Goal: Entertainment & Leisure: Consume media (video, audio)

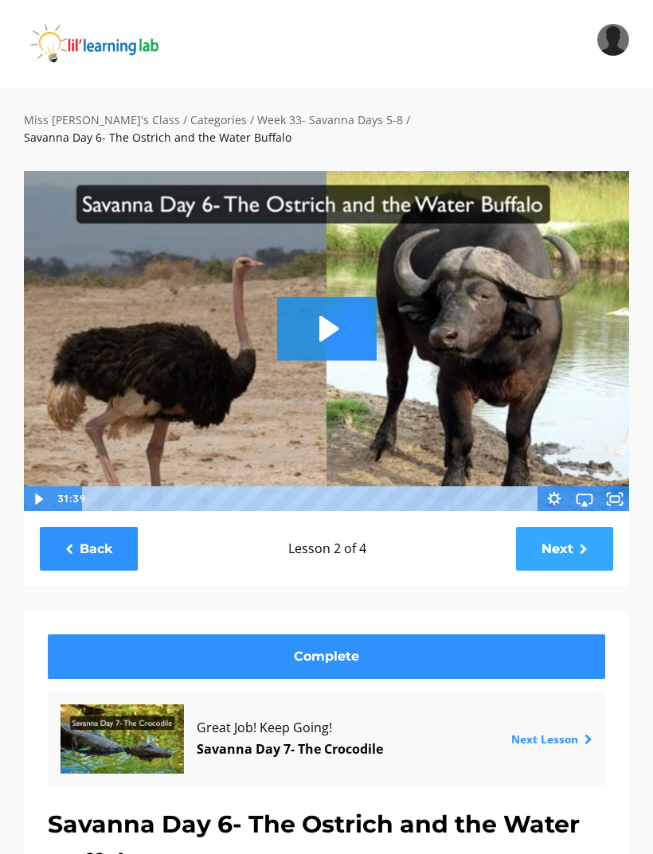
click at [559, 532] on link "Next" at bounding box center [564, 549] width 97 height 44
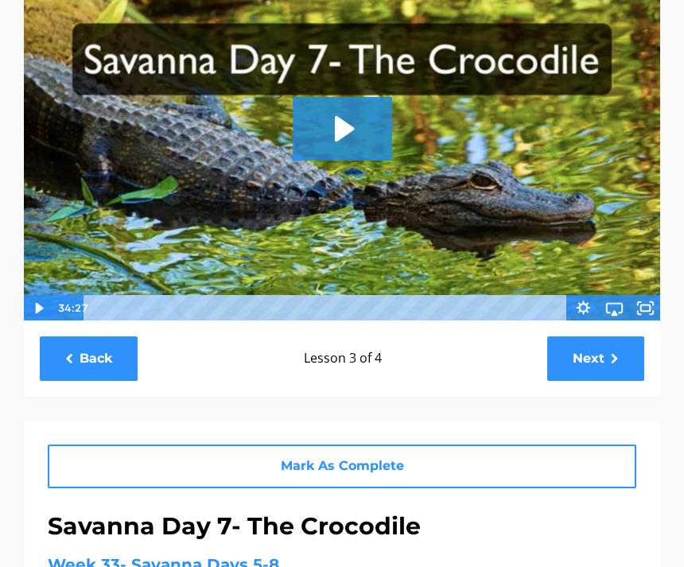
scroll to position [190, 0]
click at [325, 134] on icon "Play Video: sites/2147505858/video/JXemlOoESdm8uyXN1Gqg_Savanna_Day_7-_The_Croc…" at bounding box center [342, 129] width 99 height 64
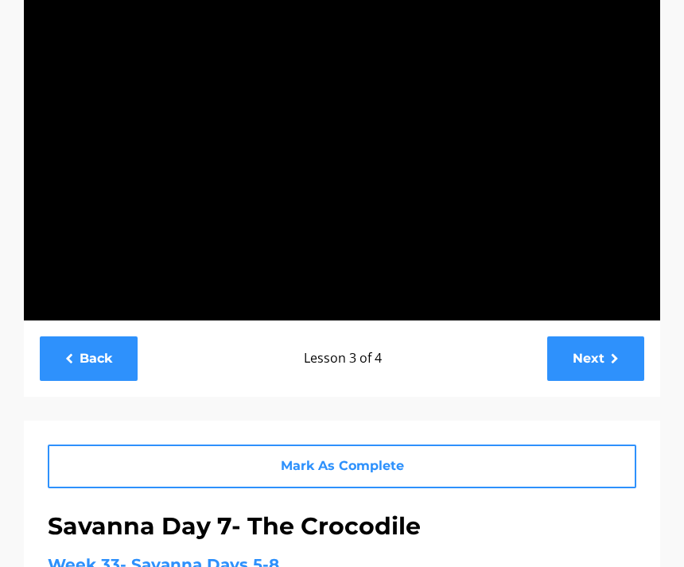
click at [630, 259] on div at bounding box center [342, 142] width 638 height 360
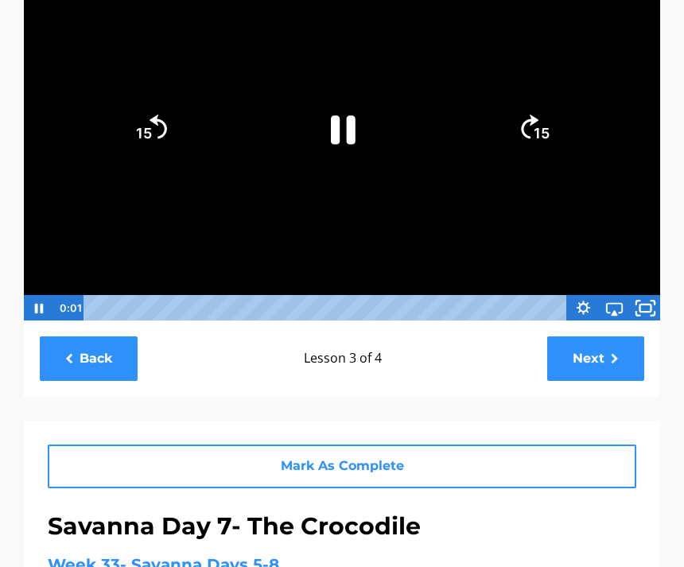
click at [652, 304] on icon "Fullscreen" at bounding box center [653, 304] width 4 height 4
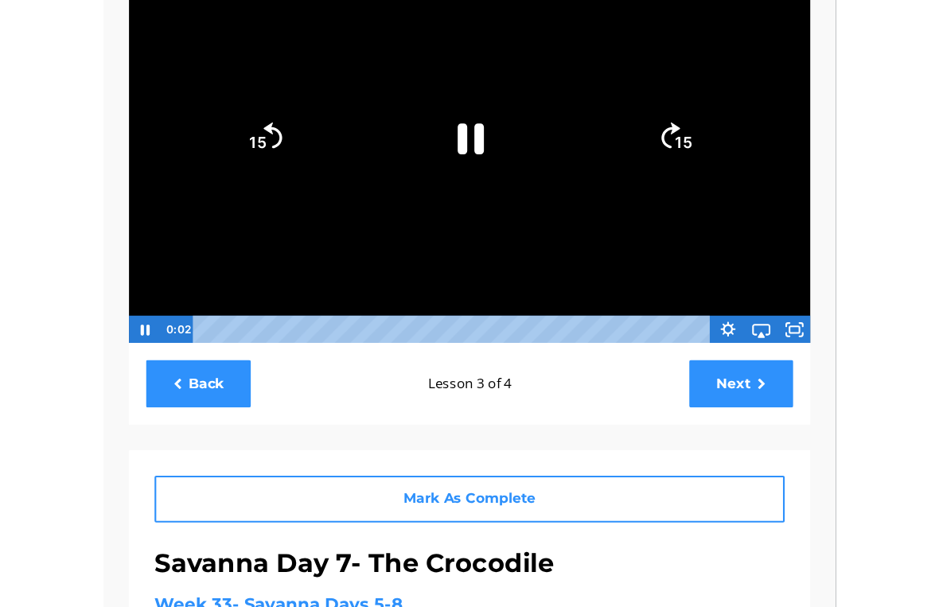
scroll to position [19, 0]
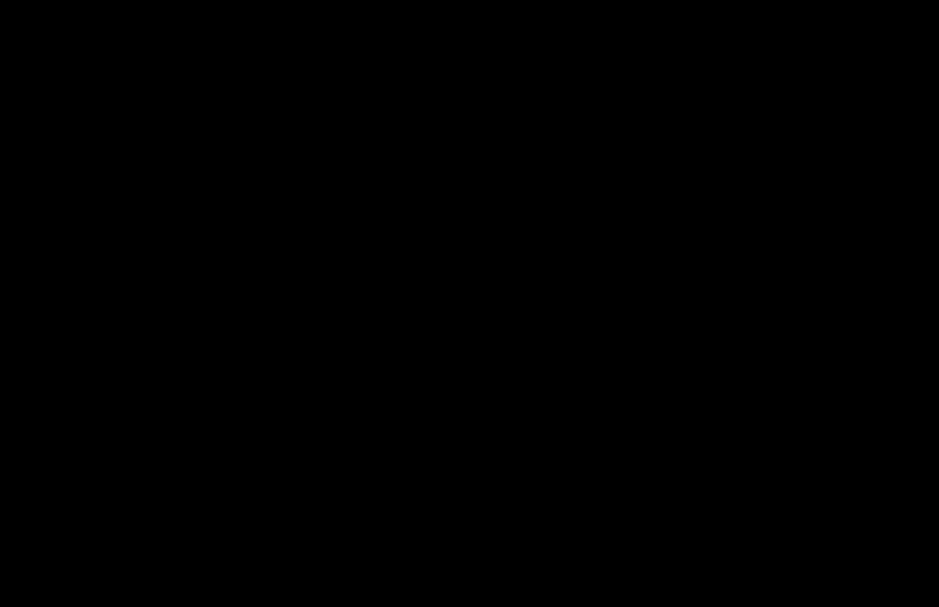
click at [470, 257] on div at bounding box center [469, 303] width 939 height 607
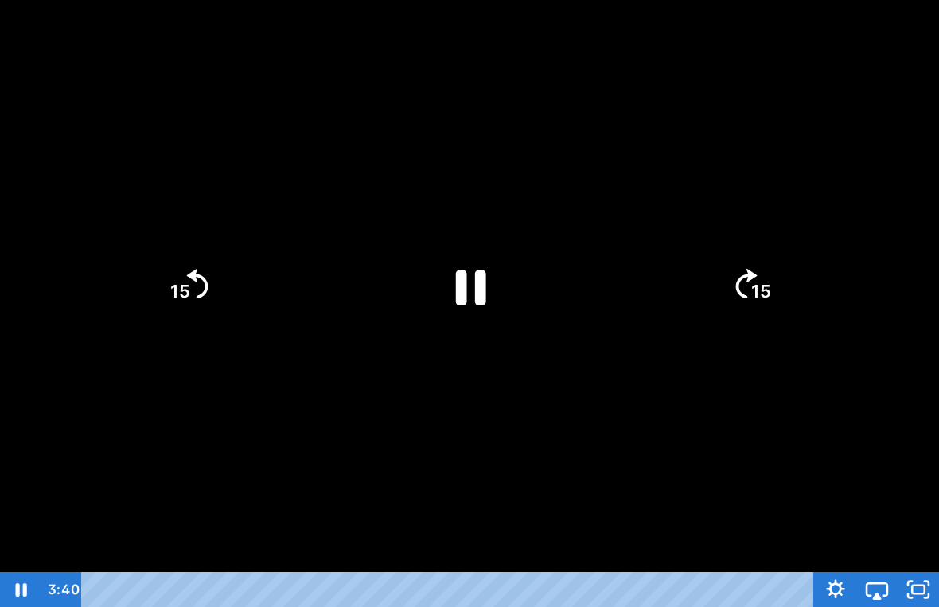
click at [482, 283] on icon "Pause" at bounding box center [471, 288] width 30 height 36
click at [652, 401] on div at bounding box center [469, 303] width 939 height 607
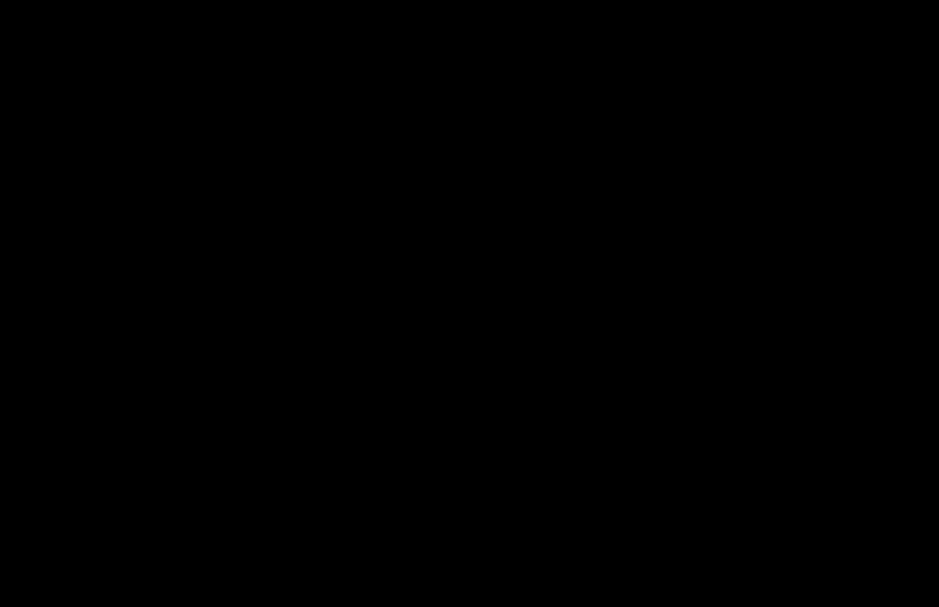
click at [470, 326] on div at bounding box center [469, 303] width 939 height 607
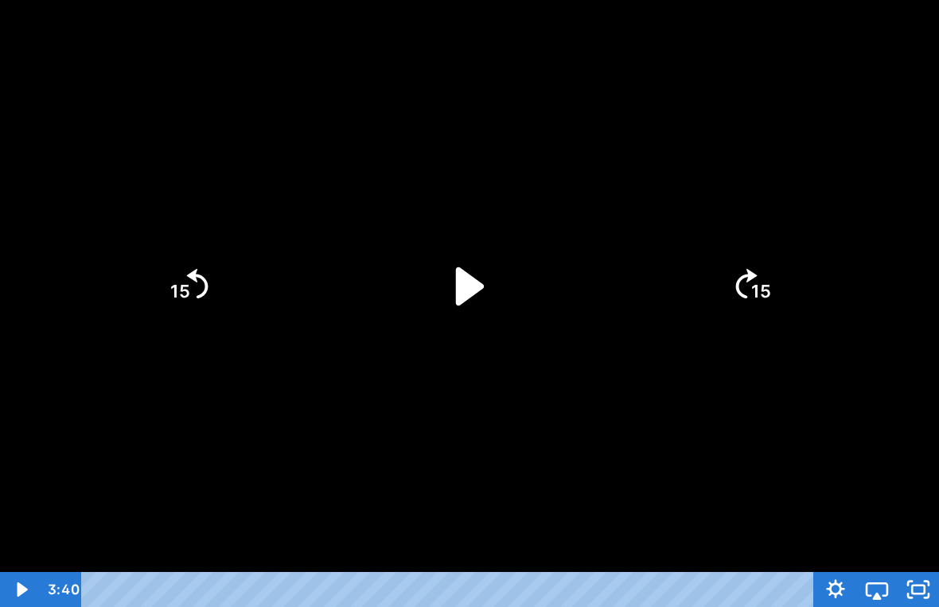
click at [452, 269] on icon "Play Video" at bounding box center [470, 287] width 110 height 110
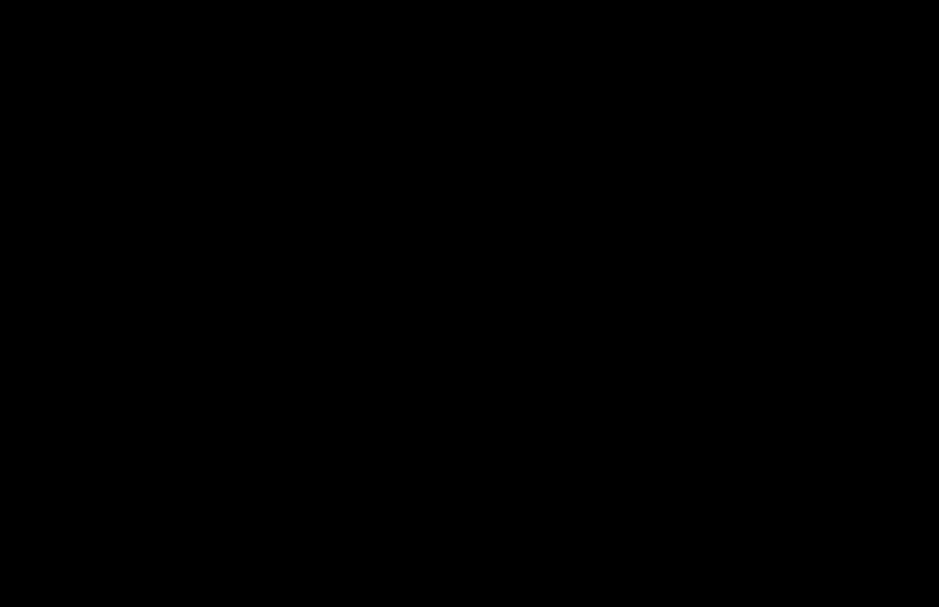
click at [464, 202] on div at bounding box center [469, 303] width 939 height 607
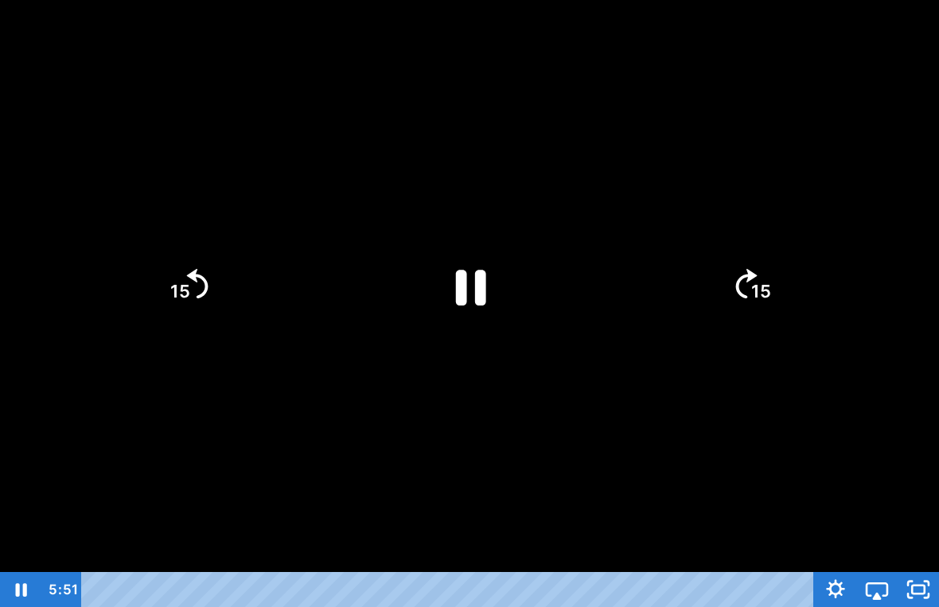
click at [470, 275] on icon "Pause" at bounding box center [470, 287] width 110 height 110
click at [435, 123] on div at bounding box center [469, 303] width 939 height 607
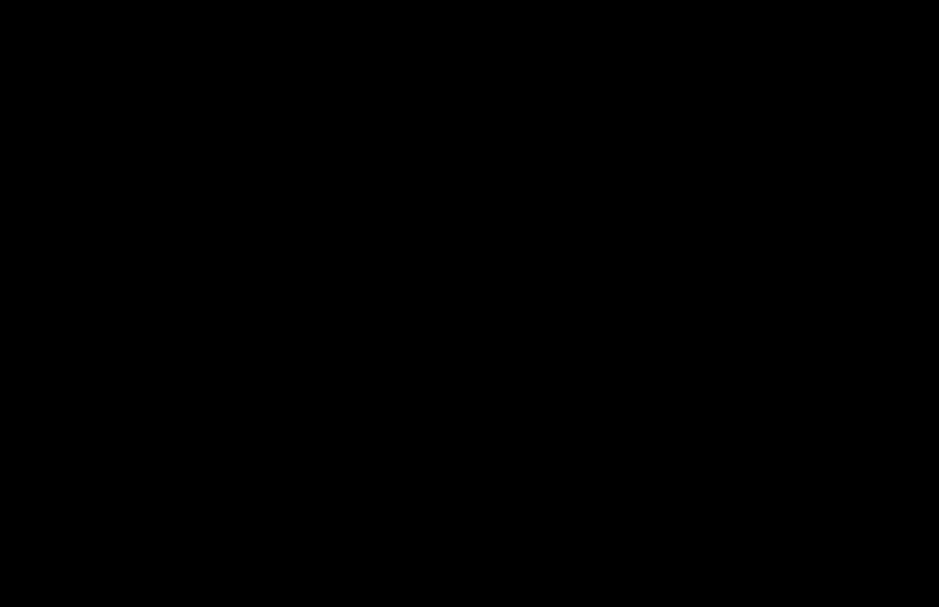
click at [495, 244] on div at bounding box center [469, 303] width 939 height 607
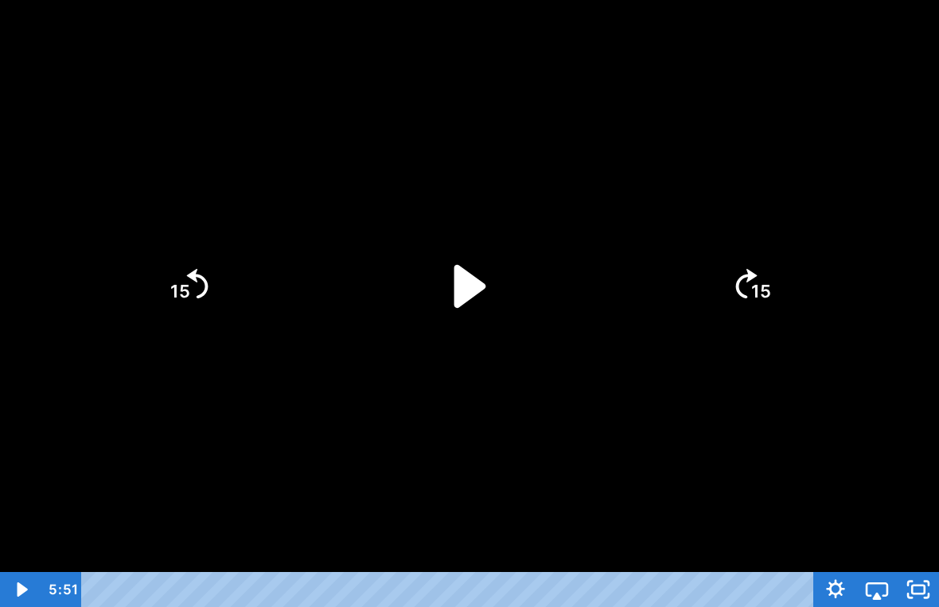
click at [494, 281] on icon "Play Video" at bounding box center [469, 285] width 123 height 123
click at [589, 396] on div at bounding box center [469, 303] width 939 height 607
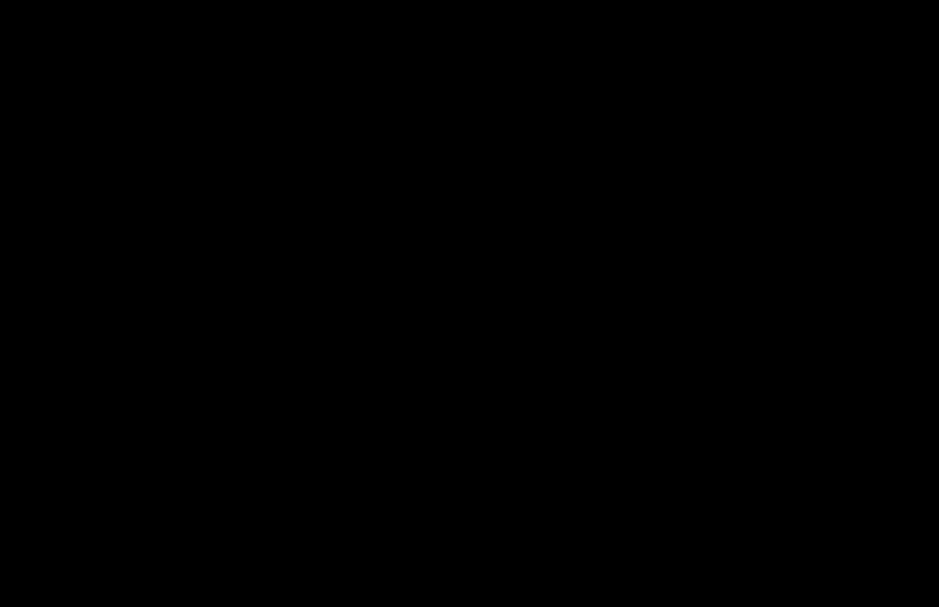
click at [550, 98] on div at bounding box center [469, 303] width 939 height 607
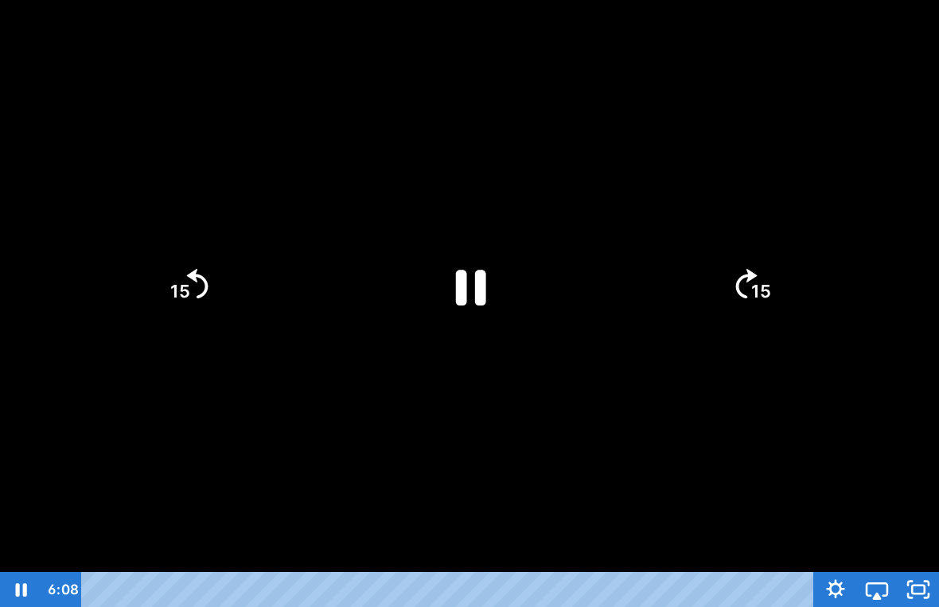
click at [517, 290] on icon "Pause" at bounding box center [470, 287] width 110 height 110
click at [637, 188] on div at bounding box center [469, 303] width 939 height 607
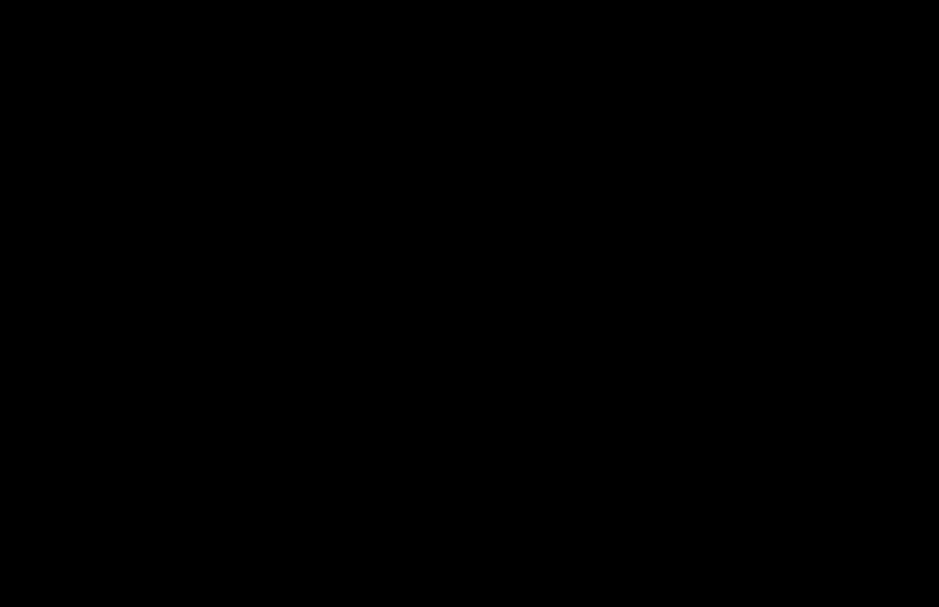
click at [509, 155] on div at bounding box center [469, 303] width 939 height 607
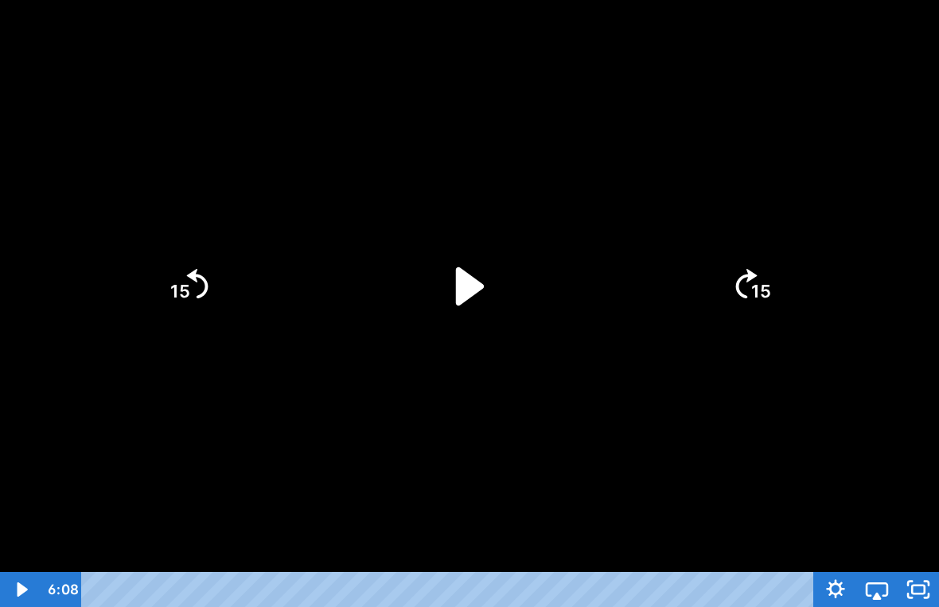
click at [471, 247] on icon "Play Video" at bounding box center [470, 287] width 110 height 110
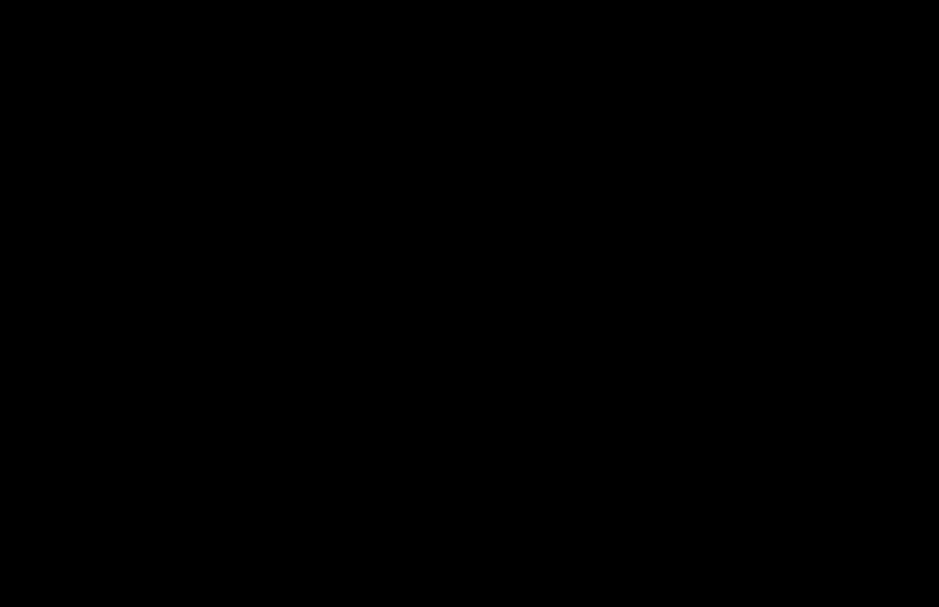
click at [652, 455] on div at bounding box center [469, 303] width 939 height 607
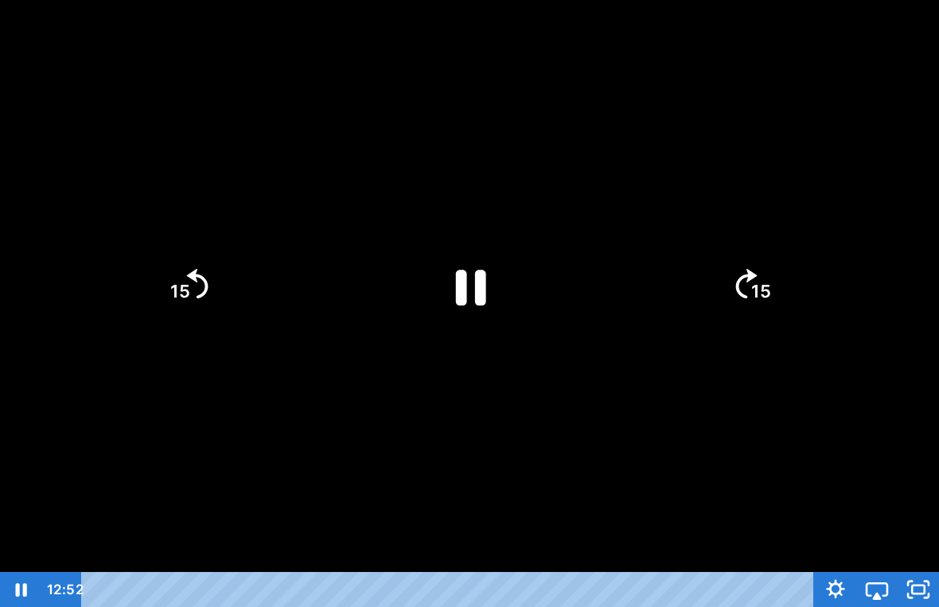
click at [652, 401] on div at bounding box center [469, 303] width 939 height 607
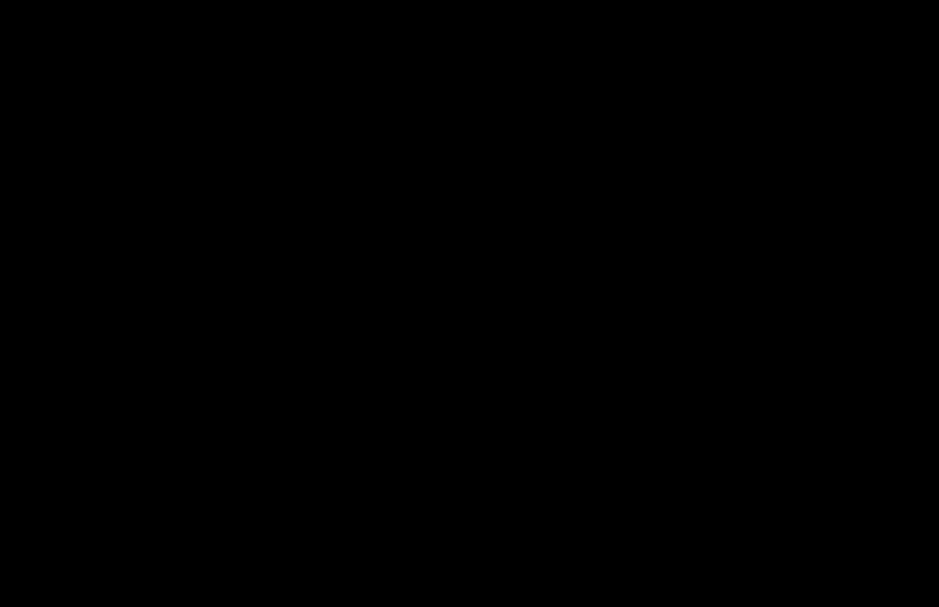
click at [549, 189] on div at bounding box center [469, 303] width 939 height 607
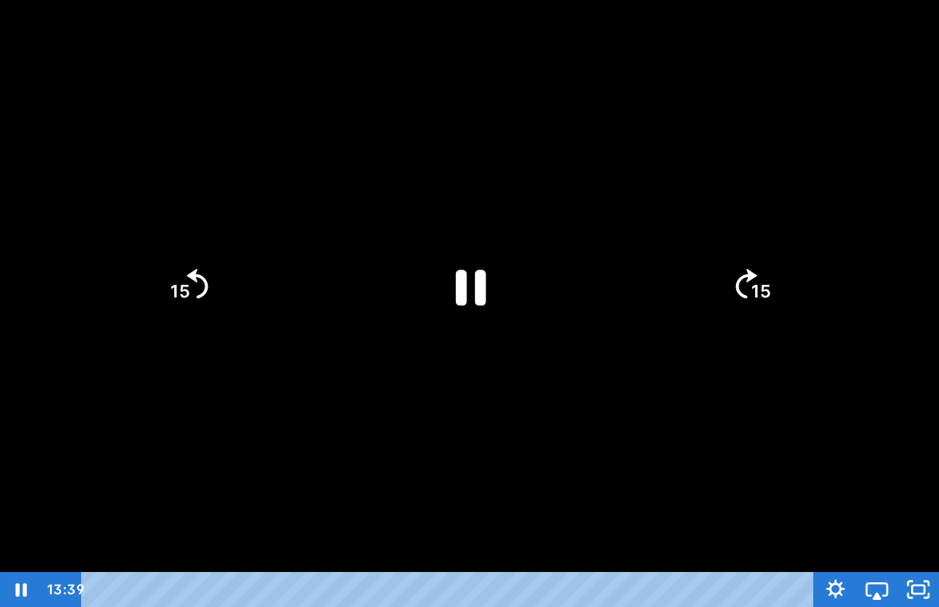
click at [455, 285] on icon "Pause" at bounding box center [470, 287] width 110 height 110
click at [488, 310] on icon "Play Video" at bounding box center [470, 287] width 110 height 110
click at [537, 374] on div at bounding box center [469, 303] width 939 height 607
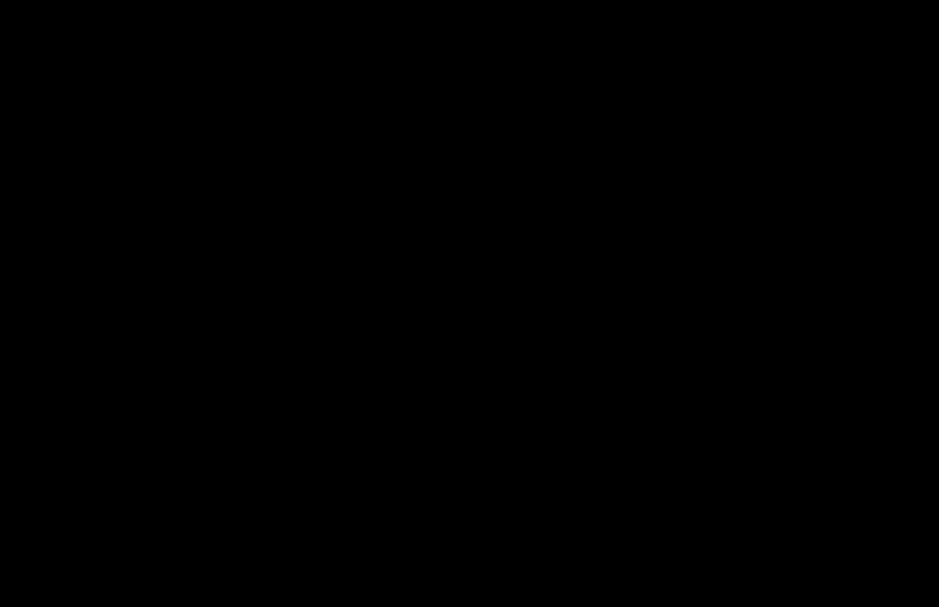
click at [249, 298] on div at bounding box center [469, 303] width 939 height 607
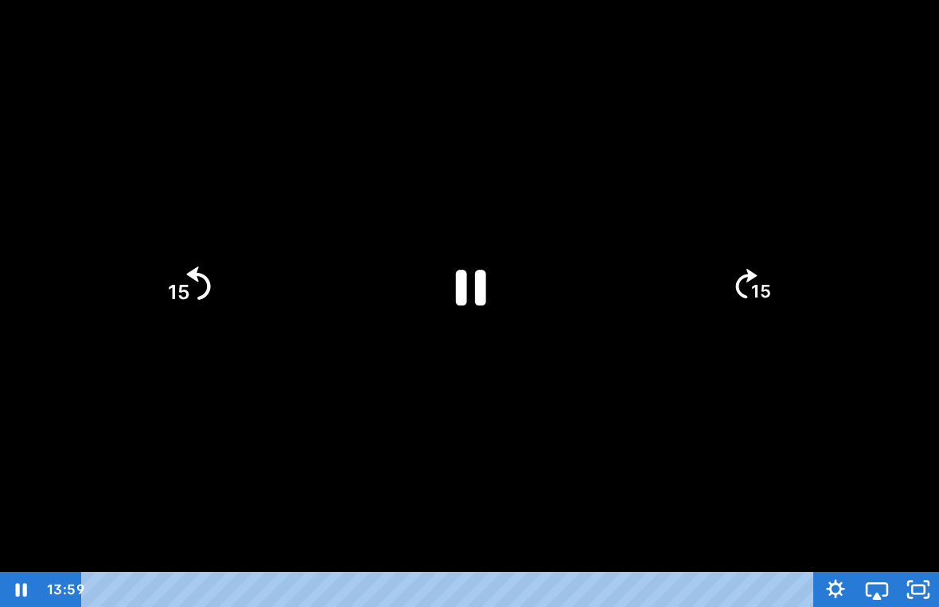
click at [173, 263] on icon "15" at bounding box center [188, 286] width 86 height 86
click at [462, 259] on icon "Pause" at bounding box center [470, 287] width 110 height 110
click at [493, 252] on icon "Play Video" at bounding box center [469, 285] width 123 height 123
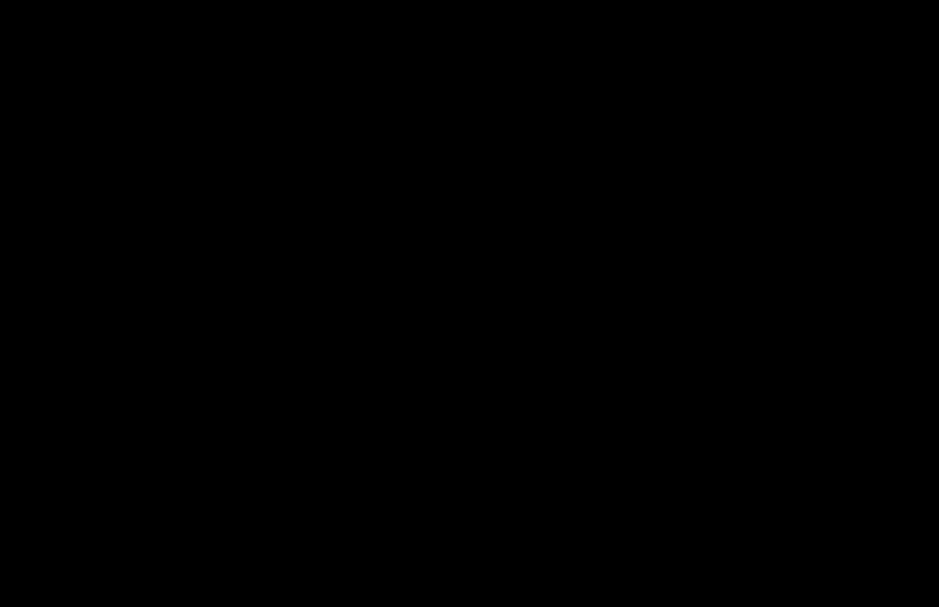
click at [314, 96] on div at bounding box center [469, 303] width 939 height 607
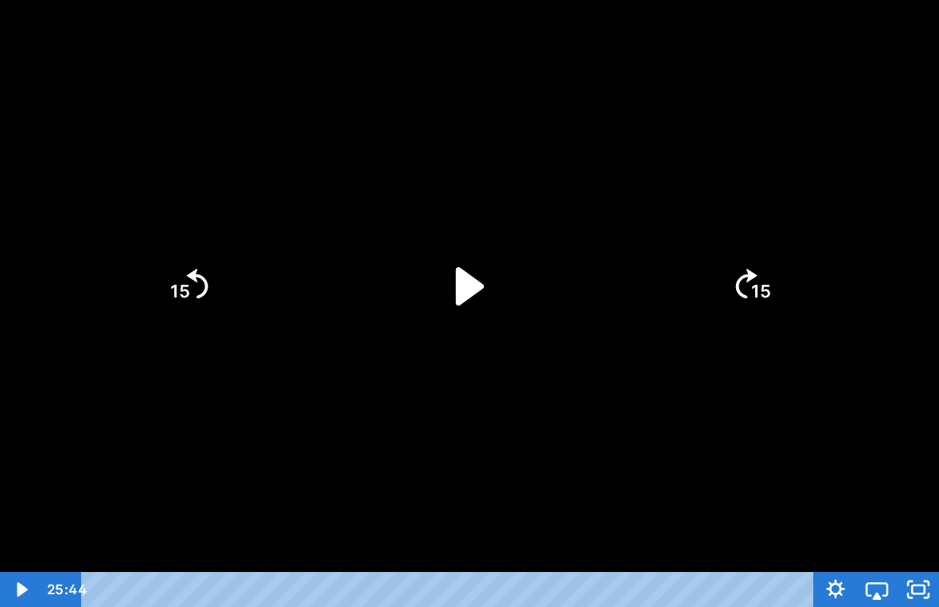
click at [497, 309] on icon "Play Video" at bounding box center [470, 287] width 110 height 110
click at [605, 177] on div at bounding box center [469, 303] width 939 height 607
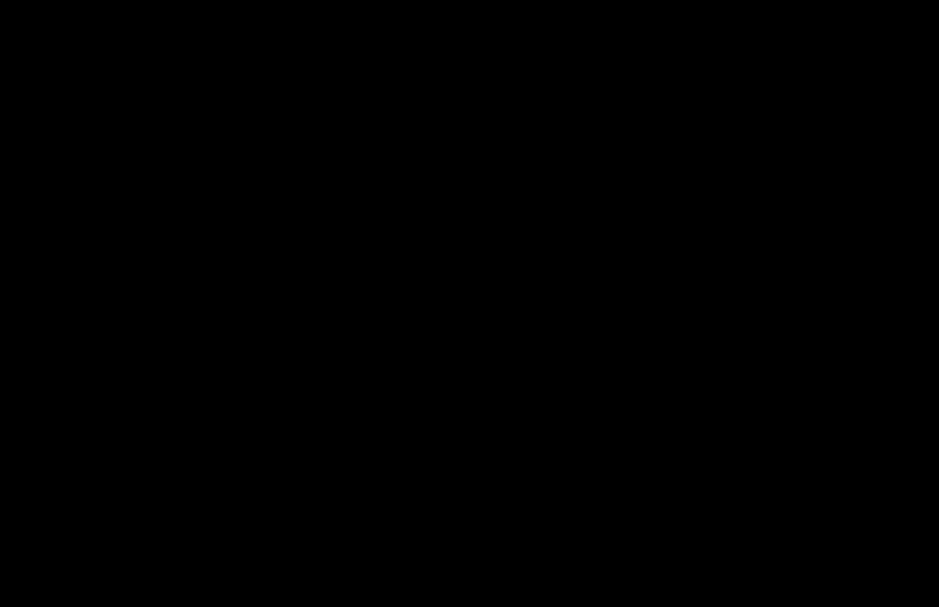
drag, startPoint x: 605, startPoint y: 177, endPoint x: 7, endPoint y: -15, distance: 628.0
click at [7, 0] on html "Search My Library Settings Logout Miss Anna's Class / Categories / Week 33- Sav…" at bounding box center [469, 284] width 939 height 607
click at [499, 161] on div at bounding box center [469, 303] width 939 height 607
click at [0, 0] on html "Search My Library Settings Logout Miss Anna's Class / Categories / Week 33- Sav…" at bounding box center [469, 284] width 939 height 607
click at [518, 84] on div at bounding box center [469, 303] width 939 height 607
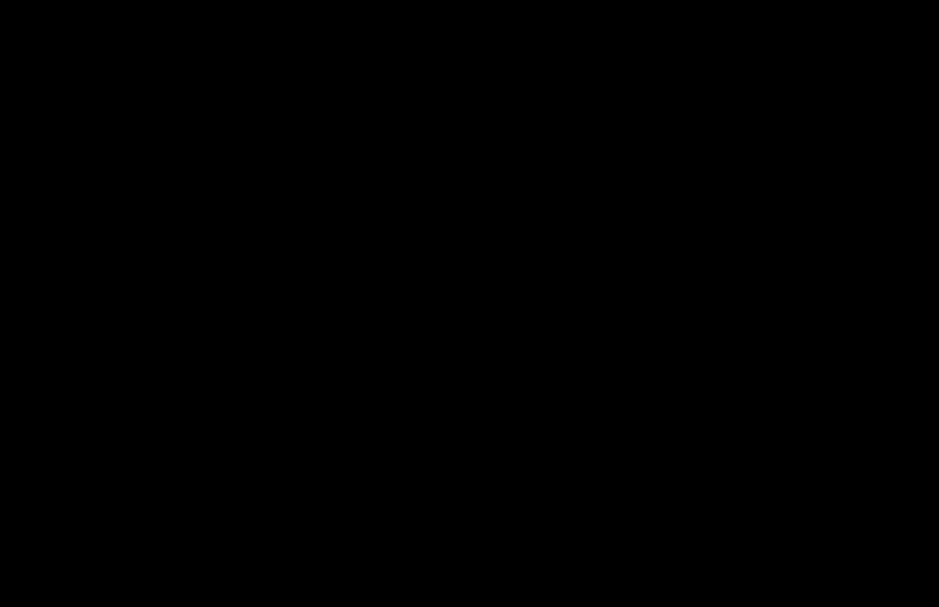
click at [486, 253] on div at bounding box center [469, 303] width 939 height 607
click at [501, 82] on div at bounding box center [469, 303] width 939 height 607
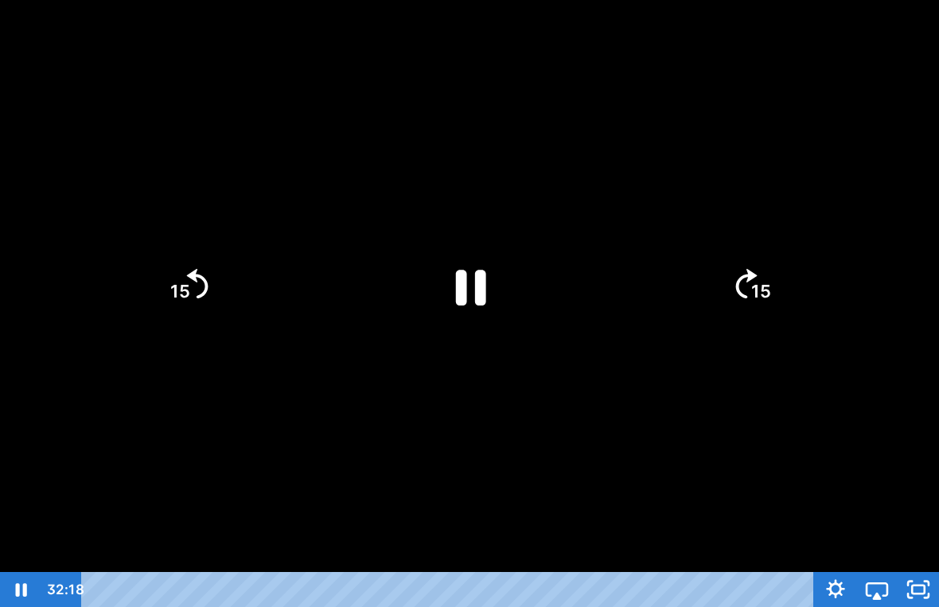
click at [554, 111] on div at bounding box center [469, 303] width 939 height 607
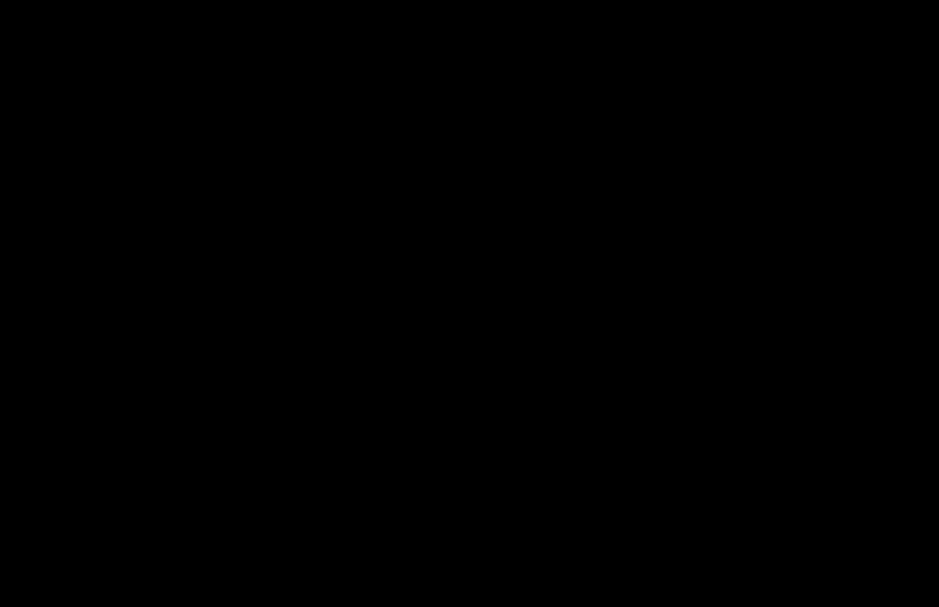
click at [450, 242] on div at bounding box center [469, 303] width 939 height 607
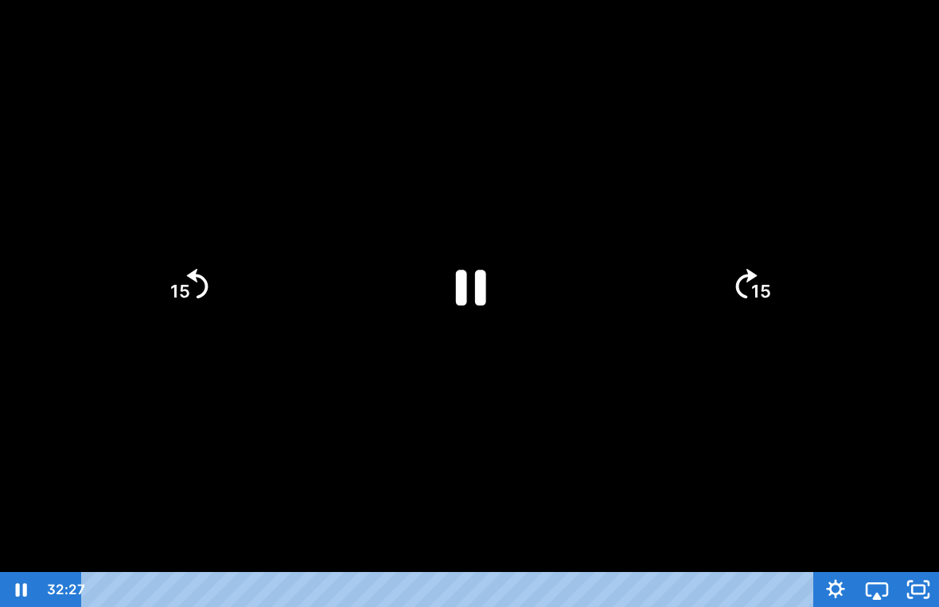
click at [478, 274] on icon "Pause" at bounding box center [471, 288] width 30 height 36
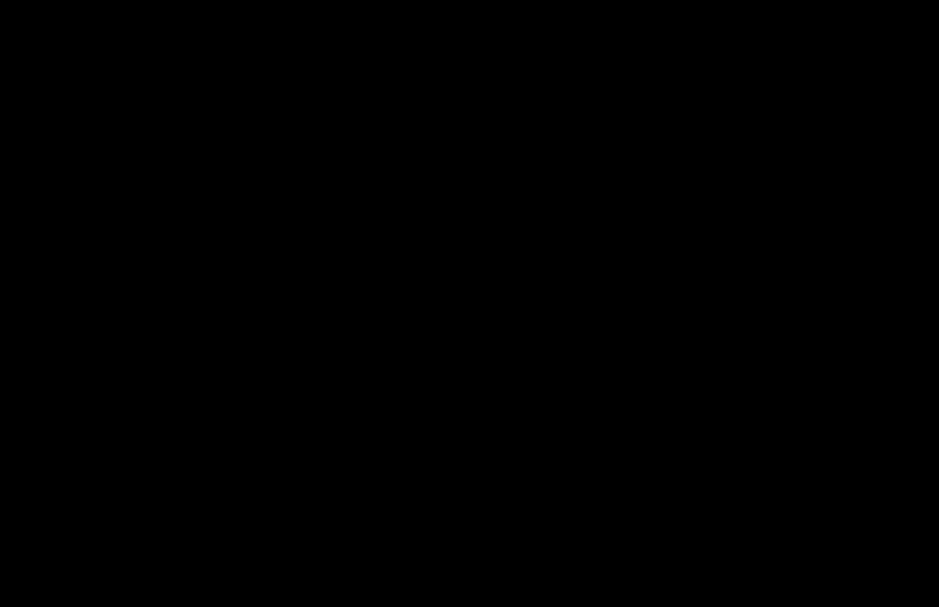
click at [652, 305] on div at bounding box center [469, 303] width 939 height 607
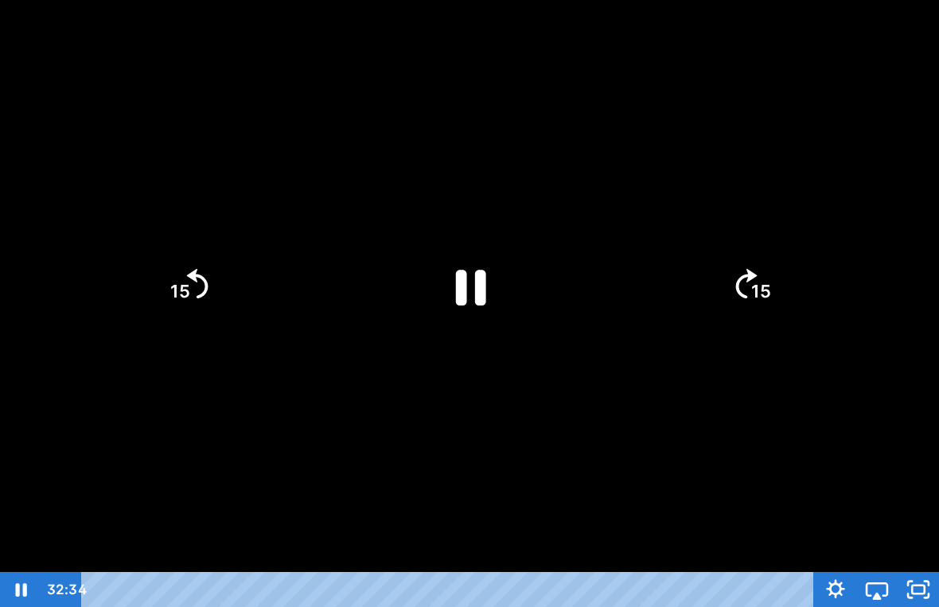
click at [652, 469] on div at bounding box center [469, 303] width 939 height 607
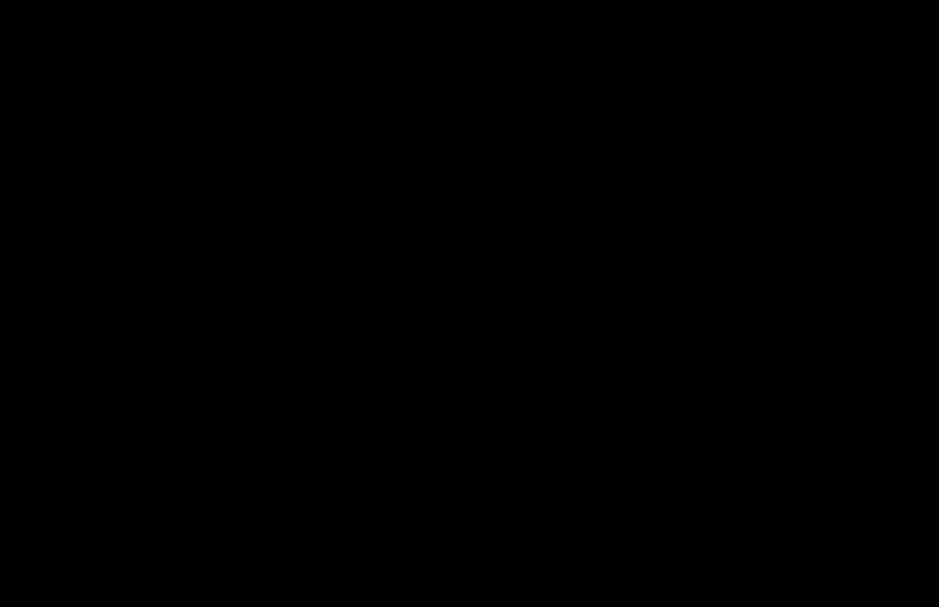
click at [652, 485] on div at bounding box center [469, 303] width 939 height 607
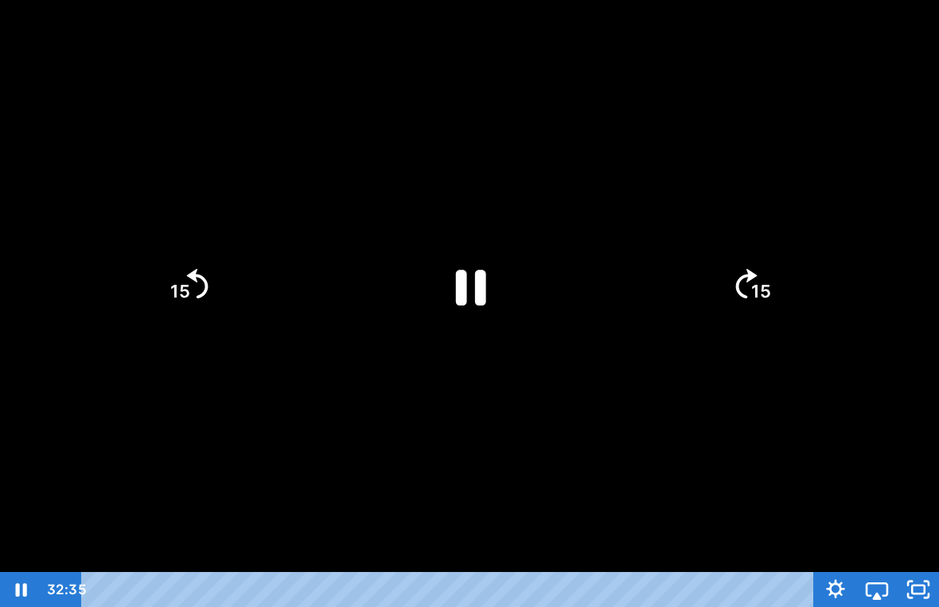
click at [652, 457] on div at bounding box center [469, 303] width 939 height 607
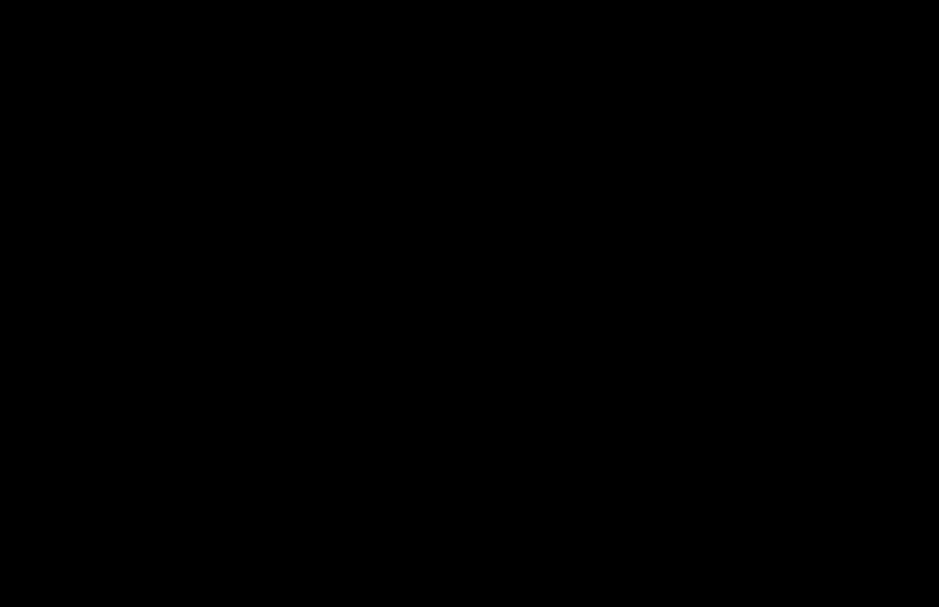
click at [471, 255] on div at bounding box center [469, 303] width 939 height 607
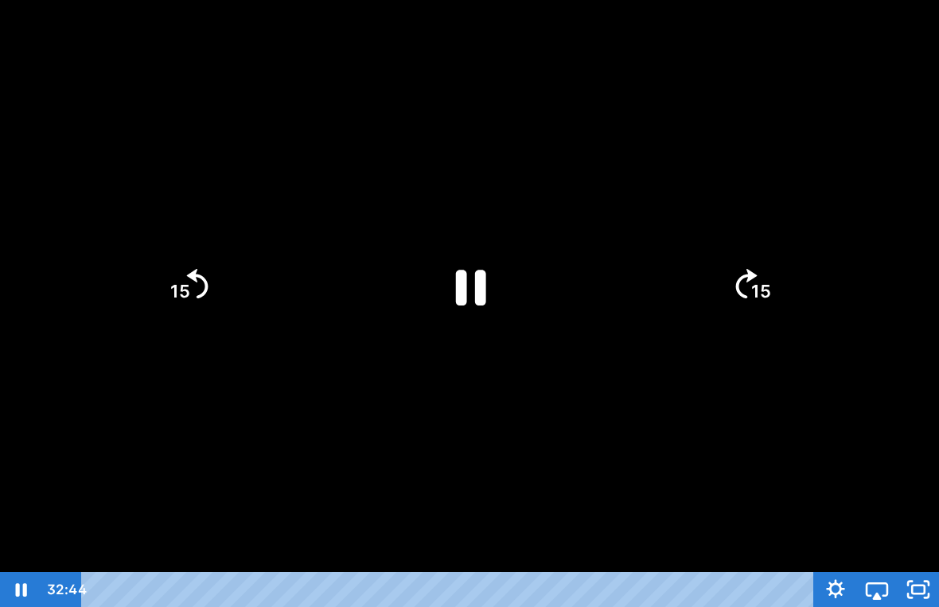
click at [482, 253] on icon "Pause" at bounding box center [470, 287] width 110 height 110
click at [466, 297] on icon "Play Video" at bounding box center [470, 285] width 32 height 43
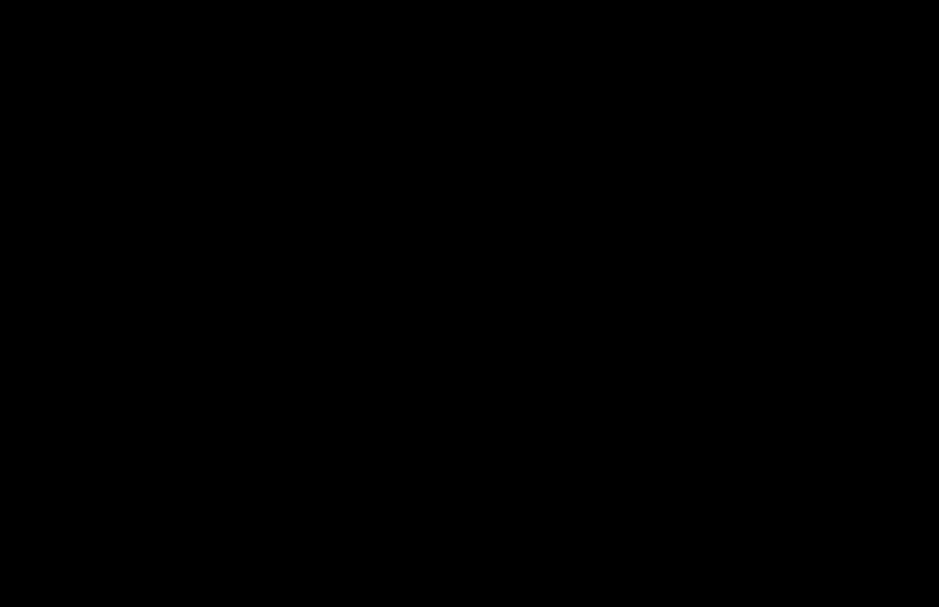
click at [652, 78] on div at bounding box center [469, 303] width 939 height 607
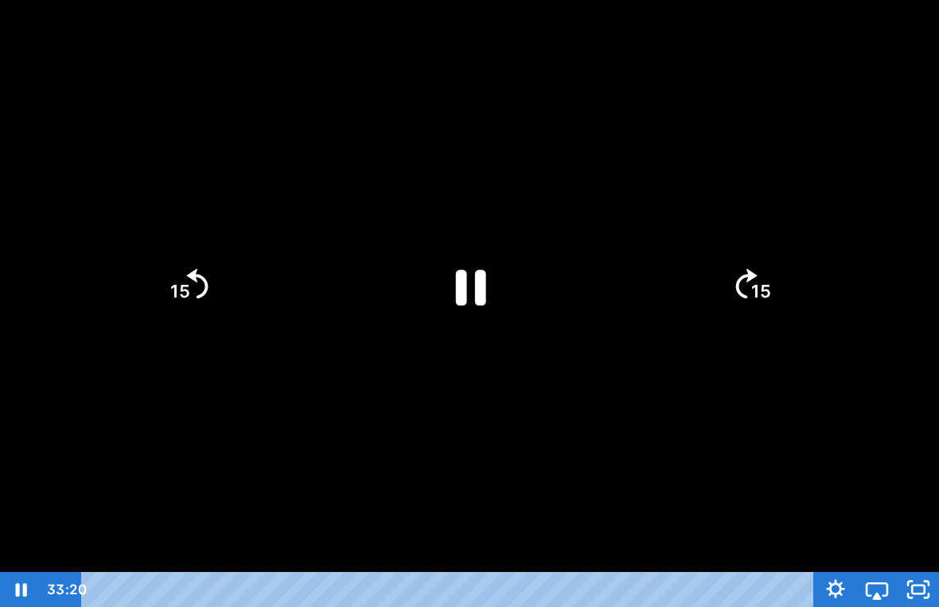
click at [612, 130] on div at bounding box center [469, 303] width 939 height 607
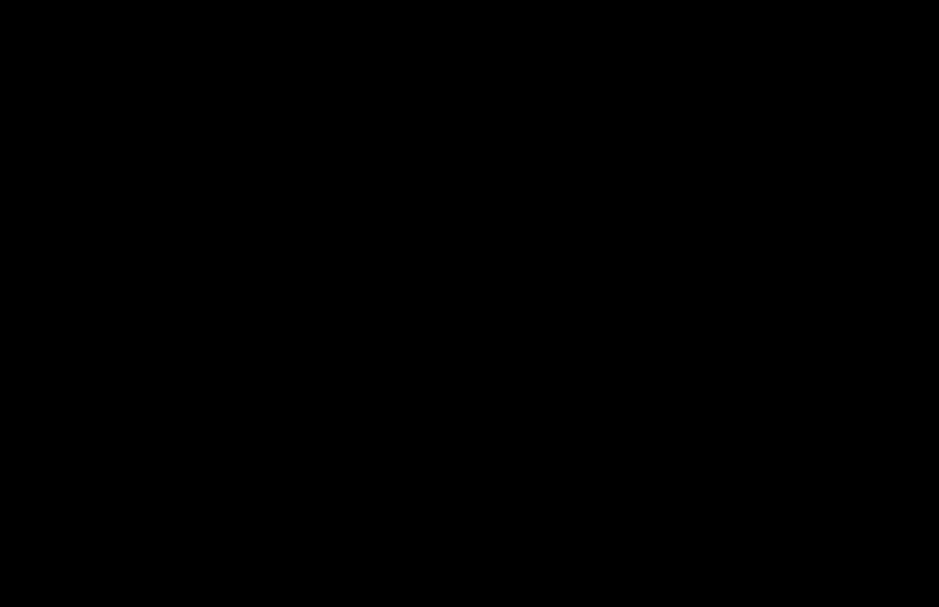
click at [652, 338] on div at bounding box center [469, 303] width 939 height 607
click at [467, 299] on div at bounding box center [469, 303] width 939 height 607
click at [510, 310] on div at bounding box center [469, 303] width 939 height 607
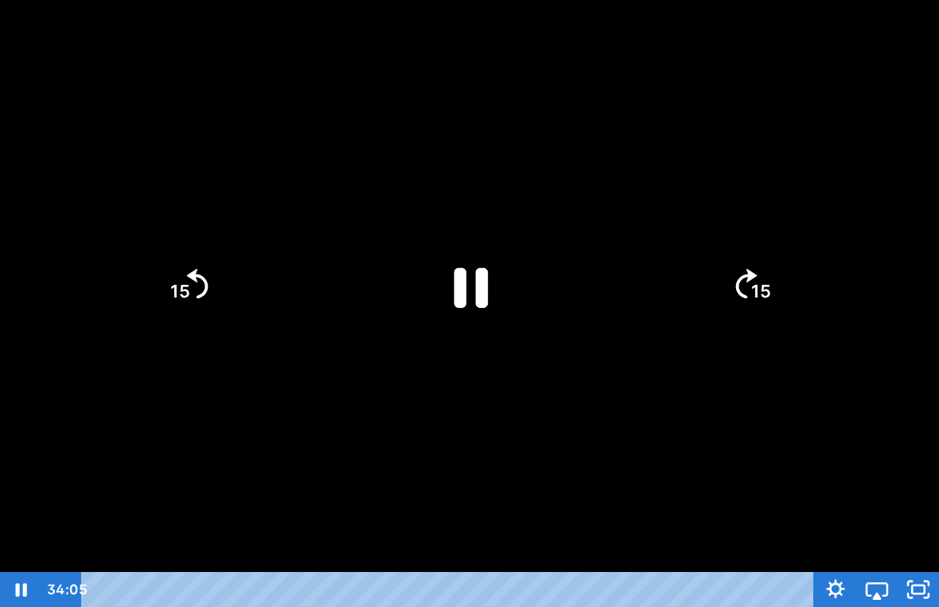
click at [432, 292] on icon "Pause" at bounding box center [469, 285] width 123 height 123
click at [637, 410] on div at bounding box center [469, 303] width 939 height 607
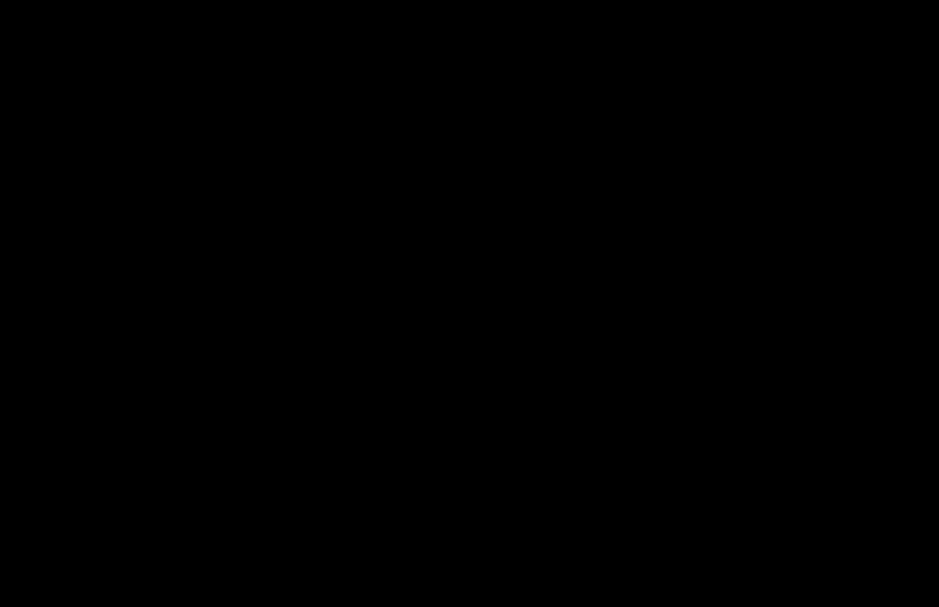
click at [524, 237] on div at bounding box center [469, 303] width 939 height 607
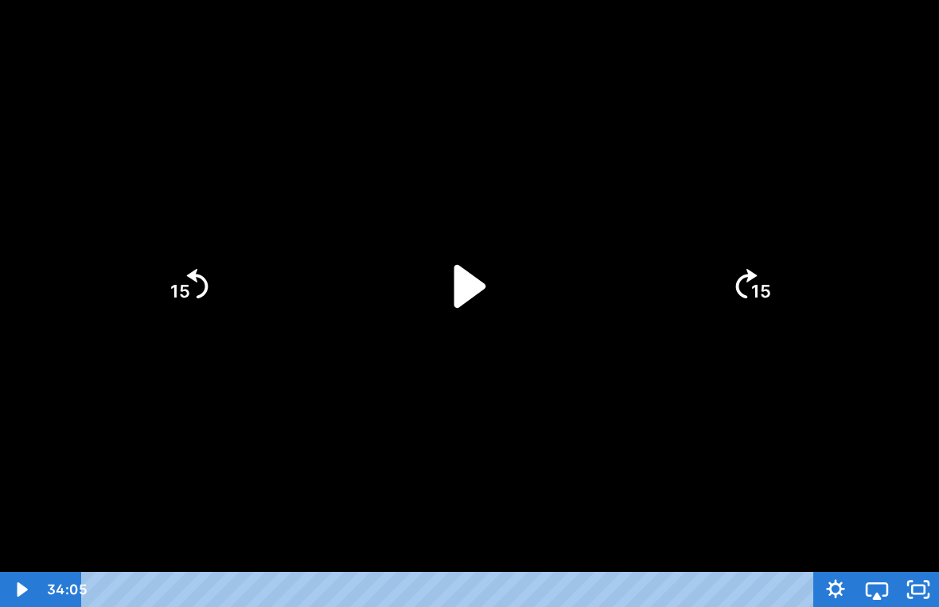
click at [469, 265] on icon "Play Video" at bounding box center [469, 285] width 123 height 123
click at [652, 172] on div at bounding box center [469, 303] width 939 height 607
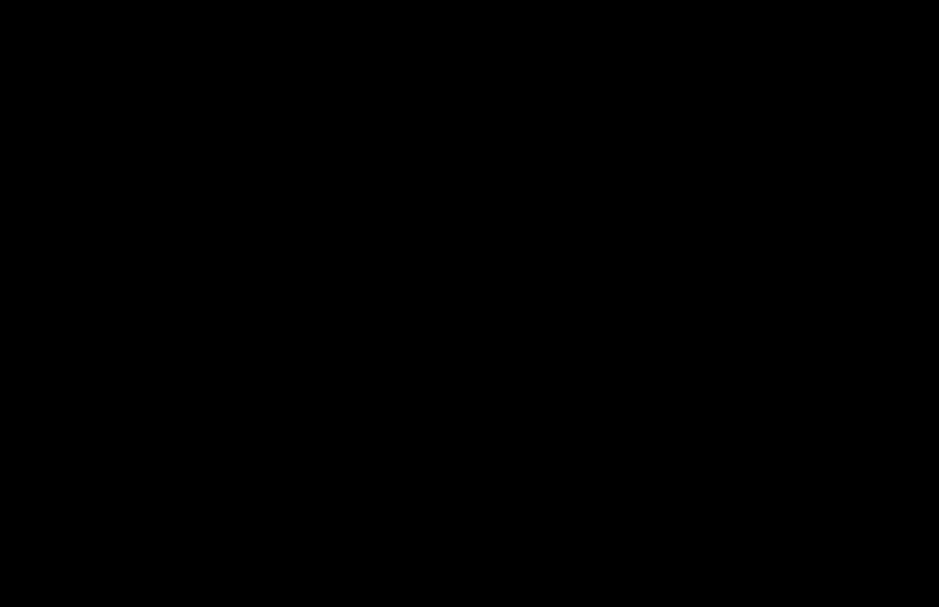
click at [0, 0] on html "Search My Library Settings Logout Miss Anna's Class / Categories / Week 33- Sav…" at bounding box center [469, 284] width 939 height 607
click at [454, 6] on div at bounding box center [469, 303] width 939 height 607
drag, startPoint x: 813, startPoint y: 533, endPoint x: 770, endPoint y: 633, distance: 108.7
click at [652, 588] on html "Search My Library Settings Logout Miss Anna's Class / Categories / Week 33- Sav…" at bounding box center [469, 284] width 939 height 607
click at [652, 240] on div at bounding box center [469, 303] width 939 height 607
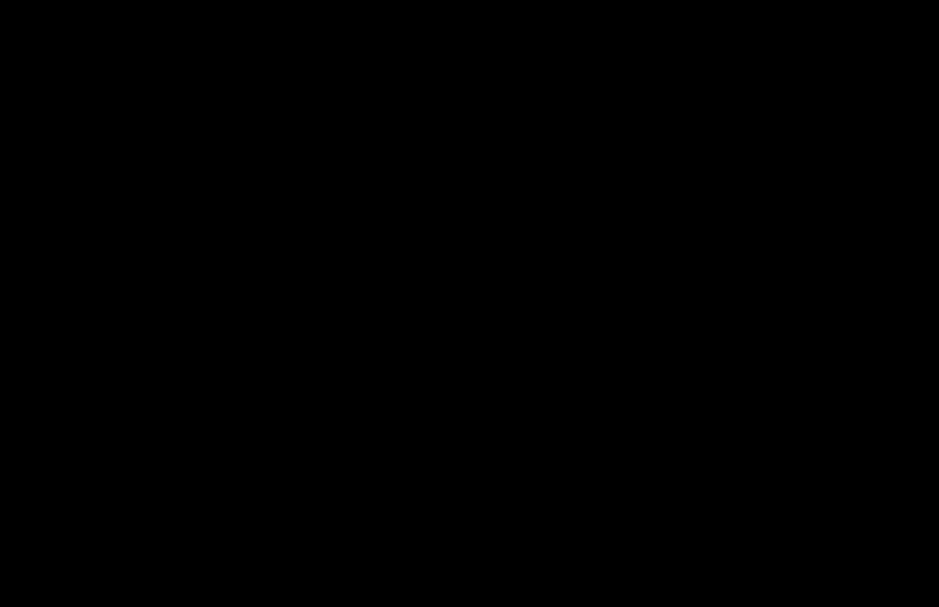
click at [652, 596] on icon "Unfullscreen" at bounding box center [918, 589] width 41 height 35
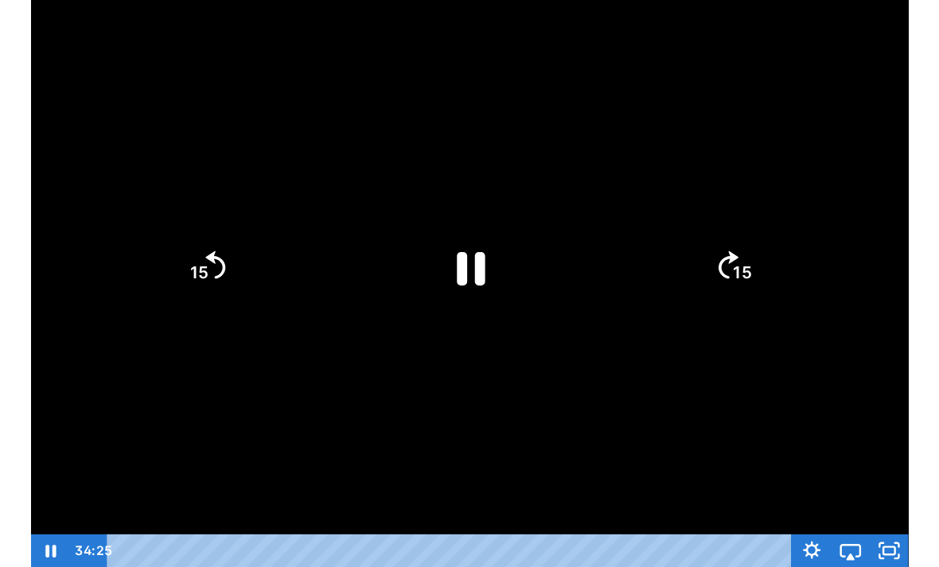
scroll to position [190, 0]
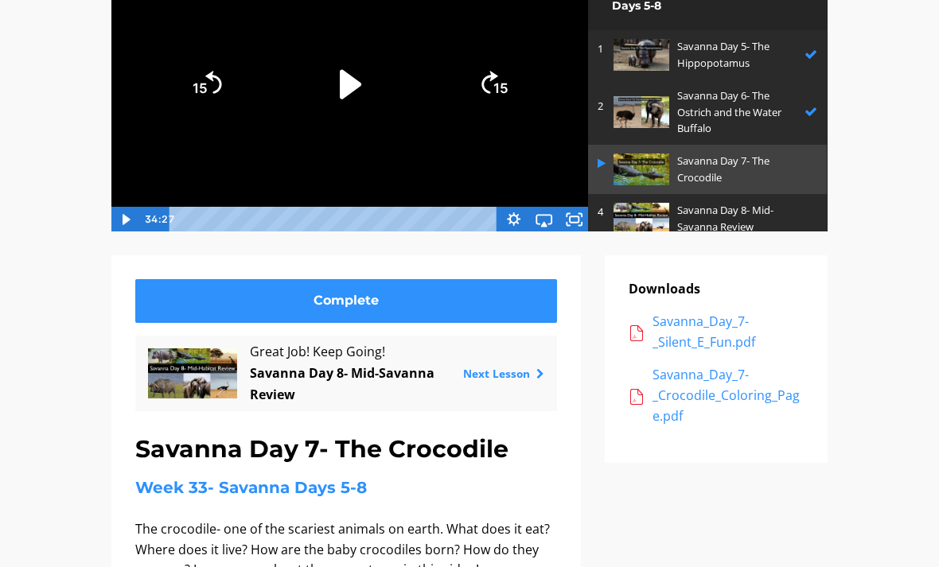
click at [652, 220] on p "Savanna Day 8- Mid-Savanna Review" at bounding box center [743, 218] width 132 height 33
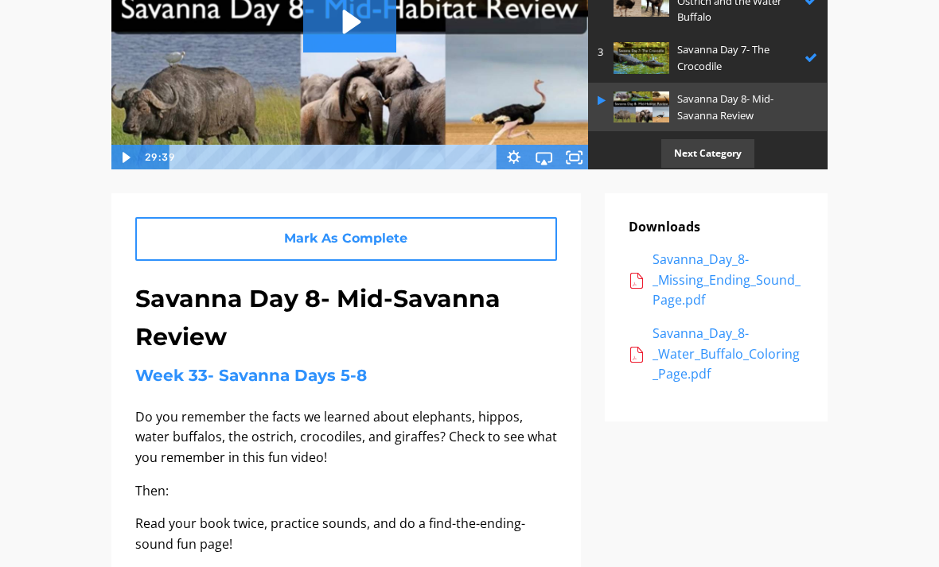
scroll to position [252, 0]
click at [340, 9] on icon "Play Video: sites/2147505858/video/mZorq04CTlqQMmF0eSKb_Savanna_Day_8-_Mid-Habi…" at bounding box center [349, 22] width 93 height 60
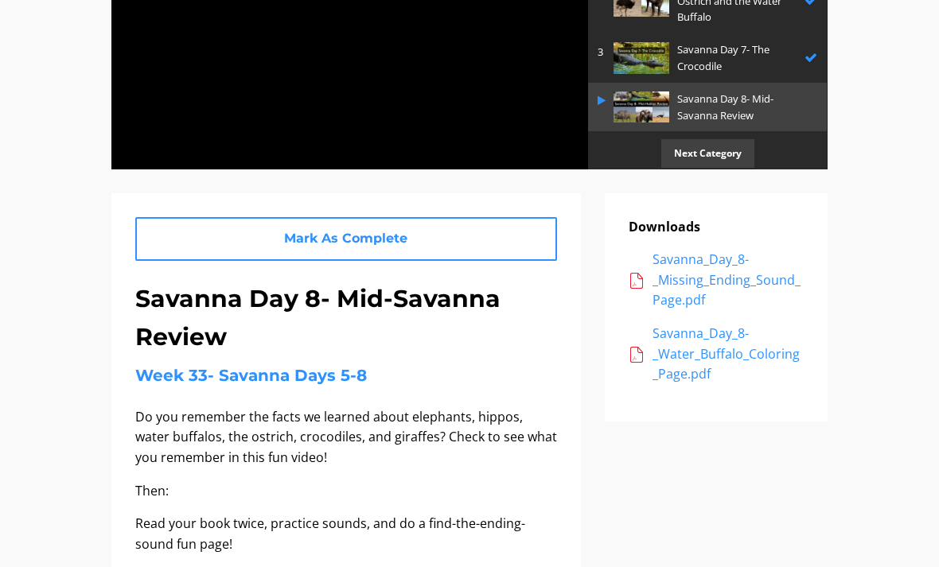
click at [443, 104] on div at bounding box center [350, 35] width 478 height 270
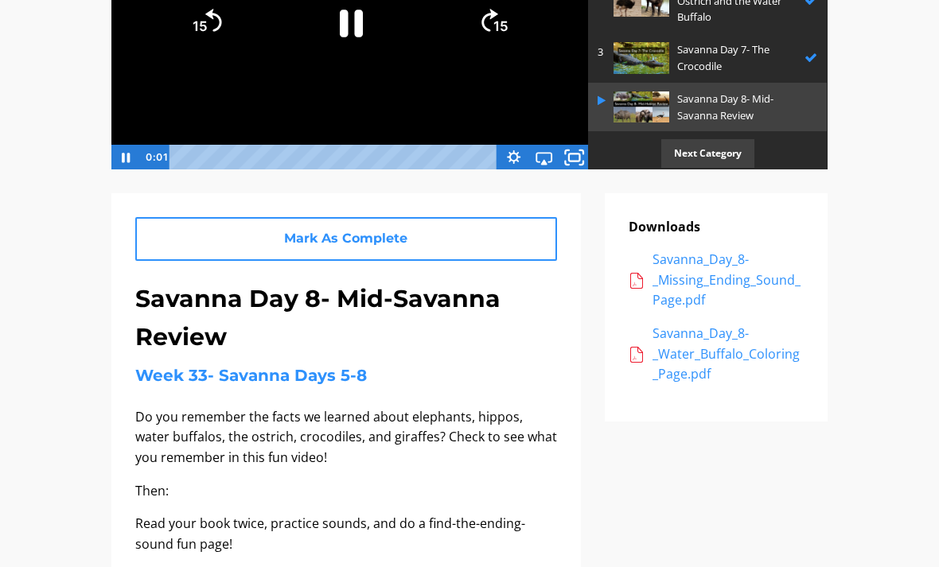
click at [574, 156] on icon "Fullscreen" at bounding box center [574, 157] width 37 height 30
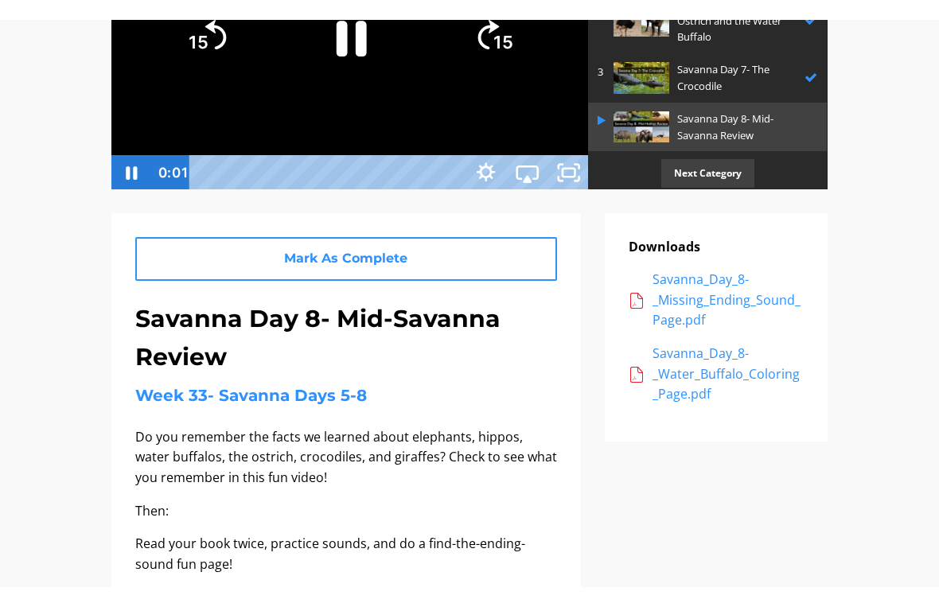
scroll to position [19, 0]
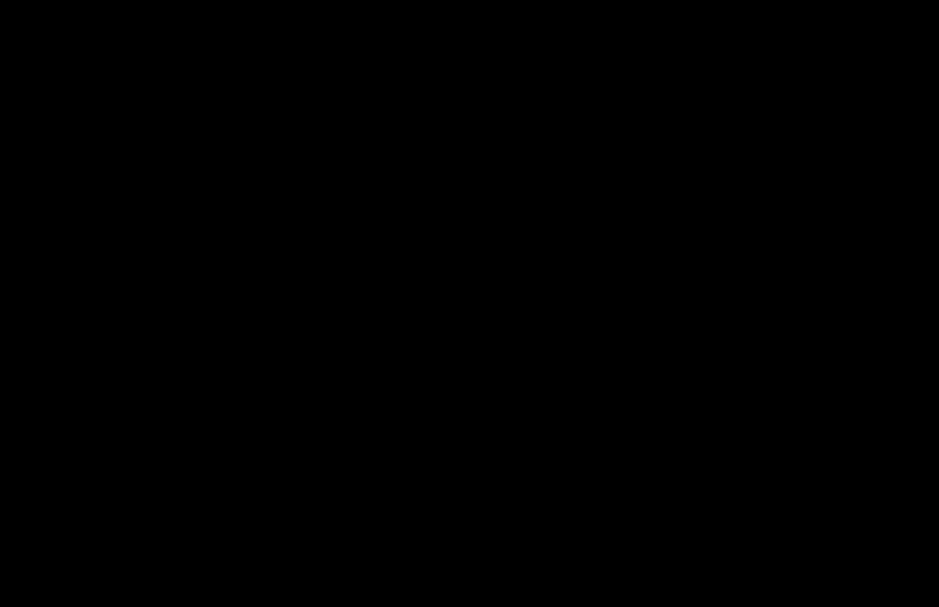
click at [483, 325] on div at bounding box center [469, 303] width 939 height 607
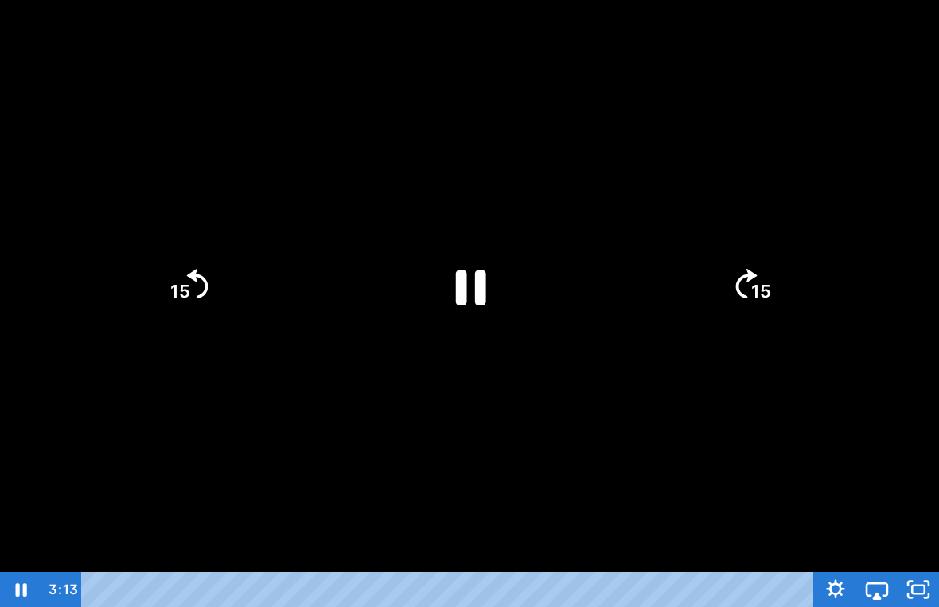
click at [473, 263] on icon "Pause" at bounding box center [470, 287] width 110 height 110
click at [456, 270] on icon "Play Video" at bounding box center [470, 286] width 28 height 38
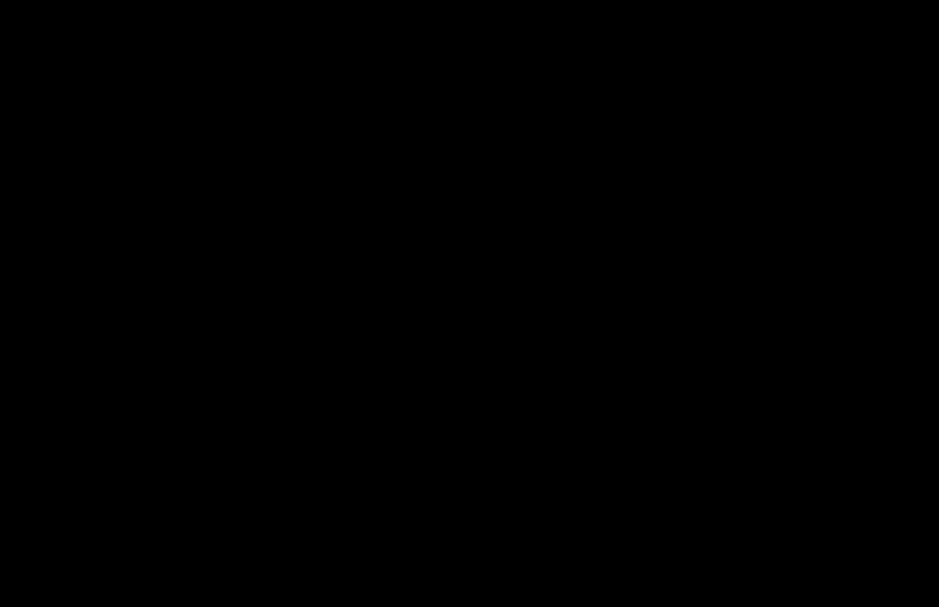
click at [428, 270] on div at bounding box center [469, 303] width 939 height 607
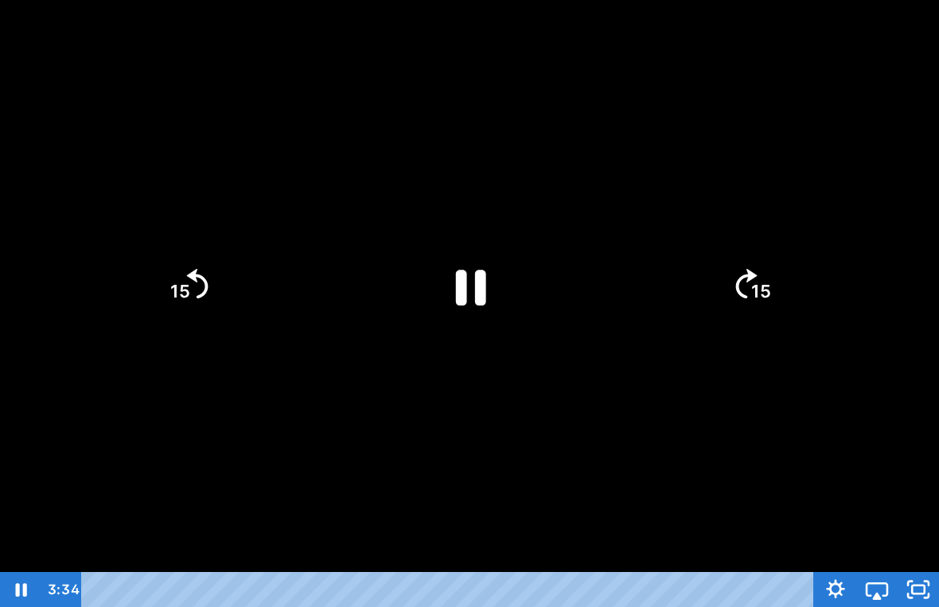
click at [466, 298] on icon "Pause" at bounding box center [471, 288] width 30 height 36
click at [462, 281] on icon "Play Video" at bounding box center [470, 285] width 32 height 43
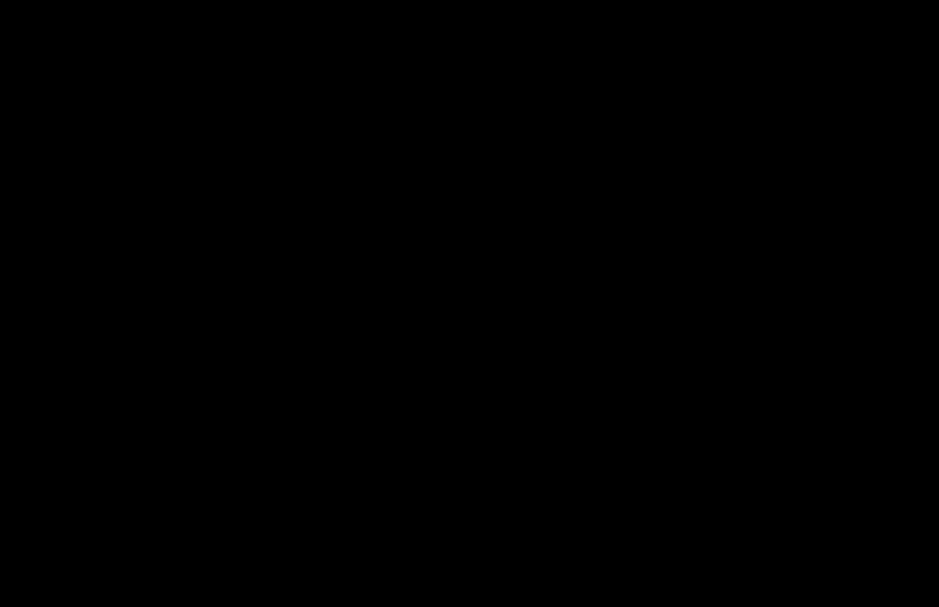
click at [440, 298] on div at bounding box center [469, 303] width 939 height 607
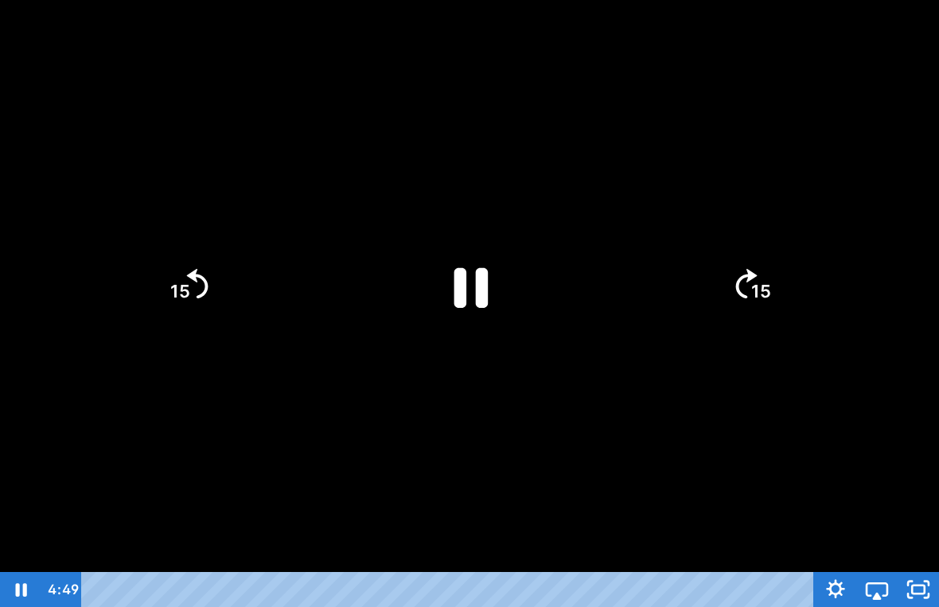
click at [464, 317] on icon "Pause" at bounding box center [469, 285] width 123 height 123
click at [446, 268] on icon "Play Video" at bounding box center [470, 287] width 110 height 110
click at [801, 441] on div at bounding box center [469, 303] width 939 height 607
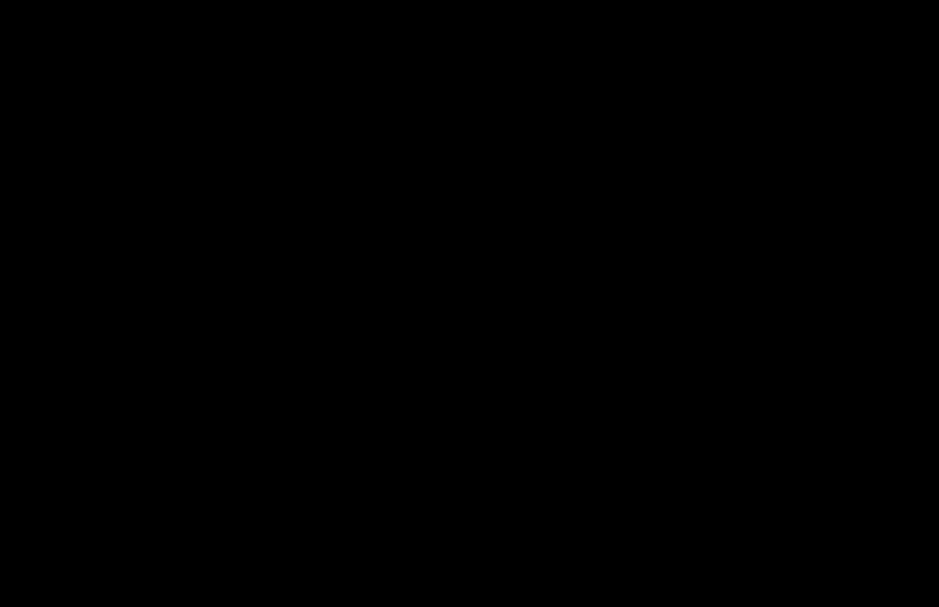
click at [856, 127] on div at bounding box center [469, 303] width 939 height 607
click at [803, 476] on div at bounding box center [469, 303] width 939 height 607
click at [487, 306] on div at bounding box center [469, 303] width 939 height 607
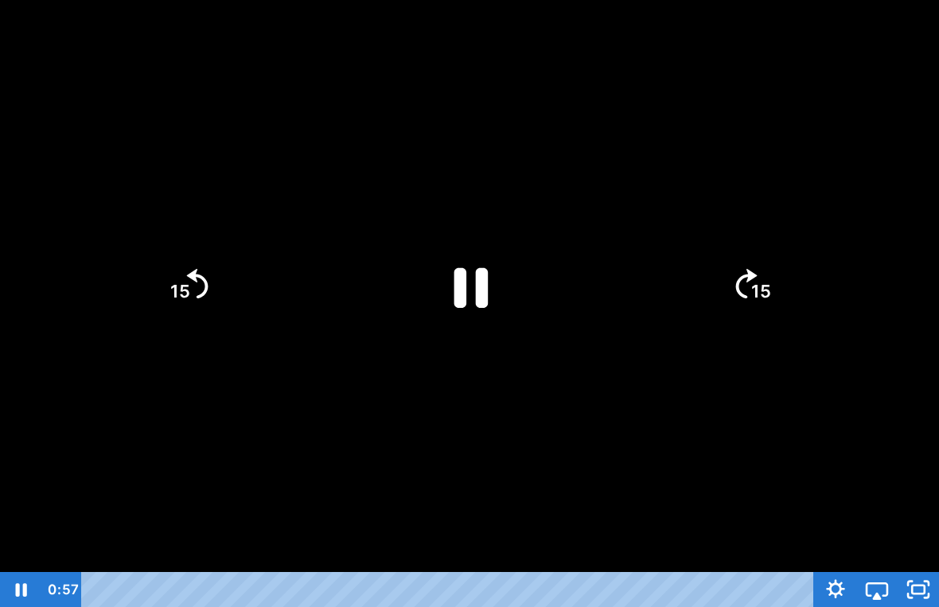
click at [467, 280] on icon "Pause" at bounding box center [469, 285] width 123 height 123
click at [476, 297] on icon "Play Video" at bounding box center [469, 285] width 123 height 123
click at [850, 382] on div at bounding box center [469, 303] width 939 height 607
click at [478, 255] on icon "Play Video" at bounding box center [469, 285] width 123 height 123
click at [575, 430] on div at bounding box center [469, 303] width 939 height 607
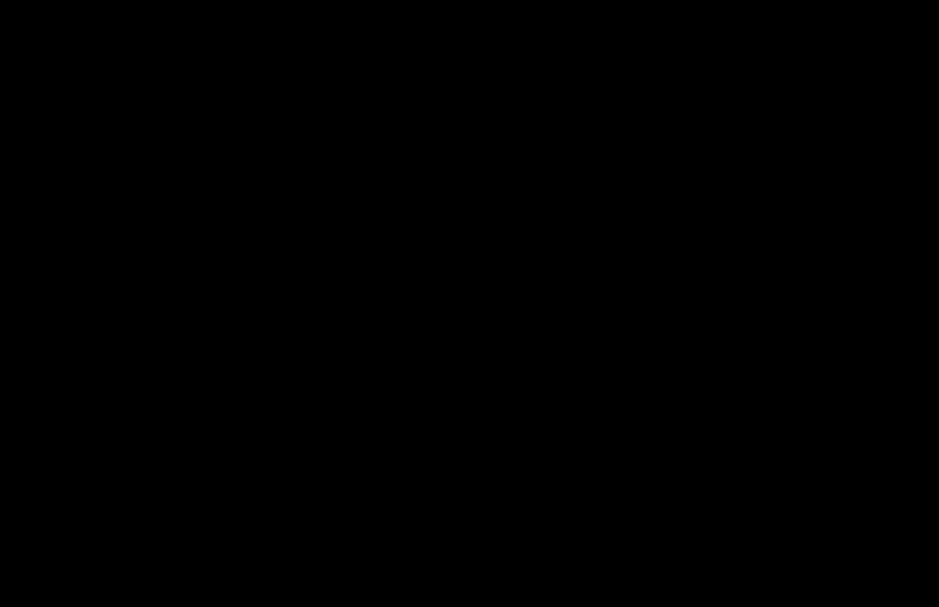
click at [807, 567] on html "Search My Library Settings Logout Miss Anna's Class / Categories / Week 33- Sav…" at bounding box center [469, 284] width 939 height 607
drag, startPoint x: 728, startPoint y: 291, endPoint x: 687, endPoint y: 283, distance: 42.1
click at [728, 291] on div at bounding box center [469, 303] width 939 height 607
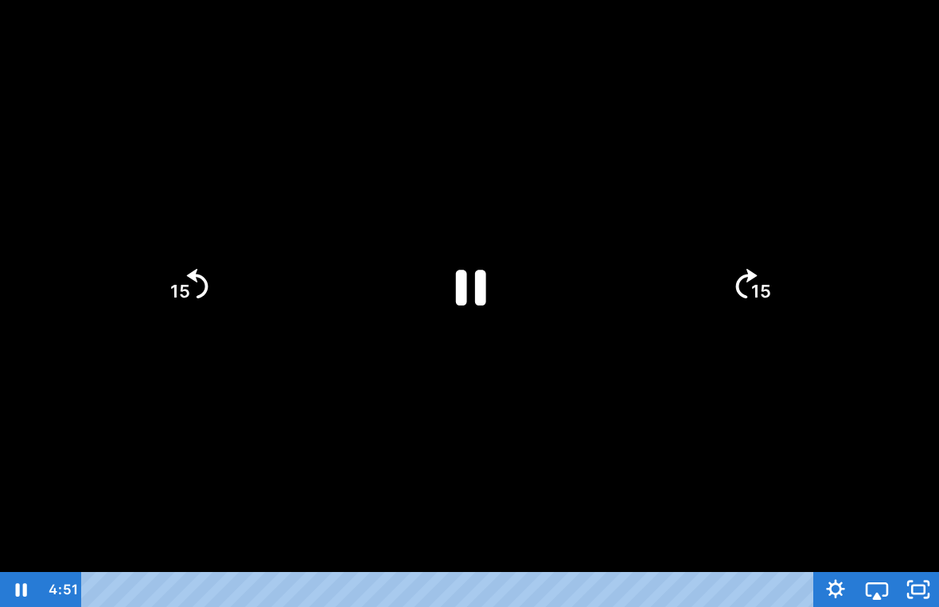
click at [509, 275] on icon "Pause" at bounding box center [470, 287] width 110 height 110
click at [510, 275] on html "Search My Library Settings Logout Miss Anna's Class / Categories / Week 33- Sav…" at bounding box center [469, 284] width 939 height 607
click at [509, 275] on icon "Play Video" at bounding box center [469, 285] width 123 height 123
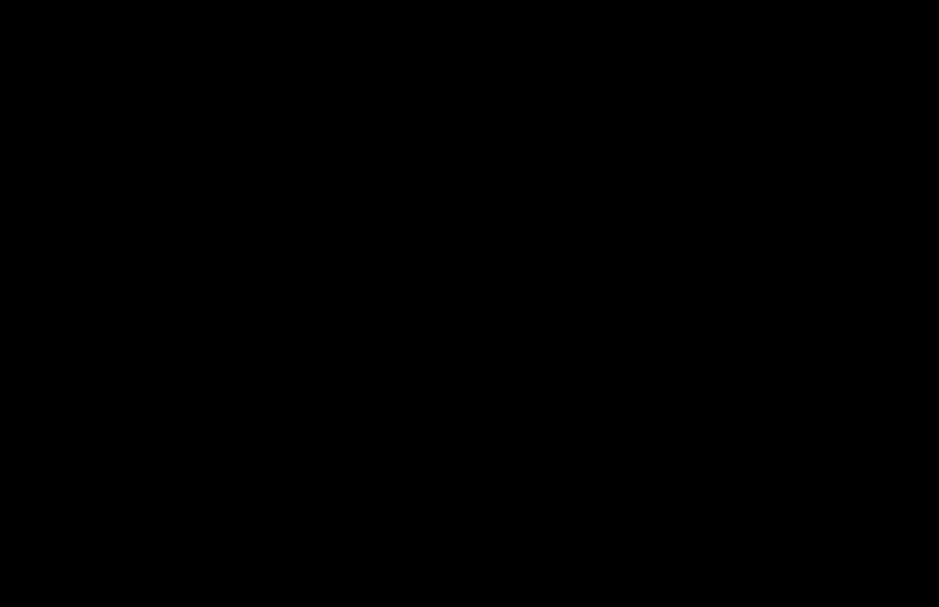
click at [536, 252] on div at bounding box center [469, 303] width 939 height 607
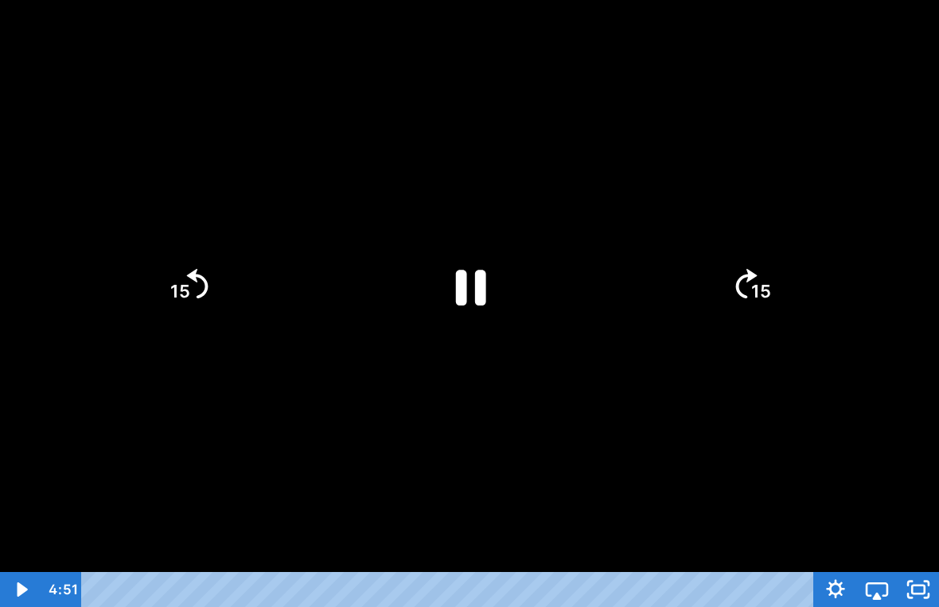
click at [431, 259] on div at bounding box center [469, 303] width 939 height 607
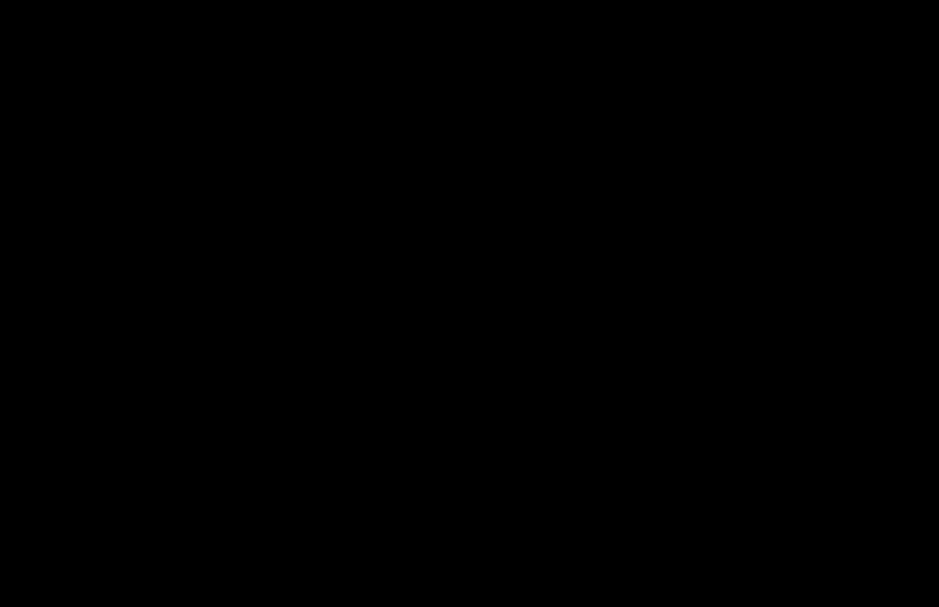
click at [22, 567] on div at bounding box center [469, 303] width 939 height 607
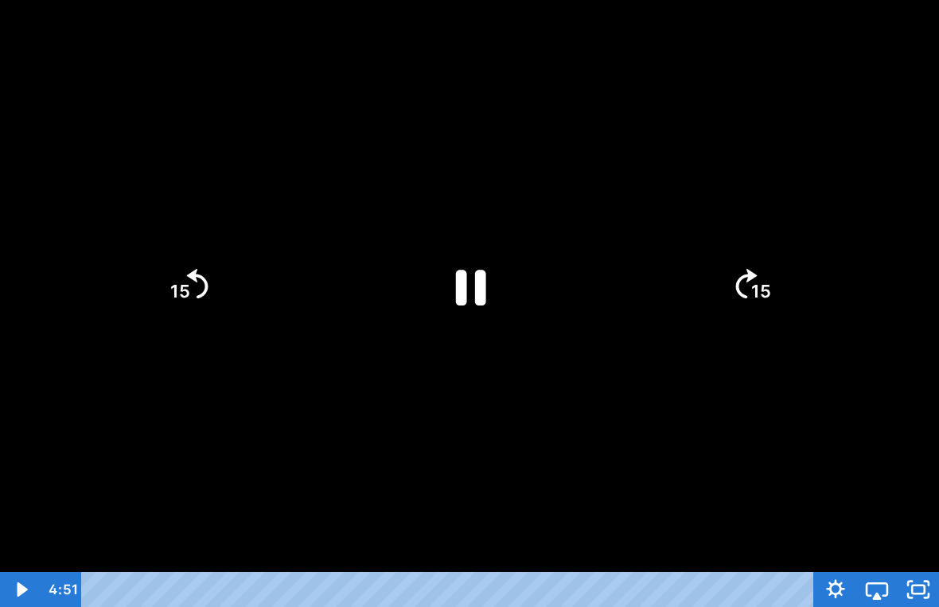
click at [21, 567] on icon "Play Video" at bounding box center [22, 590] width 10 height 14
click at [514, 293] on icon "Pause" at bounding box center [470, 287] width 110 height 110
click at [481, 279] on icon "Pause" at bounding box center [471, 288] width 30 height 36
click at [205, 288] on icon "Skip back 15 seconds" at bounding box center [197, 282] width 21 height 29
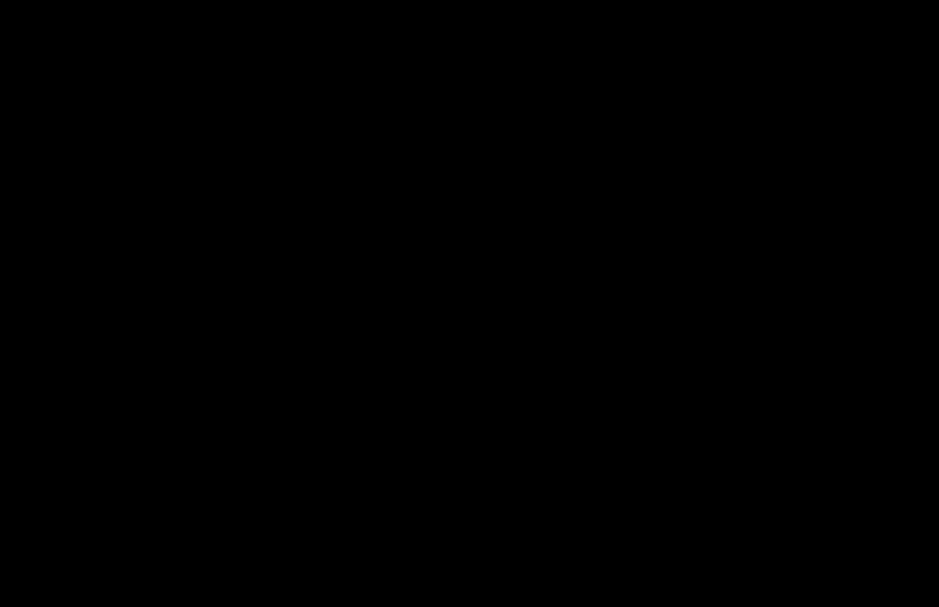
click at [465, 269] on div at bounding box center [469, 303] width 939 height 607
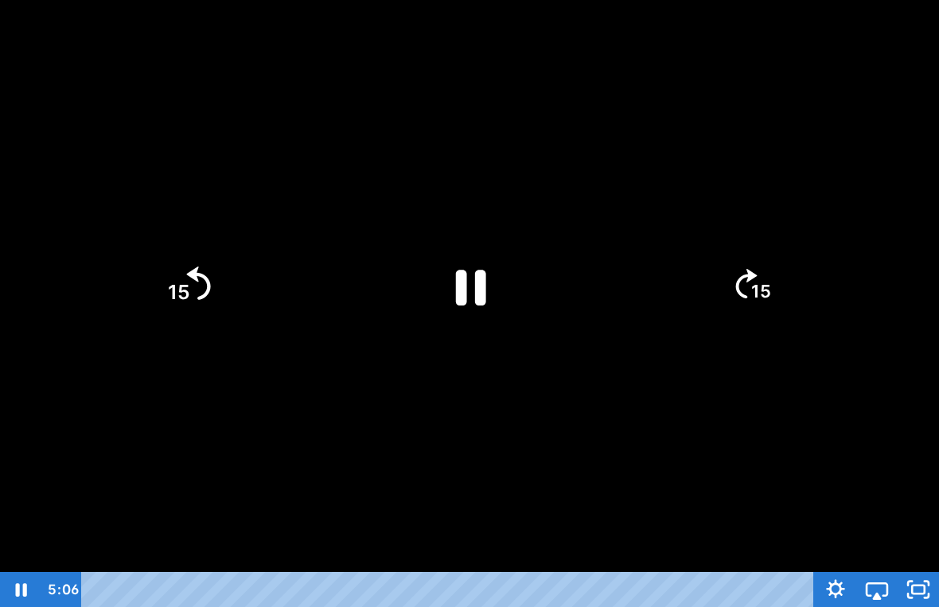
click at [213, 267] on icon "15" at bounding box center [188, 286] width 86 height 86
click at [581, 166] on div at bounding box center [469, 303] width 939 height 607
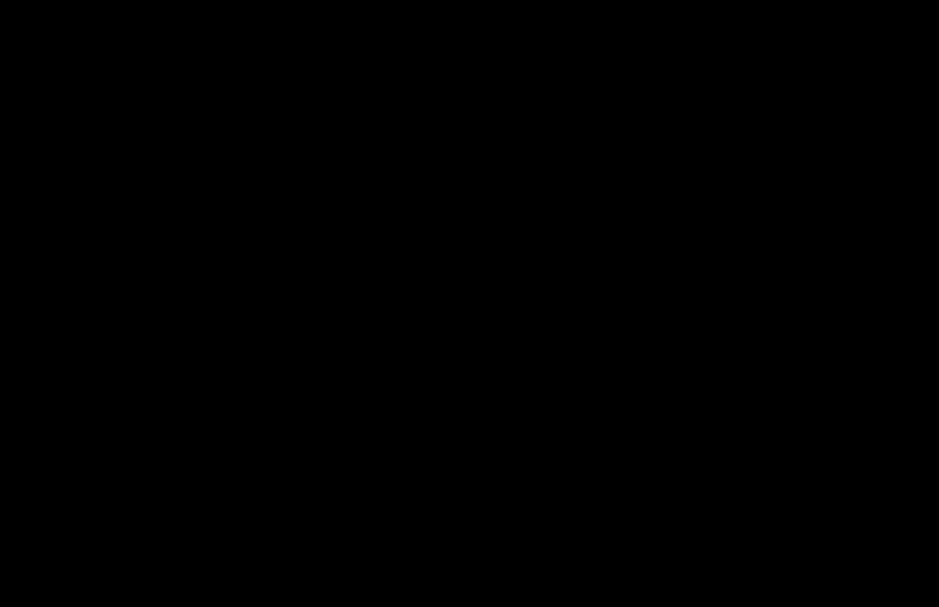
click at [704, 219] on div at bounding box center [469, 303] width 939 height 607
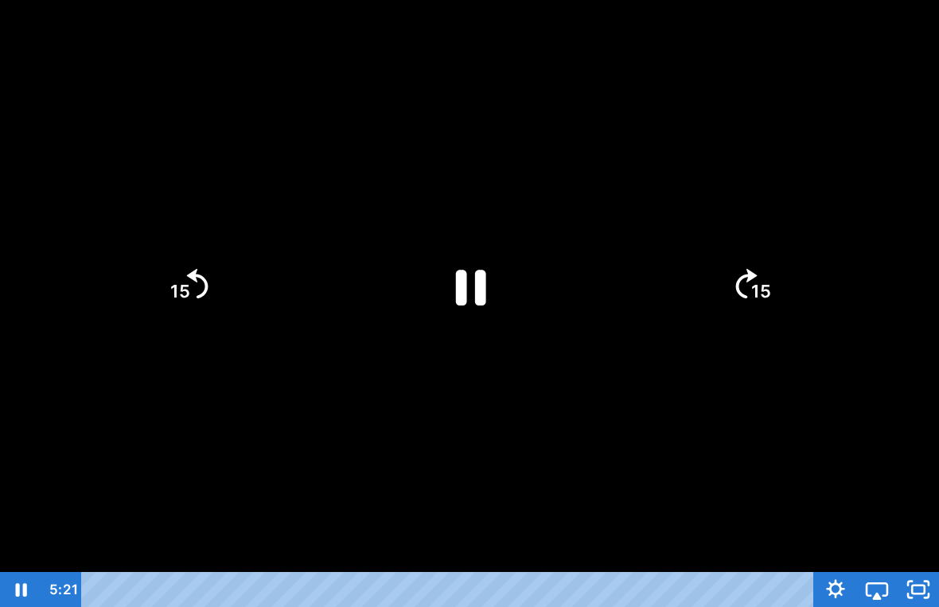
click at [733, 301] on icon "15" at bounding box center [751, 286] width 76 height 76
click at [197, 300] on icon "15" at bounding box center [188, 286] width 76 height 76
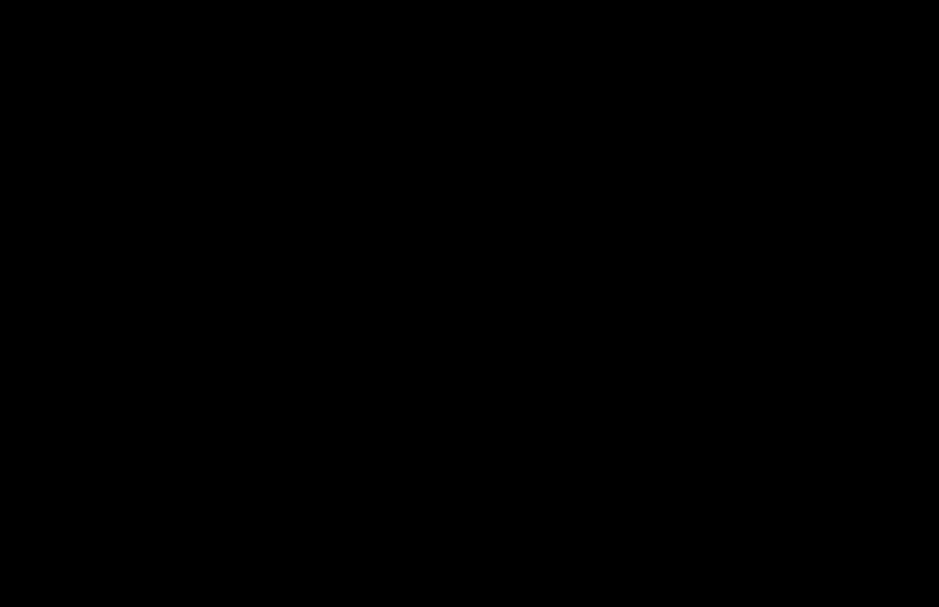
click at [604, 157] on div at bounding box center [469, 303] width 939 height 607
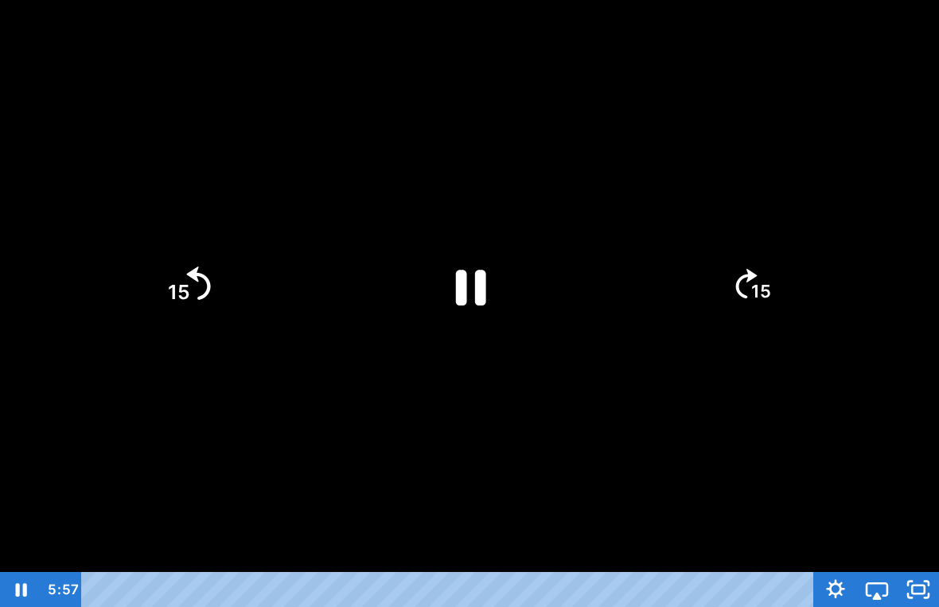
click at [220, 279] on icon "15" at bounding box center [188, 286] width 86 height 86
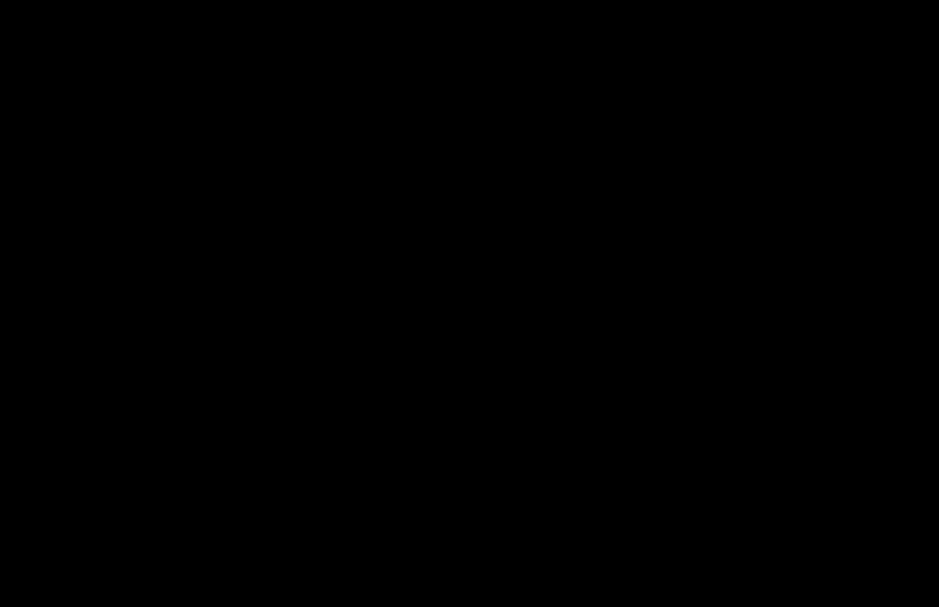
click at [469, 245] on div at bounding box center [469, 303] width 939 height 607
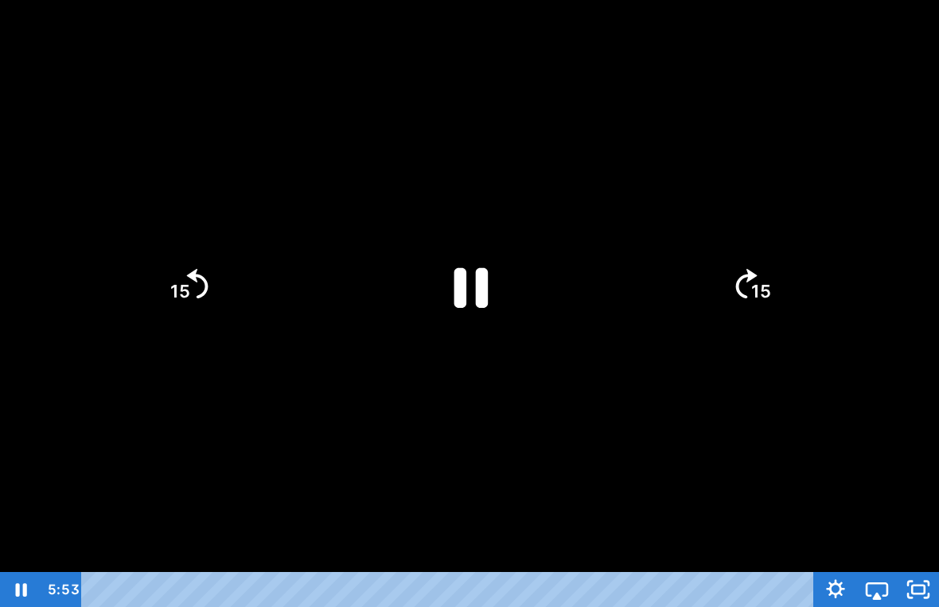
click at [510, 266] on icon "Pause" at bounding box center [469, 285] width 123 height 123
click at [458, 233] on icon "Play Video" at bounding box center [469, 285] width 123 height 123
click at [476, 275] on icon "Pause" at bounding box center [471, 287] width 34 height 40
click at [470, 249] on icon "Play Video" at bounding box center [469, 285] width 123 height 123
click at [864, 390] on div at bounding box center [469, 303] width 939 height 607
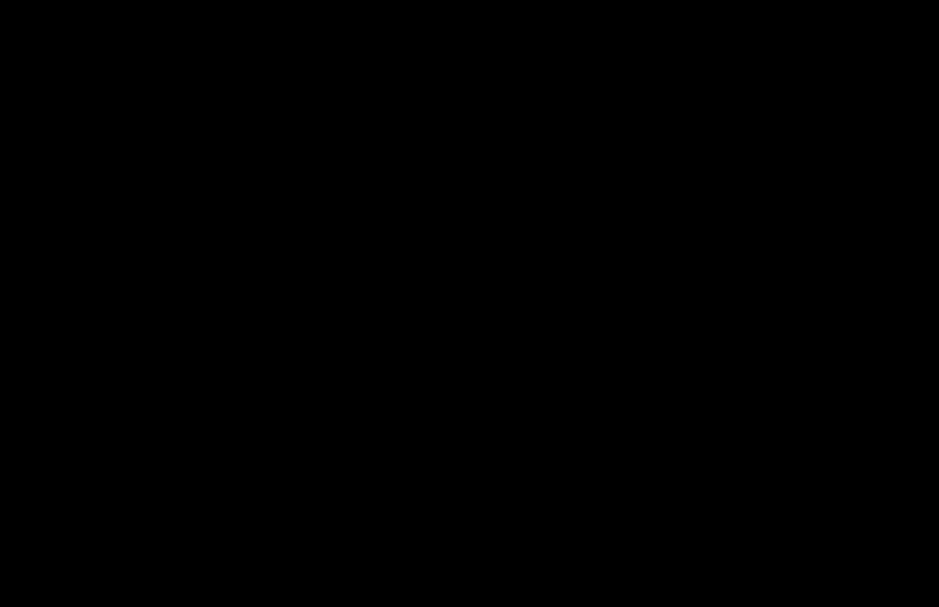
drag, startPoint x: 319, startPoint y: 355, endPoint x: 319, endPoint y: 345, distance: 10.3
click at [319, 355] on div at bounding box center [469, 303] width 939 height 607
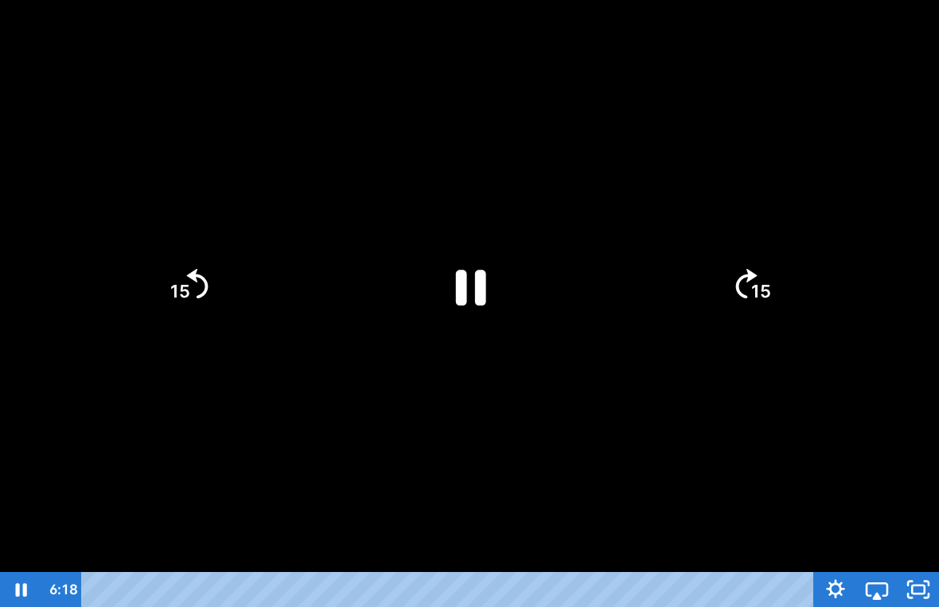
click at [201, 290] on icon "15" at bounding box center [188, 286] width 76 height 76
click at [502, 198] on div at bounding box center [469, 303] width 939 height 607
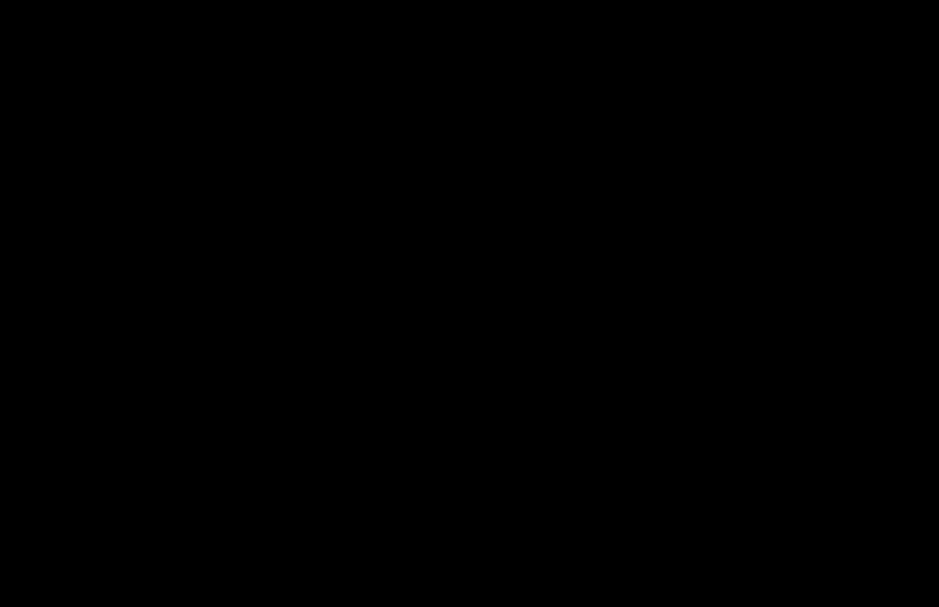
click at [476, 295] on div at bounding box center [469, 303] width 939 height 607
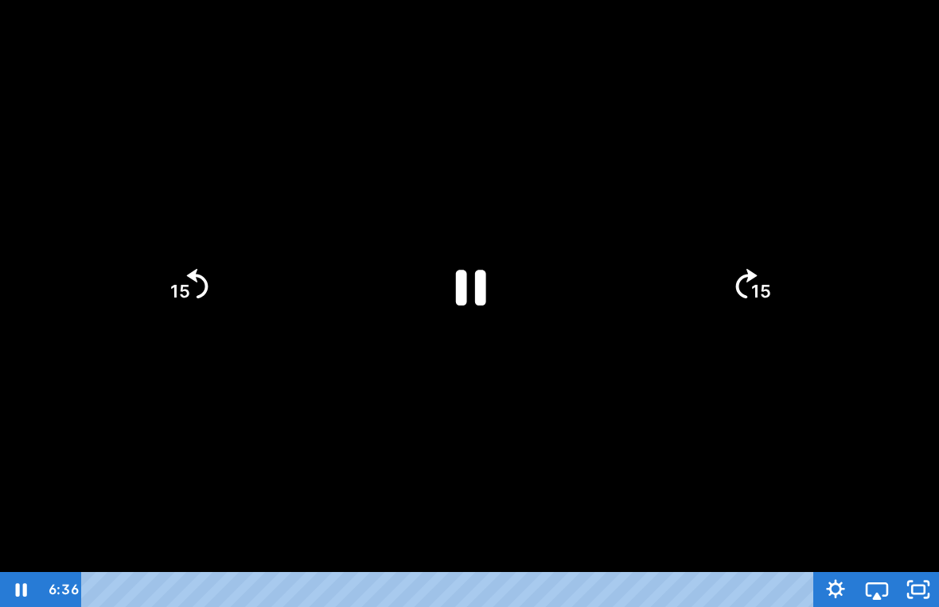
click at [254, 272] on div at bounding box center [469, 303] width 939 height 607
click at [203, 287] on div at bounding box center [469, 303] width 939 height 607
click at [177, 263] on icon "15" at bounding box center [188, 286] width 86 height 86
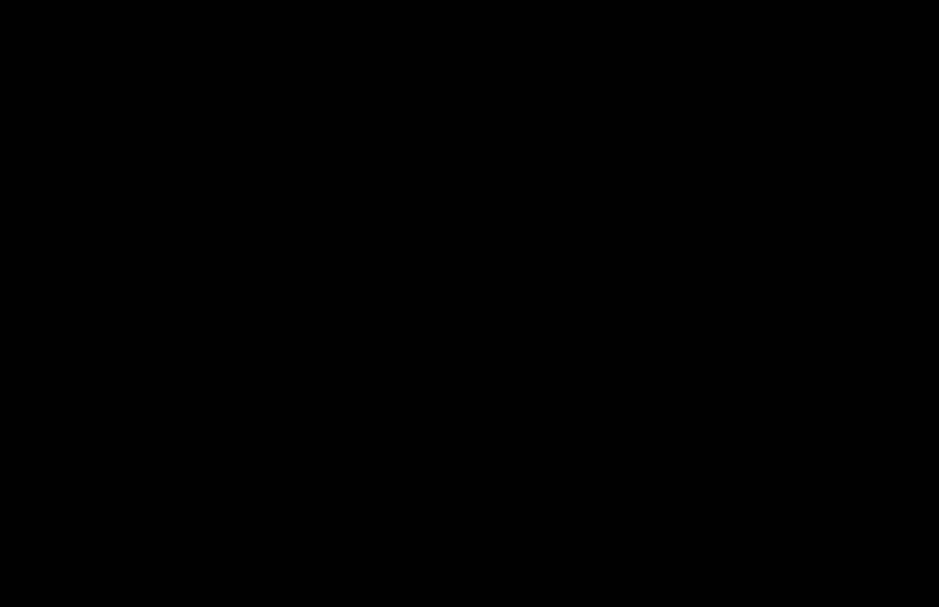
click at [72, 427] on div at bounding box center [469, 303] width 939 height 607
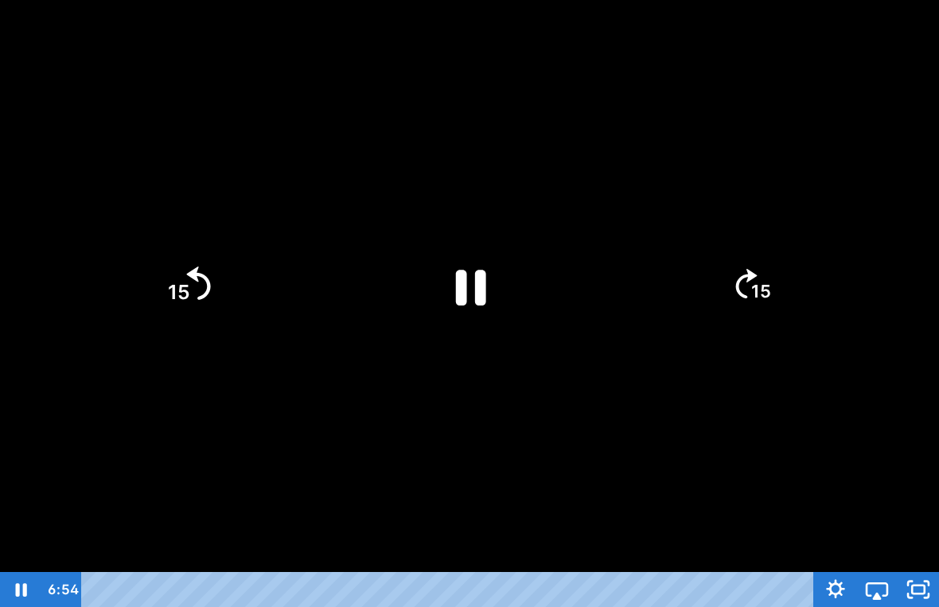
click at [151, 294] on icon "15" at bounding box center [188, 286] width 86 height 86
click at [93, 376] on div at bounding box center [469, 303] width 939 height 607
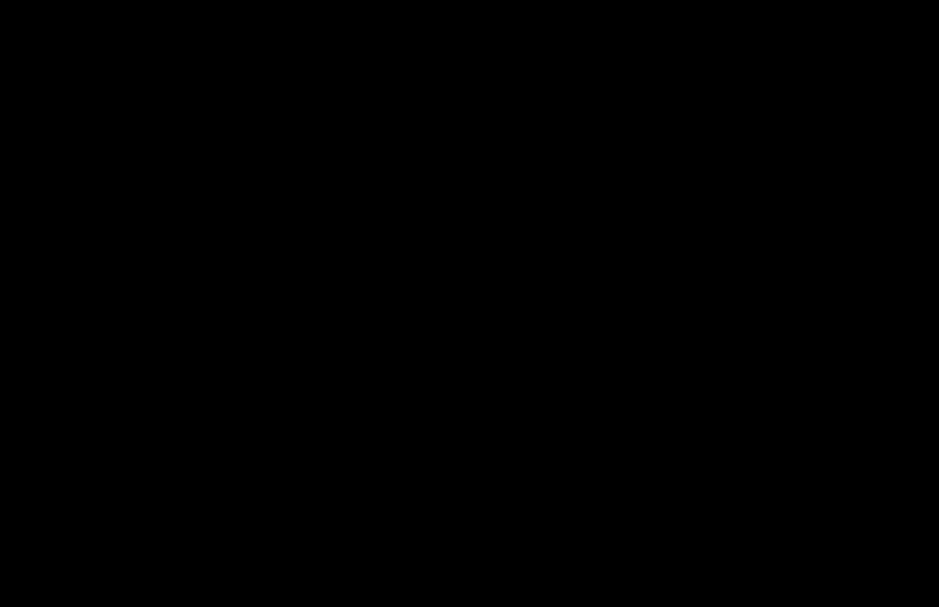
click at [492, 267] on div at bounding box center [469, 303] width 939 height 607
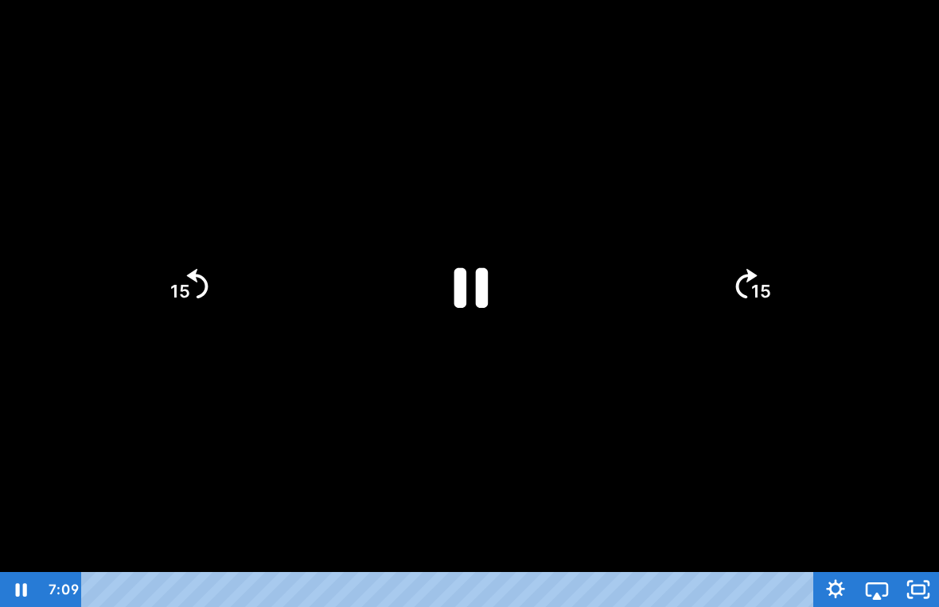
click at [466, 290] on icon "Pause" at bounding box center [471, 287] width 34 height 40
click at [444, 285] on icon "Play Video" at bounding box center [469, 285] width 123 height 123
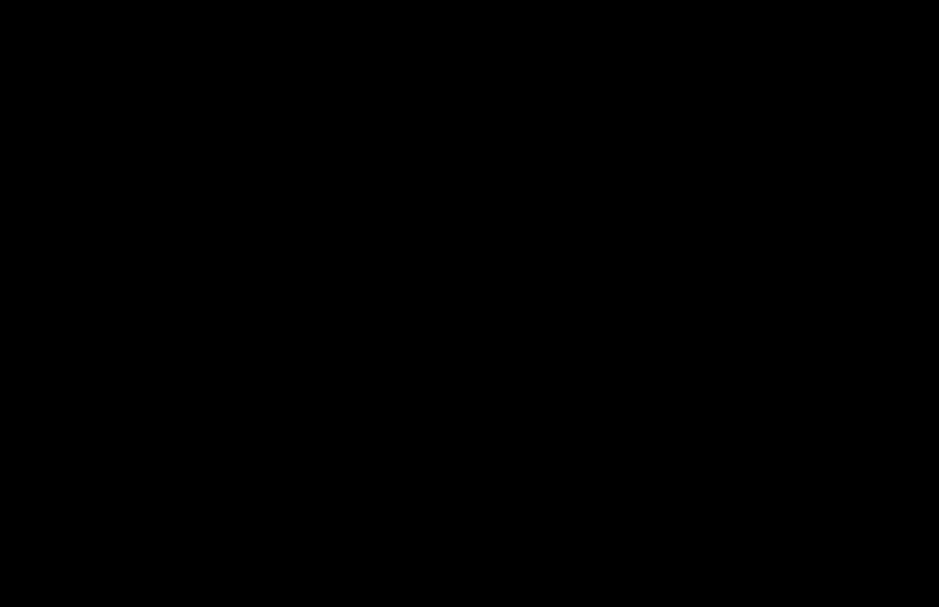
click at [197, 270] on div at bounding box center [469, 303] width 939 height 607
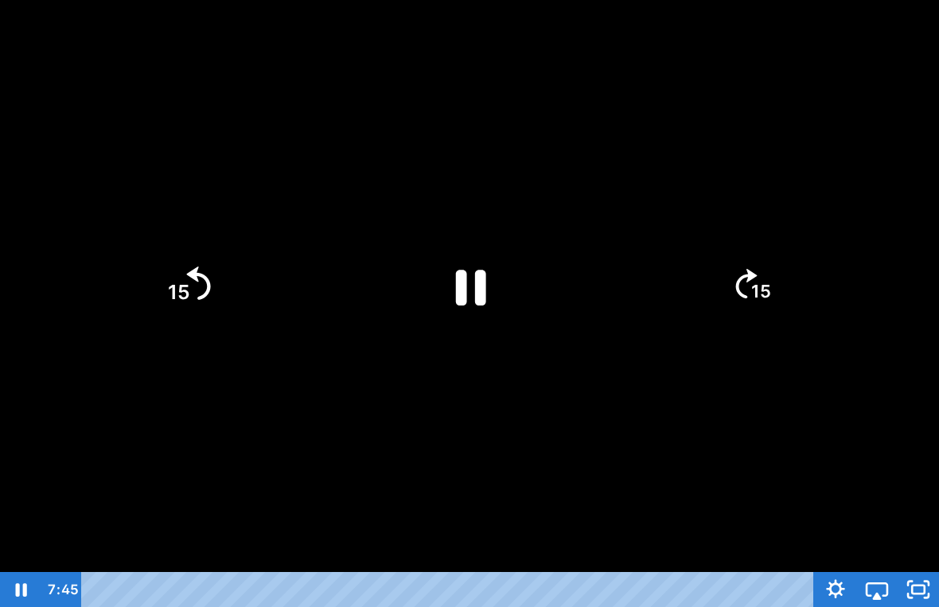
click at [189, 288] on tspan "15" at bounding box center [179, 292] width 22 height 24
click at [134, 406] on div at bounding box center [469, 303] width 939 height 607
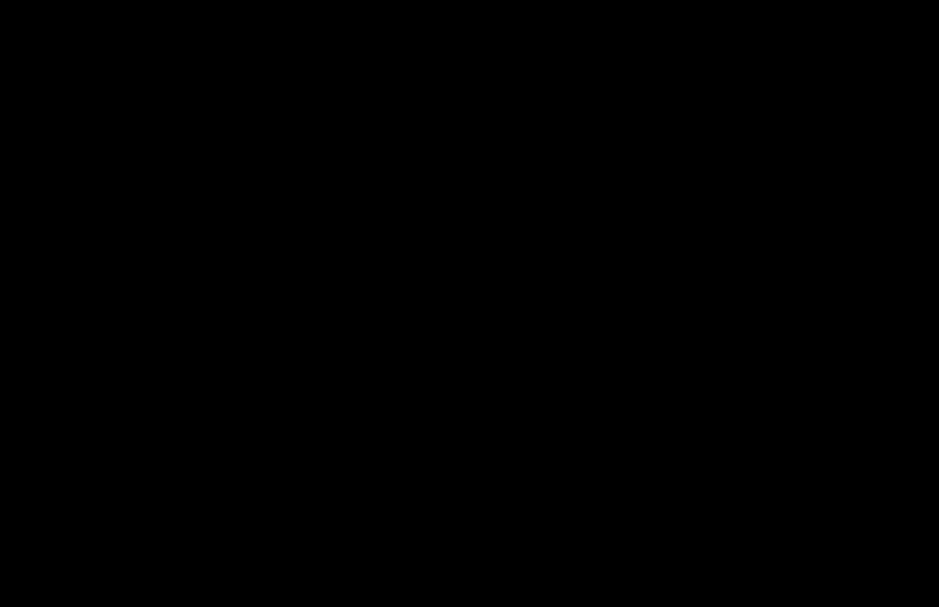
click at [103, 335] on div at bounding box center [469, 303] width 939 height 607
click at [125, 244] on div at bounding box center [469, 303] width 939 height 607
click at [195, 302] on div at bounding box center [469, 303] width 939 height 607
click at [0, 0] on icon "15" at bounding box center [0, 0] width 0 height 0
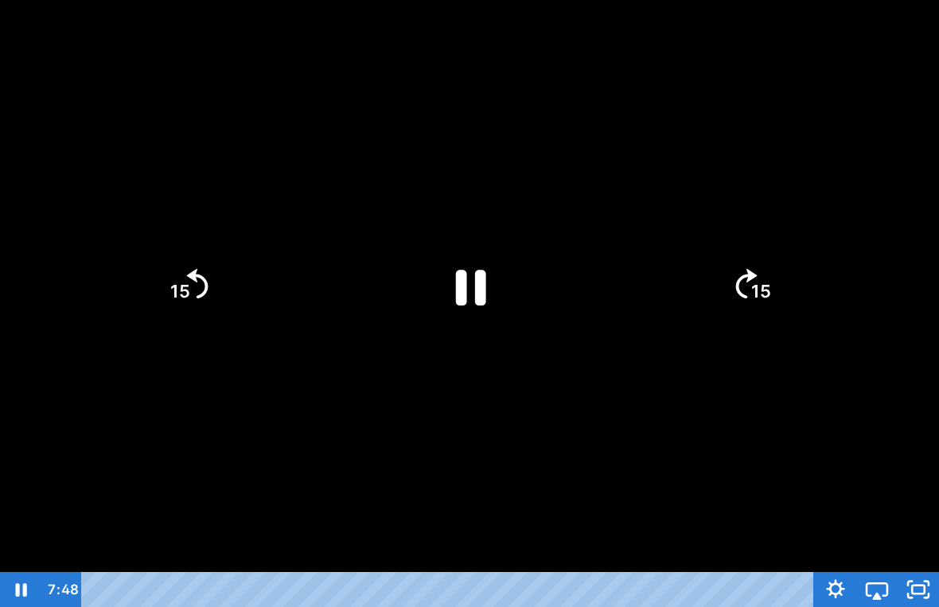
click at [105, 398] on div at bounding box center [469, 303] width 939 height 607
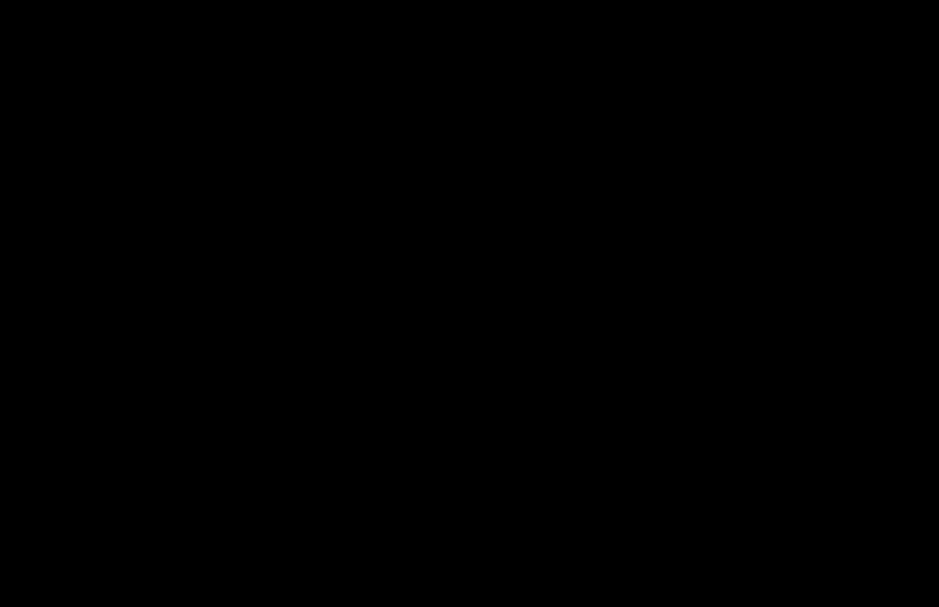
click at [279, 437] on div at bounding box center [469, 303] width 939 height 607
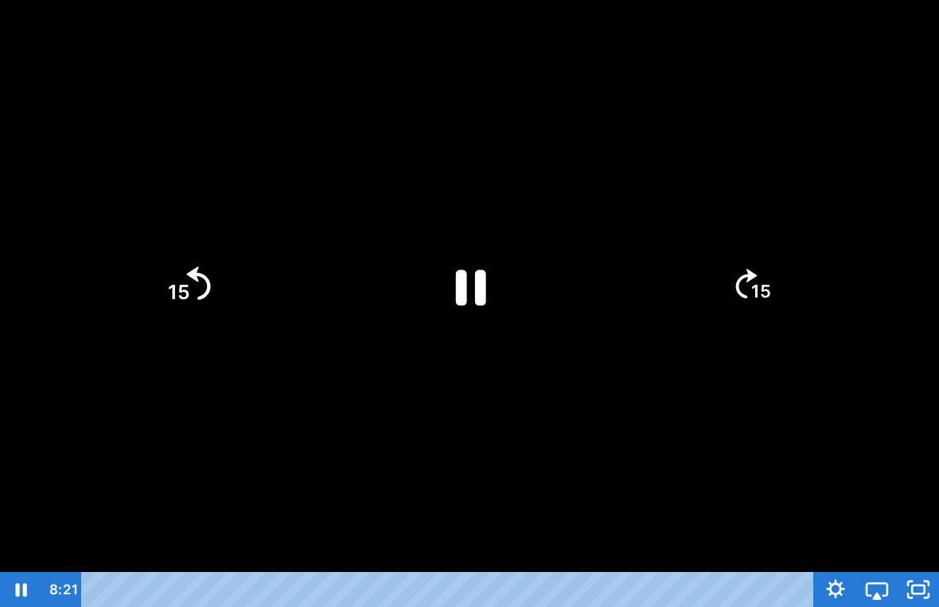
click at [181, 296] on tspan "15" at bounding box center [179, 292] width 22 height 24
click at [361, 445] on div at bounding box center [469, 303] width 939 height 607
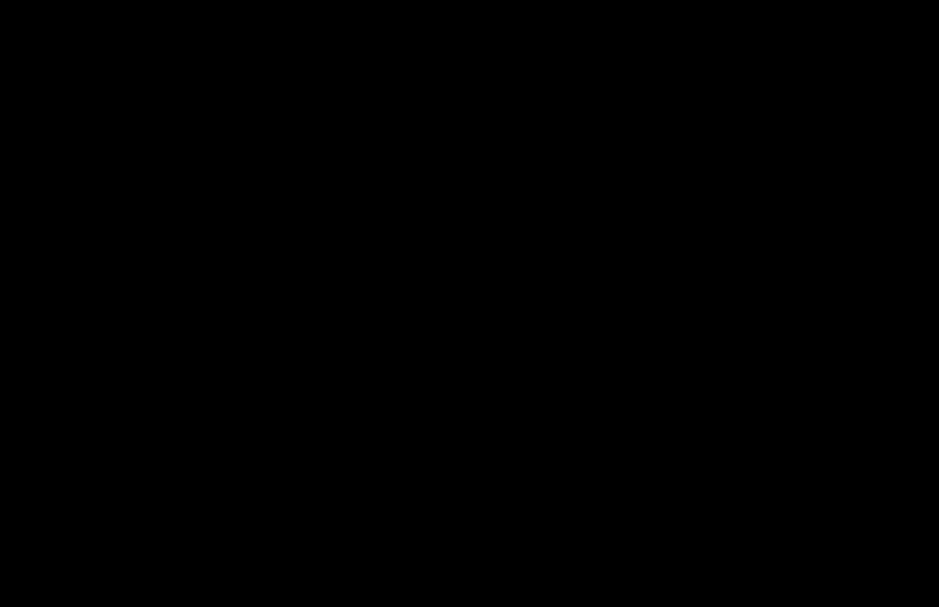
click at [492, 171] on div at bounding box center [469, 303] width 939 height 607
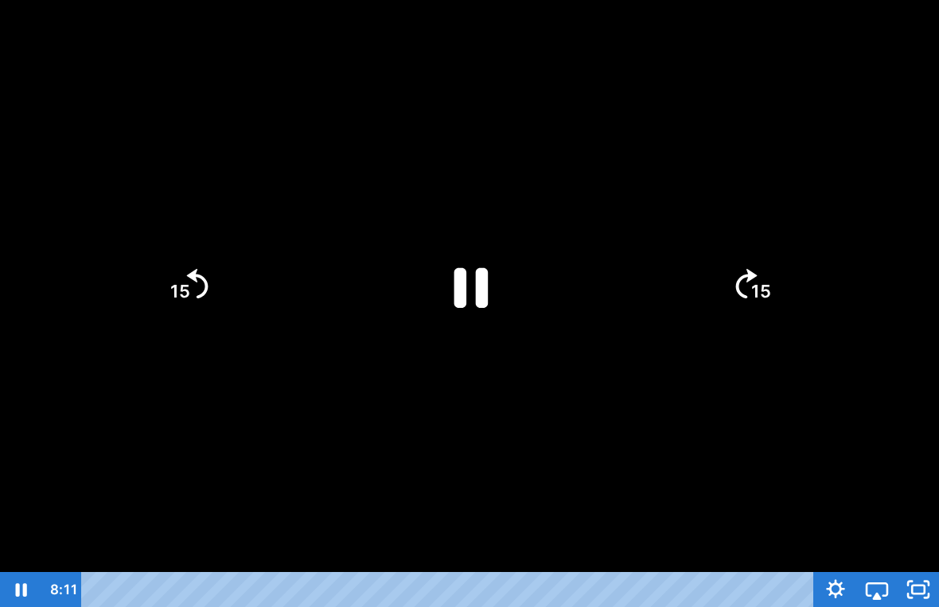
click at [470, 273] on icon "Pause" at bounding box center [469, 285] width 123 height 123
click at [467, 269] on icon "Play Video" at bounding box center [469, 285] width 123 height 123
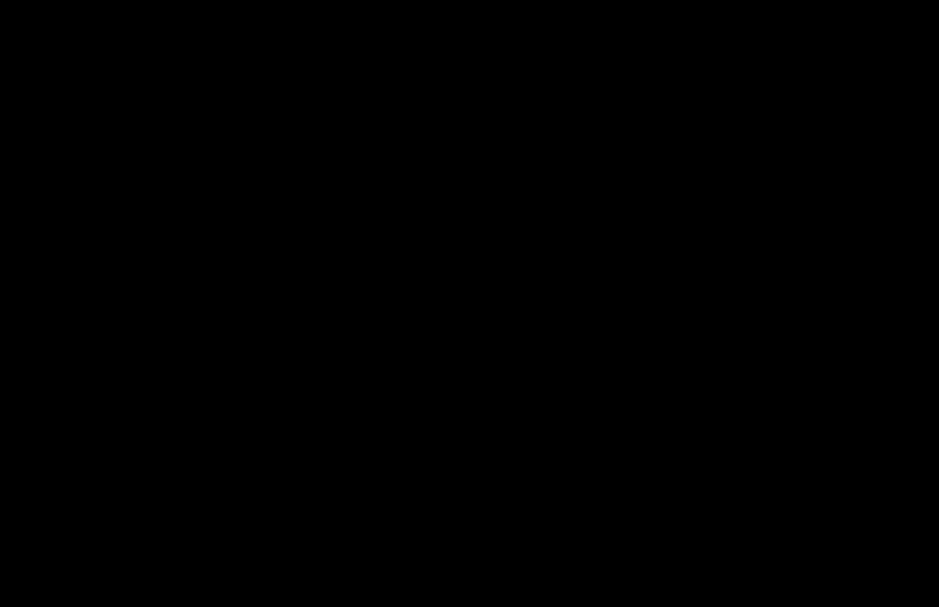
click at [431, 115] on div at bounding box center [469, 303] width 939 height 607
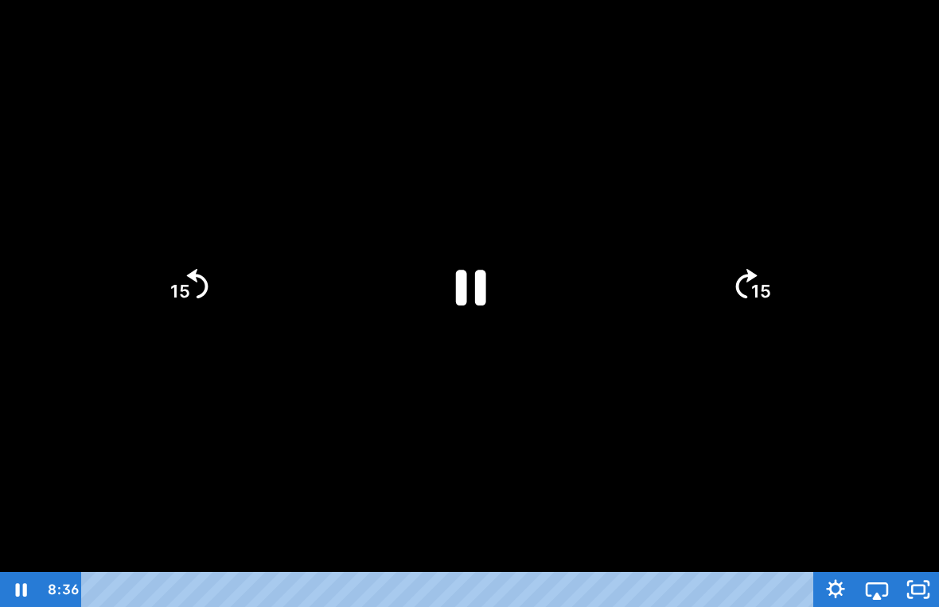
click at [497, 294] on icon "Pause" at bounding box center [470, 287] width 110 height 110
click at [633, 189] on div at bounding box center [469, 303] width 939 height 607
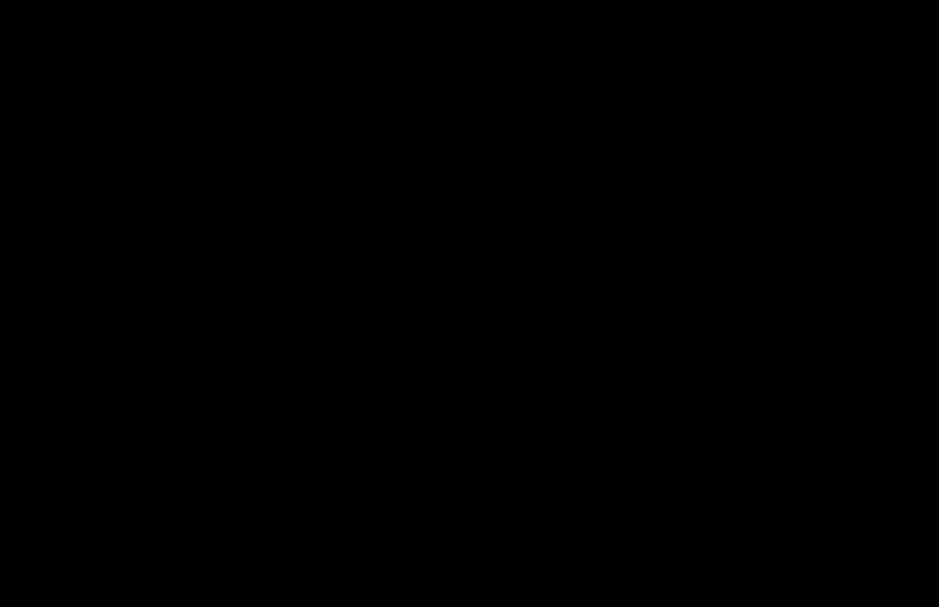
click at [603, 380] on div at bounding box center [469, 303] width 939 height 607
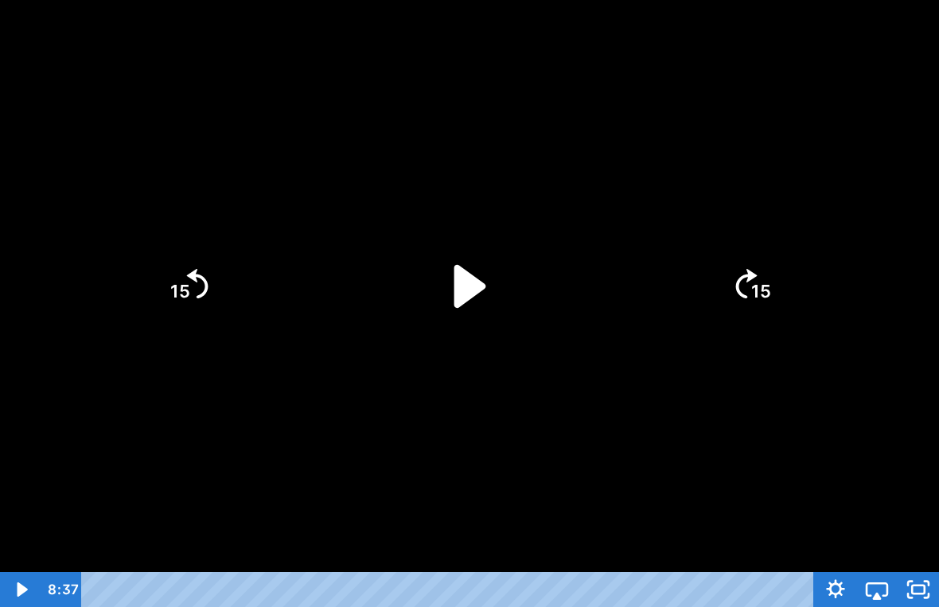
click at [489, 323] on icon "Play Video" at bounding box center [469, 285] width 123 height 123
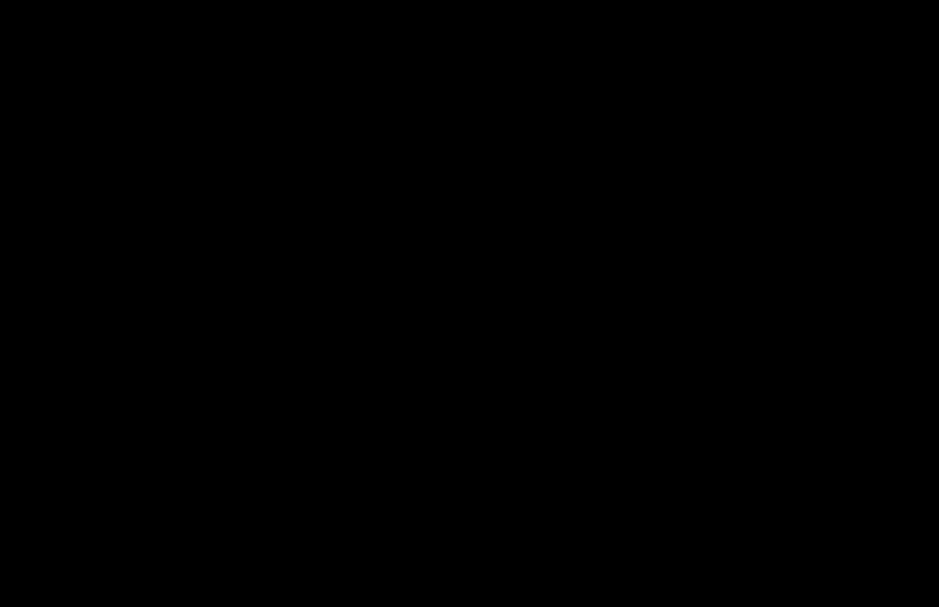
click at [389, 445] on div at bounding box center [469, 303] width 939 height 607
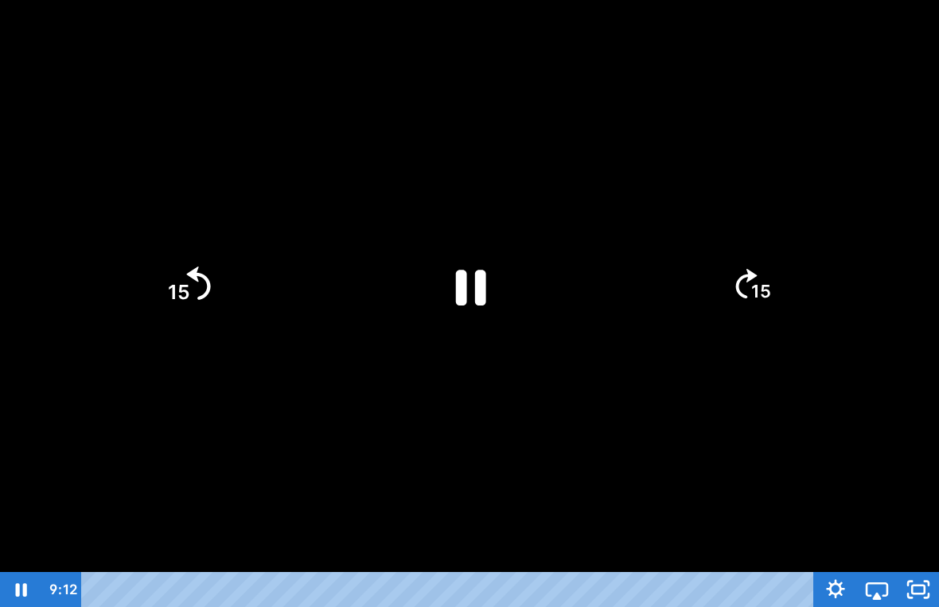
click at [189, 294] on tspan "15" at bounding box center [179, 292] width 22 height 24
click at [344, 445] on div at bounding box center [469, 303] width 939 height 607
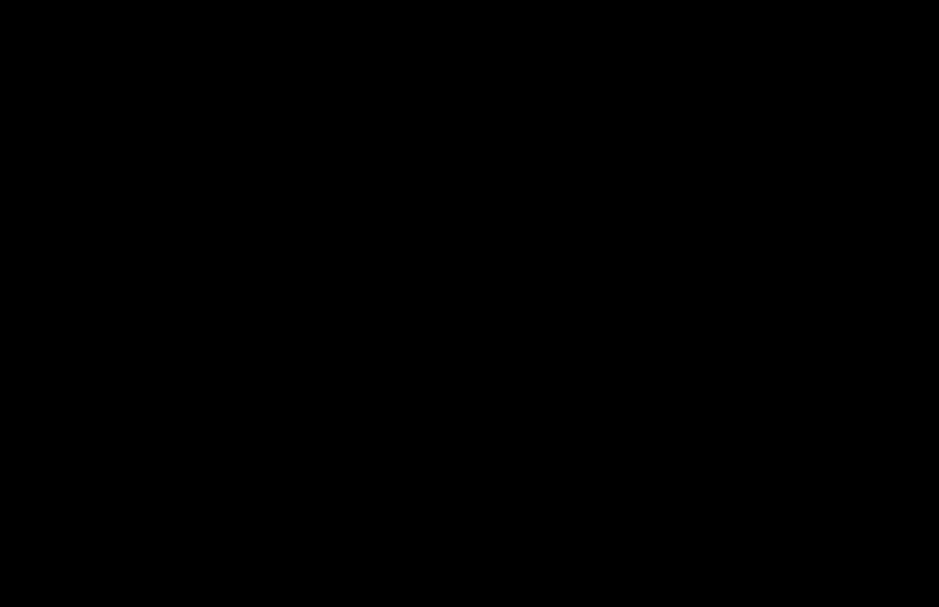
click at [614, 147] on div at bounding box center [469, 303] width 939 height 607
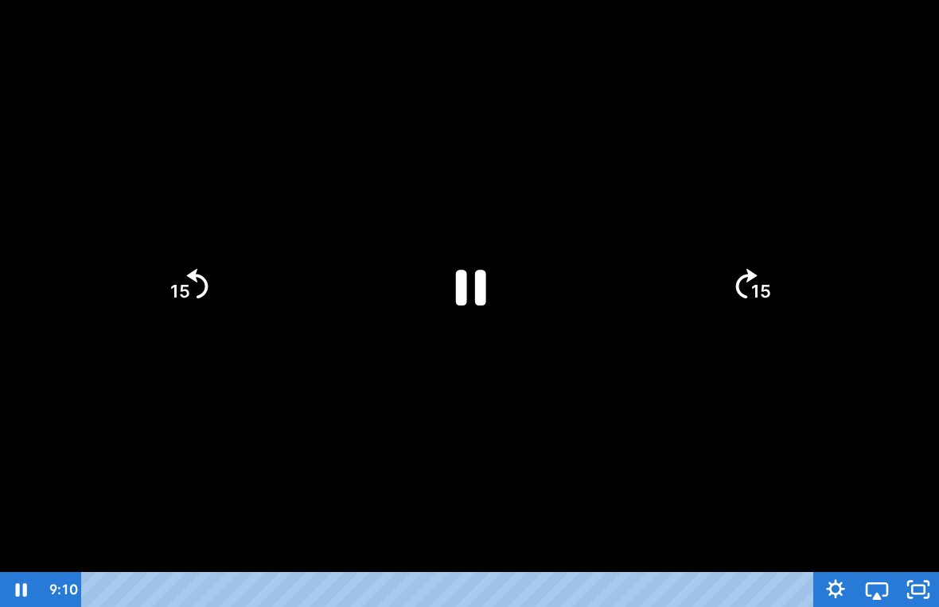
drag, startPoint x: 486, startPoint y: 240, endPoint x: 516, endPoint y: 197, distance: 51.4
click at [486, 240] on icon "Pause" at bounding box center [470, 287] width 110 height 110
click at [570, 125] on div at bounding box center [469, 303] width 939 height 607
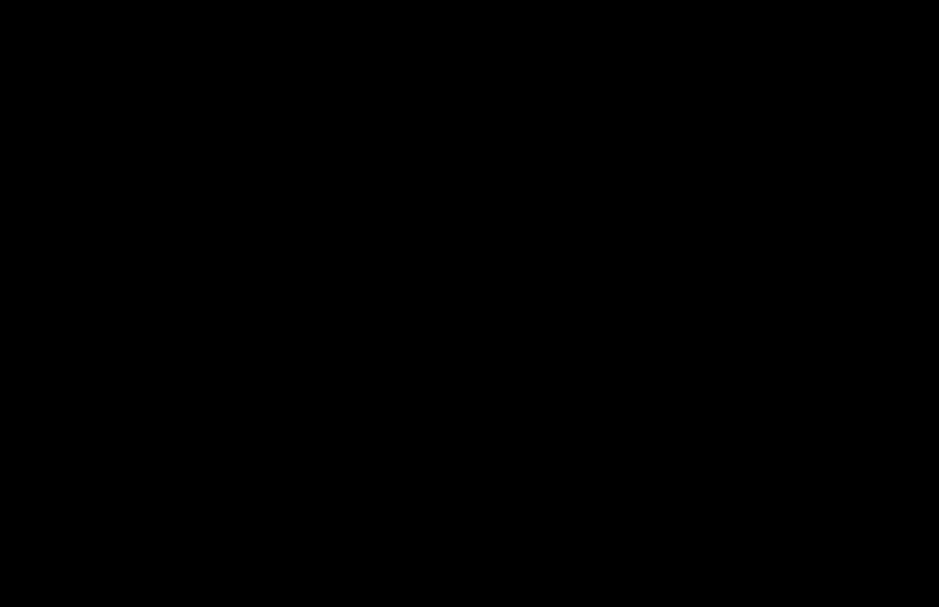
click at [443, 216] on div at bounding box center [469, 303] width 939 height 607
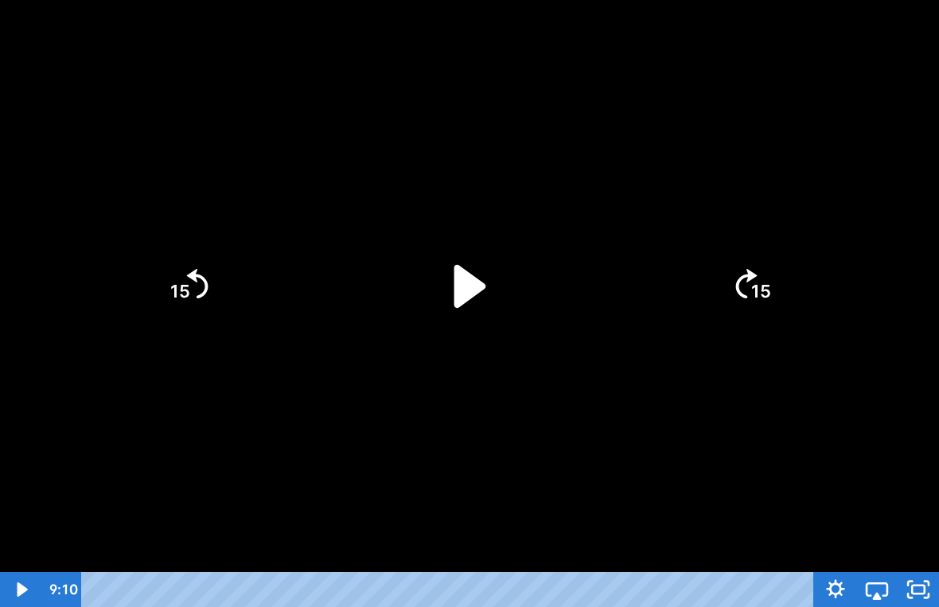
click at [447, 245] on icon "Play Video" at bounding box center [469, 285] width 123 height 123
click at [788, 125] on div at bounding box center [469, 303] width 939 height 607
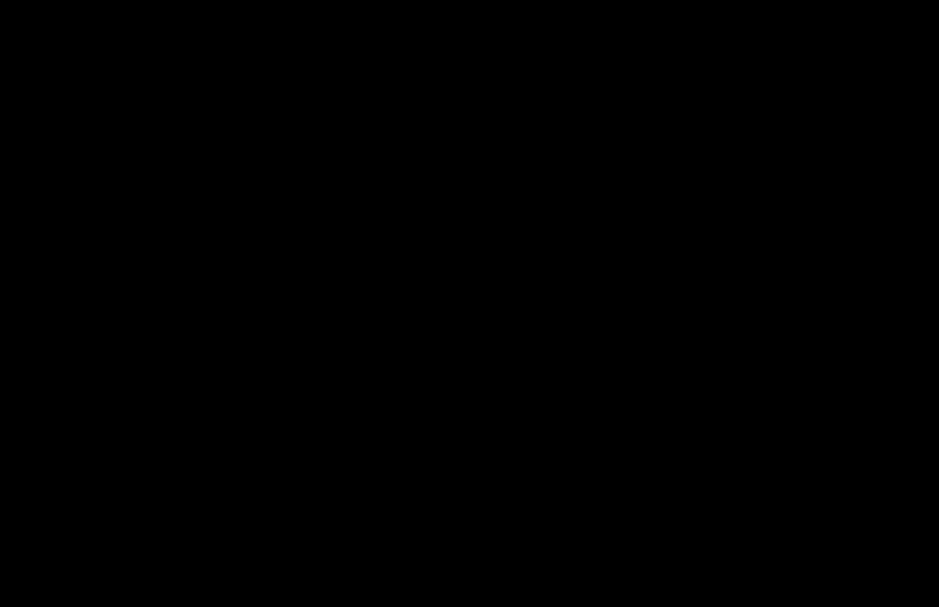
click at [462, 313] on div at bounding box center [469, 303] width 939 height 607
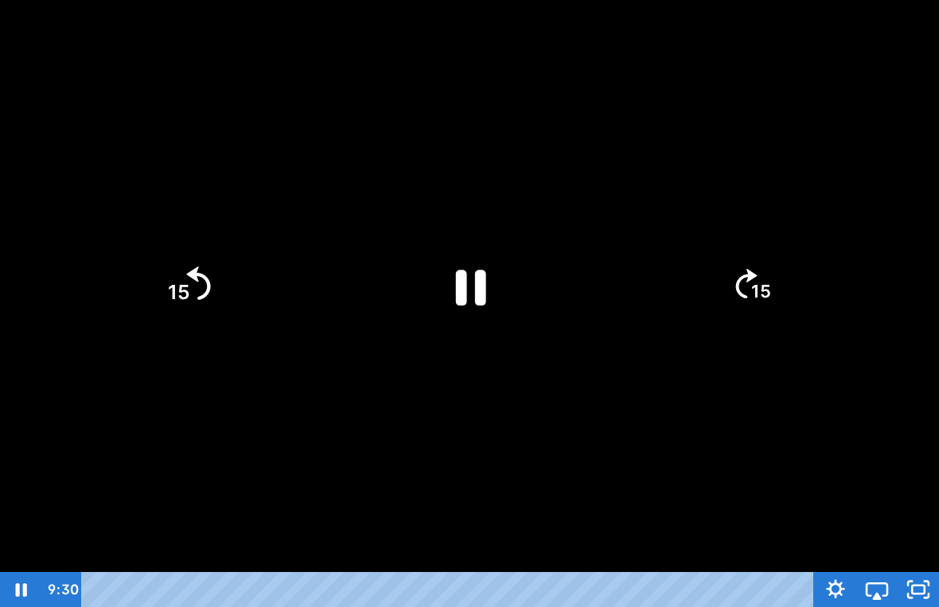
click at [204, 299] on icon "15" at bounding box center [188, 286] width 86 height 86
click at [419, 421] on div at bounding box center [469, 303] width 939 height 607
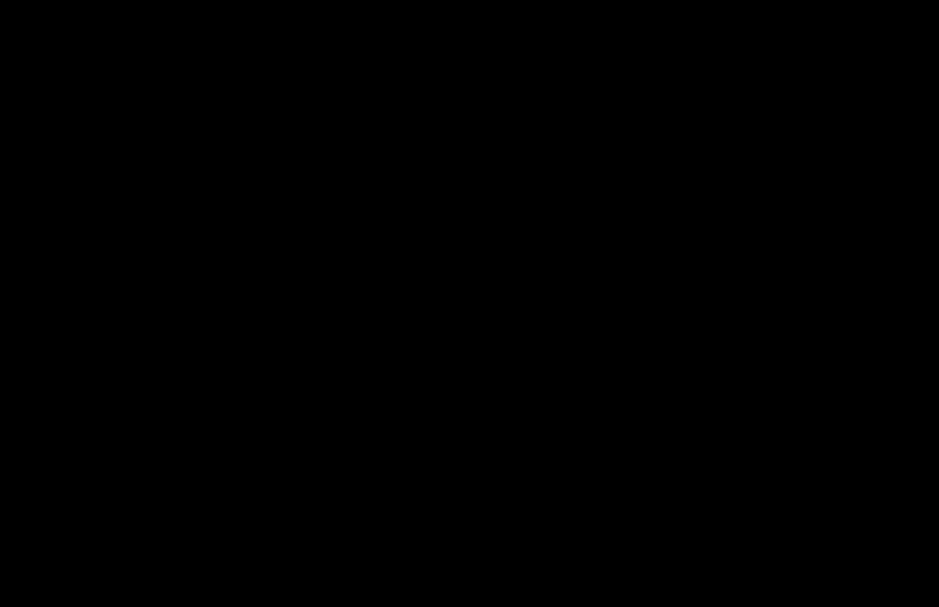
click at [462, 163] on div at bounding box center [469, 303] width 939 height 607
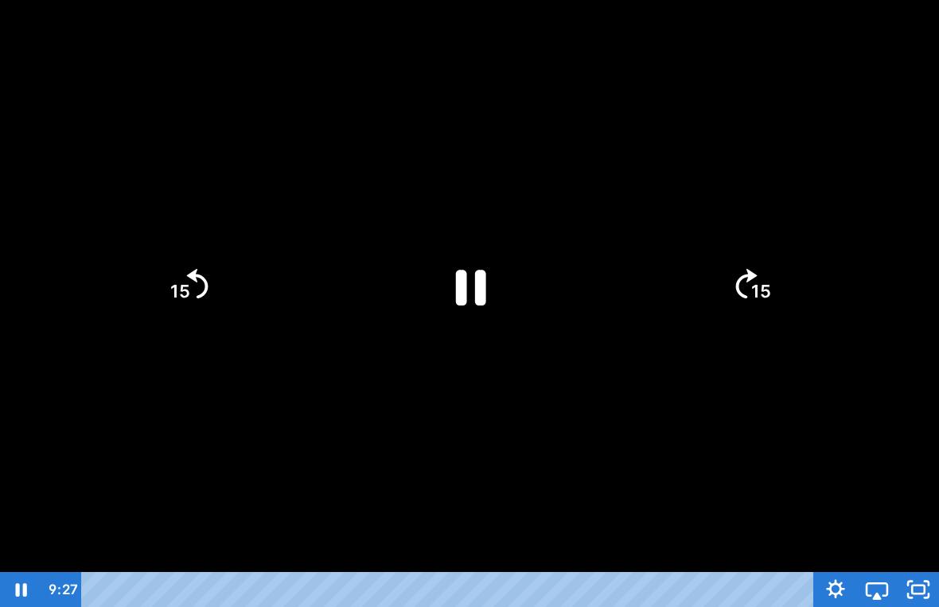
click at [470, 215] on div at bounding box center [469, 303] width 939 height 607
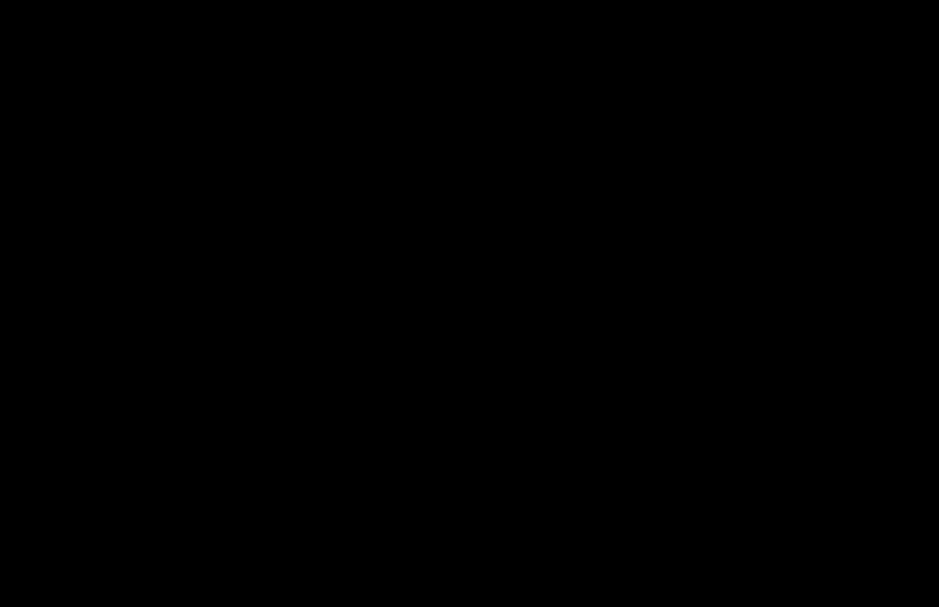
click at [492, 241] on div at bounding box center [469, 303] width 939 height 607
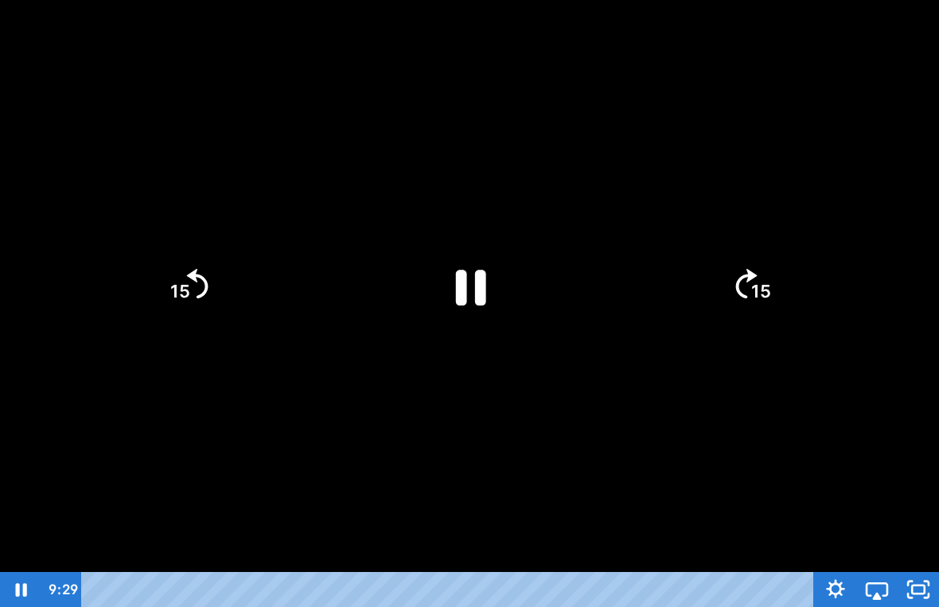
click at [489, 306] on icon "Pause" at bounding box center [470, 287] width 110 height 110
click at [458, 299] on icon "Play Video" at bounding box center [470, 285] width 32 height 43
click at [475, 481] on div at bounding box center [469, 303] width 939 height 607
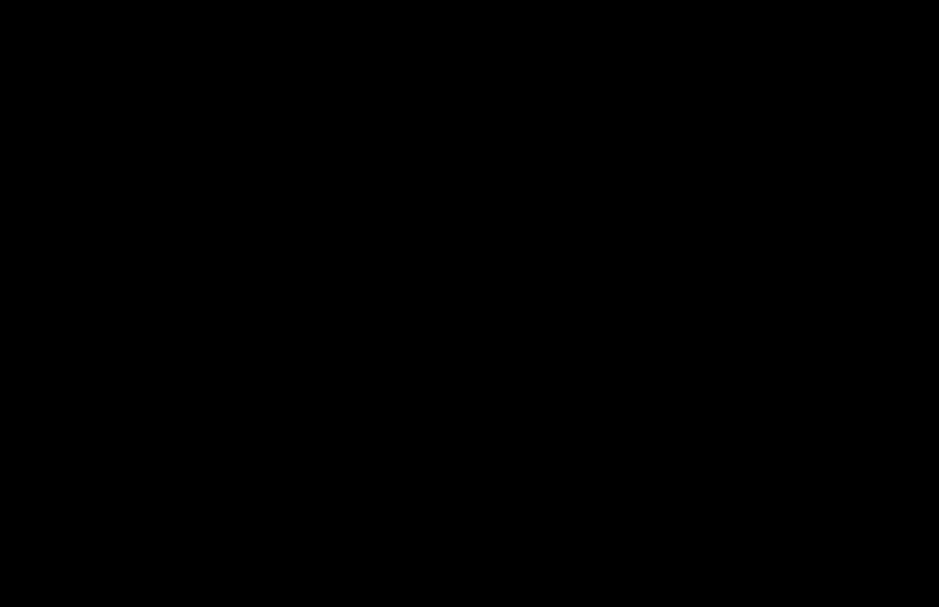
click at [349, 275] on div at bounding box center [469, 303] width 939 height 607
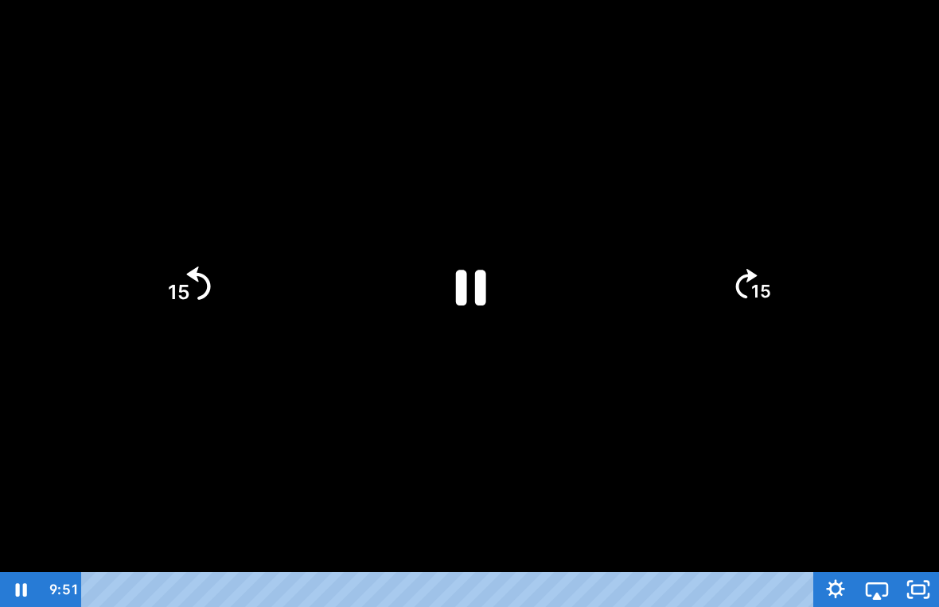
click at [216, 290] on icon "15" at bounding box center [188, 286] width 86 height 86
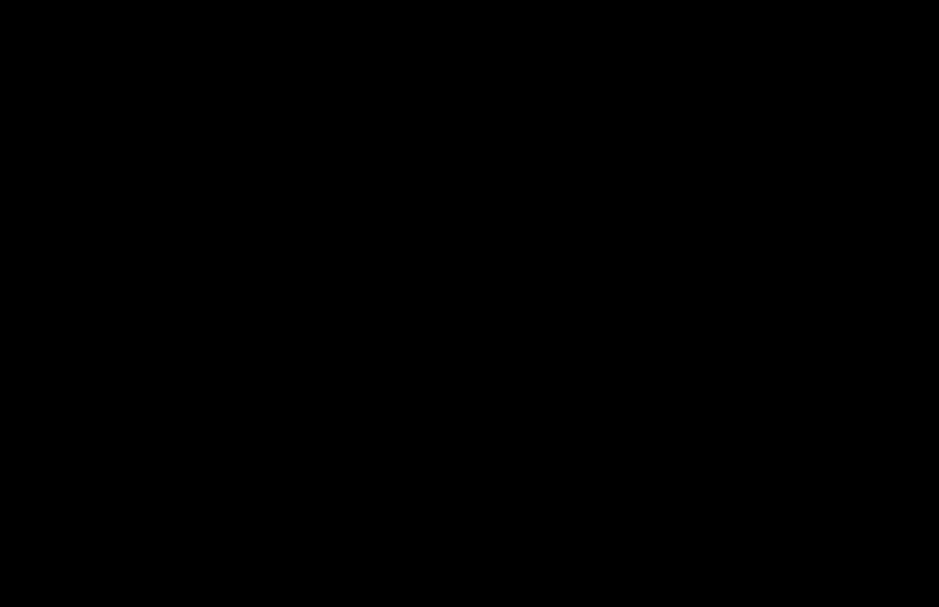
click at [815, 381] on div at bounding box center [469, 303] width 939 height 607
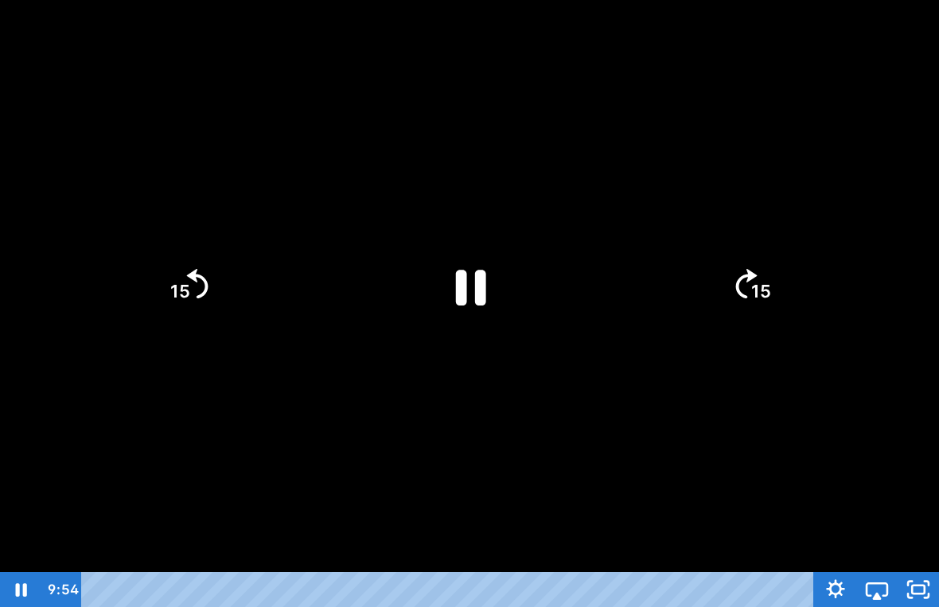
click at [522, 170] on div at bounding box center [469, 303] width 939 height 607
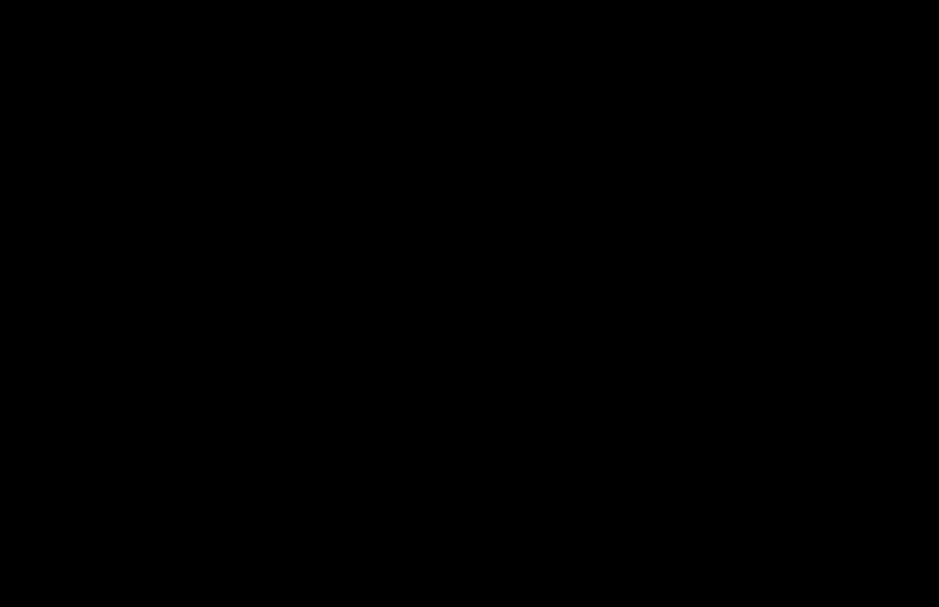
click at [309, 344] on div at bounding box center [469, 303] width 939 height 607
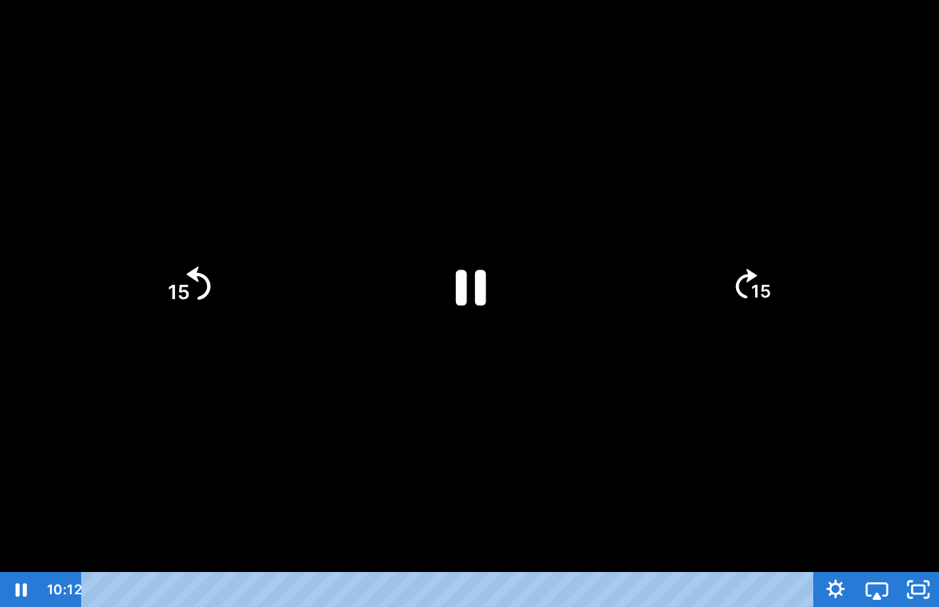
click at [197, 259] on icon "15" at bounding box center [188, 286] width 86 height 86
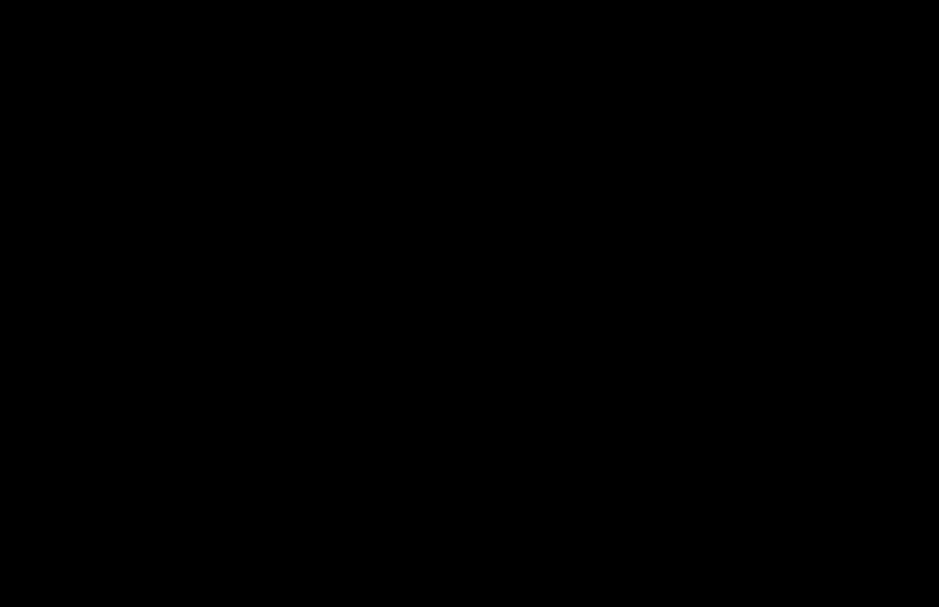
click at [337, 355] on div at bounding box center [469, 303] width 939 height 607
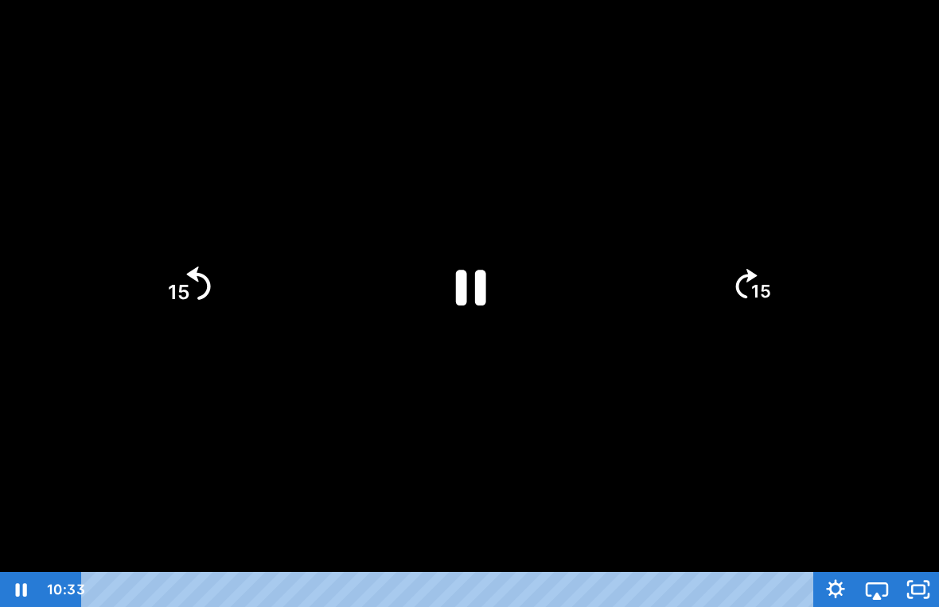
click at [209, 279] on icon "15" at bounding box center [188, 286] width 86 height 86
click at [346, 441] on div at bounding box center [469, 303] width 939 height 607
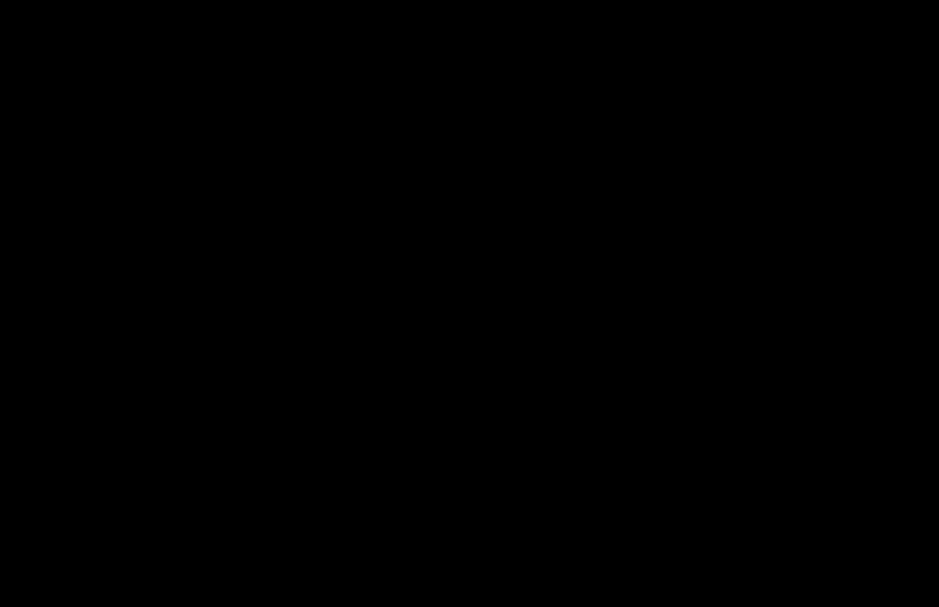
click at [224, 216] on div at bounding box center [469, 303] width 939 height 607
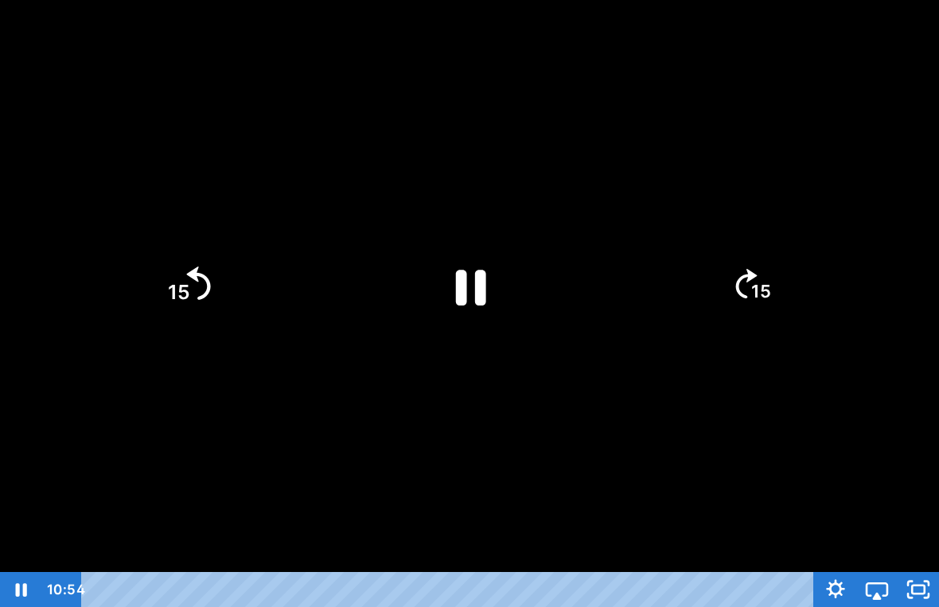
click at [174, 248] on icon "15" at bounding box center [188, 286] width 86 height 86
click at [380, 421] on div at bounding box center [469, 303] width 939 height 607
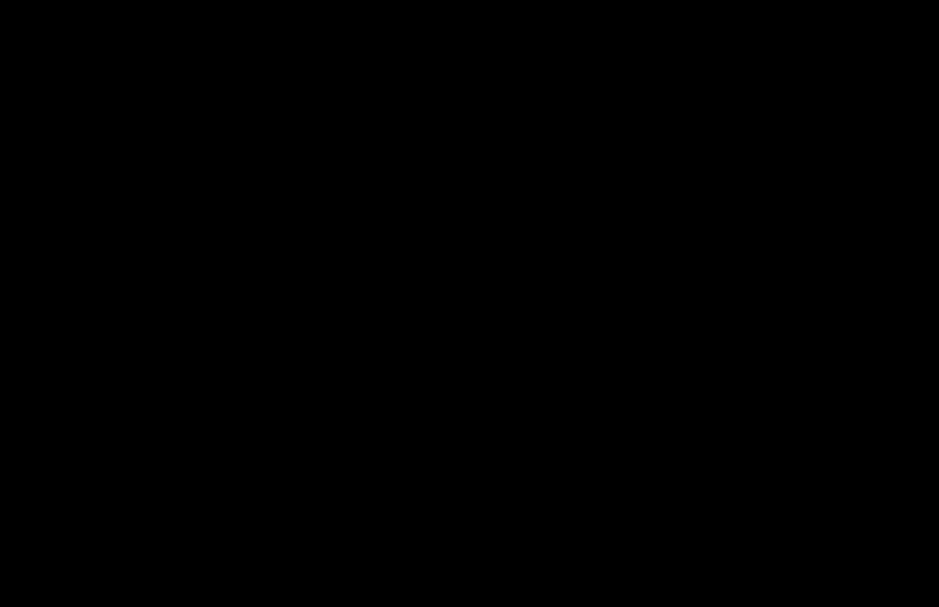
click at [820, 443] on div at bounding box center [469, 303] width 939 height 607
click at [477, 322] on div at bounding box center [469, 303] width 939 height 607
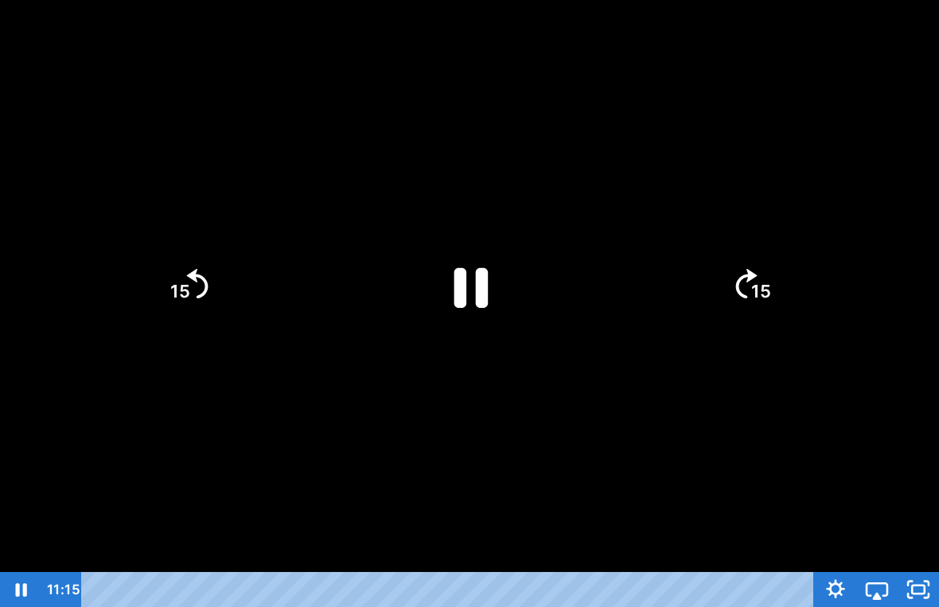
click at [441, 280] on icon "Pause" at bounding box center [469, 285] width 123 height 123
click at [485, 263] on icon "Play Video" at bounding box center [469, 285] width 123 height 123
click at [196, 278] on icon "Skip back 15 seconds" at bounding box center [197, 282] width 21 height 29
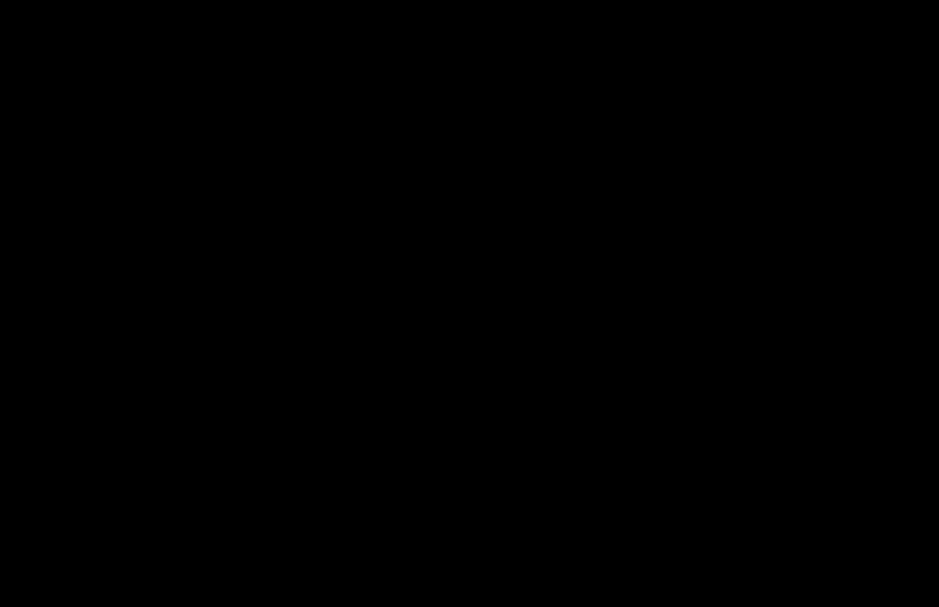
click at [145, 363] on div at bounding box center [469, 303] width 939 height 607
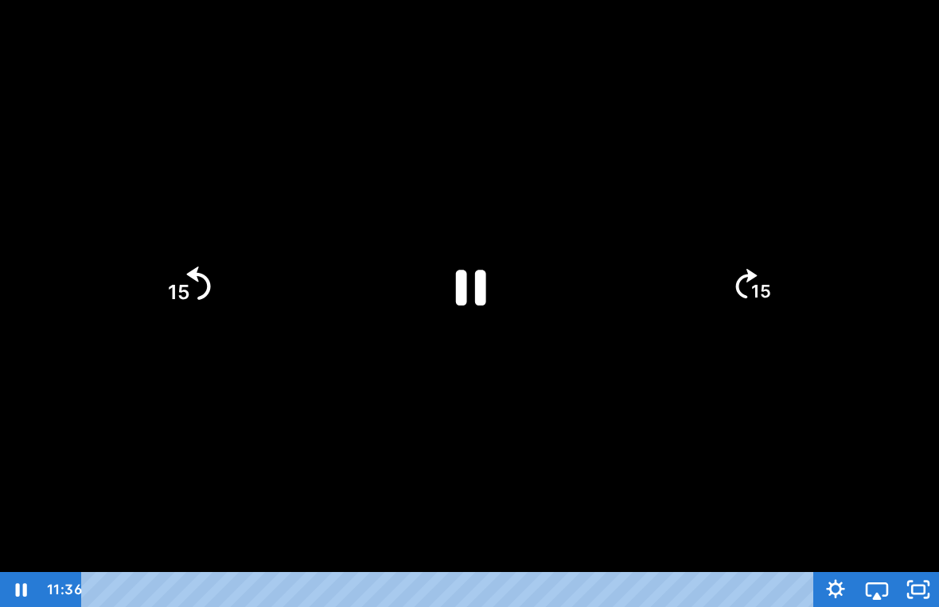
click at [188, 281] on tspan "15" at bounding box center [179, 292] width 22 height 24
click at [432, 433] on div at bounding box center [469, 303] width 939 height 607
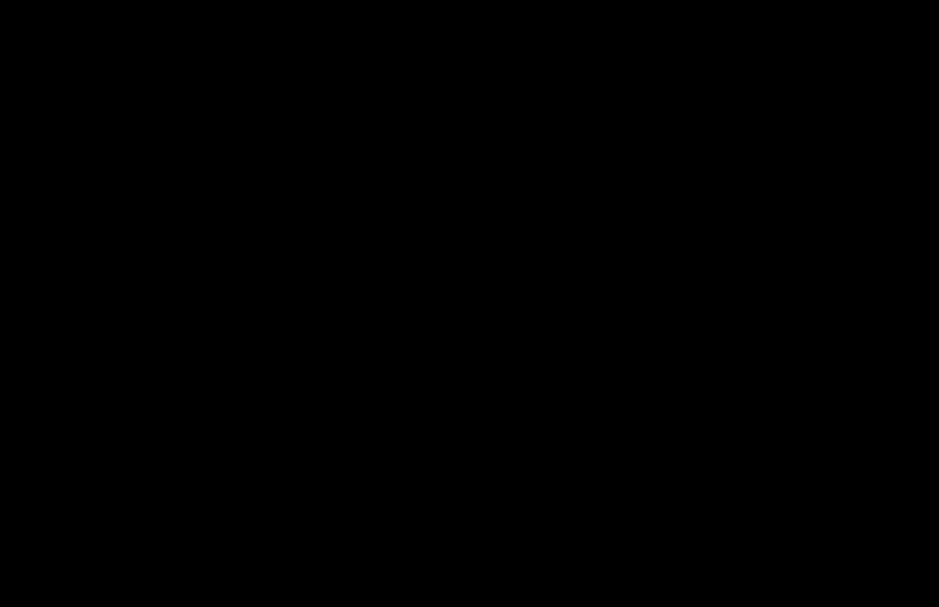
click at [829, 497] on div at bounding box center [469, 303] width 939 height 607
click at [180, 320] on div at bounding box center [469, 303] width 939 height 607
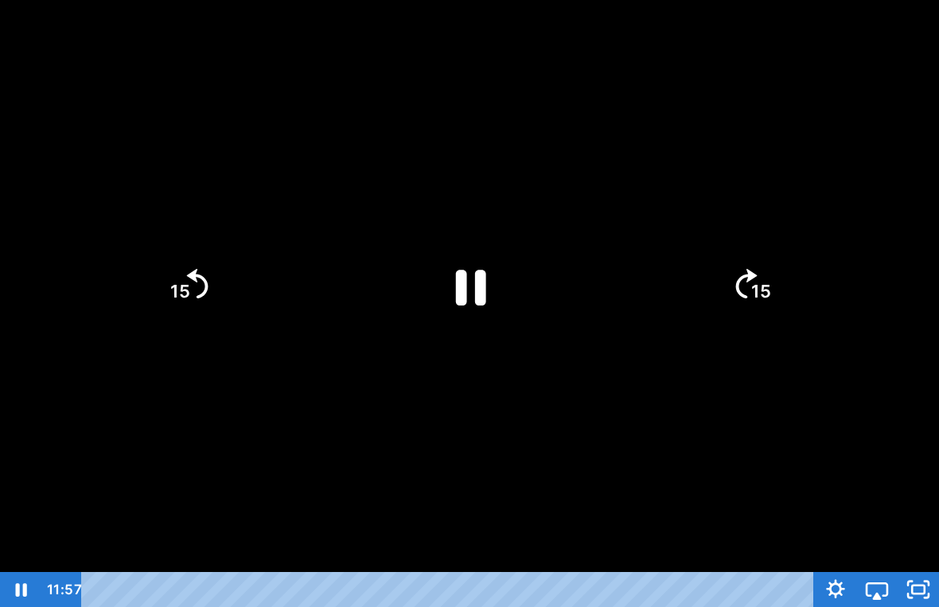
click at [187, 245] on div at bounding box center [469, 303] width 939 height 607
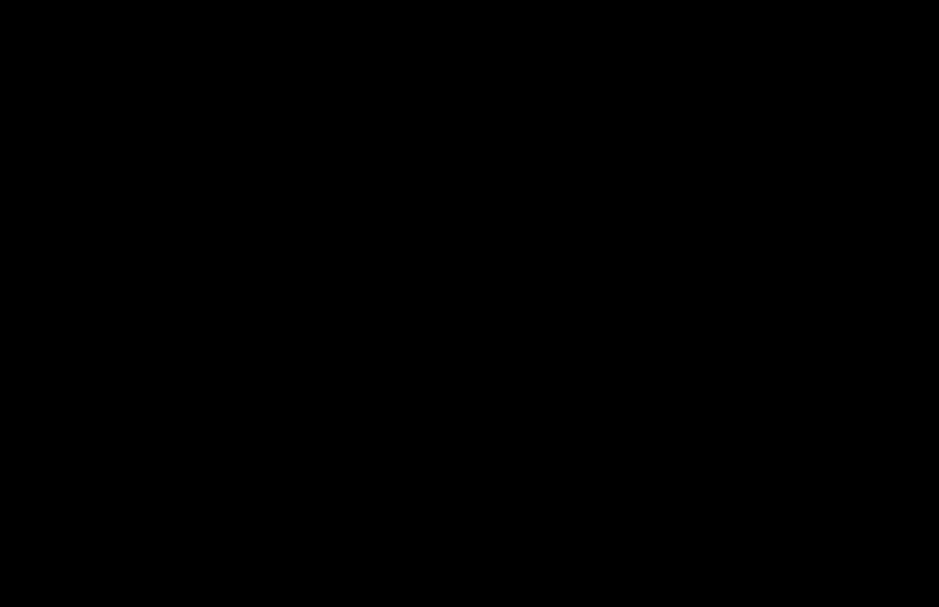
click at [194, 279] on div at bounding box center [469, 303] width 939 height 607
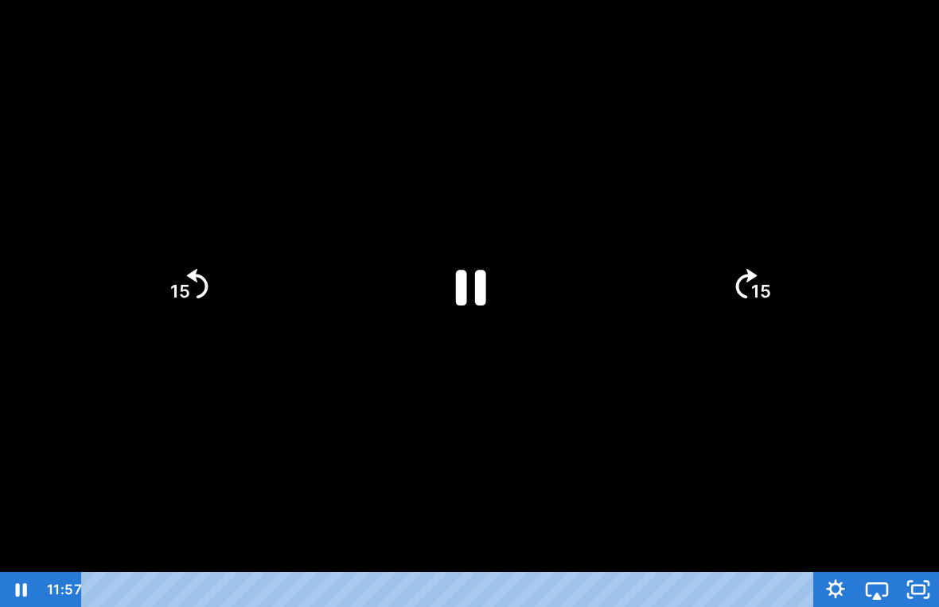
click at [192, 275] on icon "Skip back 15 seconds" at bounding box center [197, 282] width 21 height 29
click at [214, 407] on div at bounding box center [469, 303] width 939 height 607
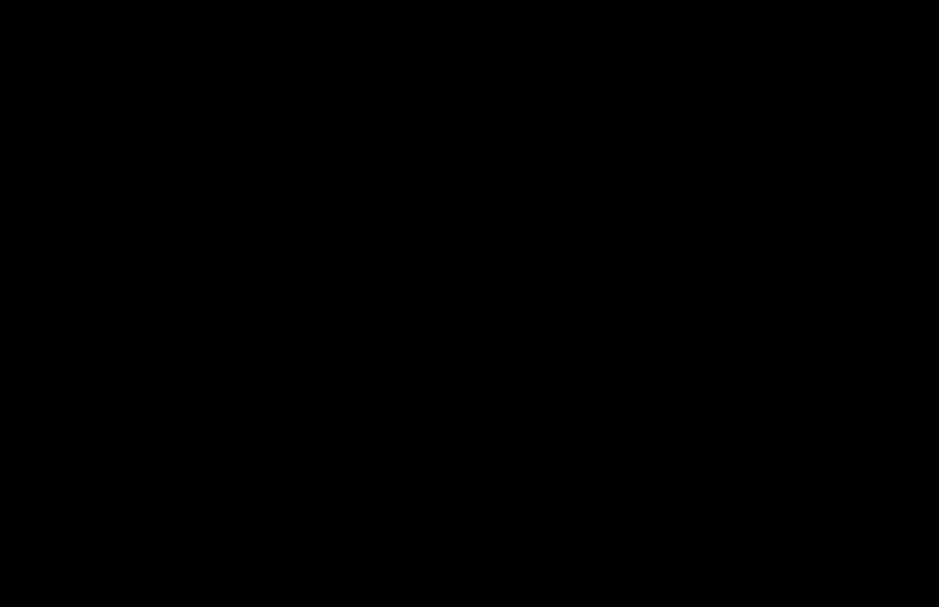
click at [583, 318] on div at bounding box center [469, 303] width 939 height 607
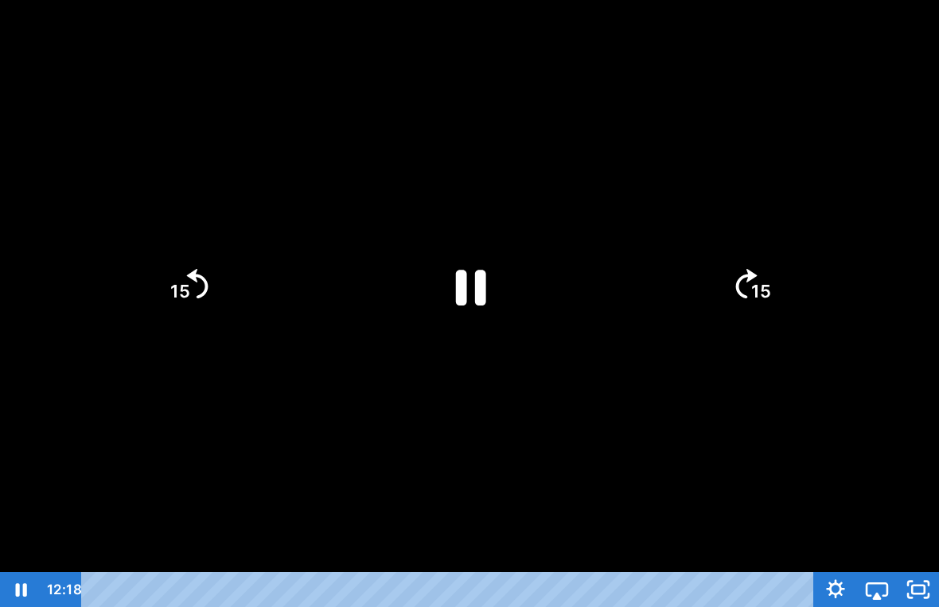
click at [485, 309] on icon "Pause" at bounding box center [470, 287] width 110 height 110
click at [181, 292] on tspan "15" at bounding box center [180, 291] width 20 height 21
click at [500, 270] on icon "Play Video" at bounding box center [470, 287] width 110 height 110
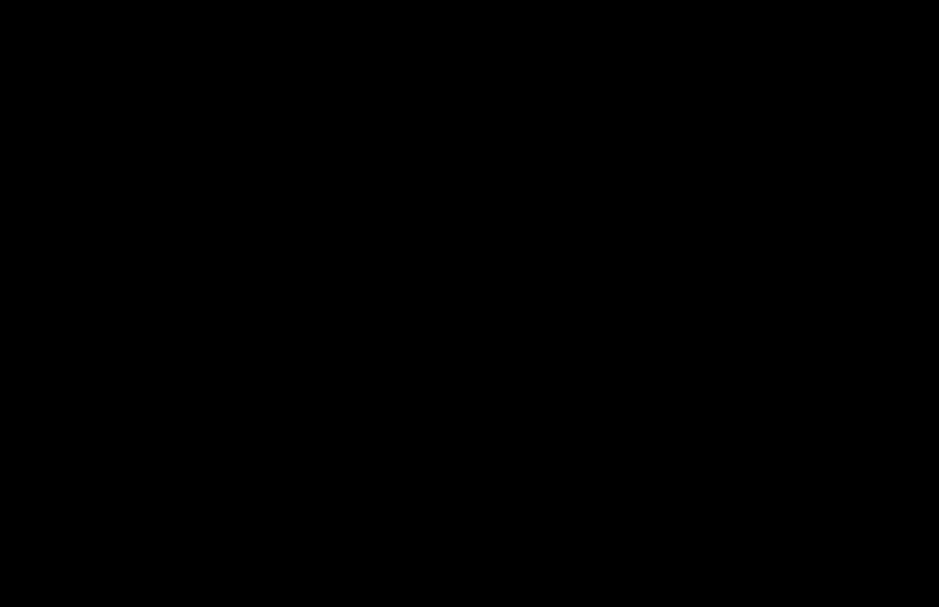
click at [496, 216] on div at bounding box center [469, 303] width 939 height 607
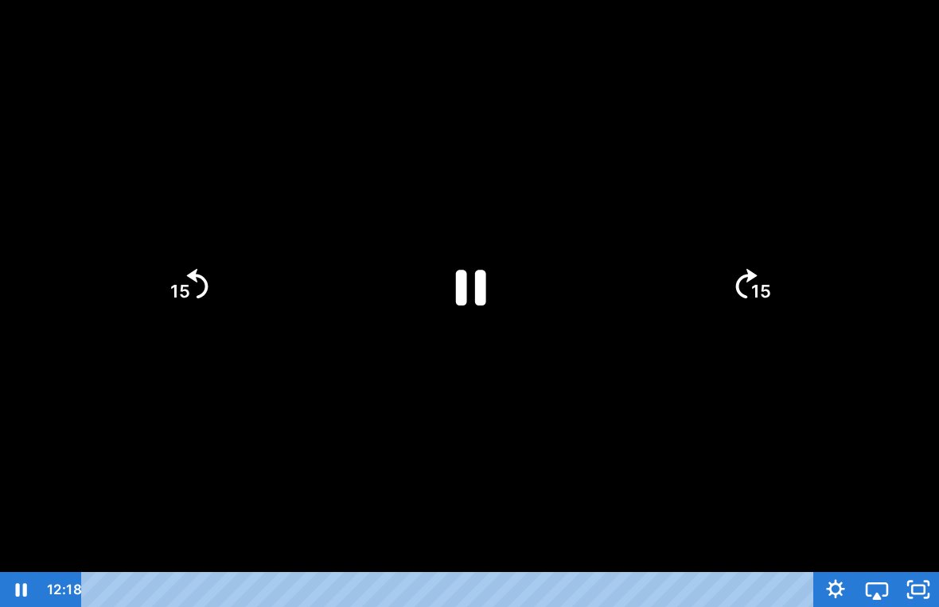
click at [475, 287] on icon "Pause" at bounding box center [471, 288] width 30 height 36
click at [446, 271] on icon "Play Video" at bounding box center [469, 285] width 123 height 123
click at [583, 389] on div at bounding box center [469, 303] width 939 height 607
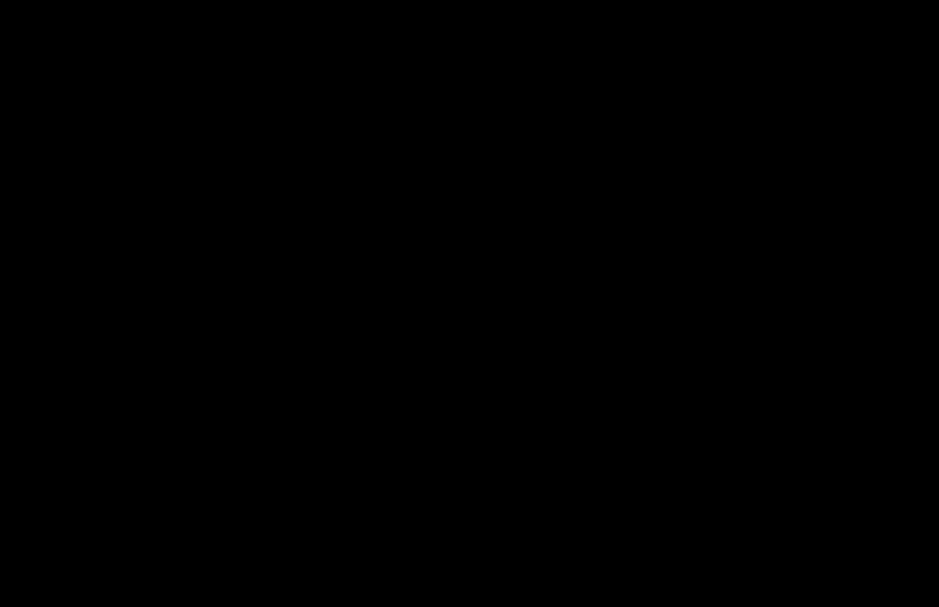
click at [523, 247] on div at bounding box center [469, 303] width 939 height 607
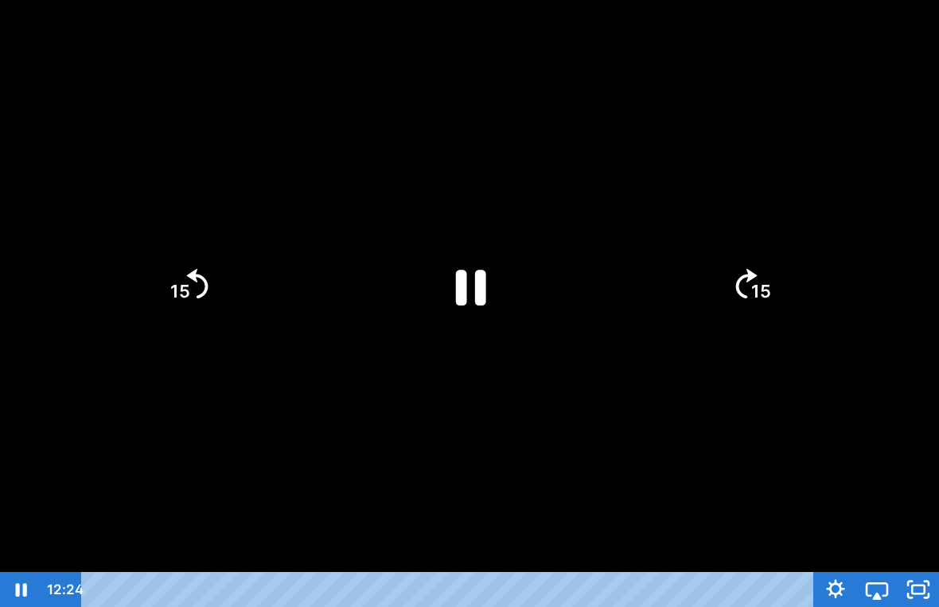
click at [487, 452] on div at bounding box center [469, 303] width 939 height 607
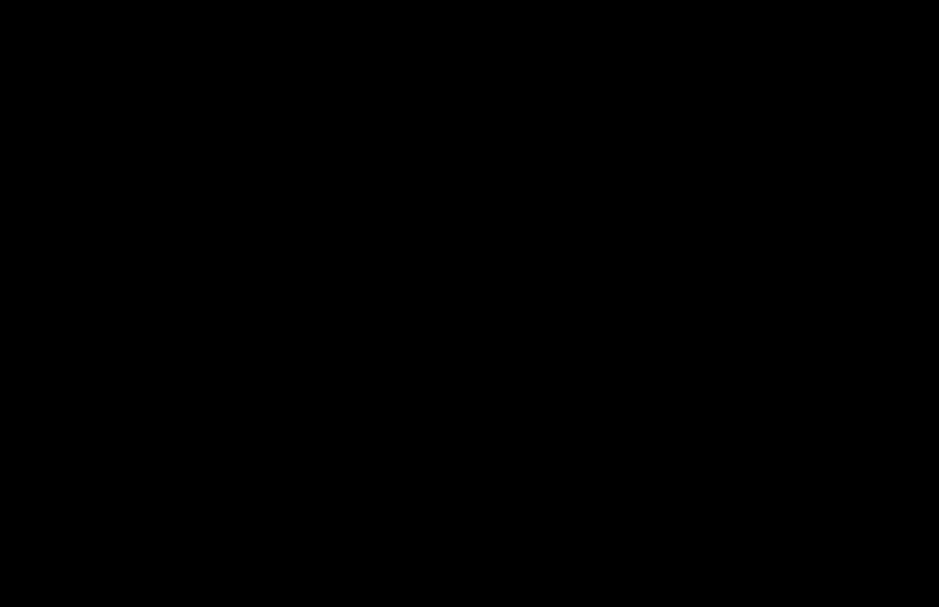
click at [803, 326] on div at bounding box center [469, 303] width 939 height 607
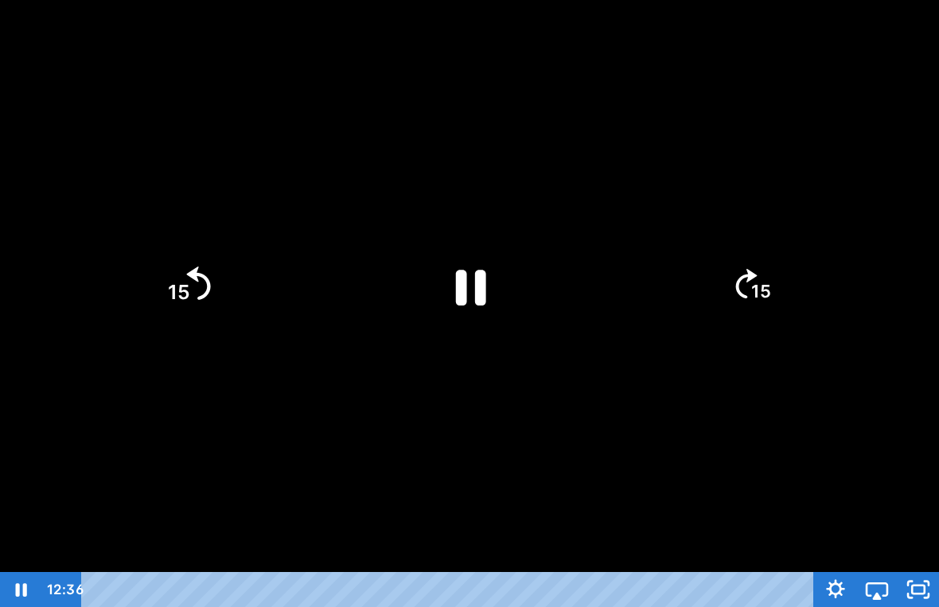
click at [187, 283] on tspan "15" at bounding box center [179, 292] width 22 height 24
click at [487, 279] on icon "Pause" at bounding box center [469, 285] width 123 height 123
click at [443, 285] on icon "Play Video" at bounding box center [469, 285] width 123 height 123
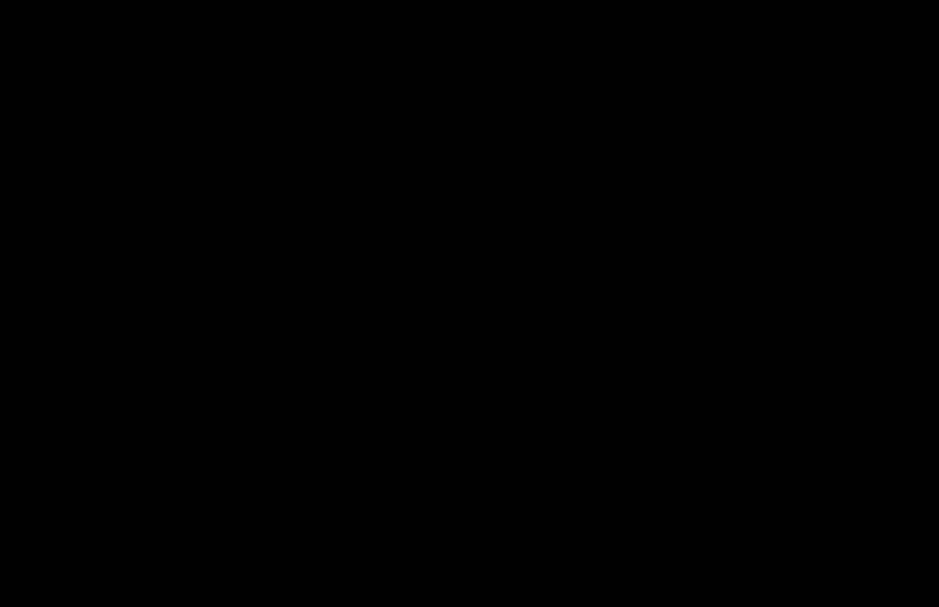
click at [213, 330] on div at bounding box center [469, 303] width 939 height 607
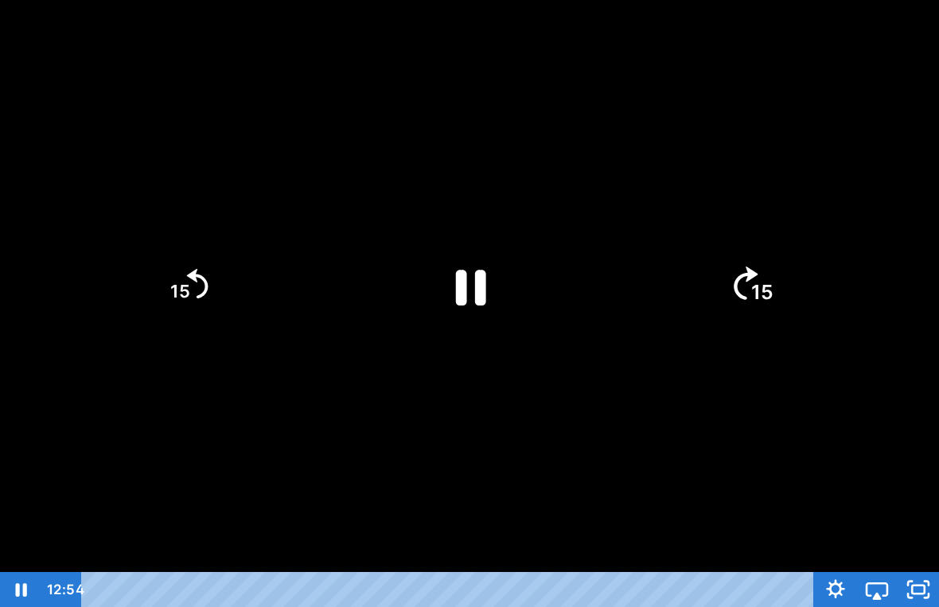
click at [766, 265] on icon "15" at bounding box center [751, 286] width 86 height 86
click at [192, 275] on icon "Skip back 15 seconds" at bounding box center [197, 282] width 21 height 29
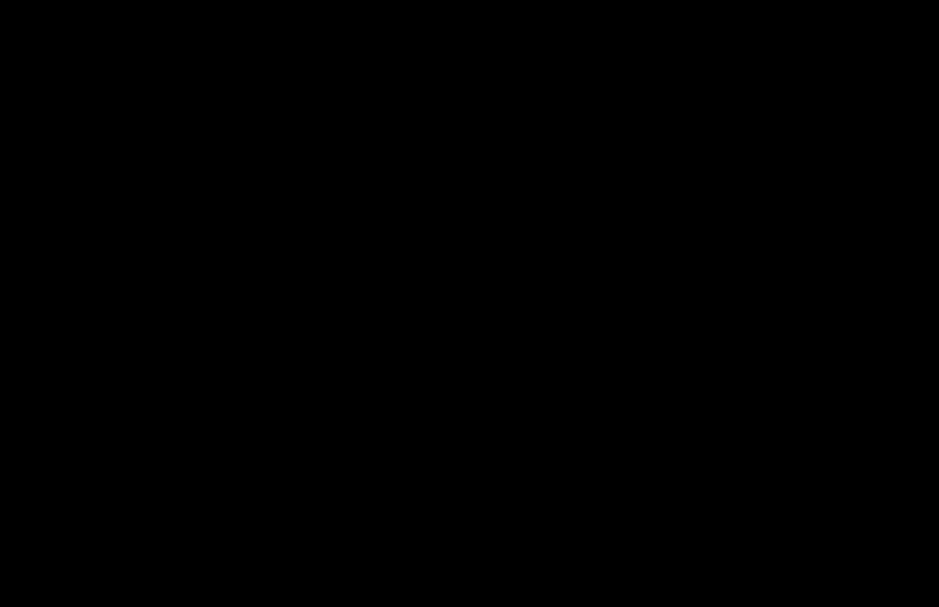
click at [121, 211] on div at bounding box center [469, 303] width 939 height 607
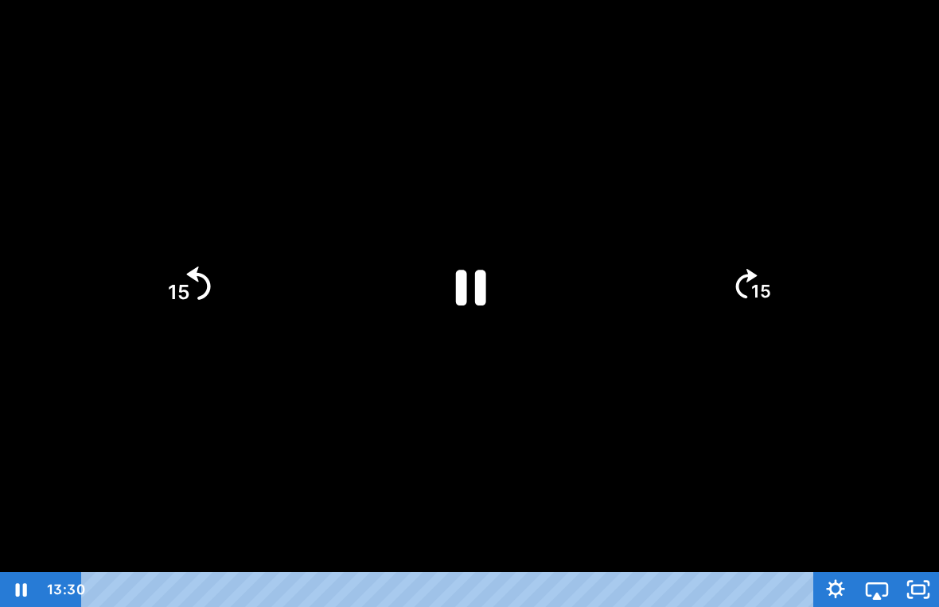
click at [170, 276] on icon "15" at bounding box center [188, 286] width 86 height 86
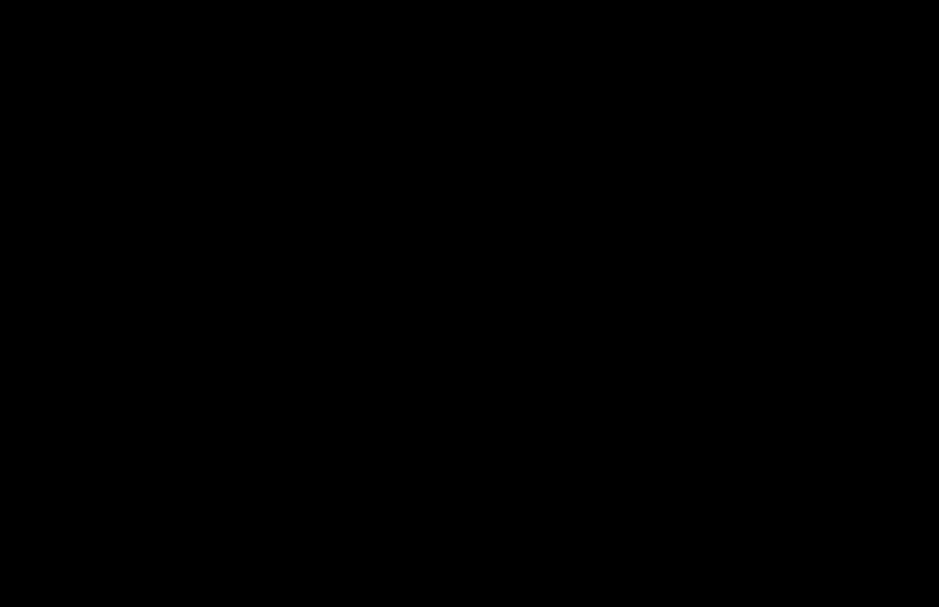
click at [462, 271] on div at bounding box center [469, 303] width 939 height 607
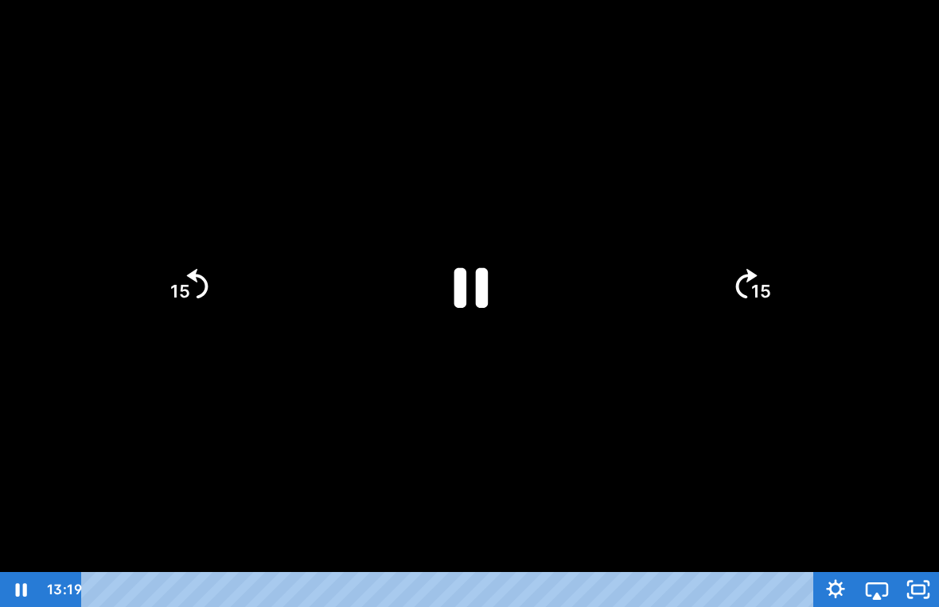
click at [466, 285] on icon "Pause" at bounding box center [471, 287] width 34 height 40
click at [424, 126] on div at bounding box center [469, 303] width 939 height 607
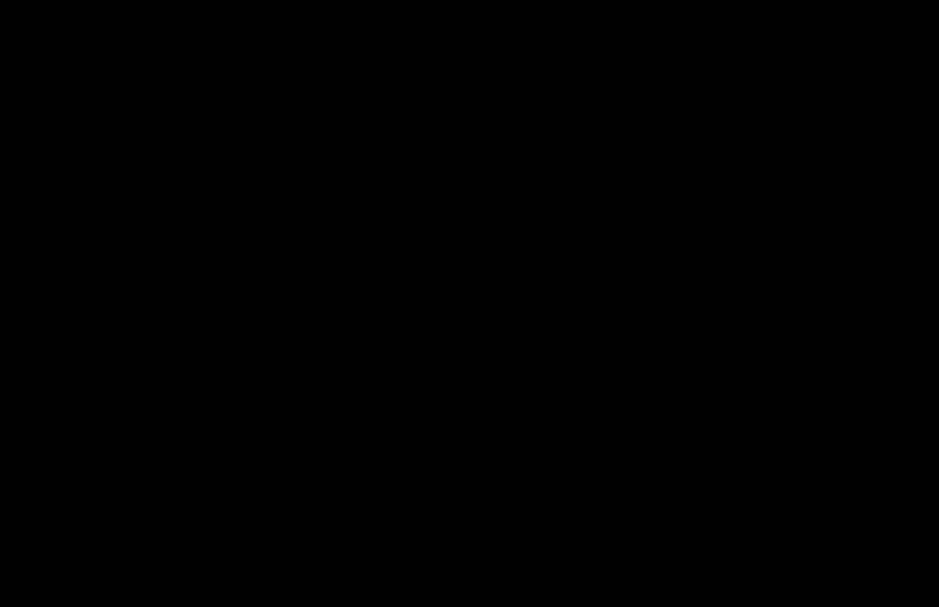
click at [466, 293] on div at bounding box center [469, 303] width 939 height 607
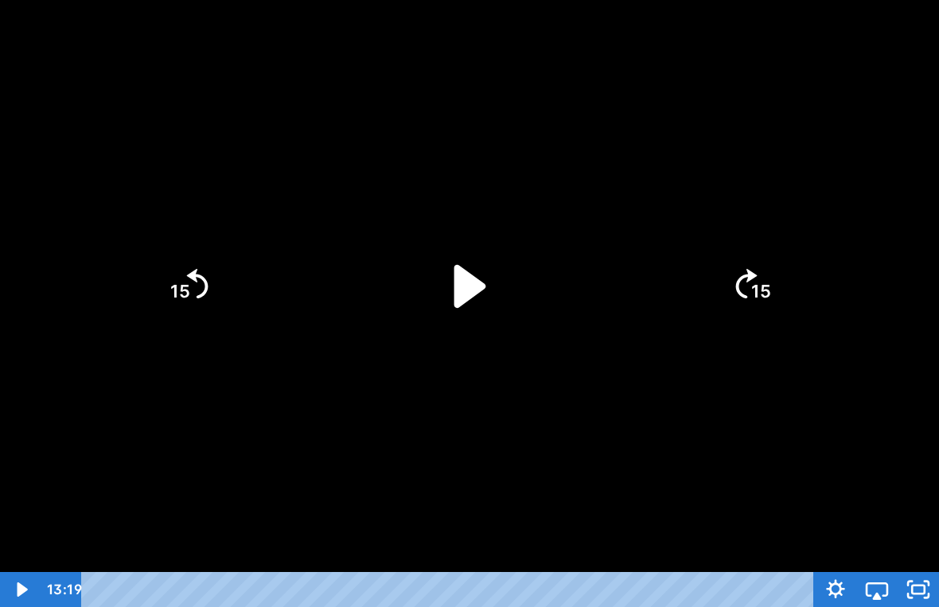
click at [481, 326] on icon "Play Video" at bounding box center [469, 285] width 123 height 123
click at [361, 190] on div at bounding box center [469, 303] width 939 height 607
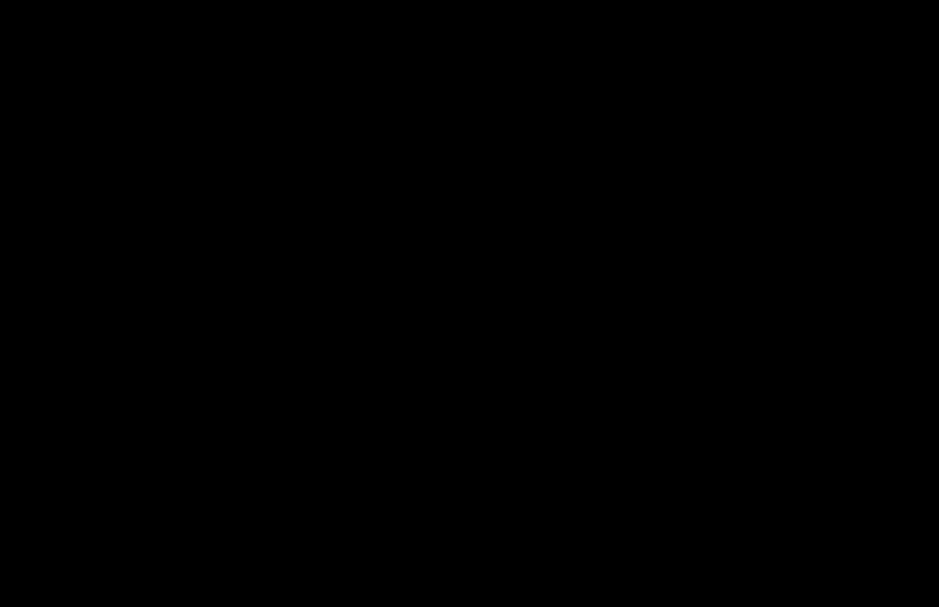
click at [856, 128] on div at bounding box center [469, 303] width 939 height 607
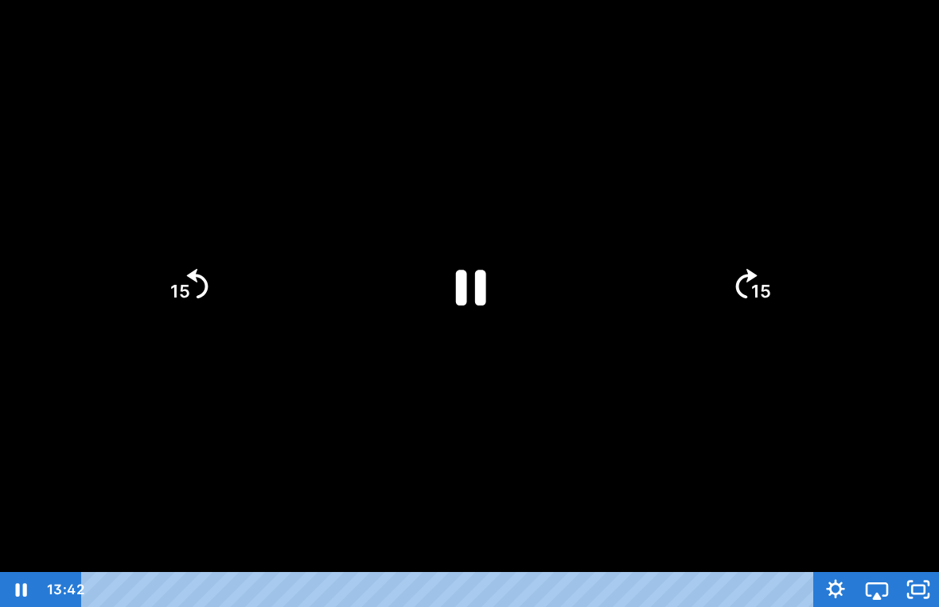
click at [807, 211] on div at bounding box center [469, 303] width 939 height 607
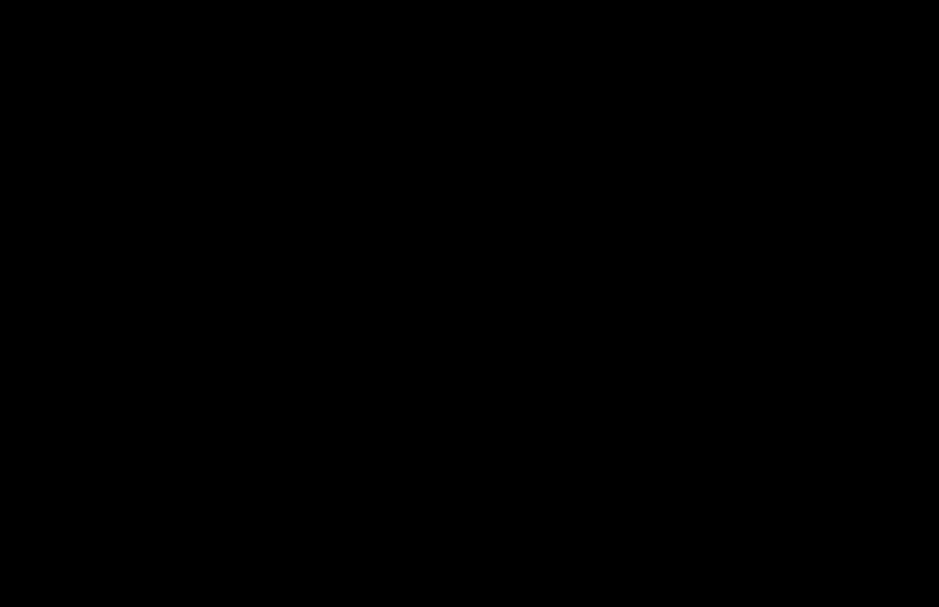
click at [783, 248] on div at bounding box center [469, 303] width 939 height 607
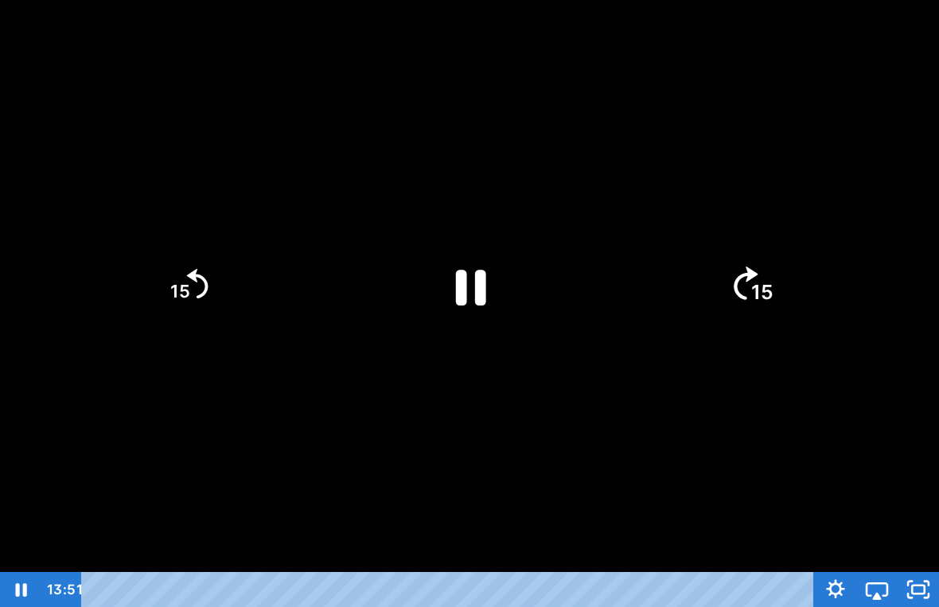
click at [768, 288] on tspan "15" at bounding box center [762, 292] width 22 height 24
click at [791, 378] on div at bounding box center [469, 303] width 939 height 607
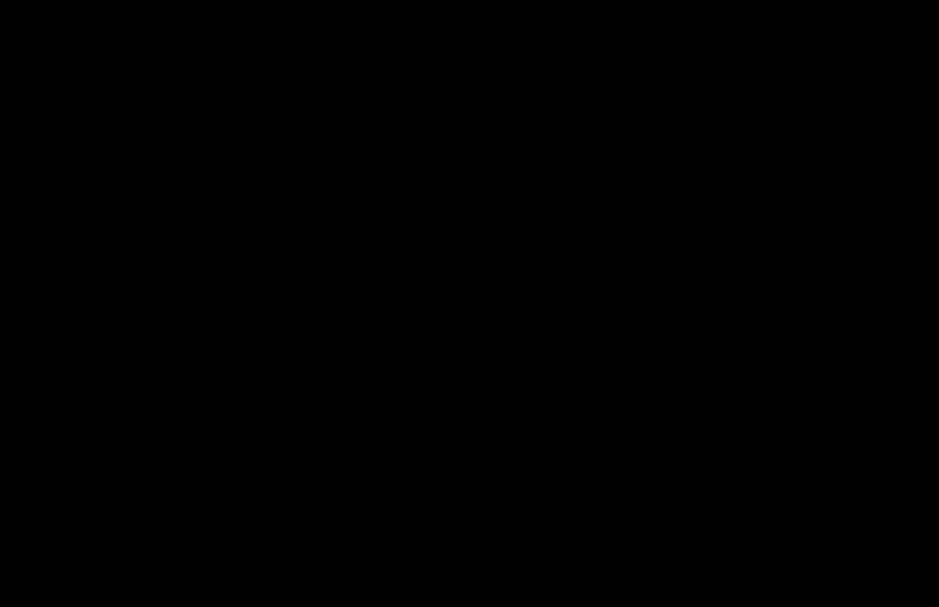
click at [475, 238] on div at bounding box center [469, 303] width 939 height 607
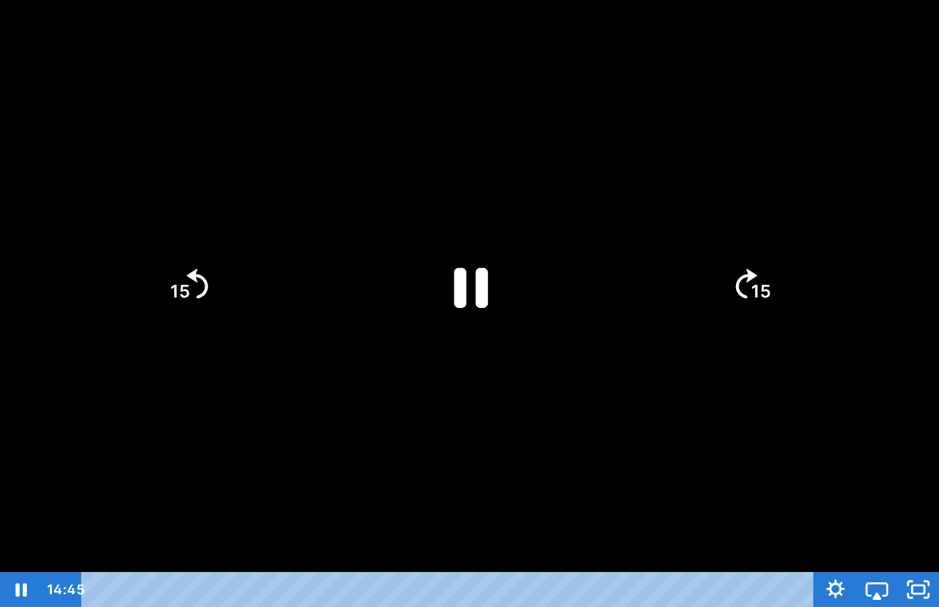
click at [466, 265] on icon "Pause" at bounding box center [469, 285] width 123 height 123
click at [730, 263] on icon "15" at bounding box center [751, 286] width 86 height 86
click at [446, 253] on icon "Play Video" at bounding box center [469, 285] width 123 height 123
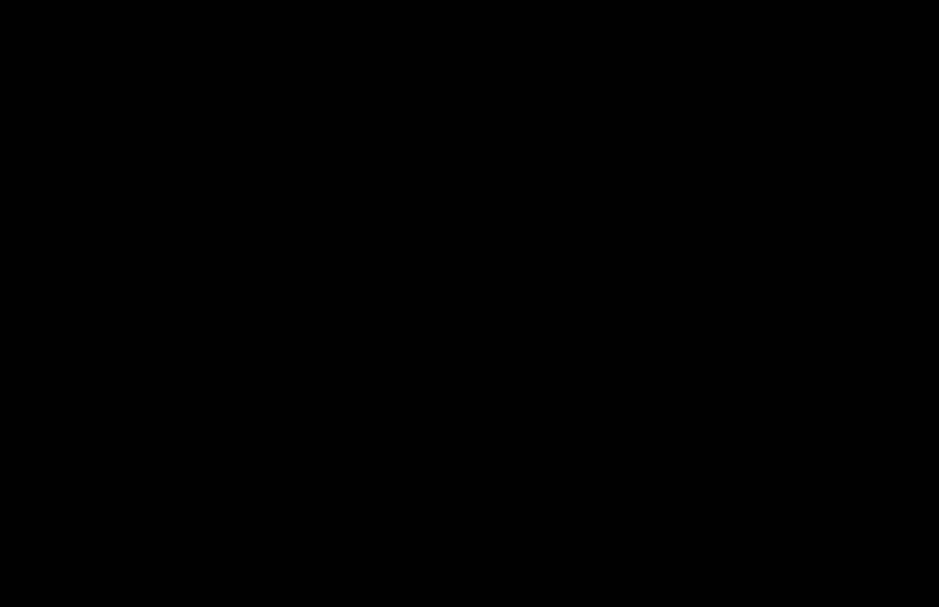
click at [604, 331] on div at bounding box center [469, 303] width 939 height 607
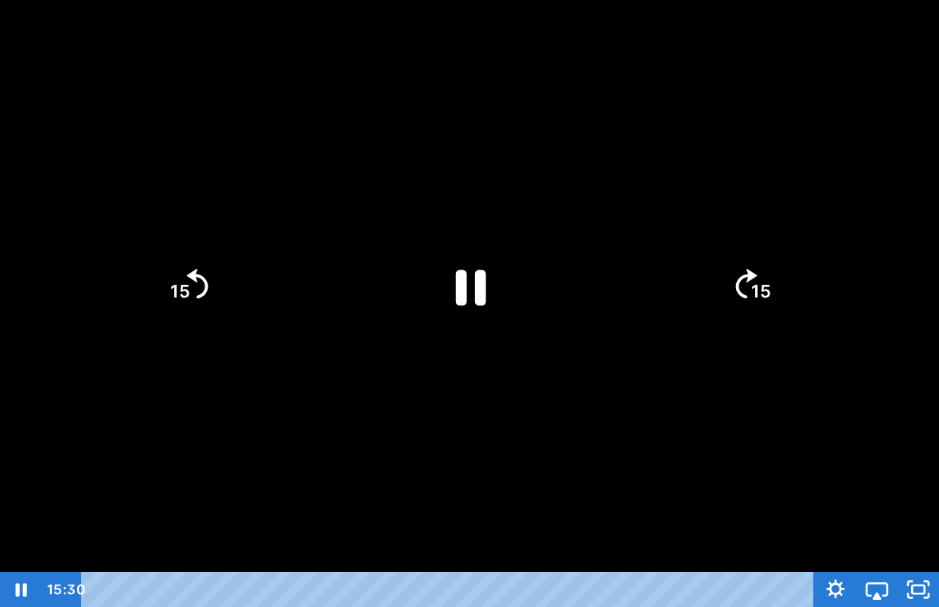
click at [643, 271] on div at bounding box center [469, 303] width 939 height 607
click at [749, 291] on div at bounding box center [469, 303] width 939 height 607
click at [196, 255] on icon "15" at bounding box center [188, 286] width 86 height 86
click at [367, 439] on div at bounding box center [469, 303] width 939 height 607
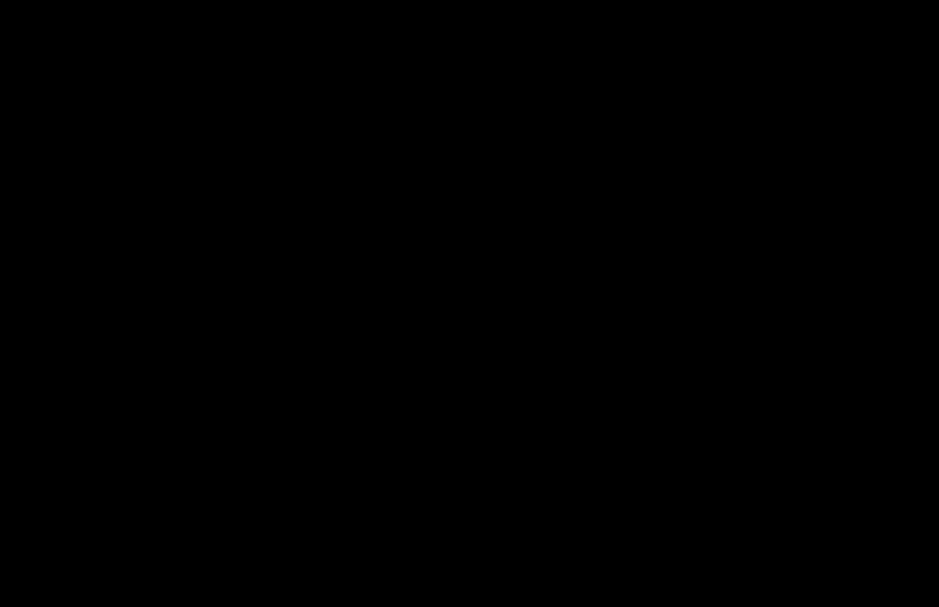
click at [170, 290] on div at bounding box center [469, 303] width 939 height 607
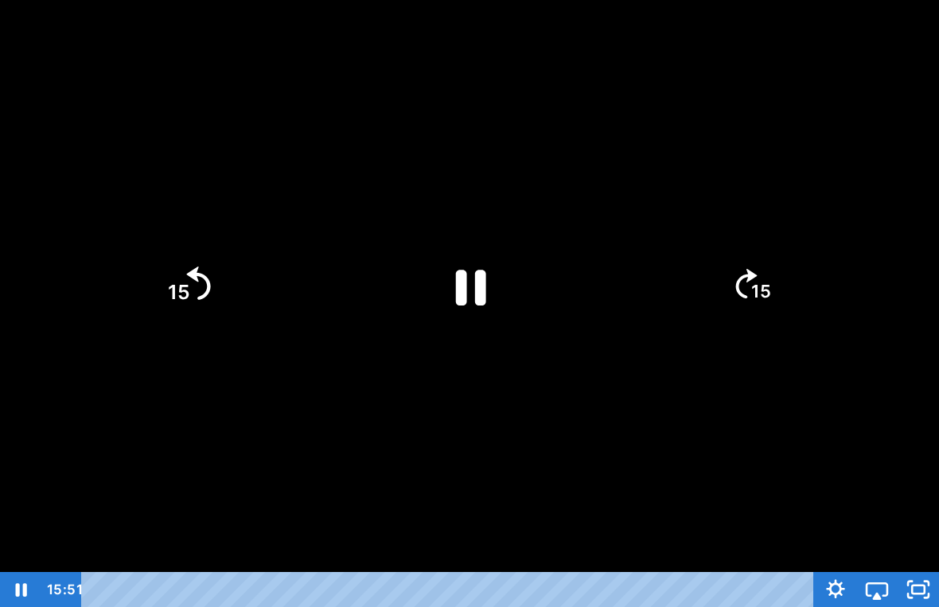
click at [215, 296] on icon "15" at bounding box center [188, 286] width 86 height 86
click at [290, 446] on div at bounding box center [469, 303] width 939 height 607
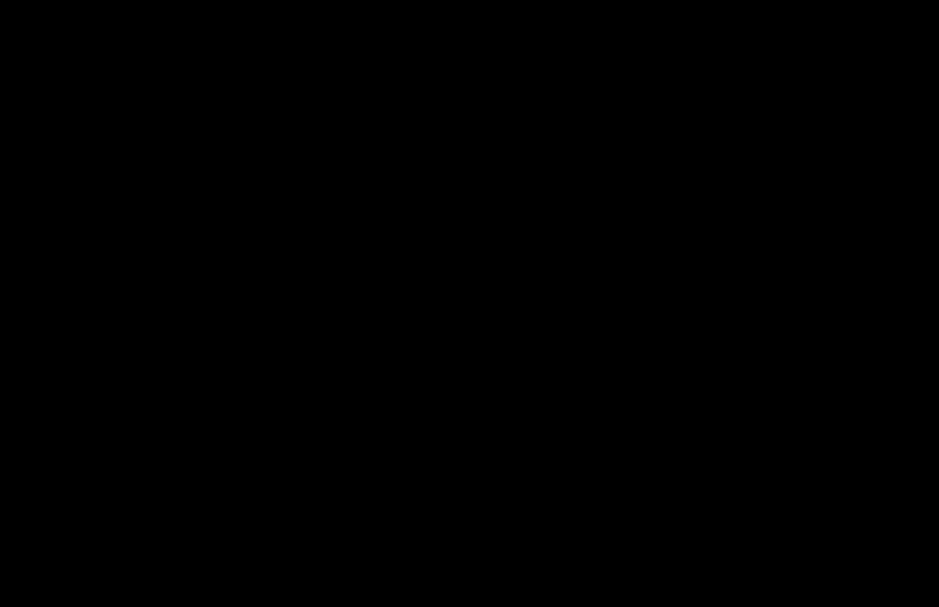
click at [255, 288] on div at bounding box center [469, 303] width 939 height 607
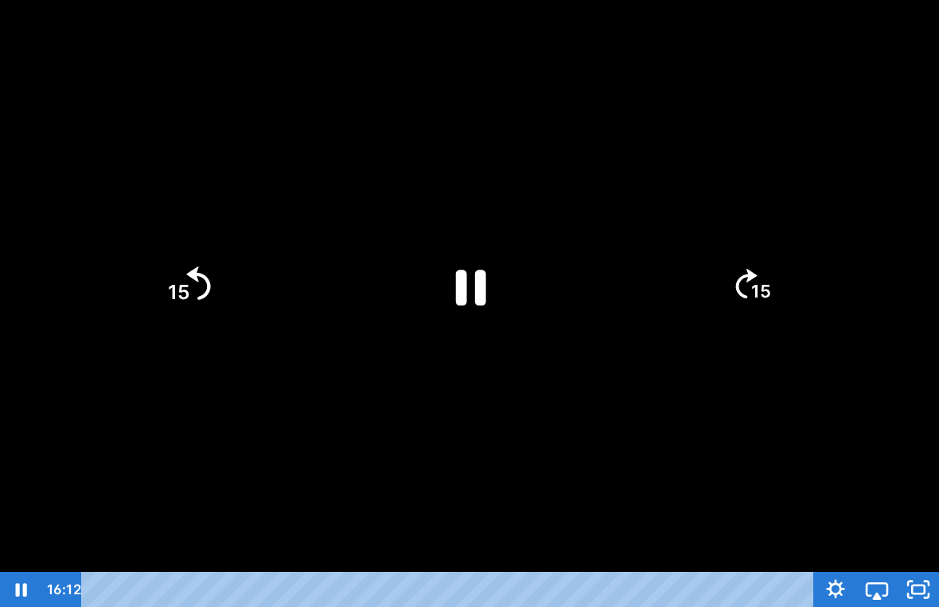
click at [210, 270] on icon "15" at bounding box center [188, 286] width 86 height 86
click at [314, 451] on div at bounding box center [469, 303] width 939 height 607
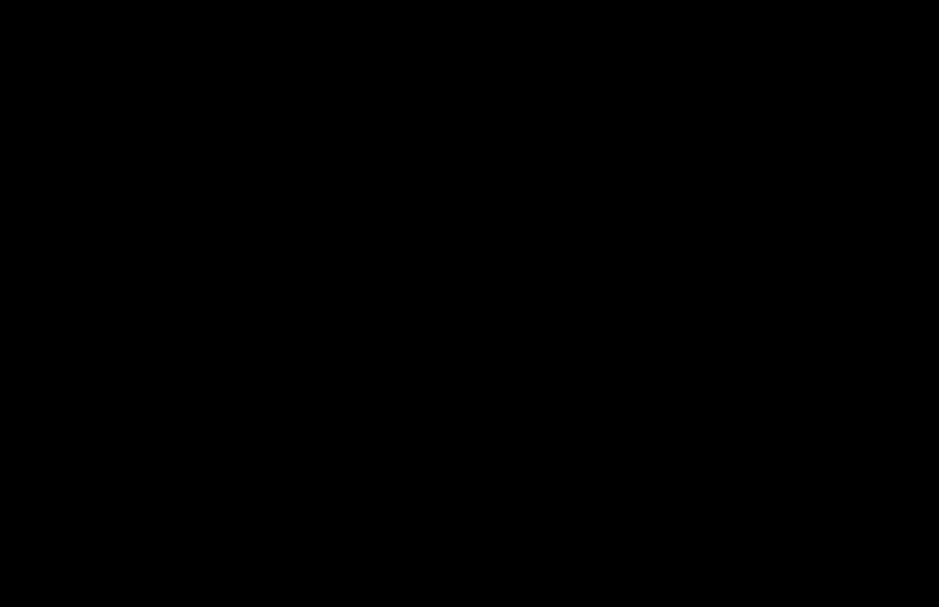
click at [198, 280] on div at bounding box center [469, 303] width 939 height 607
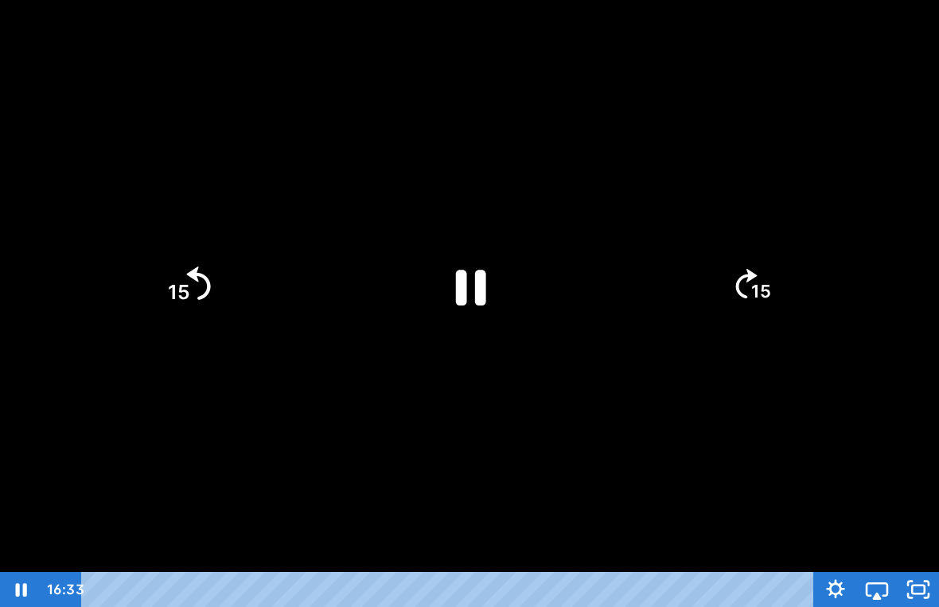
click at [174, 296] on tspan "15" at bounding box center [179, 292] width 22 height 24
click at [135, 415] on div at bounding box center [469, 303] width 939 height 607
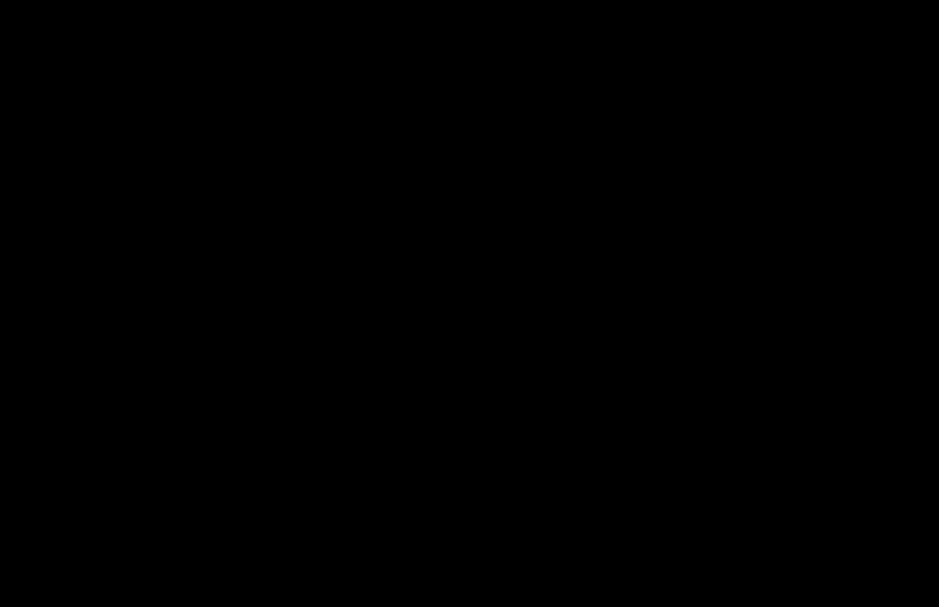
click at [258, 335] on div at bounding box center [469, 303] width 939 height 607
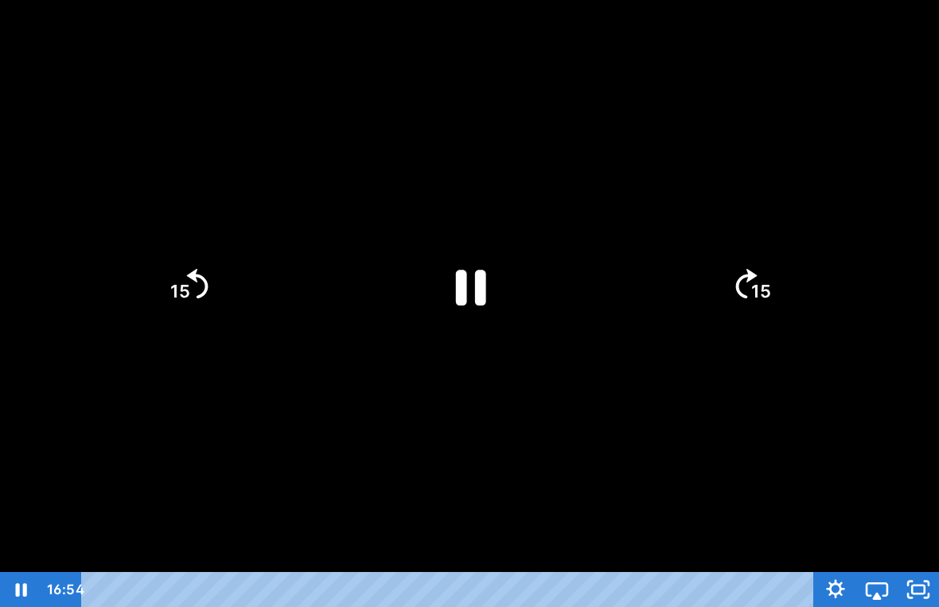
click at [729, 239] on div at bounding box center [469, 303] width 939 height 607
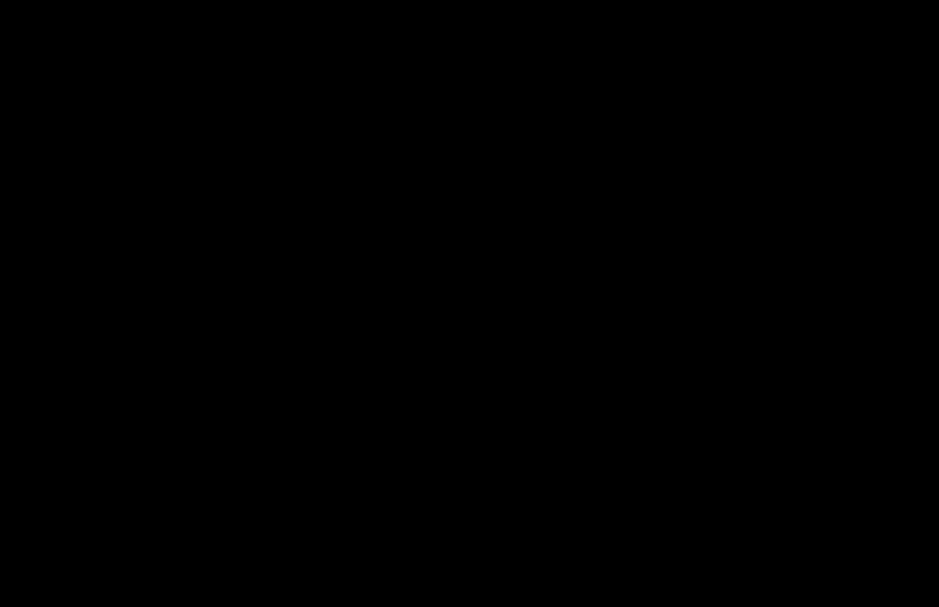
click at [766, 227] on div at bounding box center [469, 303] width 939 height 607
click at [763, 283] on tspan "15" at bounding box center [761, 291] width 20 height 21
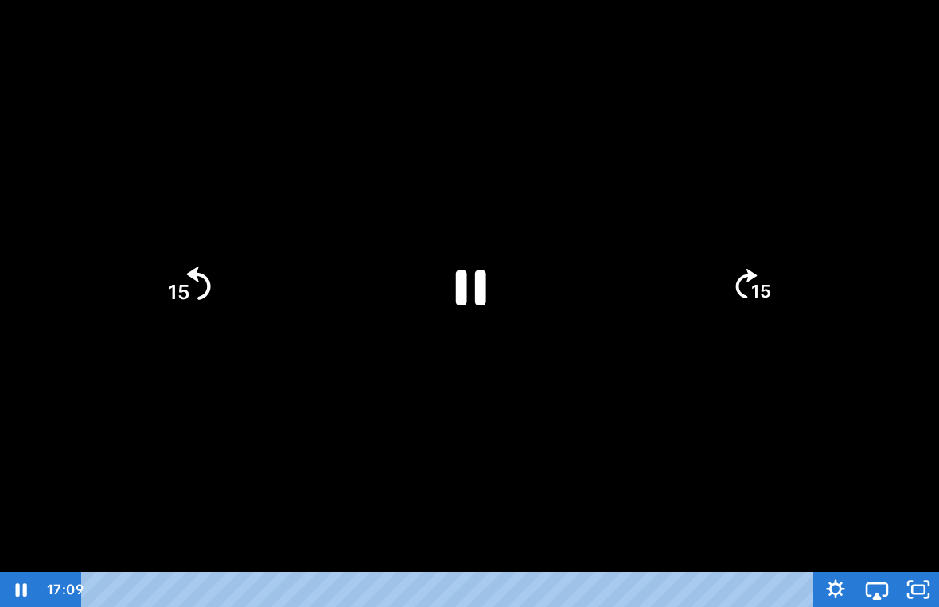
click at [188, 275] on icon "Skip back 15 seconds" at bounding box center [199, 283] width 24 height 33
click at [189, 126] on div at bounding box center [469, 303] width 939 height 607
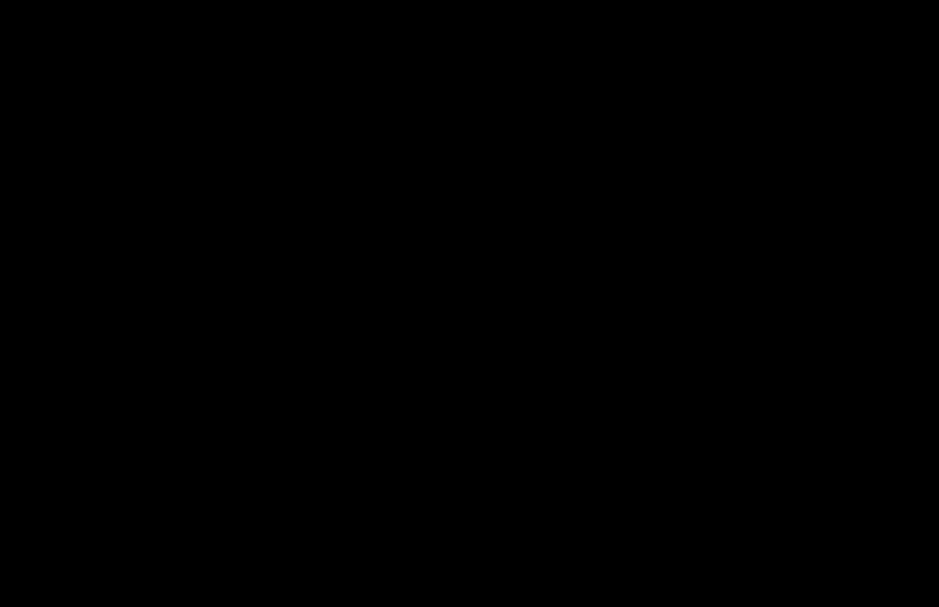
click at [132, 297] on div at bounding box center [469, 303] width 939 height 607
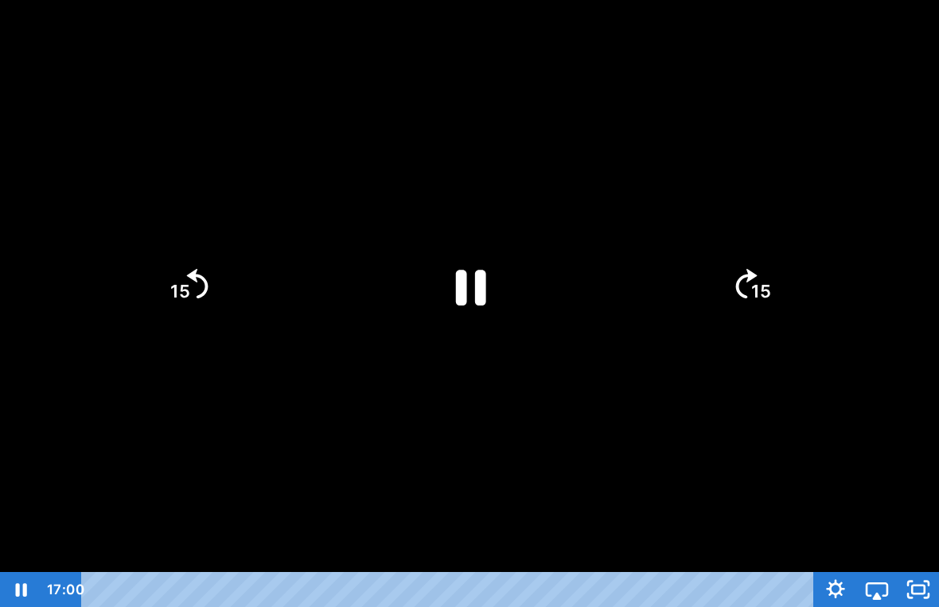
click at [57, 338] on div at bounding box center [469, 303] width 939 height 607
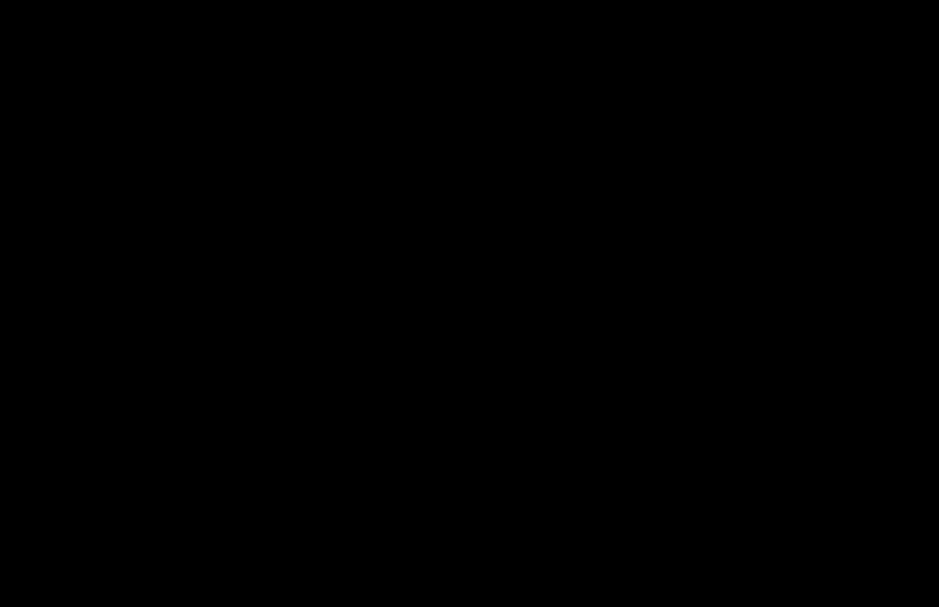
click at [170, 272] on div at bounding box center [469, 303] width 939 height 607
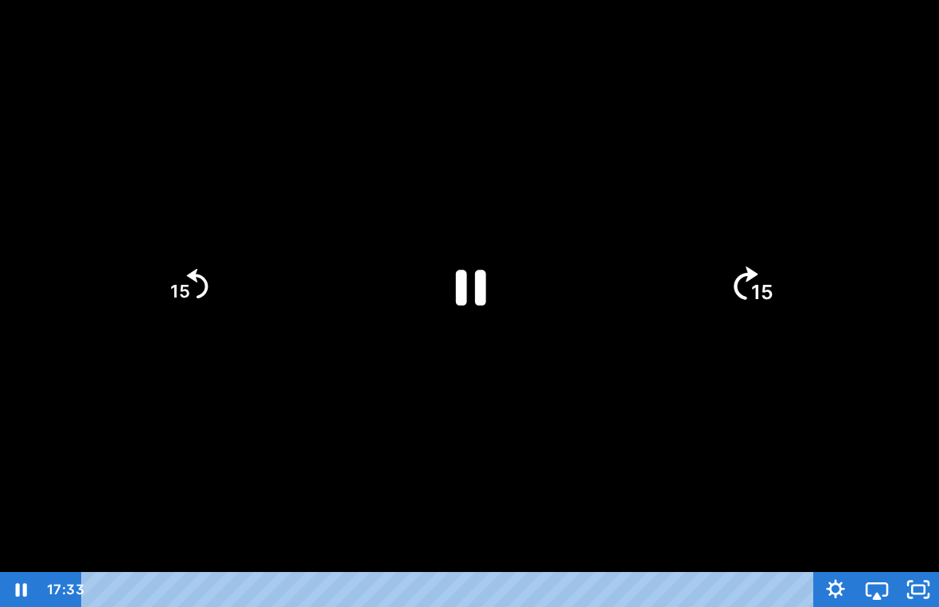
click at [748, 285] on icon "15" at bounding box center [751, 286] width 86 height 86
click at [220, 282] on icon "15" at bounding box center [188, 286] width 86 height 86
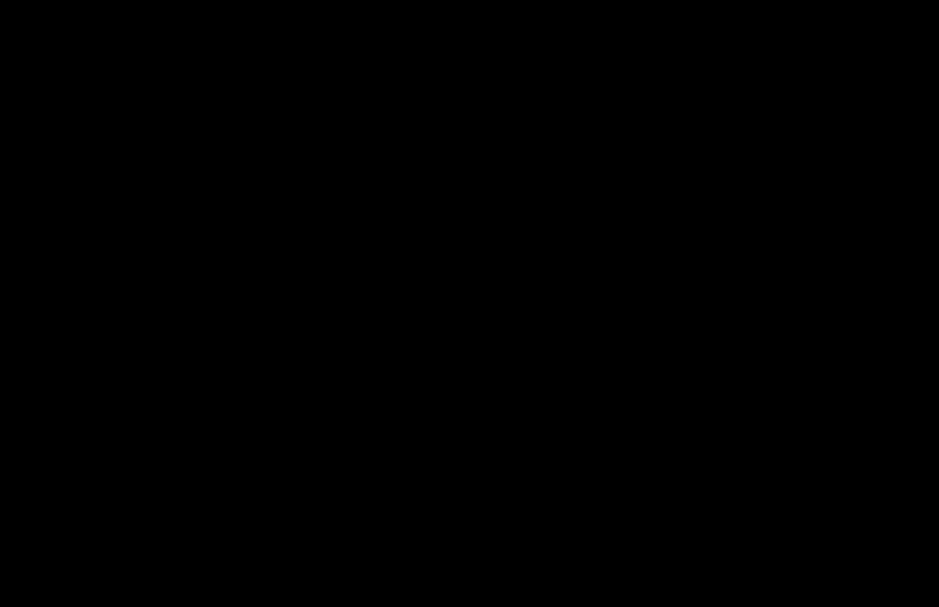
click at [14, 27] on div at bounding box center [469, 303] width 939 height 607
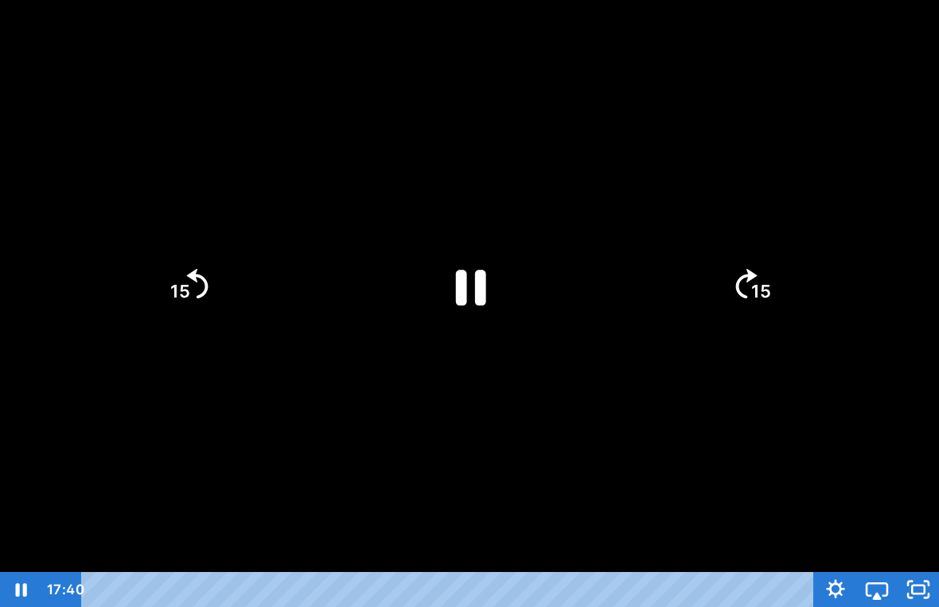
click at [77, 119] on div at bounding box center [469, 303] width 939 height 607
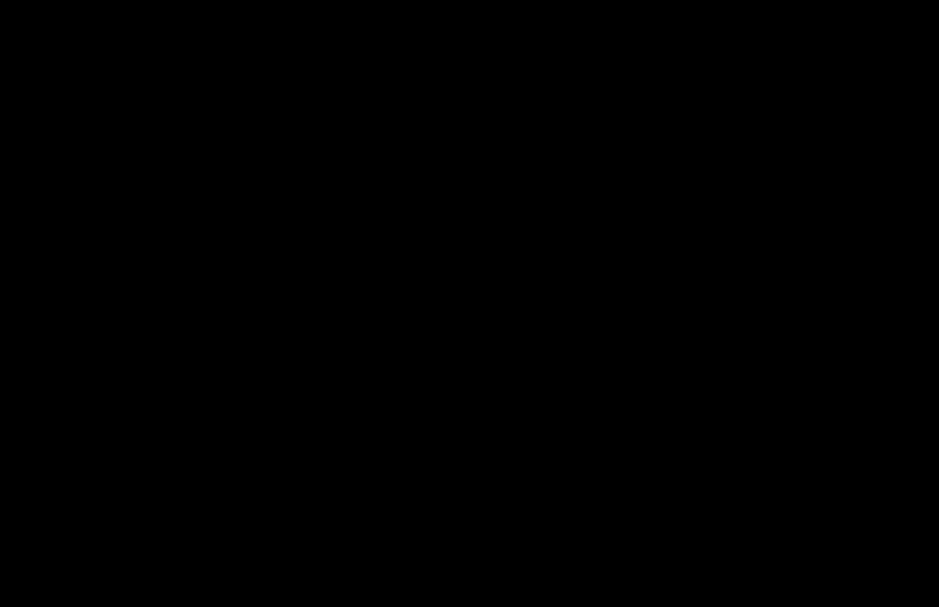
click at [581, 352] on div at bounding box center [469, 303] width 939 height 607
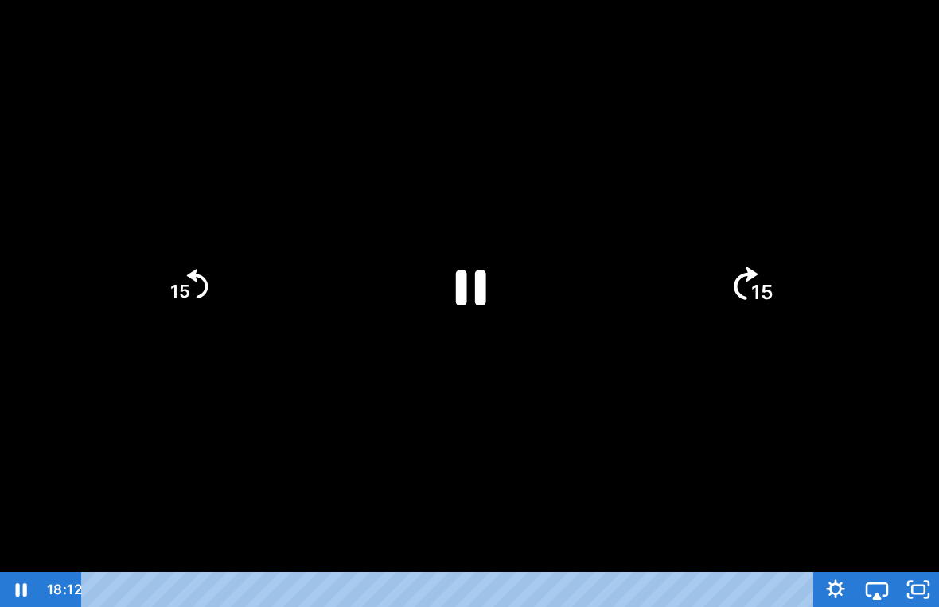
click at [758, 294] on tspan "15" at bounding box center [762, 292] width 22 height 24
click at [185, 319] on icon "15" at bounding box center [188, 286] width 86 height 86
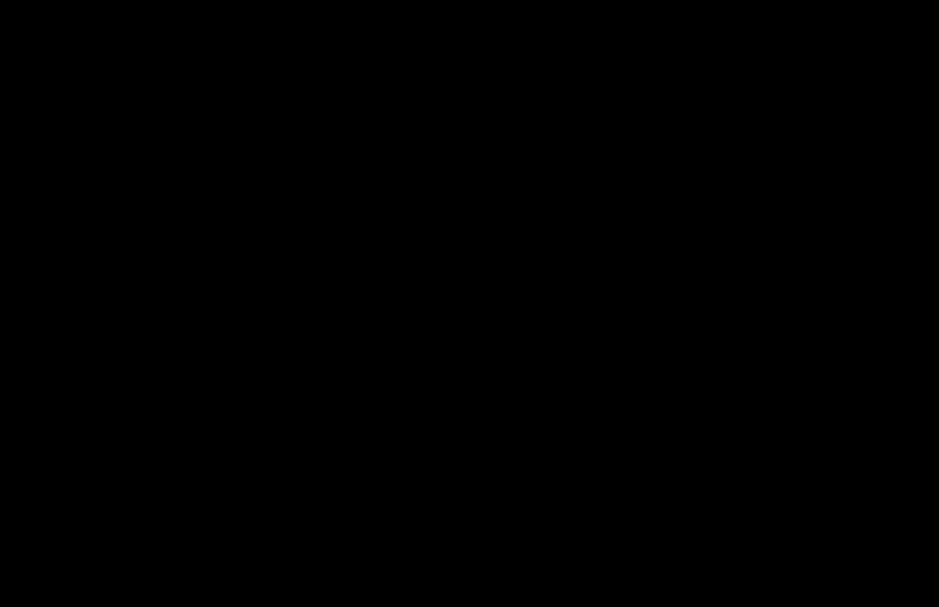
click at [221, 236] on div at bounding box center [469, 303] width 939 height 607
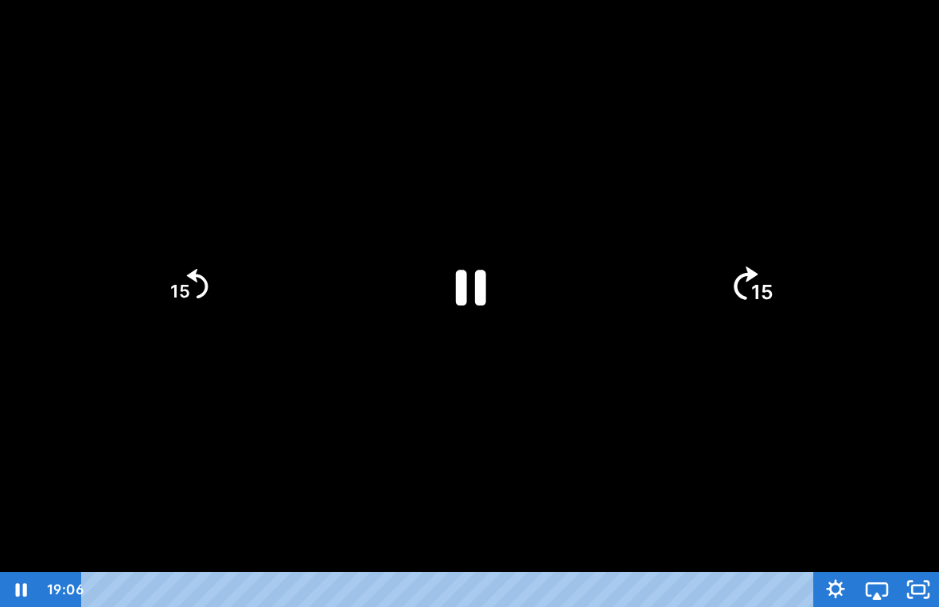
click at [738, 259] on icon "15" at bounding box center [751, 286] width 86 height 86
click at [191, 270] on icon "15" at bounding box center [188, 286] width 86 height 86
click at [359, 143] on div at bounding box center [469, 303] width 939 height 607
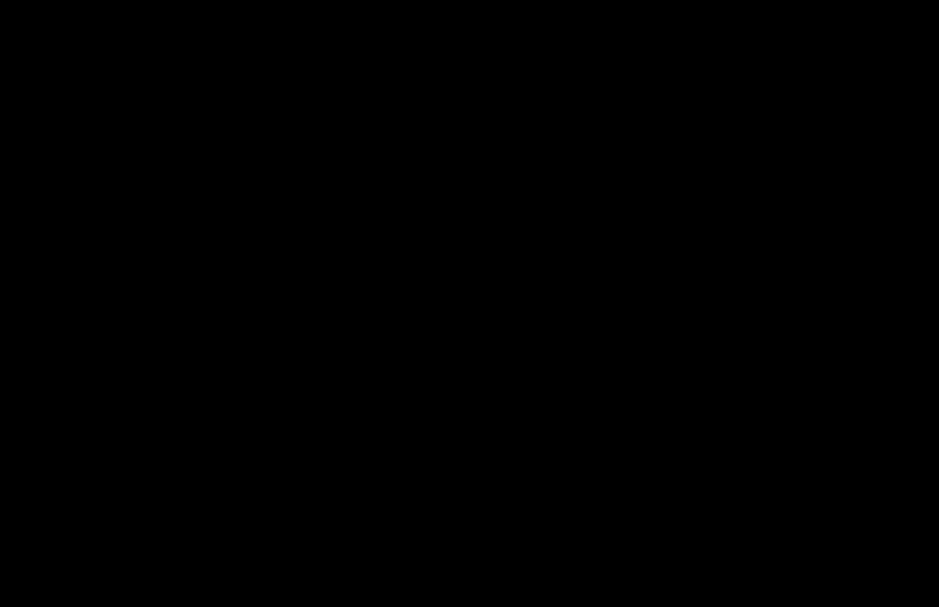
click at [439, 267] on div at bounding box center [469, 303] width 939 height 607
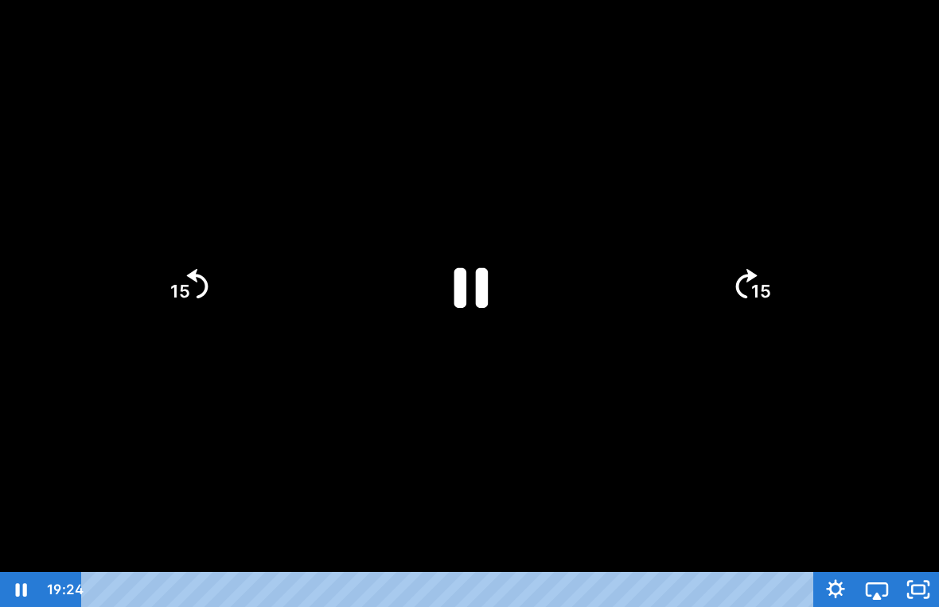
click at [459, 287] on icon "Pause" at bounding box center [471, 287] width 34 height 40
click at [857, 178] on div at bounding box center [469, 303] width 939 height 607
click at [493, 265] on icon "Play Video" at bounding box center [469, 285] width 123 height 123
click at [739, 74] on div at bounding box center [469, 303] width 939 height 607
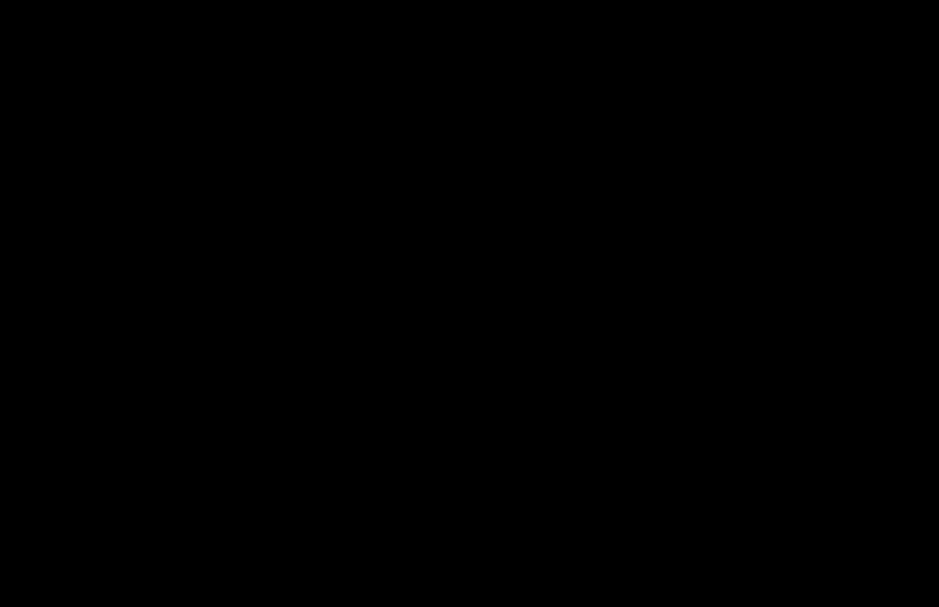
click at [195, 296] on div at bounding box center [469, 303] width 939 height 607
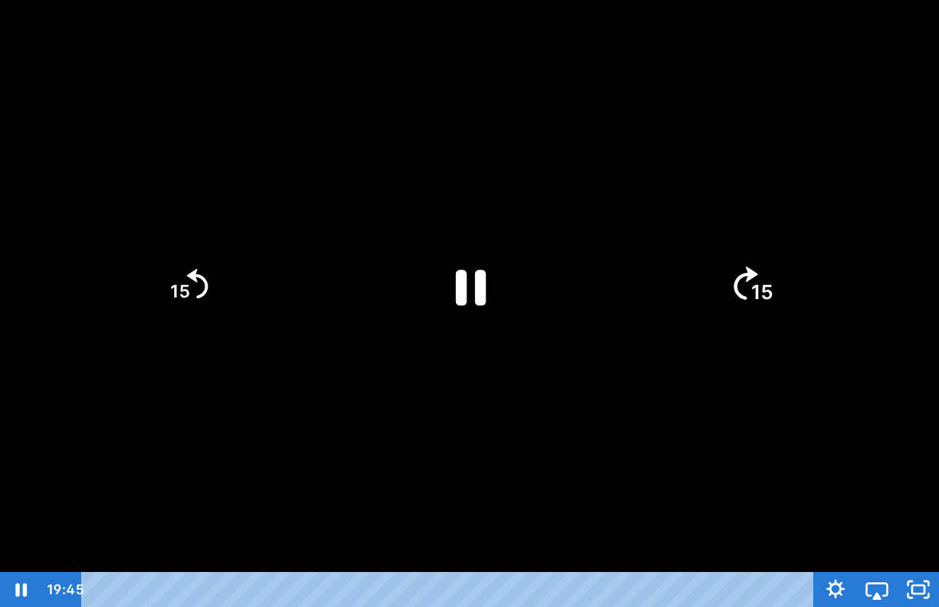
click at [729, 259] on icon "15" at bounding box center [751, 286] width 86 height 86
click at [193, 289] on icon "15" at bounding box center [188, 286] width 86 height 86
click at [323, 443] on div at bounding box center [469, 303] width 939 height 607
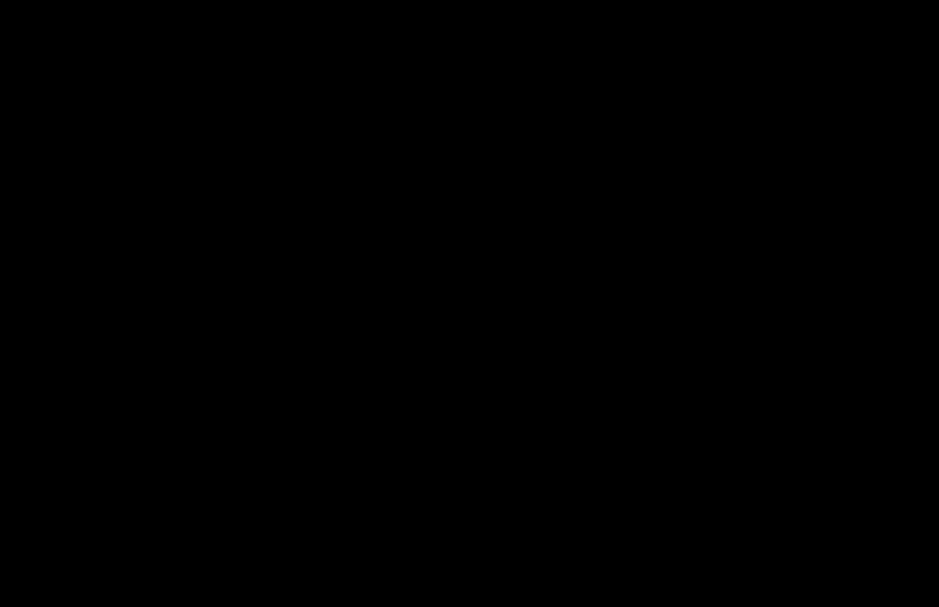
click at [454, 361] on div at bounding box center [469, 303] width 939 height 607
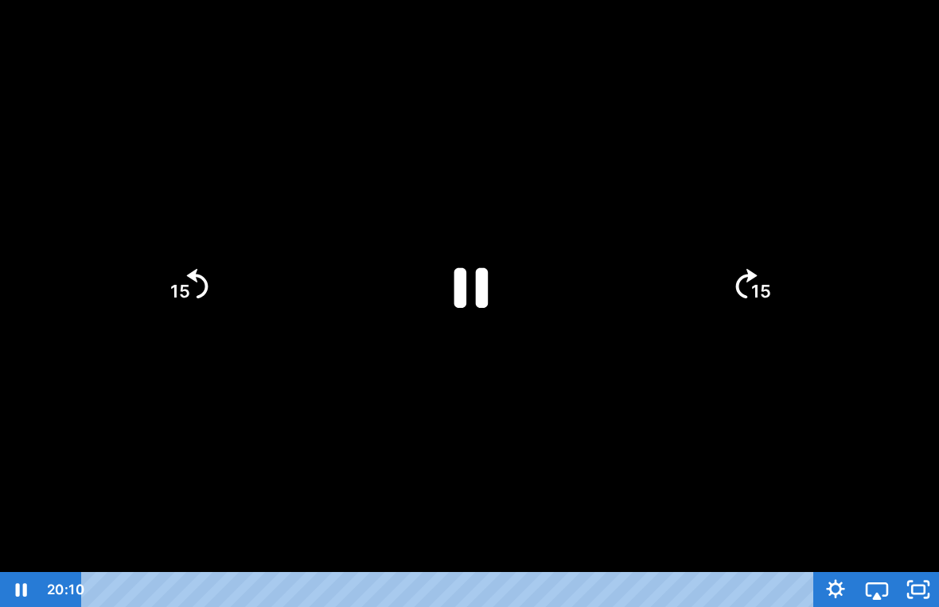
click at [470, 286] on icon "Pause" at bounding box center [469, 285] width 123 height 123
click at [457, 280] on icon "Play Video" at bounding box center [470, 285] width 32 height 43
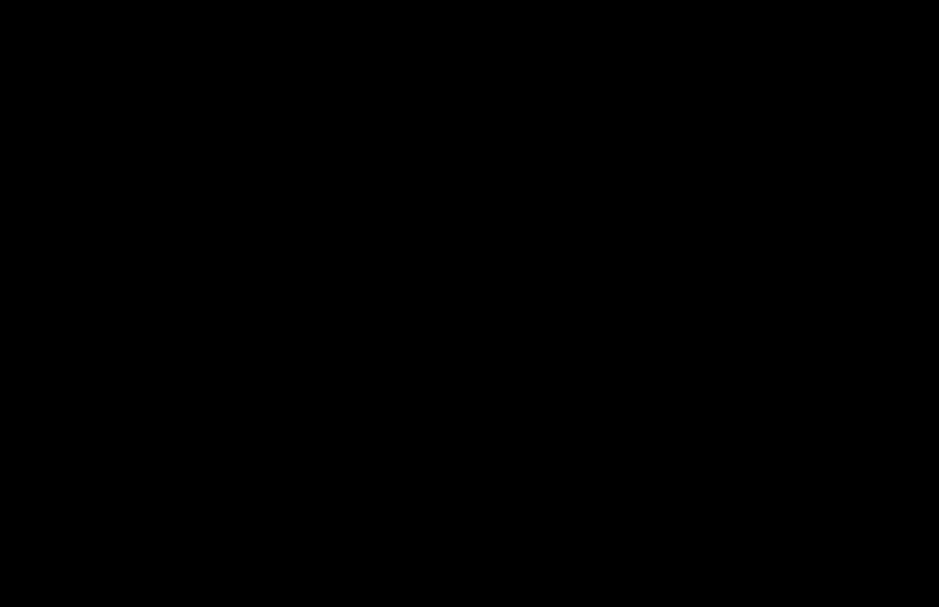
click at [466, 295] on div at bounding box center [469, 303] width 939 height 607
click at [209, 300] on div at bounding box center [469, 303] width 939 height 607
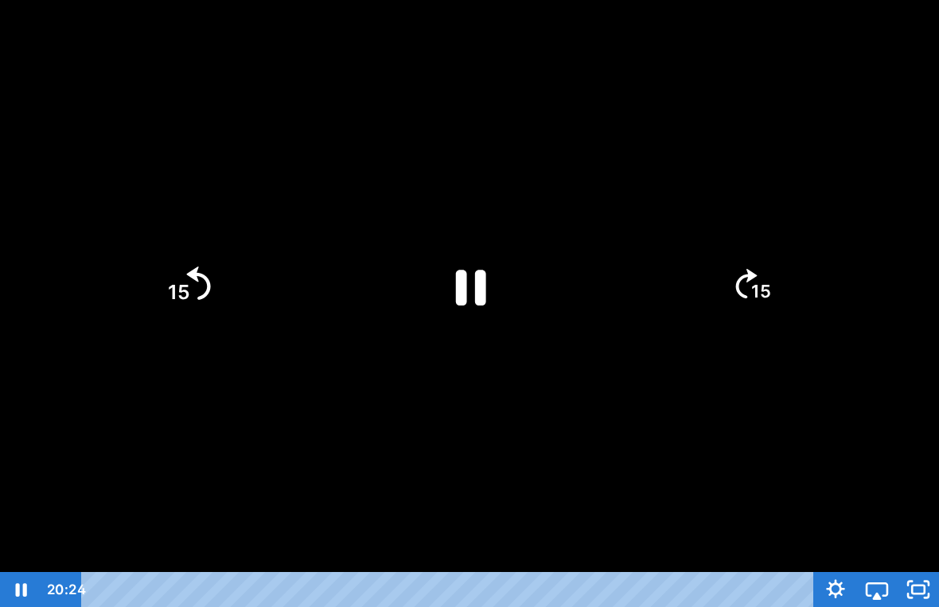
click at [193, 298] on icon "15" at bounding box center [188, 286] width 86 height 86
click at [271, 462] on div at bounding box center [469, 303] width 939 height 607
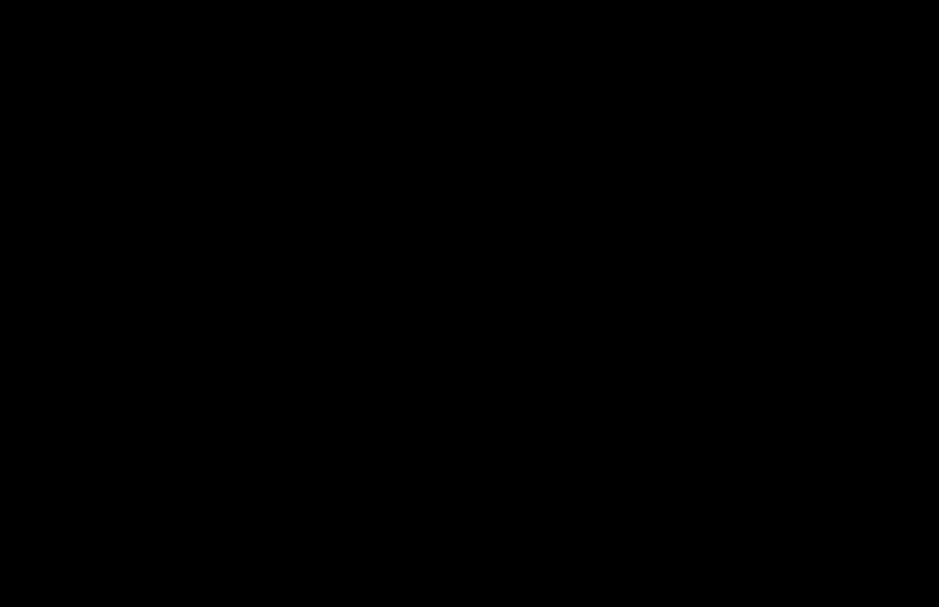
click at [491, 337] on div at bounding box center [469, 303] width 939 height 607
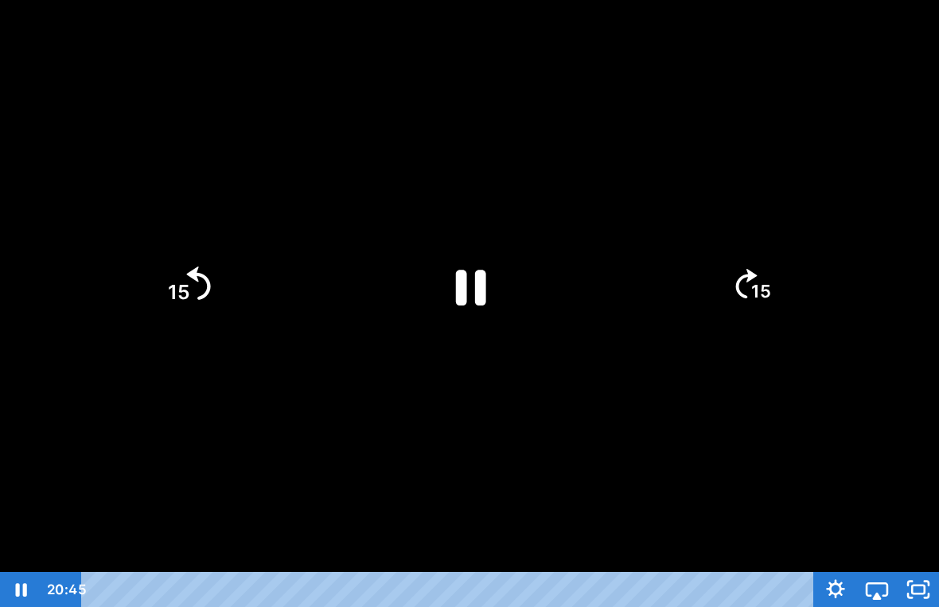
click at [204, 298] on icon "15" at bounding box center [188, 286] width 86 height 86
click at [730, 265] on icon "15" at bounding box center [751, 286] width 86 height 86
click at [448, 449] on div at bounding box center [469, 303] width 939 height 607
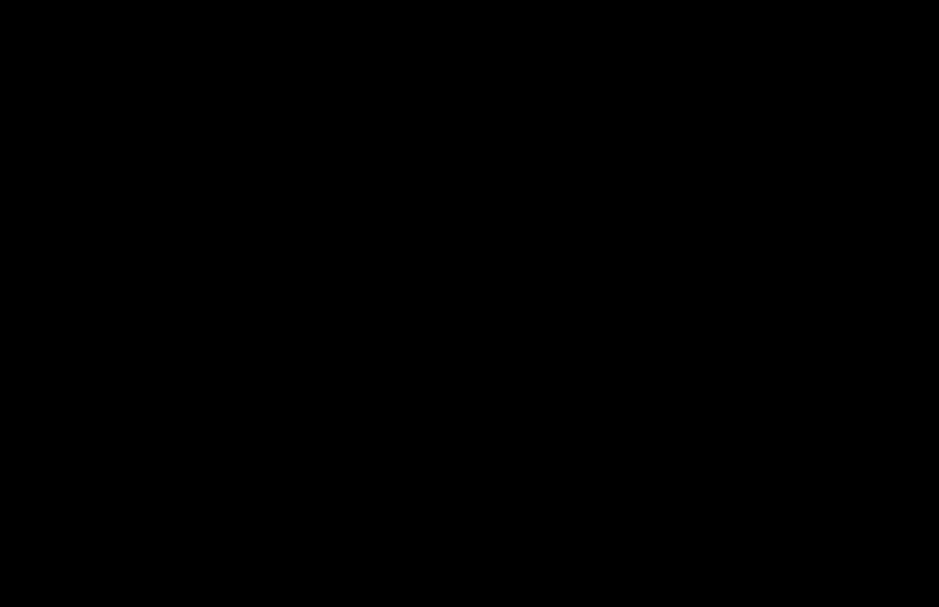
click at [158, 342] on div at bounding box center [469, 303] width 939 height 607
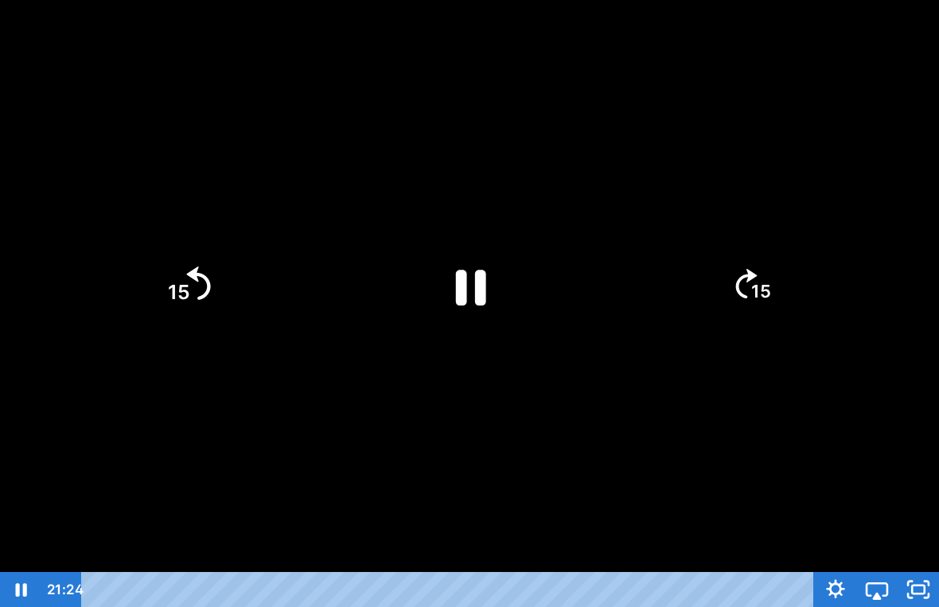
click at [196, 283] on icon "15" at bounding box center [188, 286] width 86 height 86
click at [743, 283] on icon "15" at bounding box center [751, 286] width 86 height 86
click at [460, 427] on div at bounding box center [469, 303] width 939 height 607
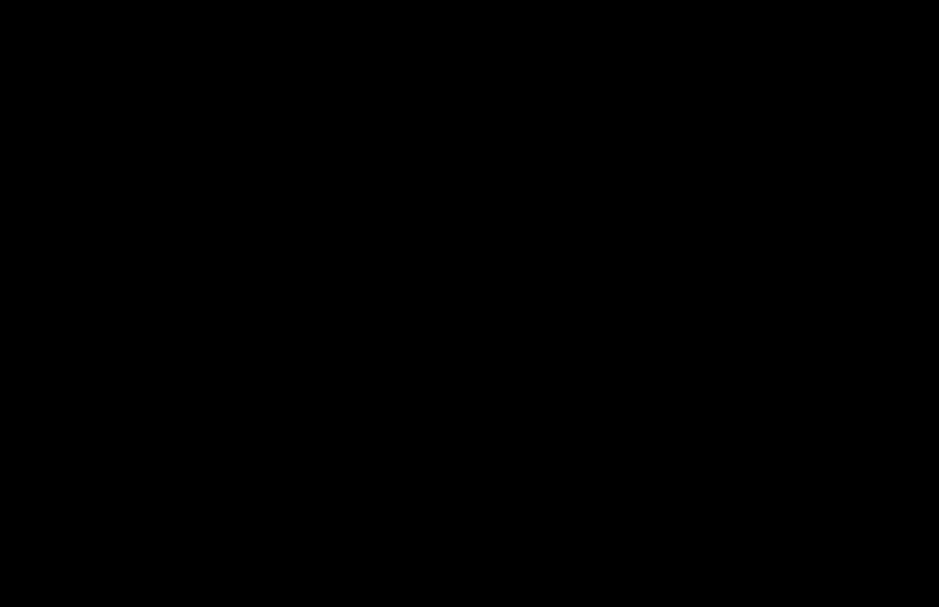
click at [754, 271] on div at bounding box center [469, 303] width 939 height 607
click at [158, 162] on div at bounding box center [469, 303] width 939 height 607
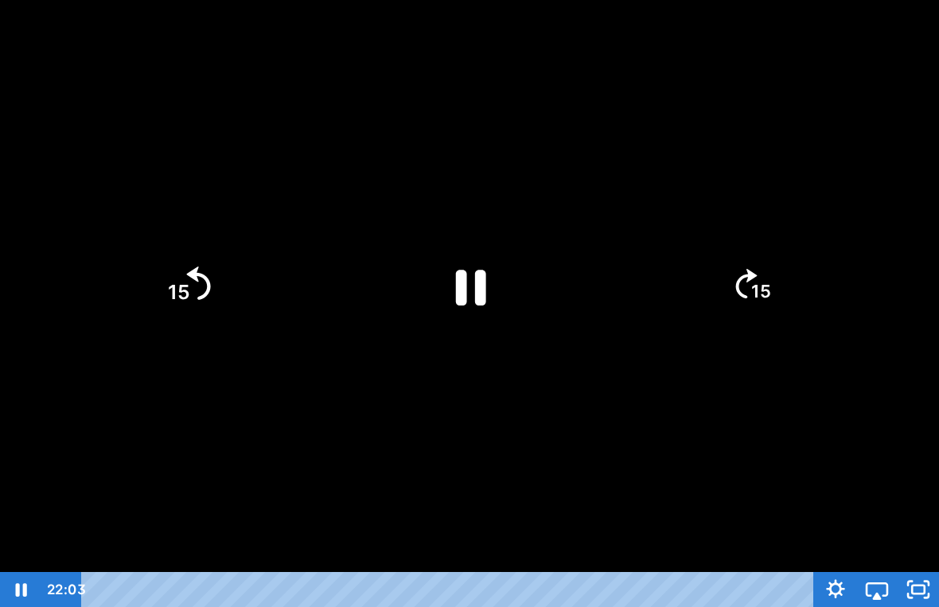
click at [180, 282] on tspan "15" at bounding box center [179, 292] width 22 height 24
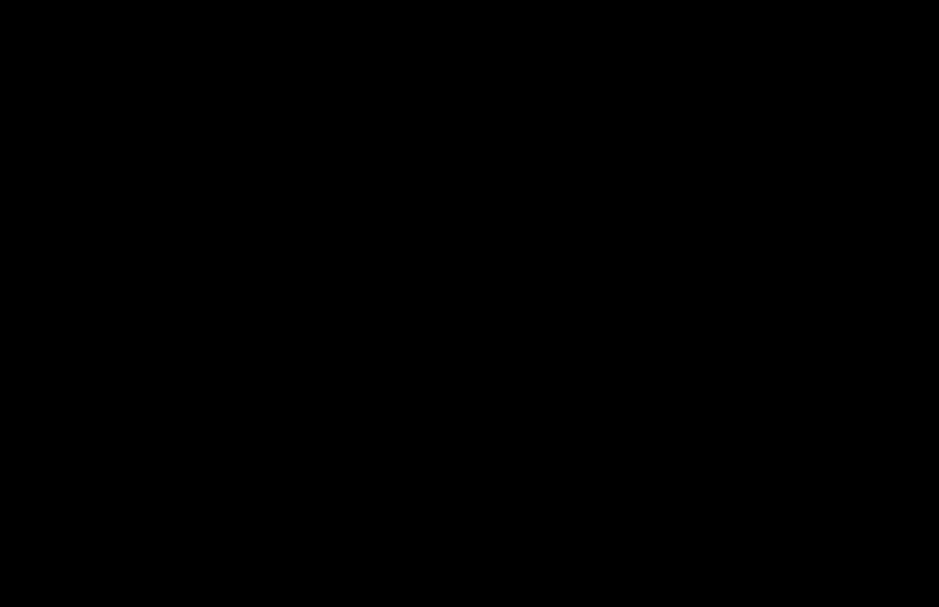
click at [642, 313] on div at bounding box center [469, 303] width 939 height 607
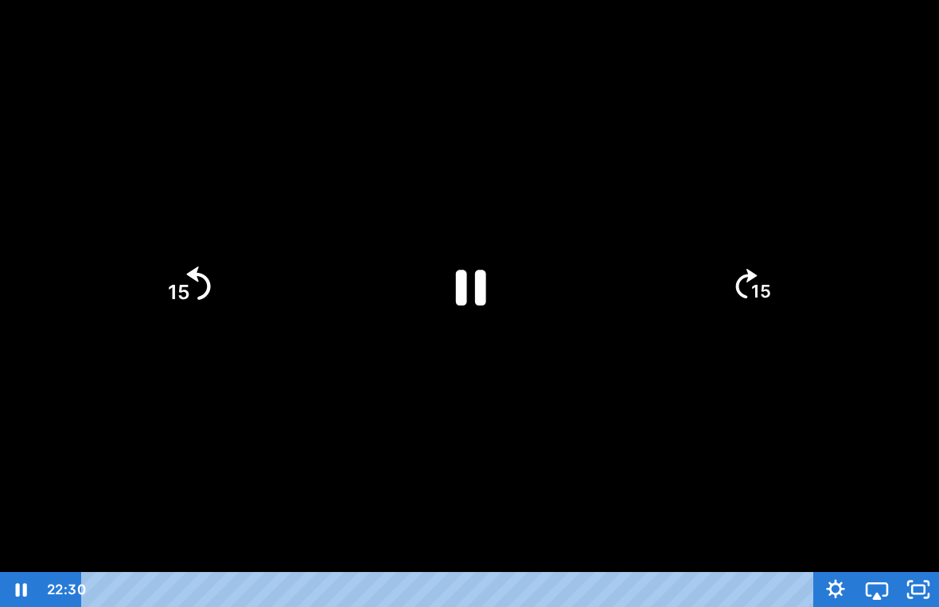
click at [200, 298] on icon "Skip back 15 seconds" at bounding box center [199, 283] width 24 height 33
click at [768, 272] on icon "15" at bounding box center [751, 286] width 86 height 86
click at [669, 130] on div at bounding box center [469, 303] width 939 height 607
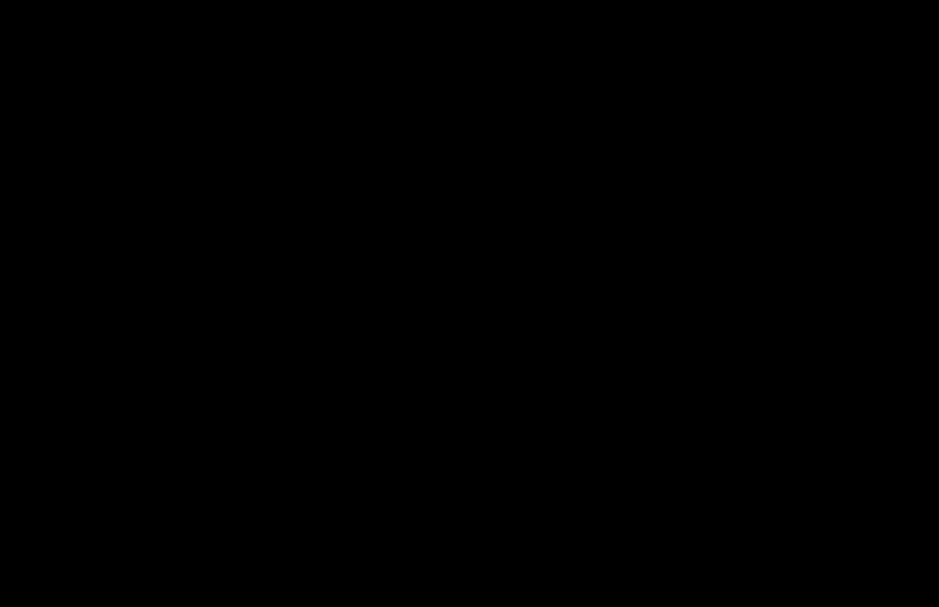
click at [353, 285] on div at bounding box center [469, 303] width 939 height 607
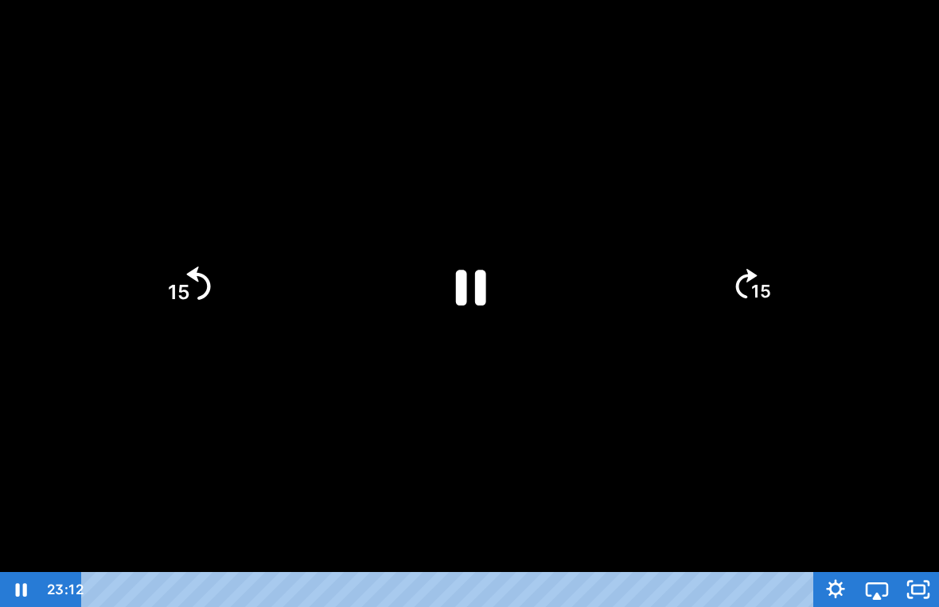
click at [197, 317] on icon "15" at bounding box center [188, 286] width 86 height 86
click at [340, 385] on div at bounding box center [469, 303] width 939 height 607
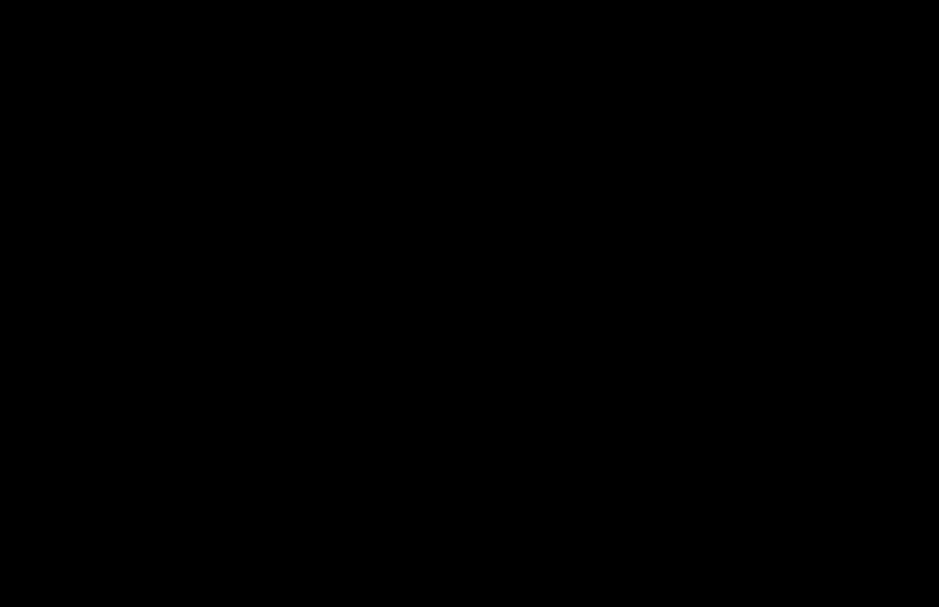
click at [220, 288] on div at bounding box center [469, 303] width 939 height 607
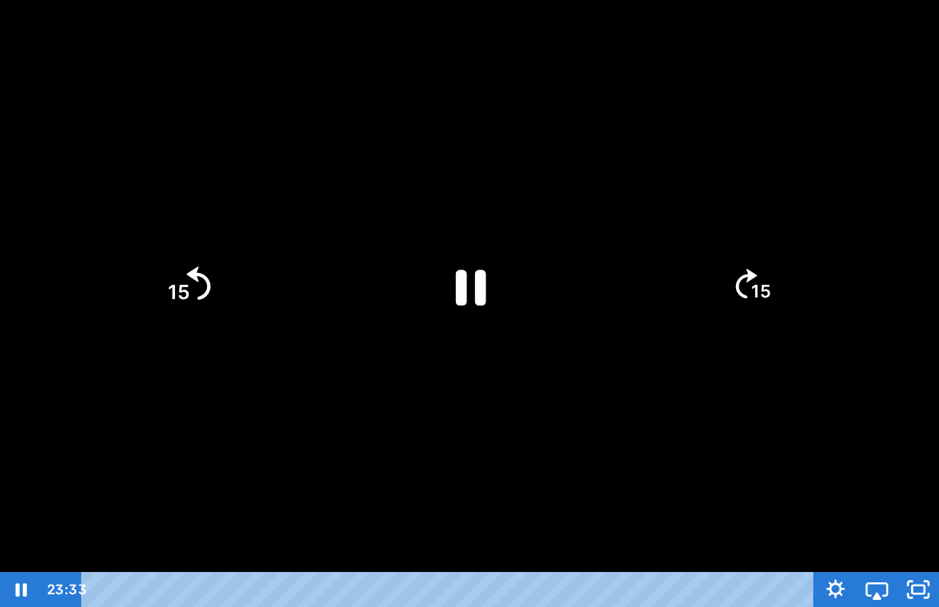
click at [190, 292] on icon "15" at bounding box center [188, 286] width 86 height 86
click at [246, 458] on div at bounding box center [469, 303] width 939 height 607
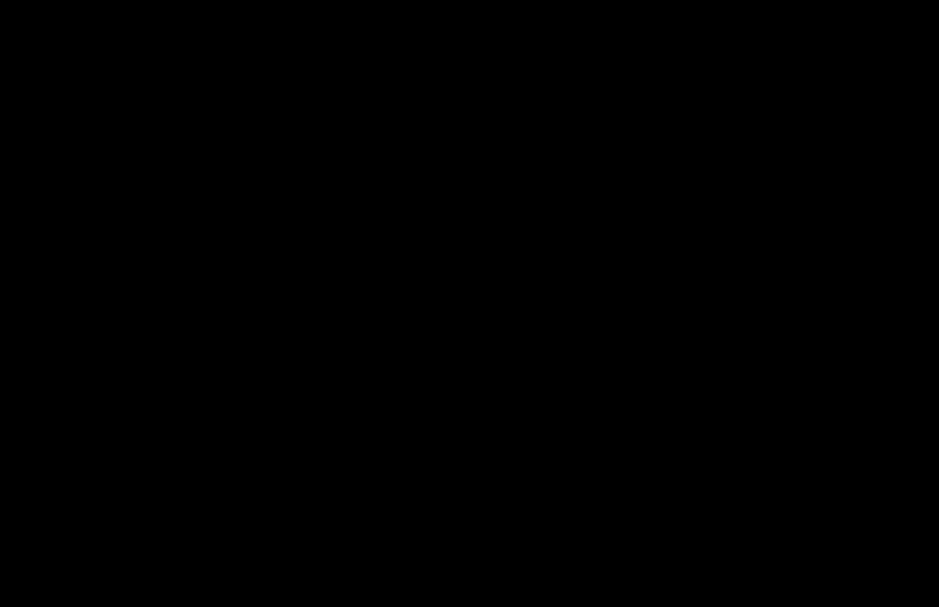
click at [347, 488] on div at bounding box center [469, 303] width 939 height 607
click at [259, 443] on div at bounding box center [469, 303] width 939 height 607
click at [746, 306] on div at bounding box center [469, 303] width 939 height 607
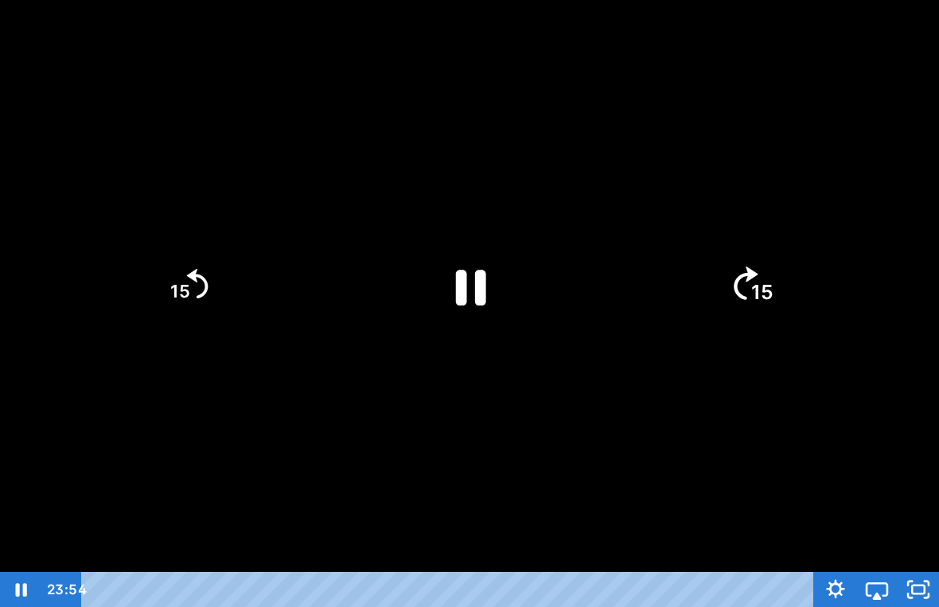
click at [739, 296] on icon "Skip ahead 15 seconds" at bounding box center [746, 283] width 24 height 33
click at [196, 318] on icon "15" at bounding box center [188, 286] width 86 height 86
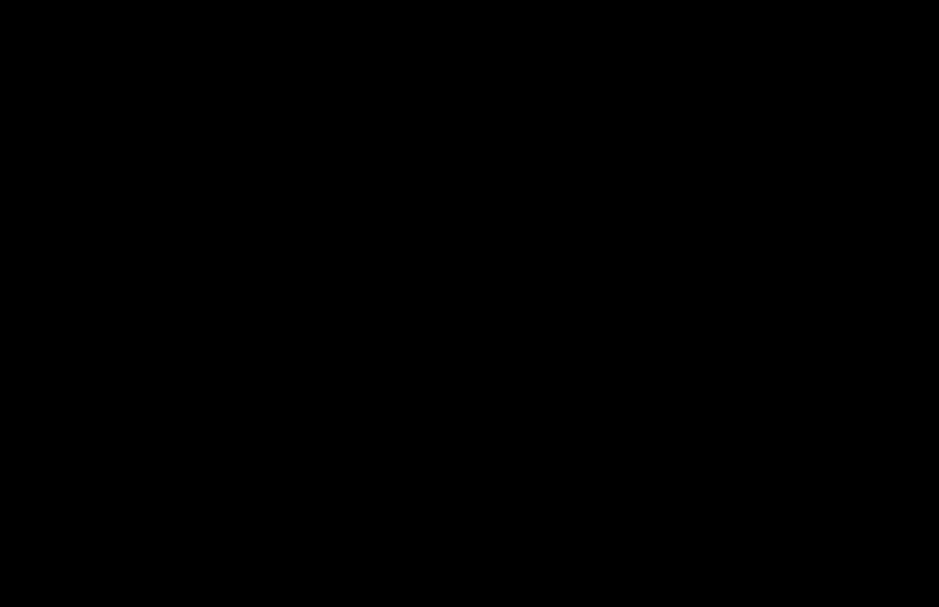
click at [189, 313] on div at bounding box center [469, 303] width 939 height 607
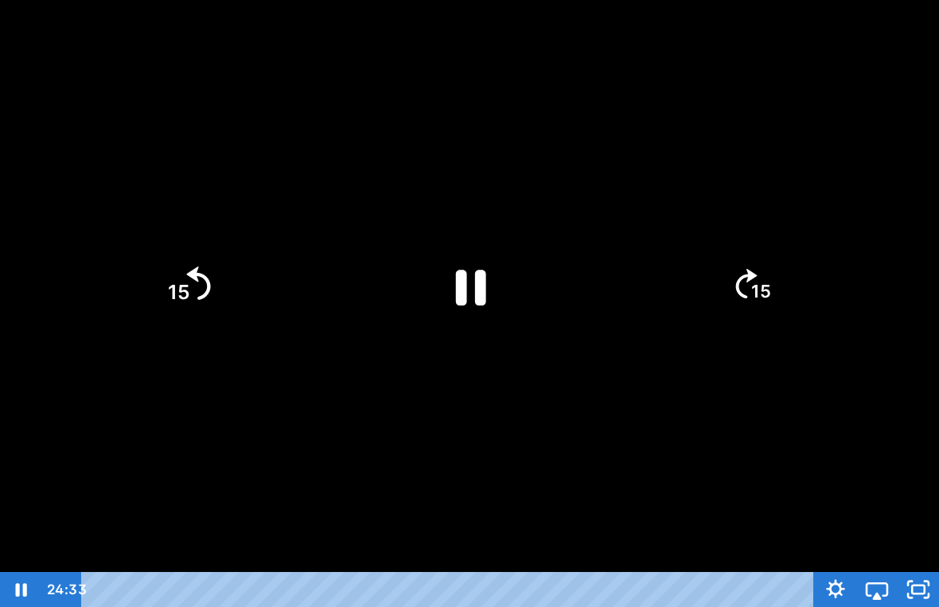
click at [201, 283] on icon "15" at bounding box center [188, 286] width 86 height 86
click at [759, 280] on text "15" at bounding box center [762, 292] width 22 height 24
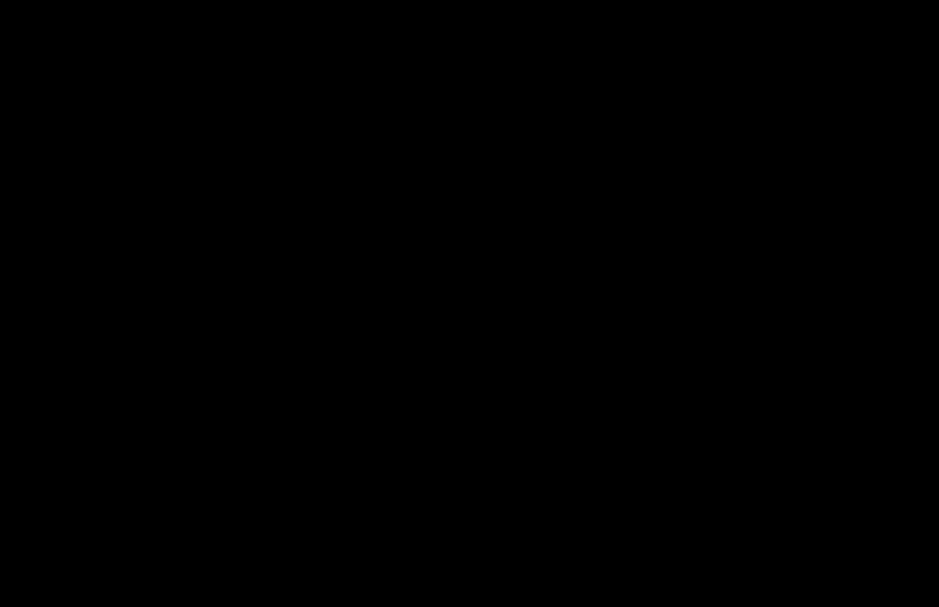
click at [389, 66] on div at bounding box center [469, 303] width 939 height 607
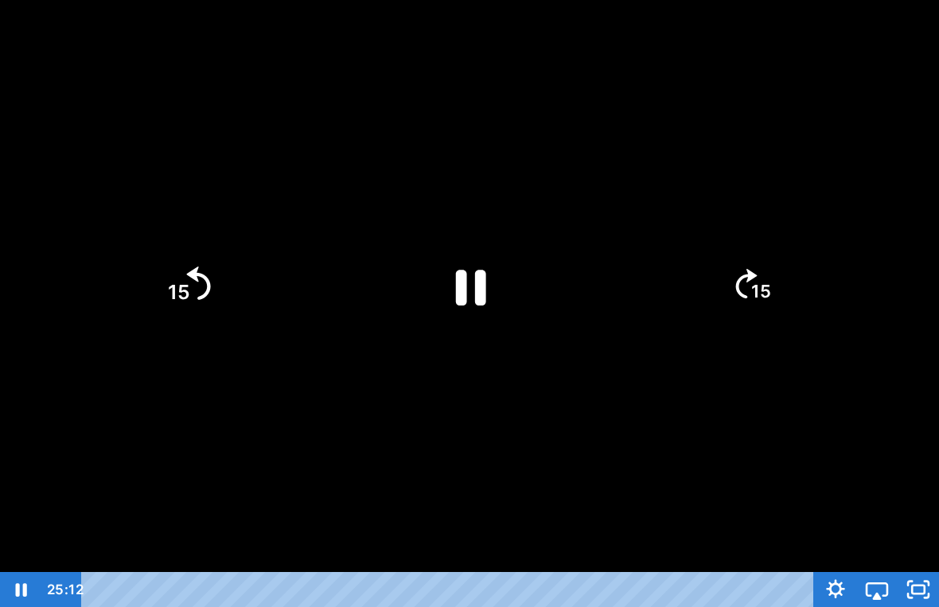
click at [162, 287] on icon "15" at bounding box center [188, 286] width 86 height 86
click at [739, 269] on icon "15" at bounding box center [751, 286] width 86 height 86
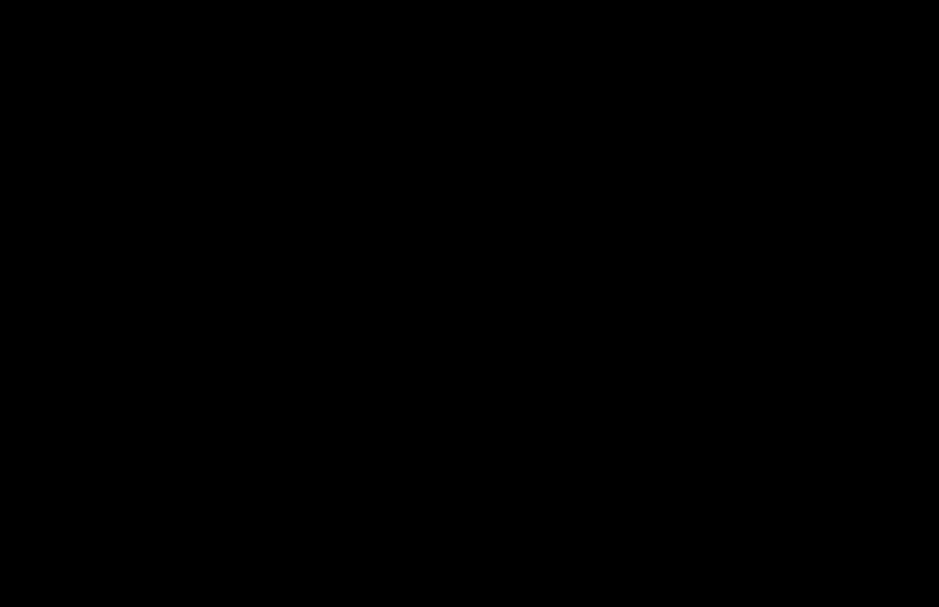
click at [650, 421] on div at bounding box center [469, 303] width 939 height 607
click at [470, 366] on div at bounding box center [469, 303] width 939 height 607
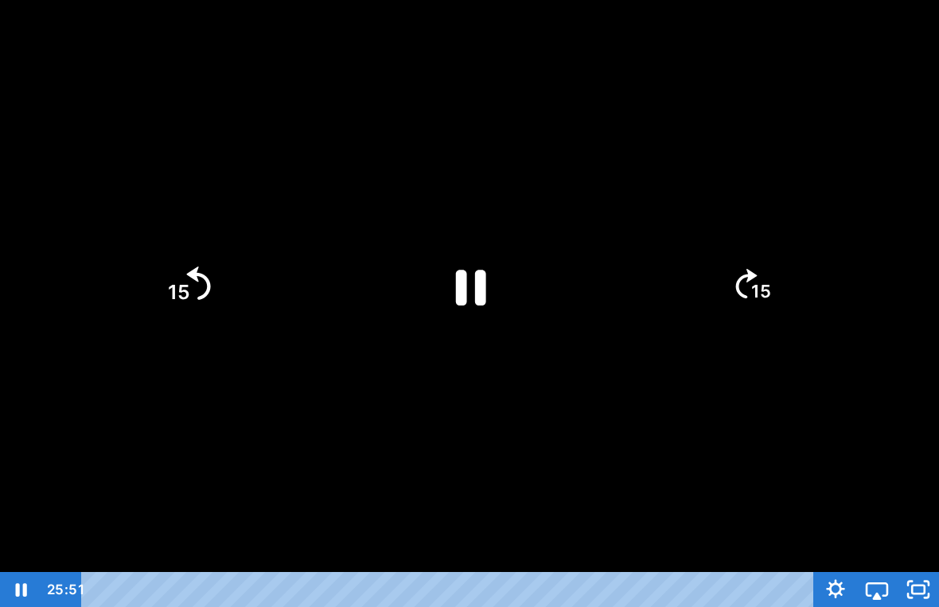
click at [192, 283] on icon "15" at bounding box center [188, 286] width 86 height 86
click at [402, 129] on div at bounding box center [469, 303] width 939 height 607
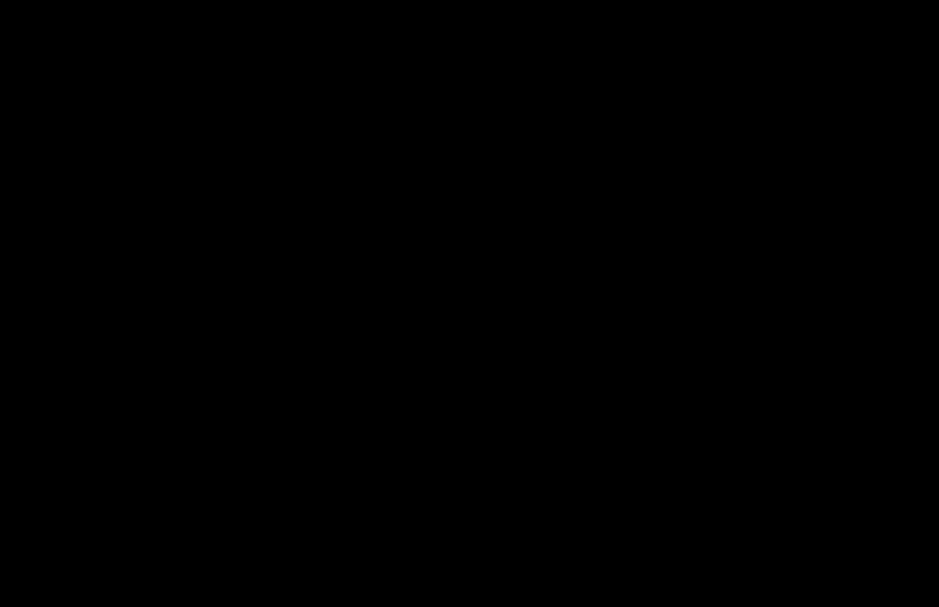
click at [150, 277] on div at bounding box center [469, 303] width 939 height 607
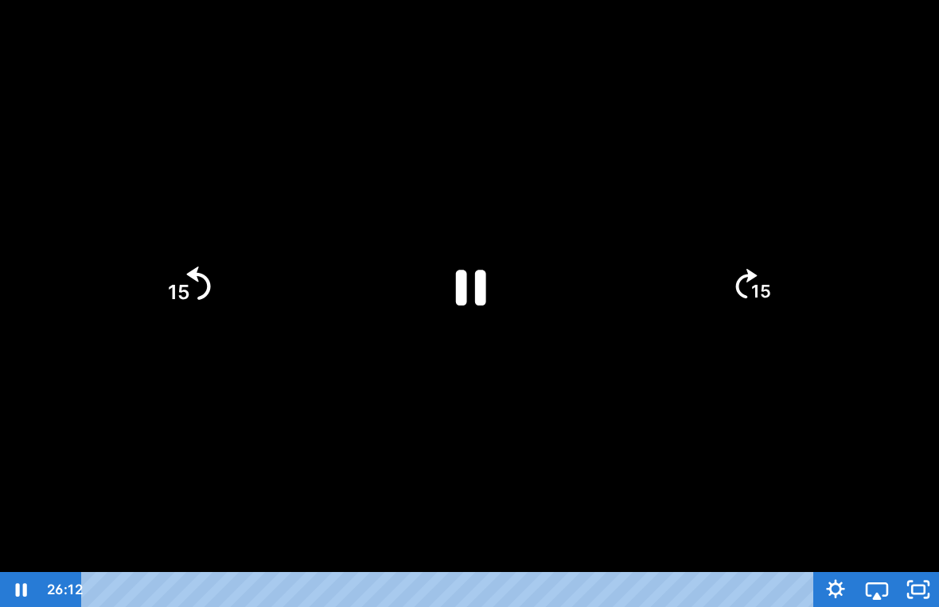
click at [171, 288] on tspan "15" at bounding box center [179, 292] width 22 height 24
click at [380, 119] on div at bounding box center [469, 303] width 939 height 607
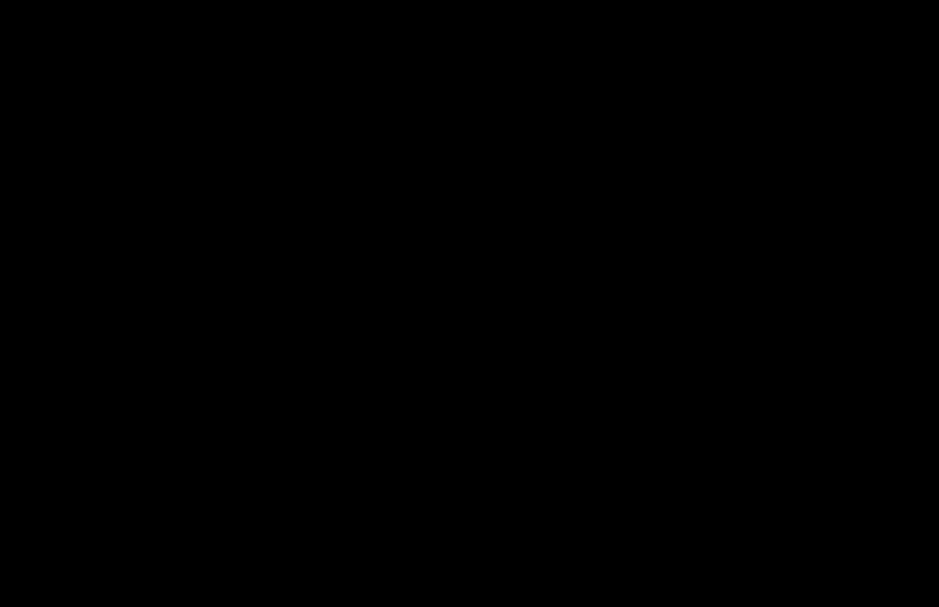
click at [454, 298] on icon "Play Video" at bounding box center [470, 287] width 110 height 110
click at [458, 309] on icon "Pause" at bounding box center [469, 285] width 123 height 123
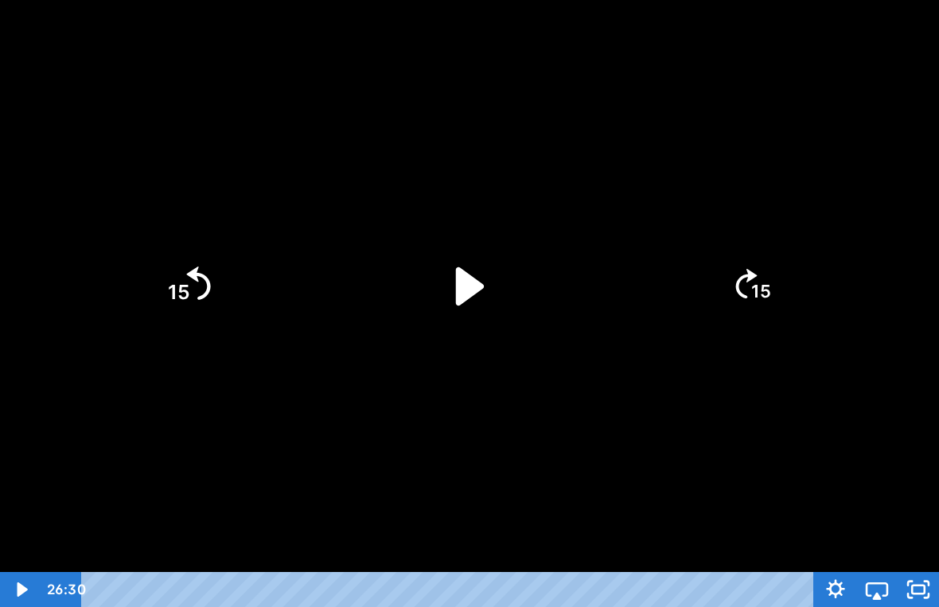
click at [188, 293] on tspan "15" at bounding box center [179, 292] width 22 height 24
click at [473, 286] on icon "Play Video" at bounding box center [470, 285] width 32 height 43
click at [677, 170] on div at bounding box center [469, 303] width 939 height 607
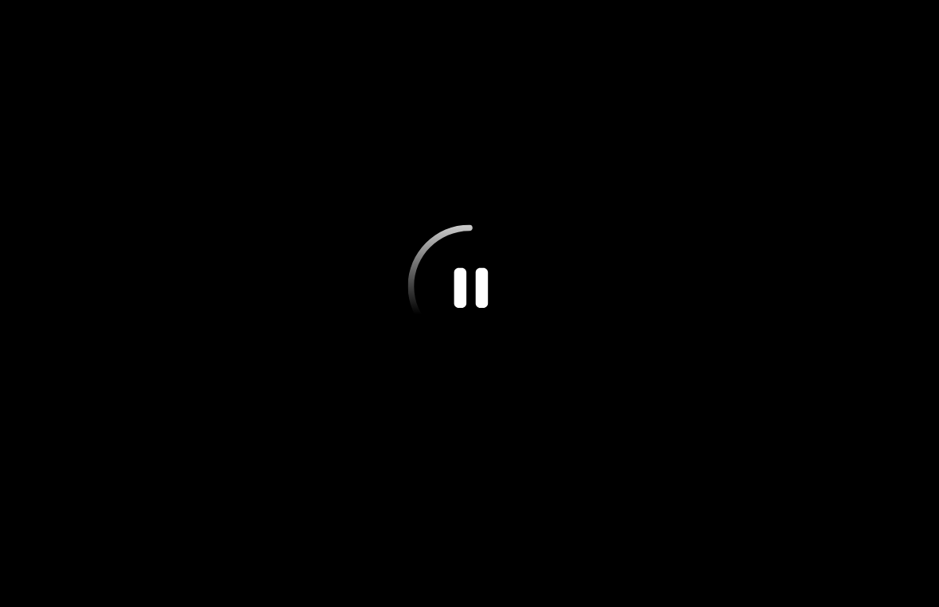
click at [435, 298] on icon "Pause" at bounding box center [469, 285] width 123 height 123
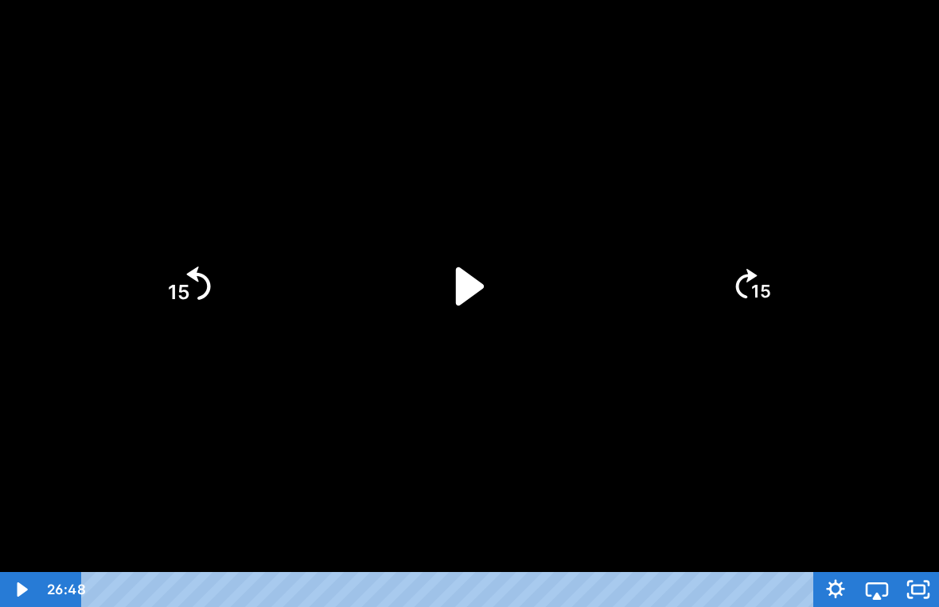
click at [190, 290] on icon "15" at bounding box center [188, 286] width 86 height 86
click at [399, 431] on div at bounding box center [469, 303] width 939 height 607
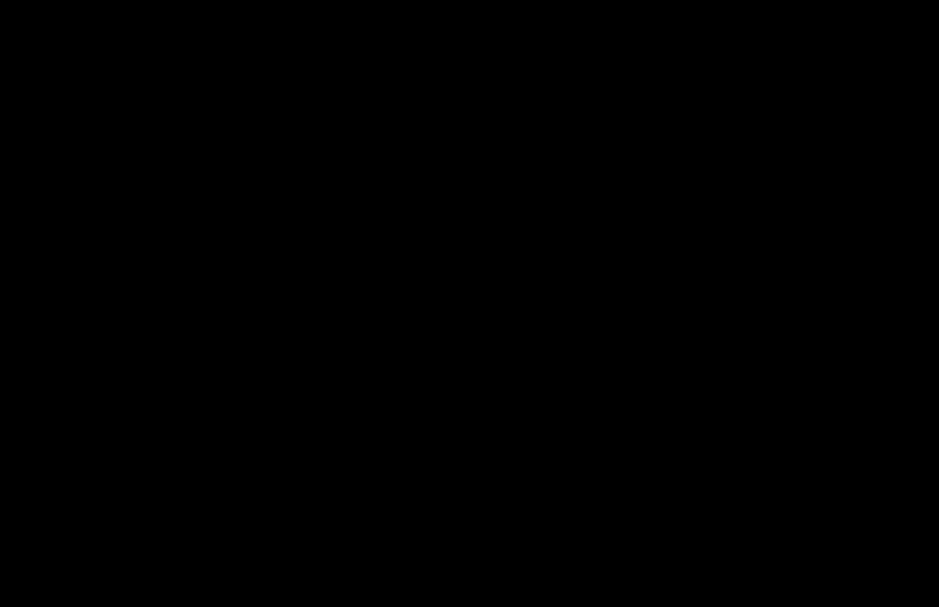
click at [457, 292] on div at bounding box center [469, 303] width 939 height 607
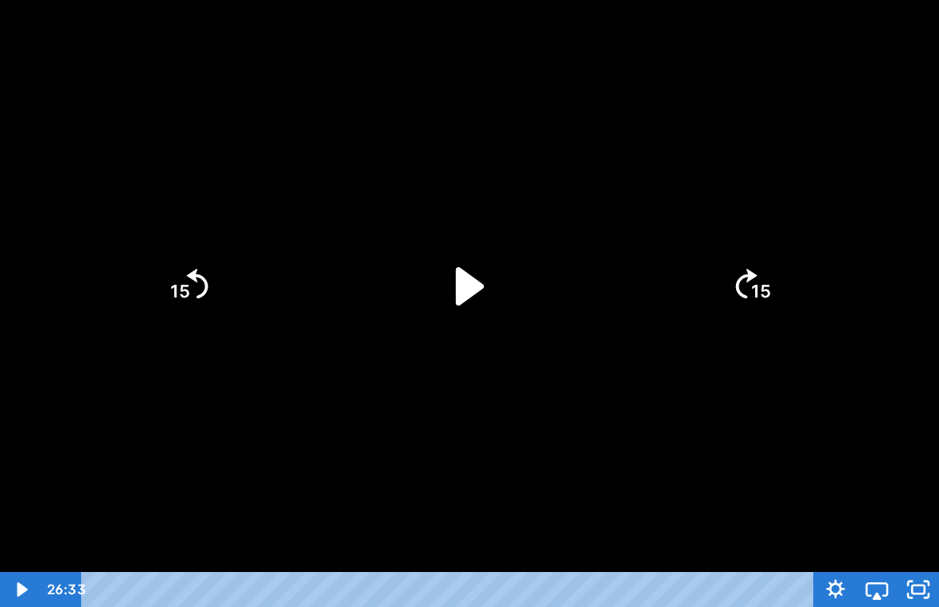
click at [460, 302] on icon "Play Video" at bounding box center [470, 286] width 28 height 38
click at [614, 163] on div at bounding box center [469, 303] width 939 height 607
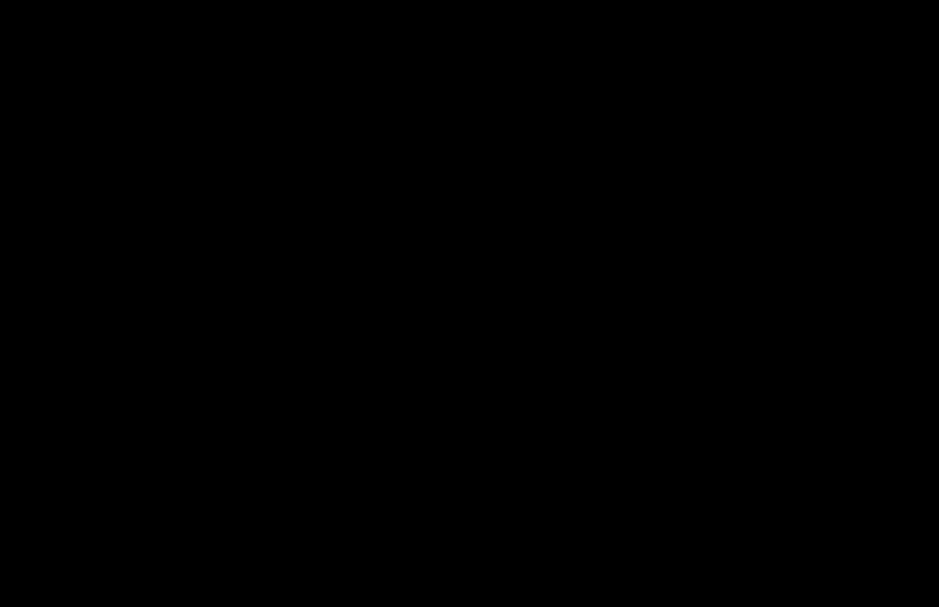
click at [520, 128] on div at bounding box center [469, 303] width 939 height 607
click at [174, 267] on div at bounding box center [469, 303] width 939 height 607
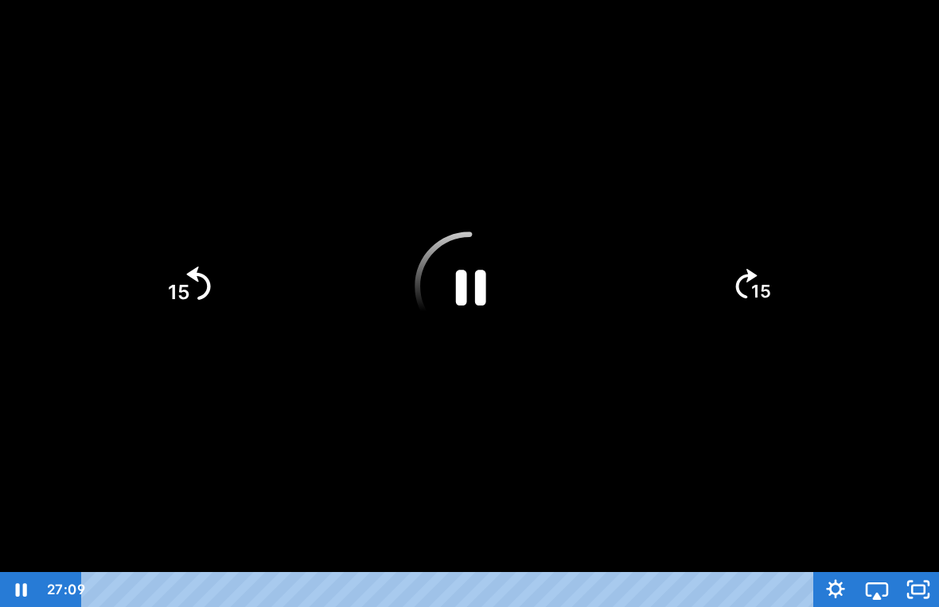
click at [159, 270] on icon "15" at bounding box center [188, 286] width 86 height 86
click at [419, 132] on div at bounding box center [469, 303] width 939 height 607
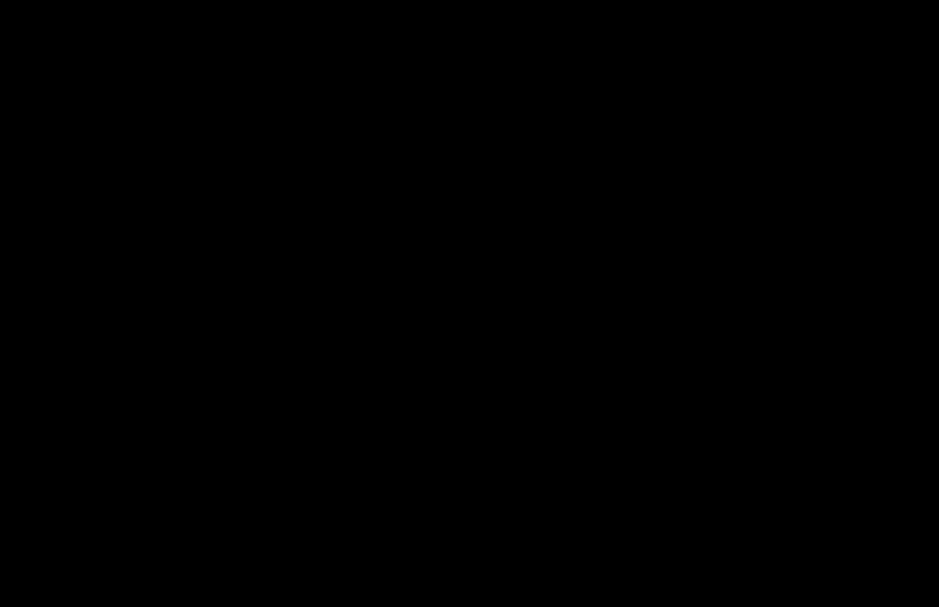
click at [191, 183] on div at bounding box center [469, 303] width 939 height 607
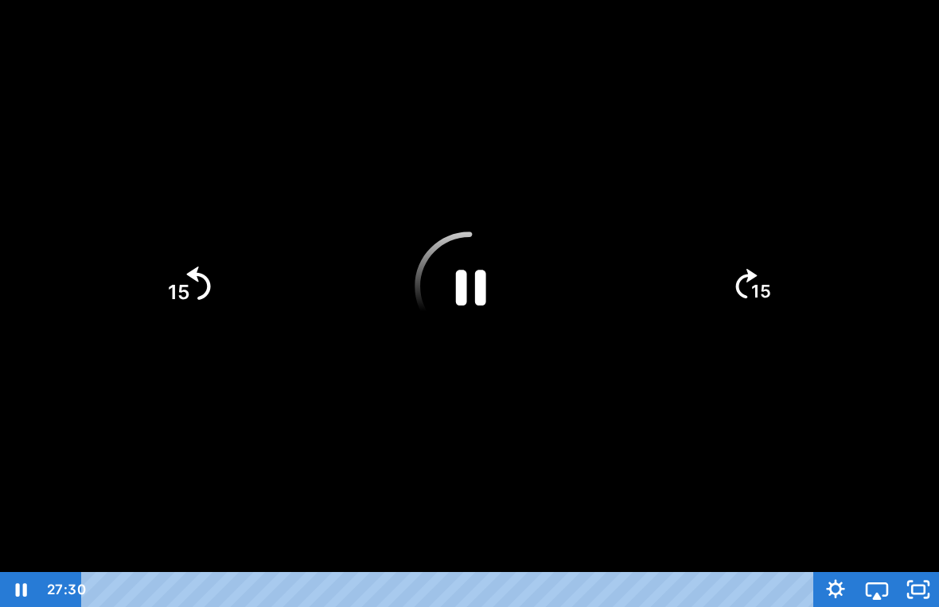
click at [181, 295] on tspan "15" at bounding box center [179, 292] width 22 height 24
click at [368, 127] on div at bounding box center [469, 303] width 939 height 607
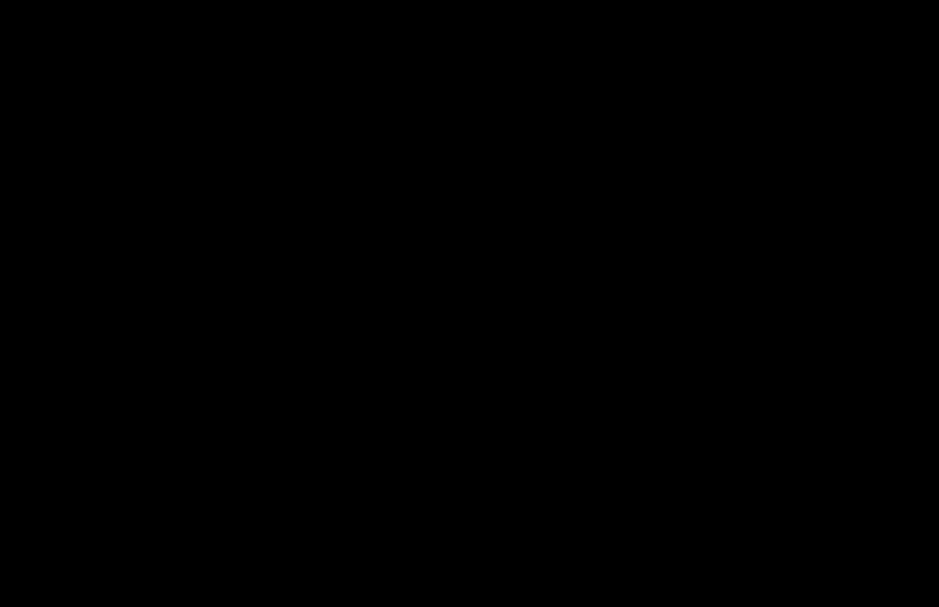
click at [383, 267] on div at bounding box center [469, 303] width 939 height 607
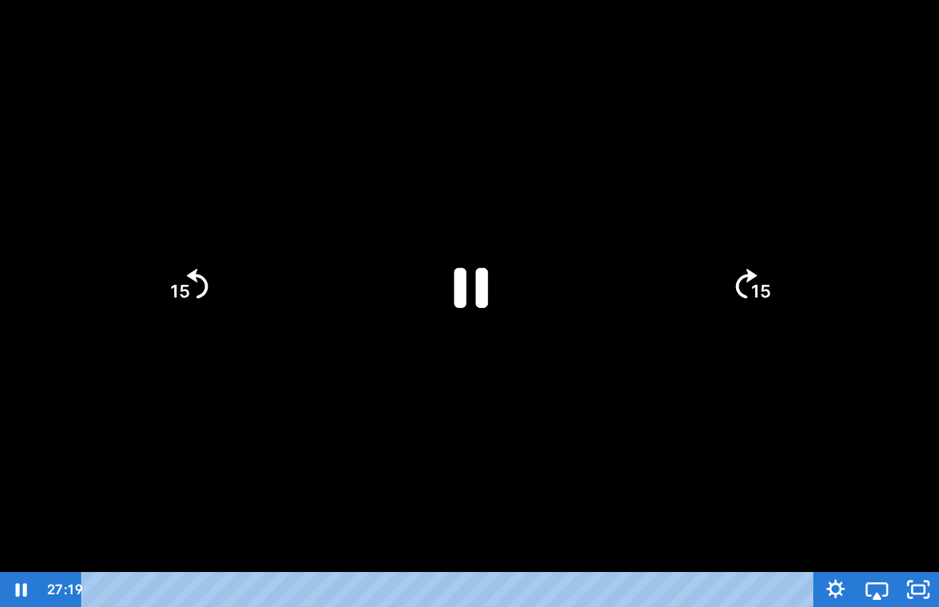
click at [444, 309] on icon "Pause" at bounding box center [469, 285] width 123 height 123
click at [382, 142] on div at bounding box center [469, 303] width 939 height 607
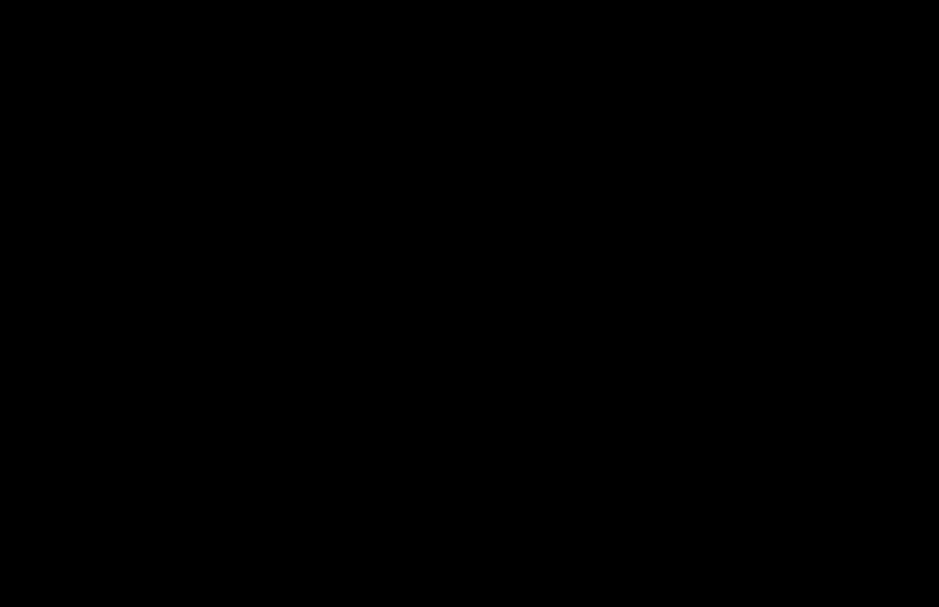
click at [407, 251] on div at bounding box center [469, 303] width 939 height 607
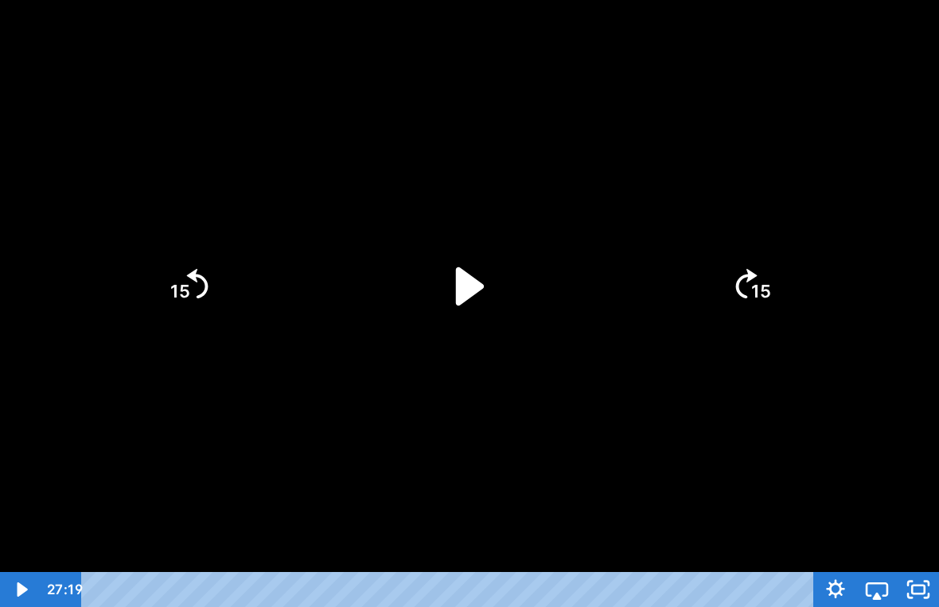
click at [434, 269] on icon "Play Video" at bounding box center [470, 287] width 110 height 110
click at [405, 167] on div at bounding box center [469, 303] width 939 height 607
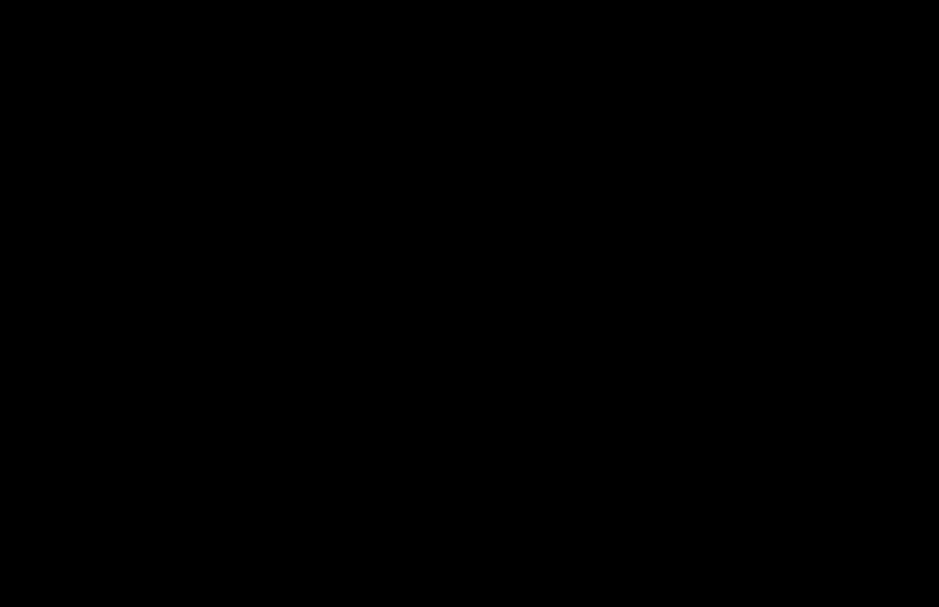
click at [190, 333] on div at bounding box center [469, 303] width 939 height 607
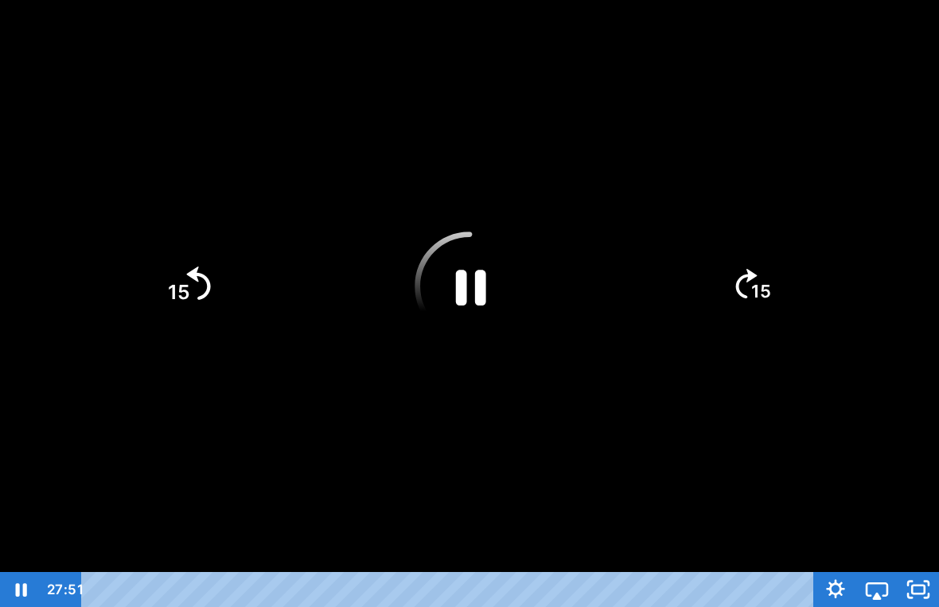
click at [182, 311] on icon "15" at bounding box center [188, 286] width 86 height 86
click at [254, 369] on div at bounding box center [469, 303] width 939 height 607
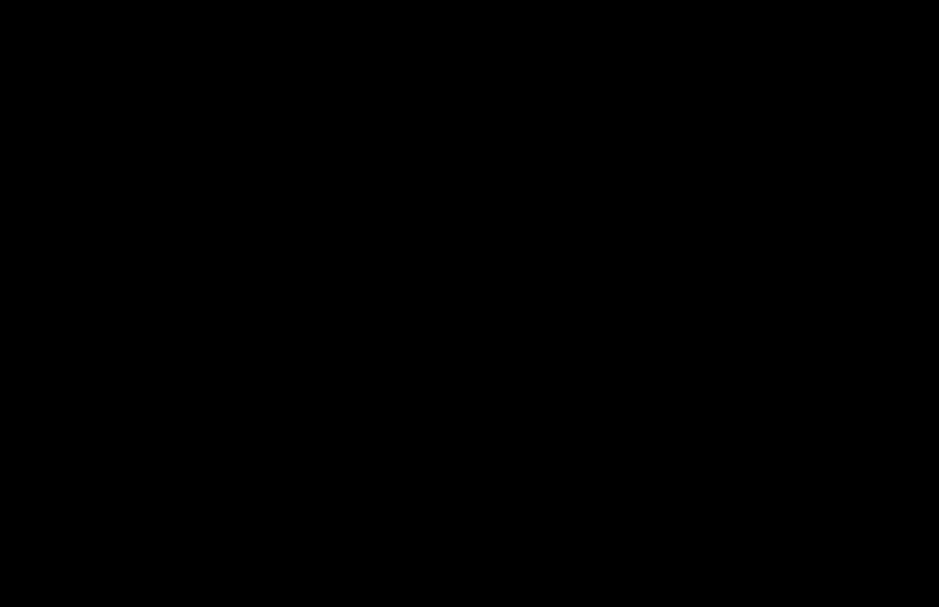
click at [4, 422] on div at bounding box center [469, 303] width 939 height 607
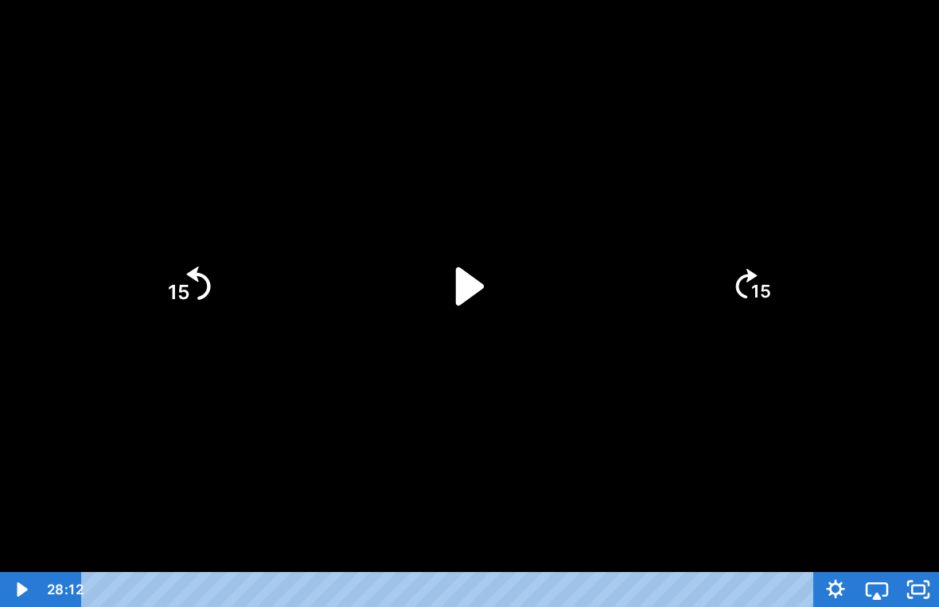
click at [210, 276] on icon "15" at bounding box center [188, 286] width 86 height 86
click at [458, 273] on icon "Play Video" at bounding box center [470, 285] width 32 height 43
click at [551, 158] on div at bounding box center [469, 303] width 939 height 607
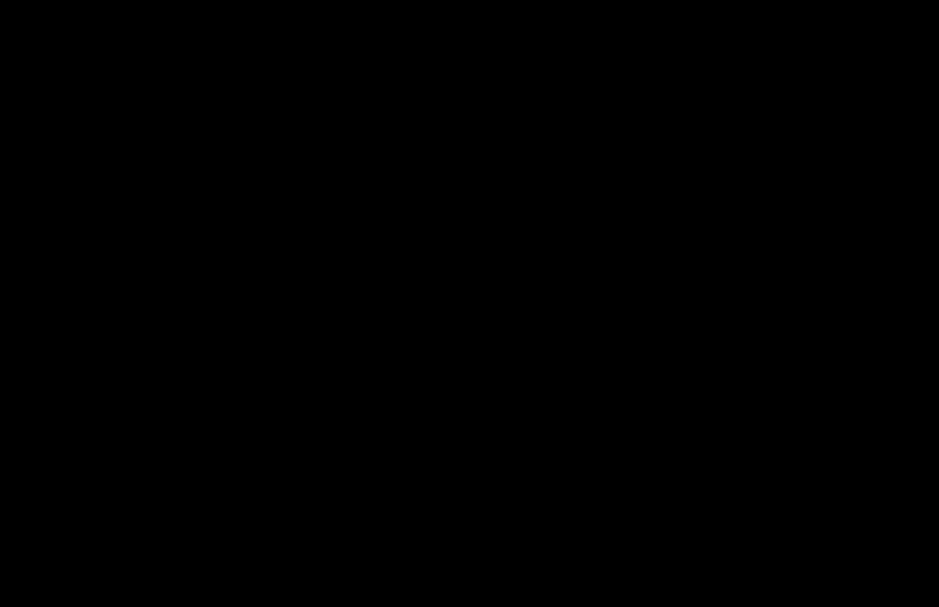
click at [774, 307] on div at bounding box center [469, 303] width 939 height 607
click at [563, 228] on div at bounding box center [469, 303] width 939 height 607
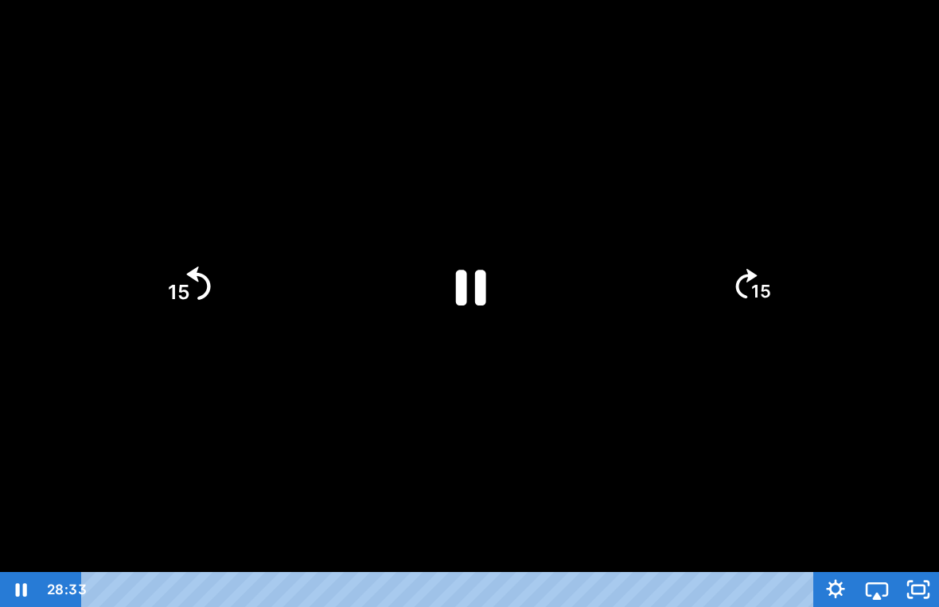
click at [204, 287] on icon "15" at bounding box center [188, 286] width 86 height 86
click at [470, 171] on div at bounding box center [469, 303] width 939 height 607
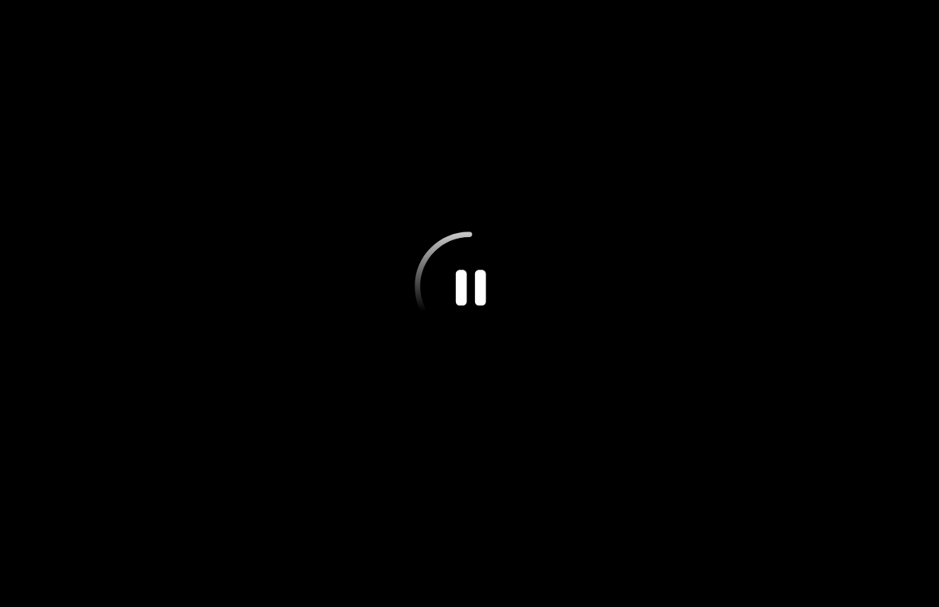
click at [204, 265] on div at bounding box center [469, 303] width 939 height 607
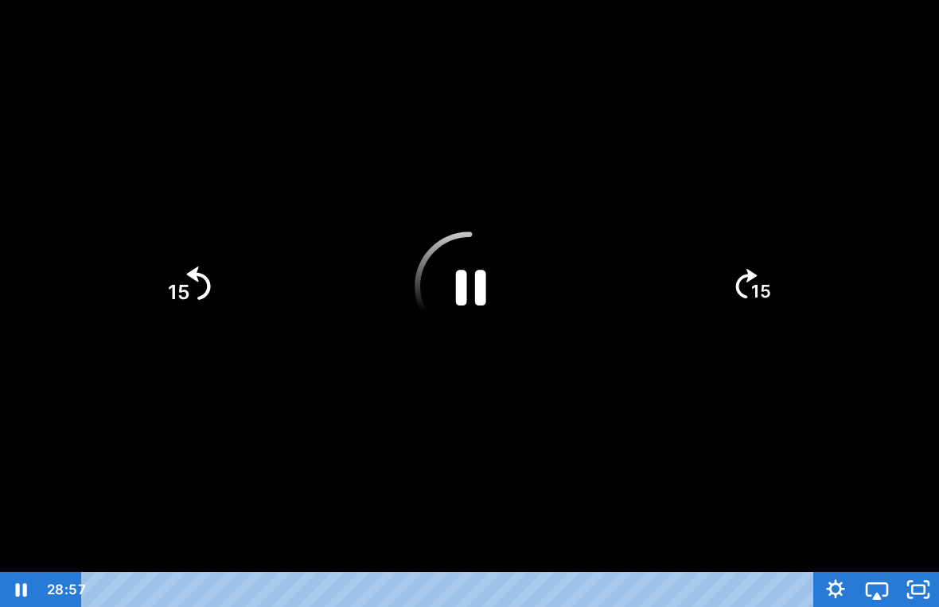
click at [178, 284] on tspan "15" at bounding box center [179, 292] width 22 height 24
click at [358, 164] on div at bounding box center [469, 303] width 939 height 607
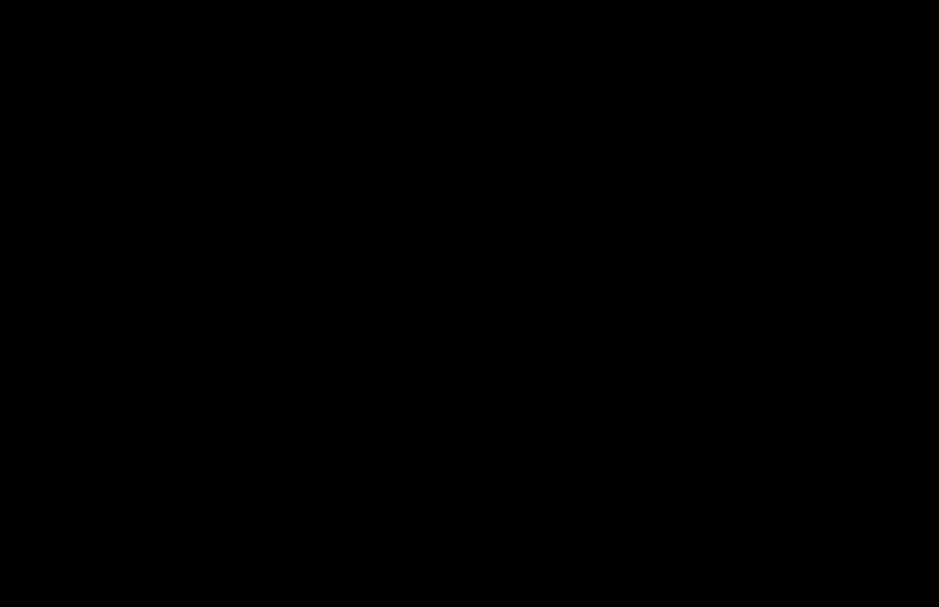
click at [411, 251] on div at bounding box center [469, 303] width 939 height 607
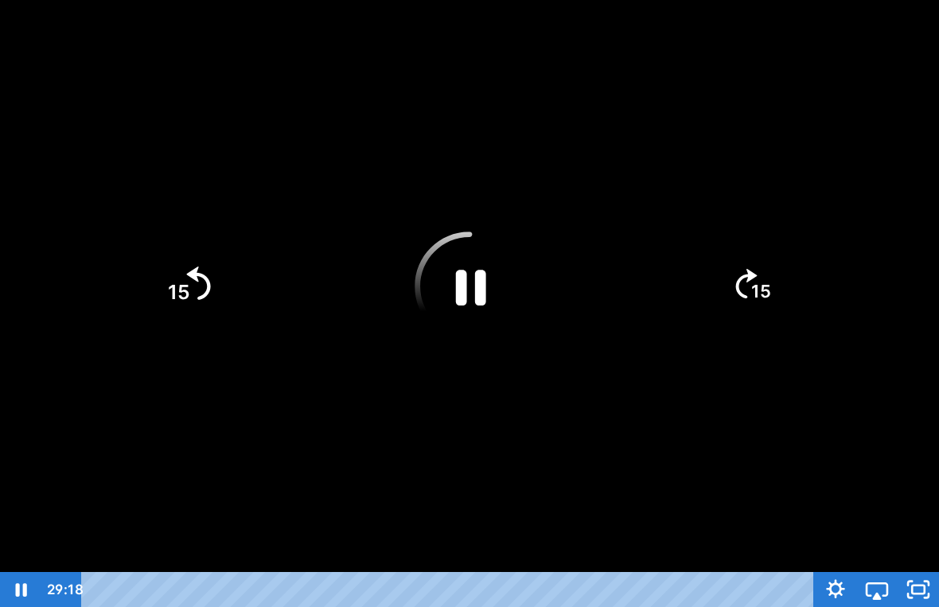
click at [197, 267] on icon "15" at bounding box center [188, 286] width 86 height 86
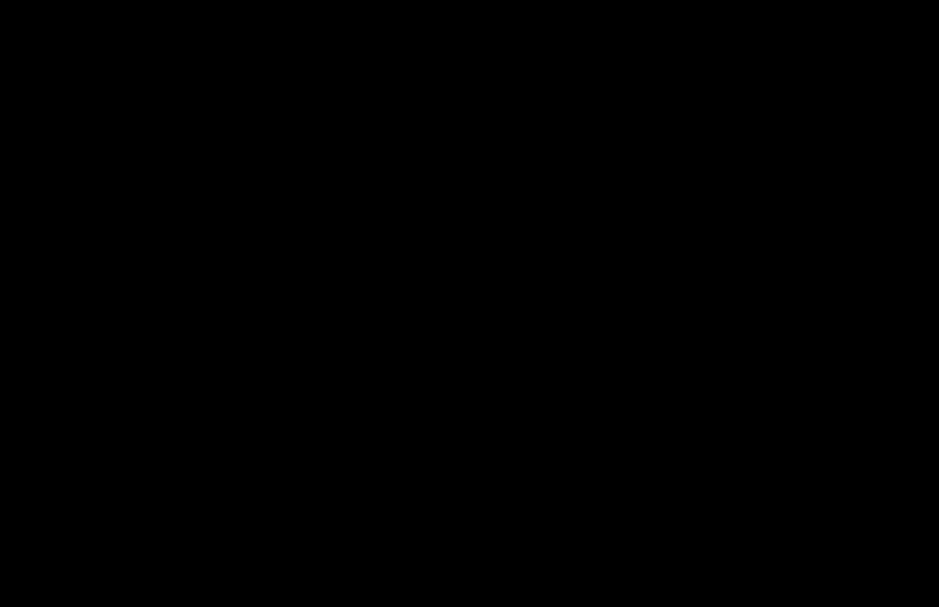
click at [424, 336] on div at bounding box center [469, 303] width 939 height 607
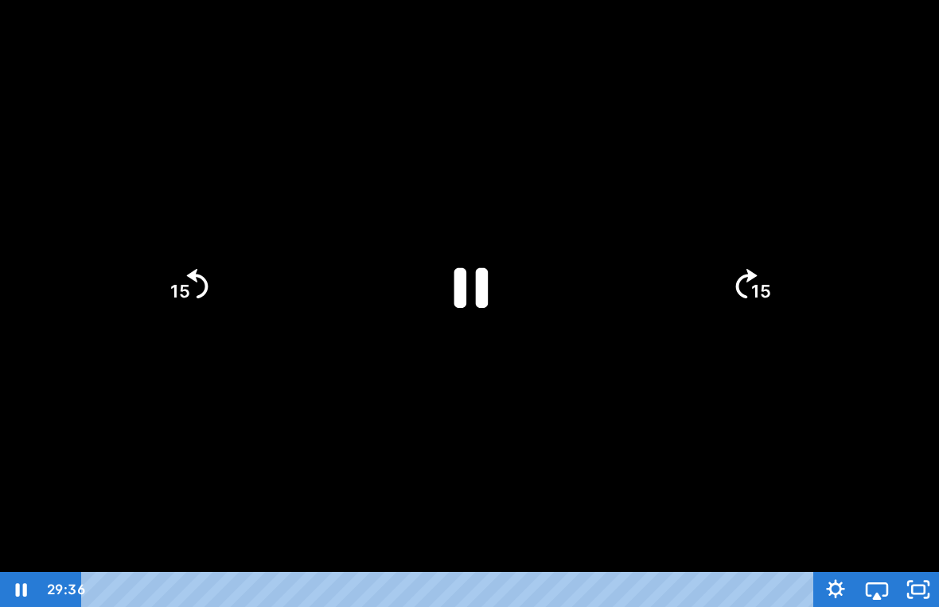
click at [470, 275] on icon "Pause" at bounding box center [469, 285] width 123 height 123
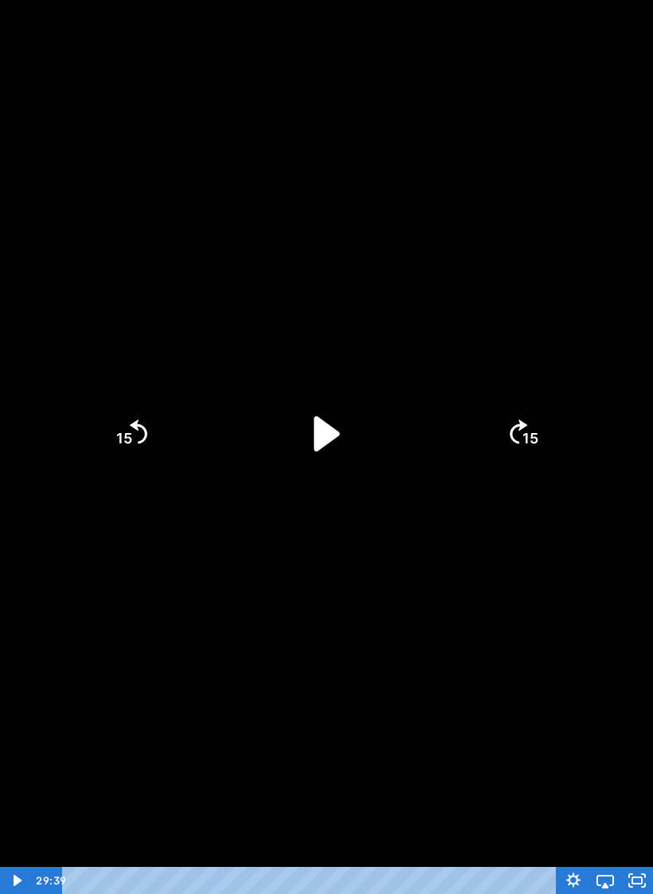
click at [334, 454] on icon "Play Video" at bounding box center [326, 434] width 100 height 100
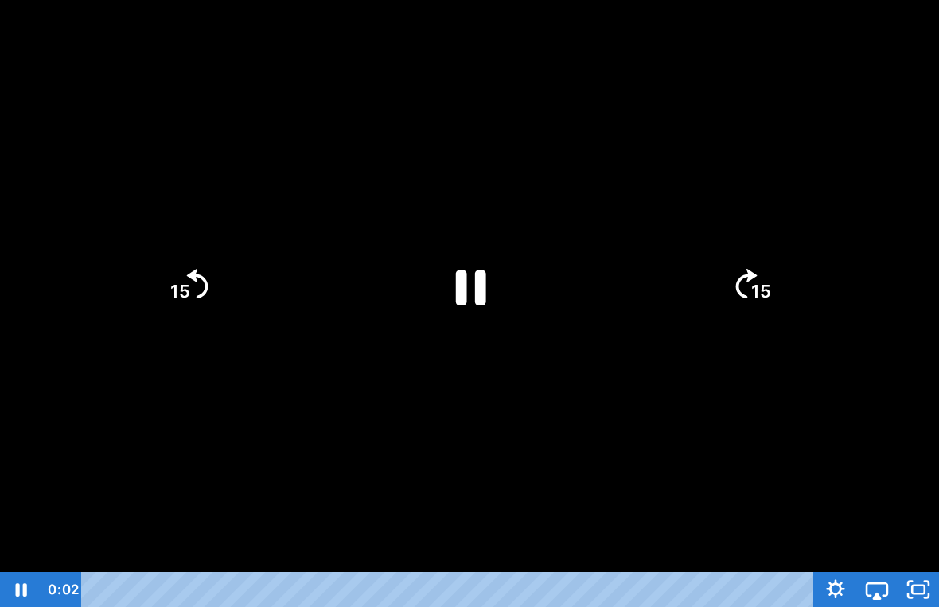
click at [914, 567] on icon "Unfullscreen" at bounding box center [918, 589] width 41 height 35
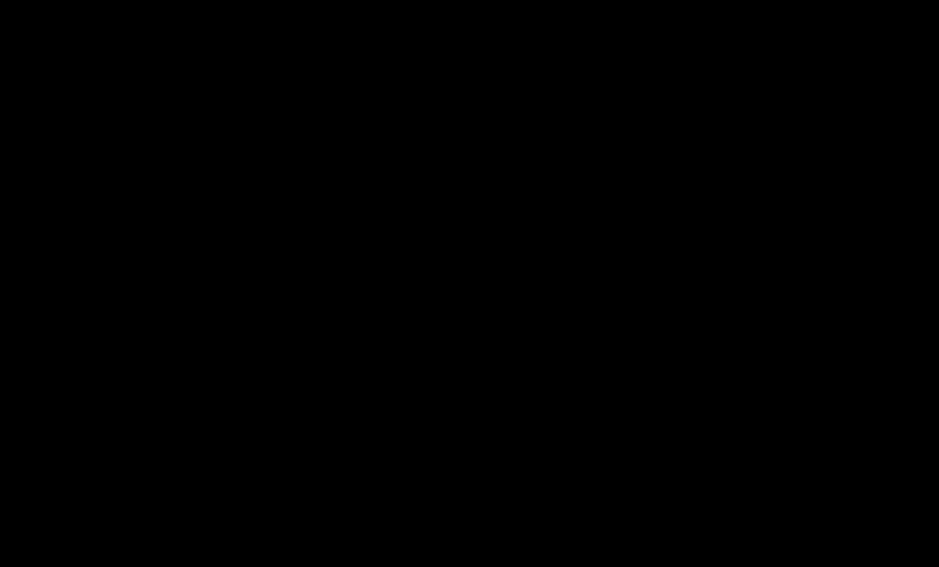
scroll to position [0, 0]
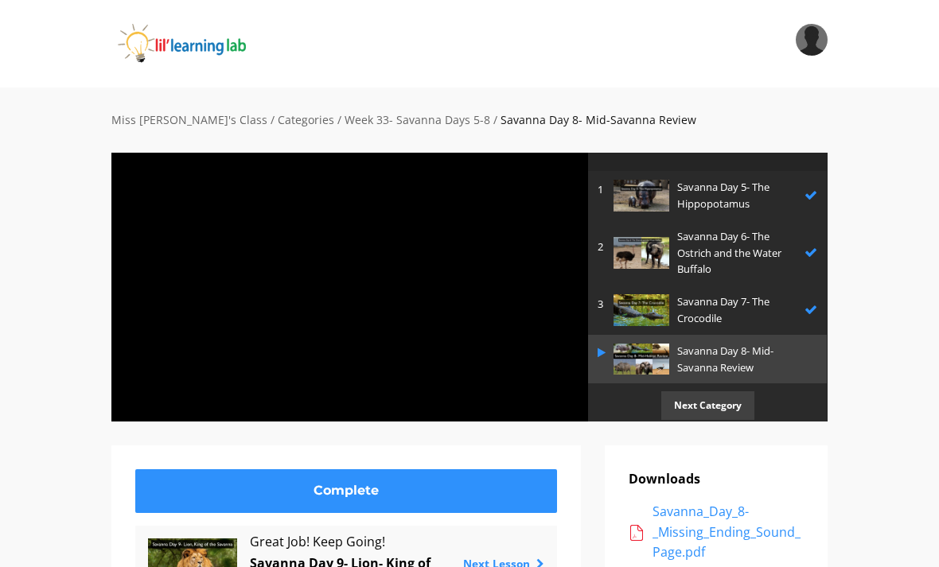
click at [684, 288] on link "3 Savanna Day 7- The Crocodile" at bounding box center [707, 310] width 239 height 49
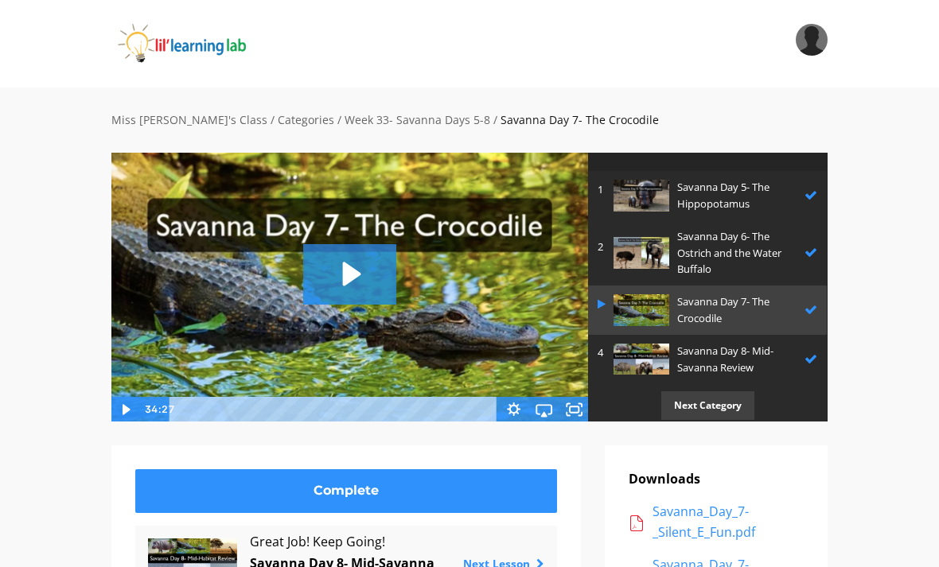
scroll to position [49, 0]
click at [696, 401] on p "Next Category" at bounding box center [707, 406] width 93 height 28
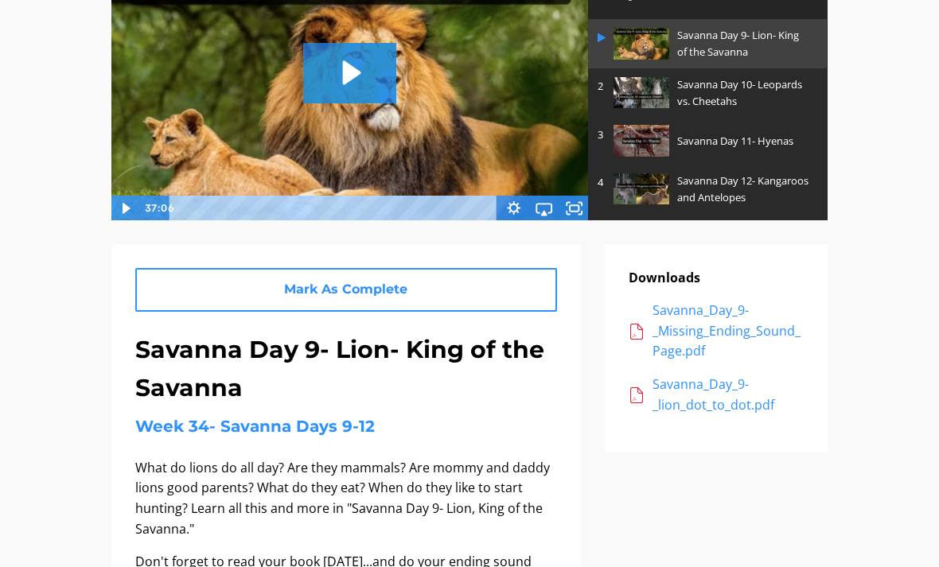
scroll to position [202, 0]
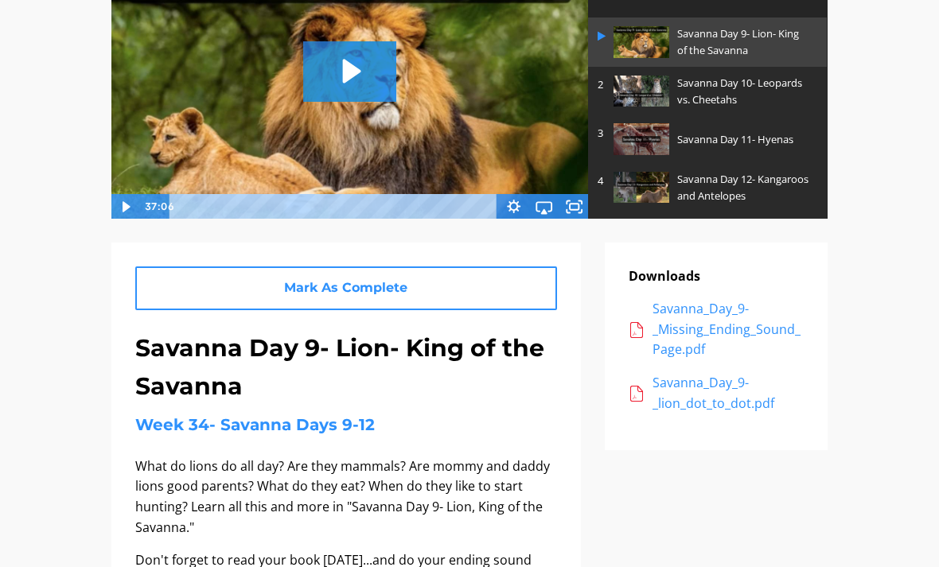
click at [563, 193] on img at bounding box center [350, 84] width 478 height 270
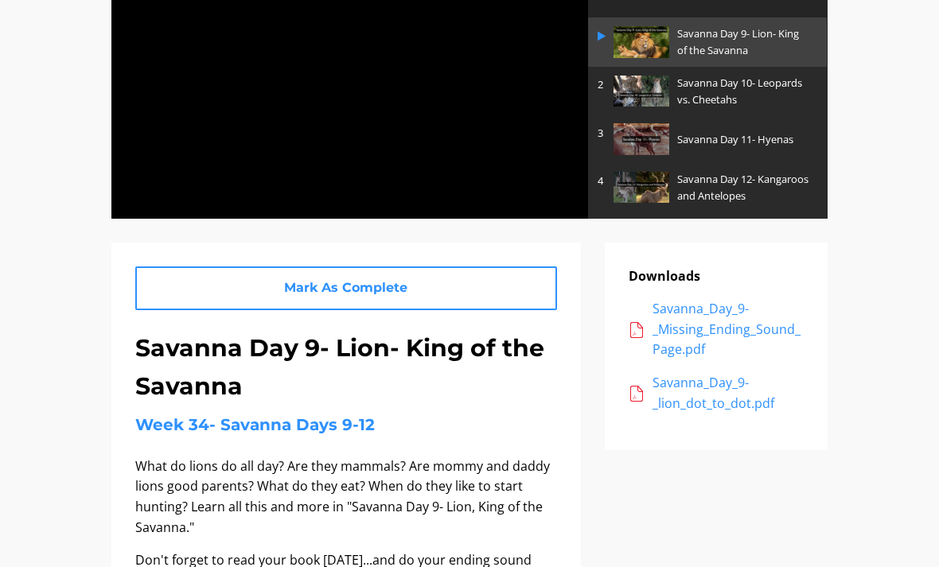
click at [575, 205] on icon "Fullscreen" at bounding box center [574, 206] width 30 height 25
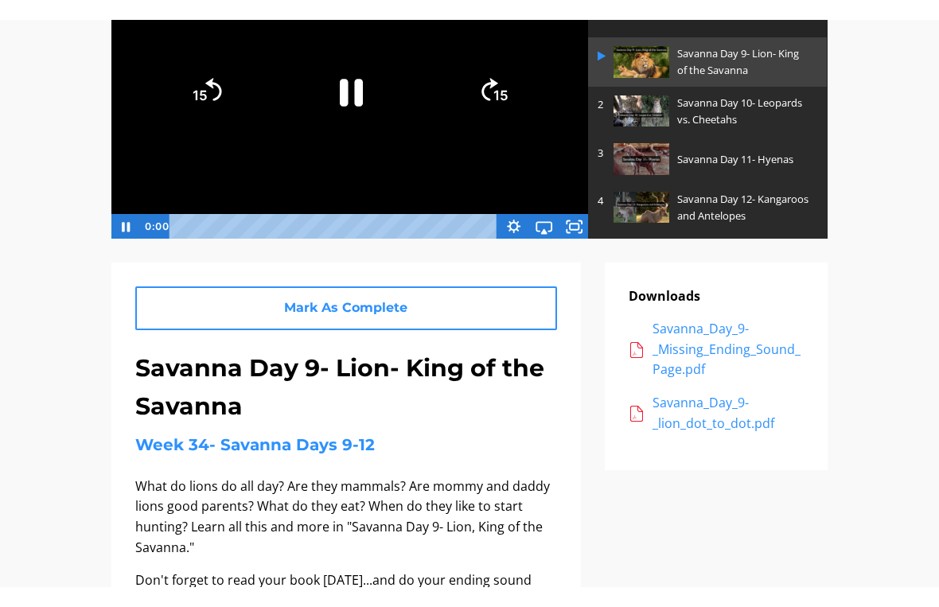
scroll to position [19, 0]
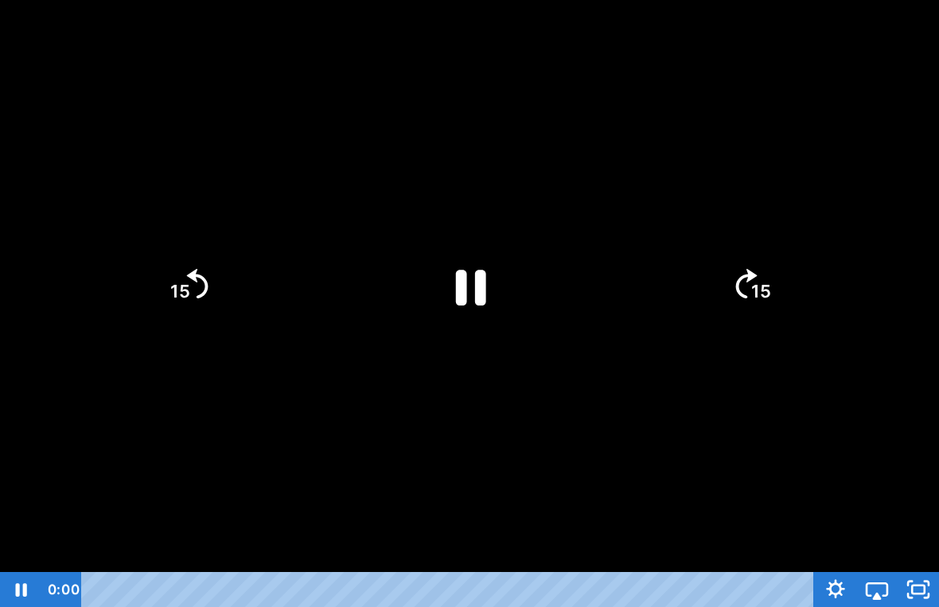
click at [463, 271] on icon "Pause" at bounding box center [471, 288] width 30 height 36
click at [466, 277] on icon "Play Video" at bounding box center [470, 286] width 28 height 38
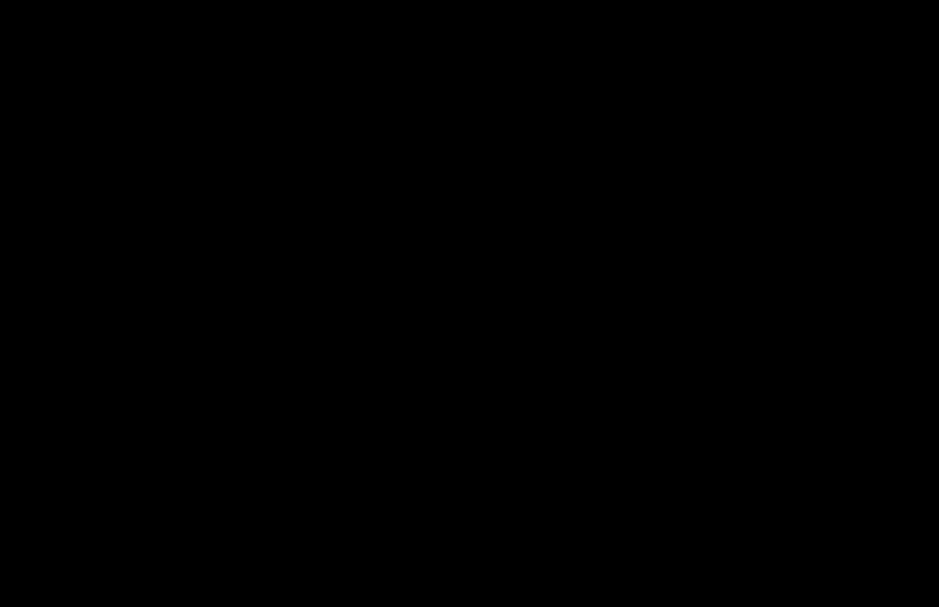
click at [107, 298] on div at bounding box center [469, 303] width 939 height 607
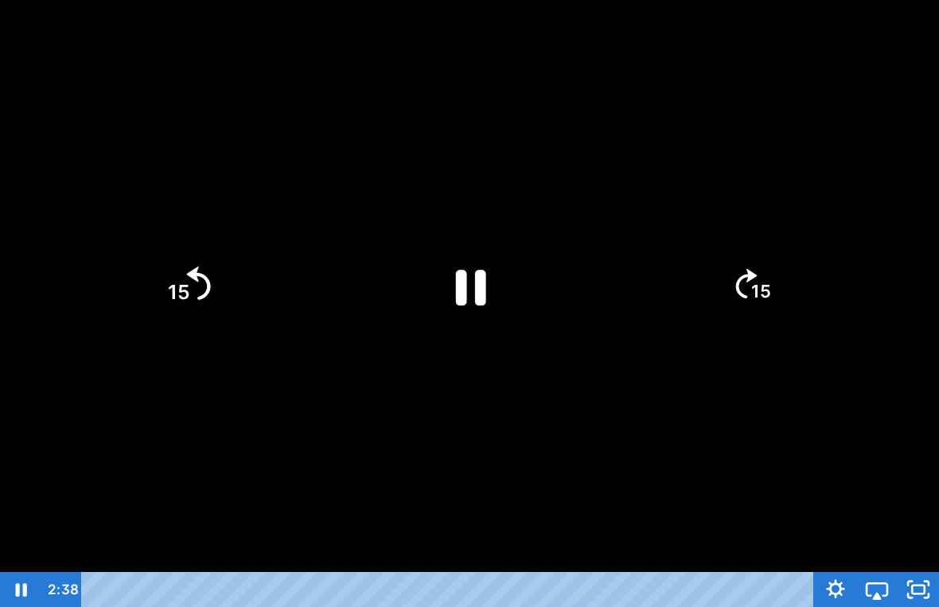
click at [170, 286] on tspan "15" at bounding box center [179, 292] width 22 height 24
click at [439, 274] on icon "Pause" at bounding box center [470, 287] width 110 height 110
click at [361, 474] on div at bounding box center [469, 303] width 939 height 607
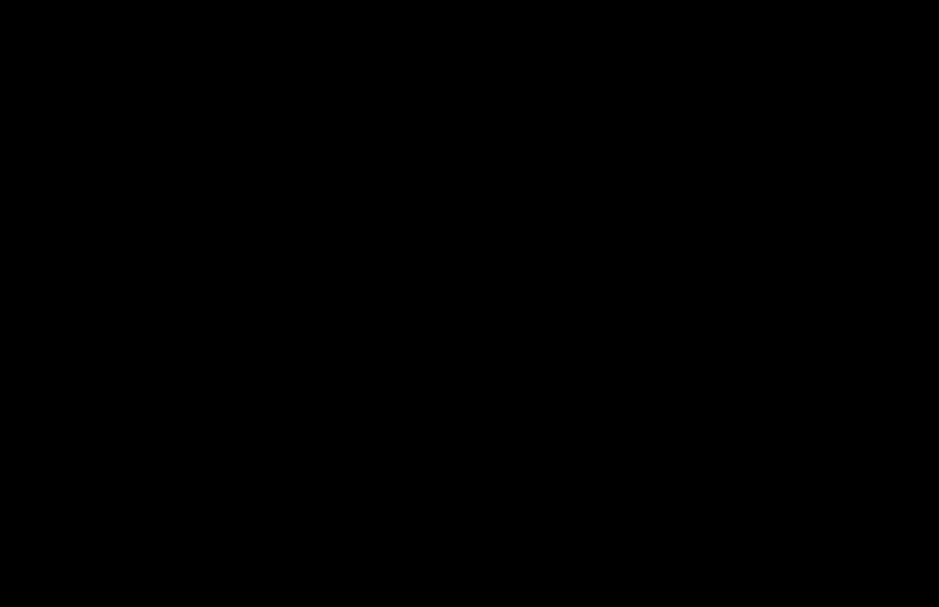
click at [441, 259] on div at bounding box center [469, 303] width 939 height 607
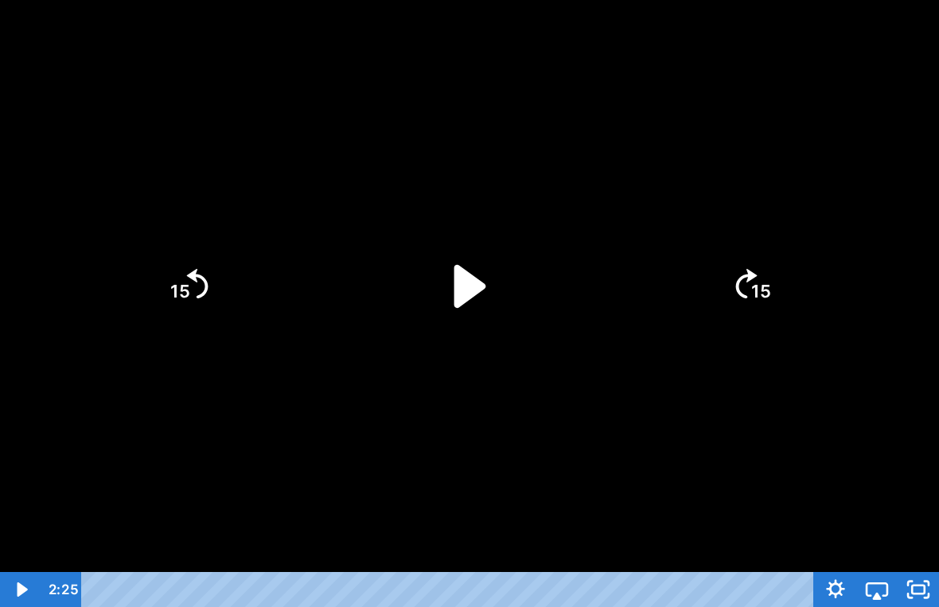
click at [471, 276] on icon "Play Video" at bounding box center [470, 285] width 32 height 43
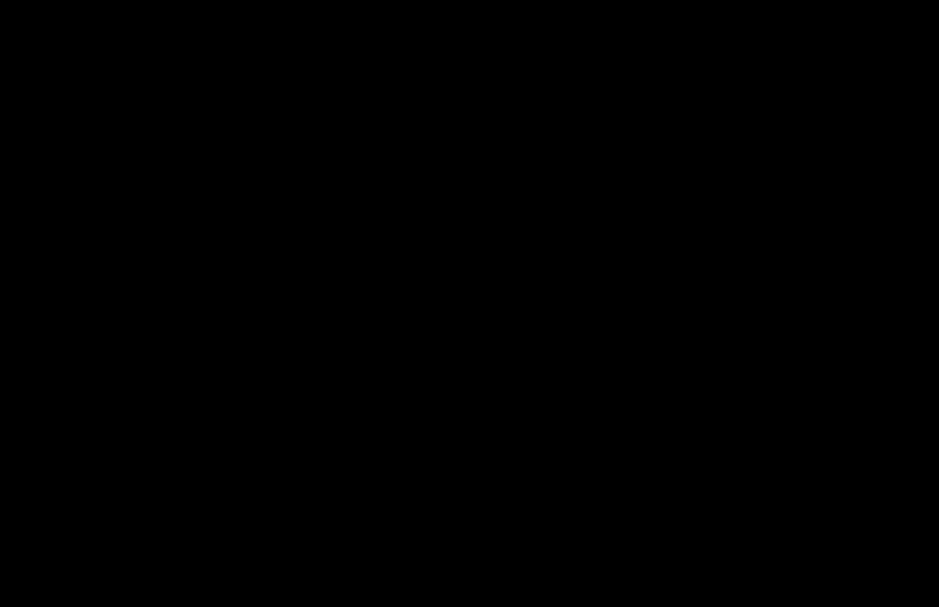
click at [397, 241] on div at bounding box center [469, 303] width 939 height 607
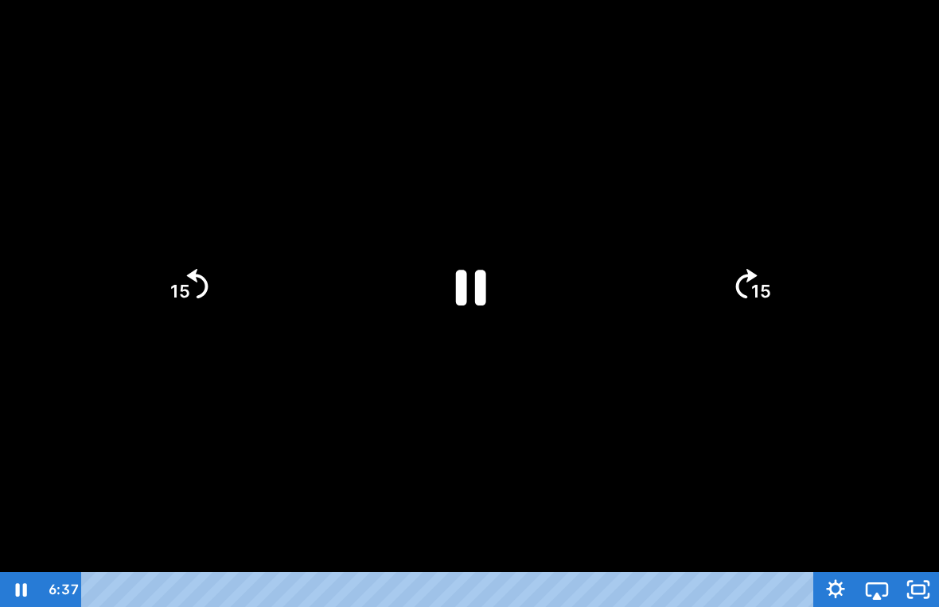
click at [918, 430] on div at bounding box center [469, 303] width 939 height 607
click at [890, 456] on div at bounding box center [469, 303] width 939 height 607
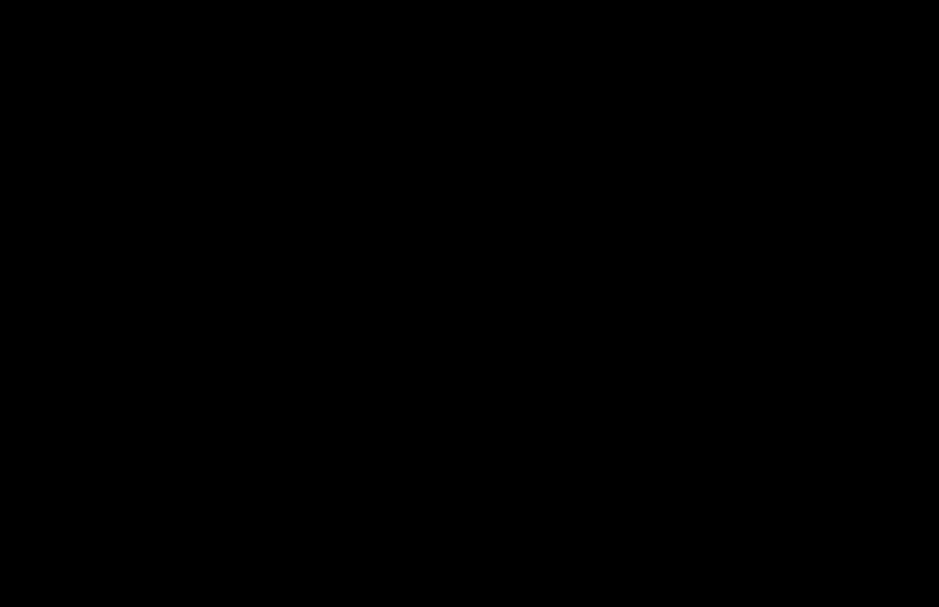
click at [753, 298] on div at bounding box center [469, 303] width 939 height 607
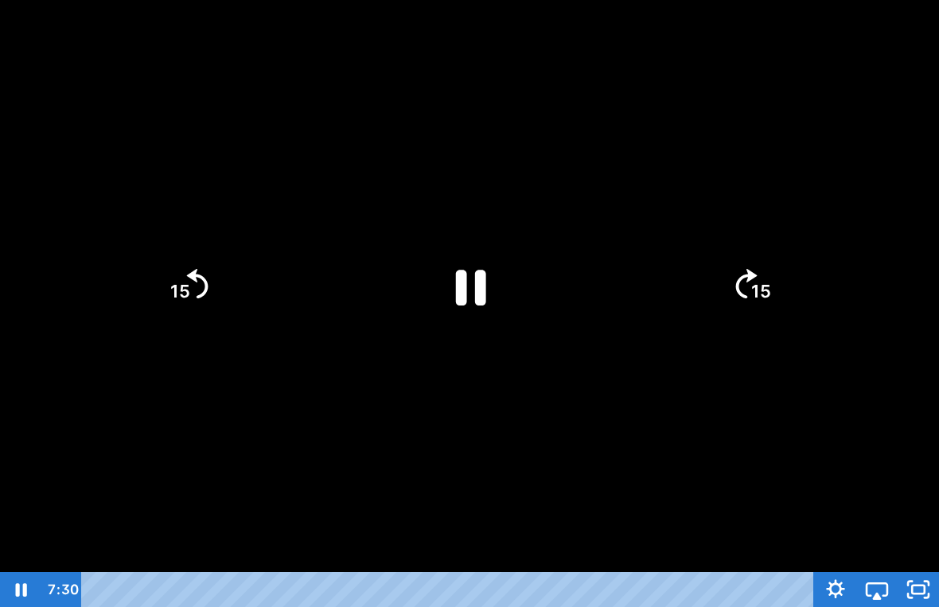
click at [477, 290] on icon "Pause" at bounding box center [471, 288] width 30 height 36
click at [595, 443] on div at bounding box center [469, 303] width 939 height 607
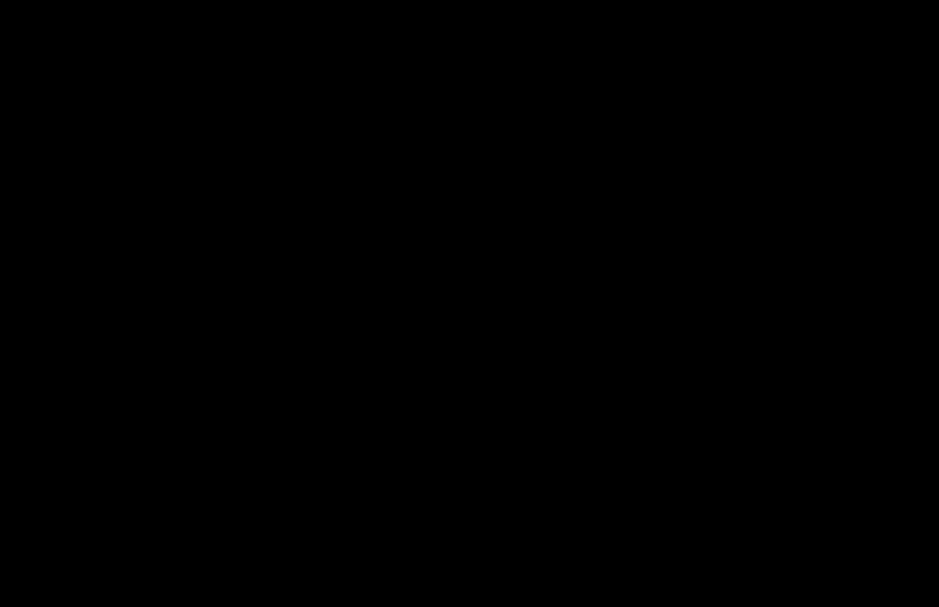
click at [472, 367] on div at bounding box center [469, 303] width 939 height 607
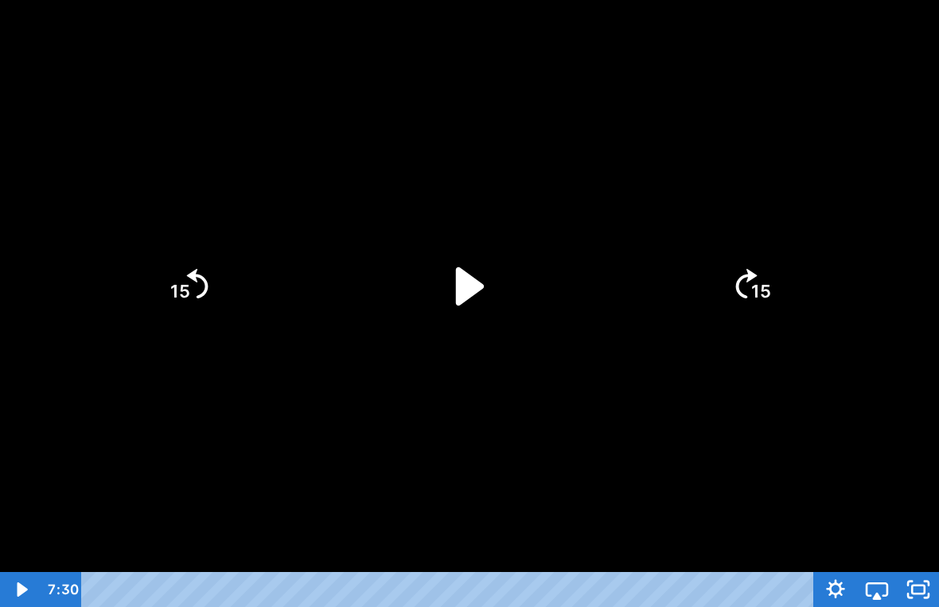
click at [483, 279] on icon "Play Video" at bounding box center [470, 287] width 110 height 110
click at [439, 423] on div at bounding box center [469, 303] width 939 height 607
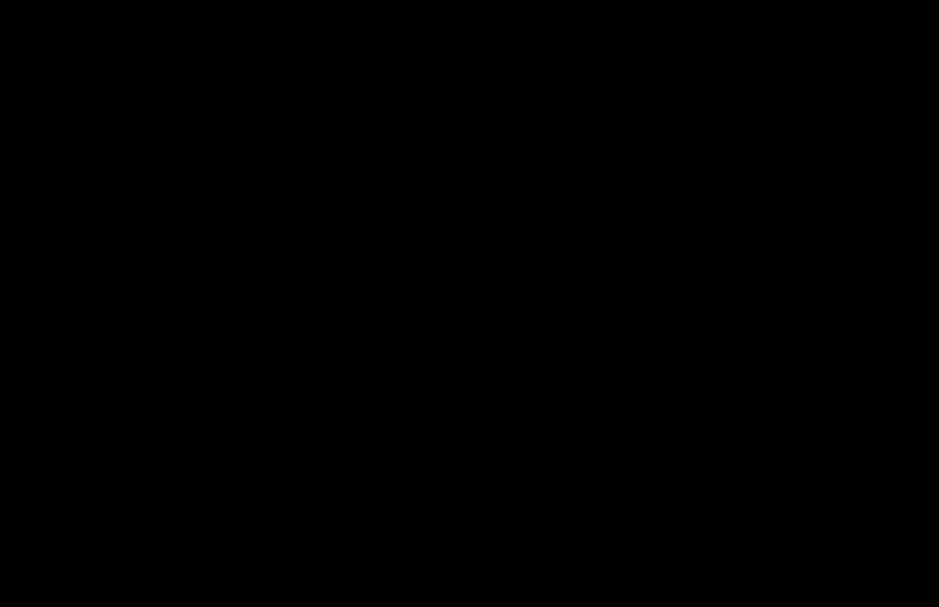
click at [414, 387] on div at bounding box center [469, 303] width 939 height 607
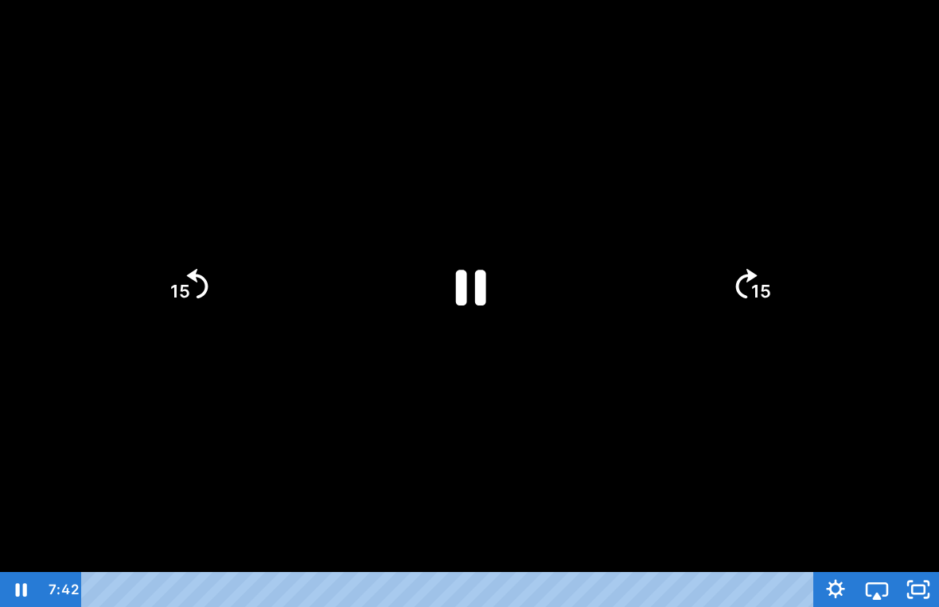
click at [408, 267] on div at bounding box center [469, 303] width 939 height 607
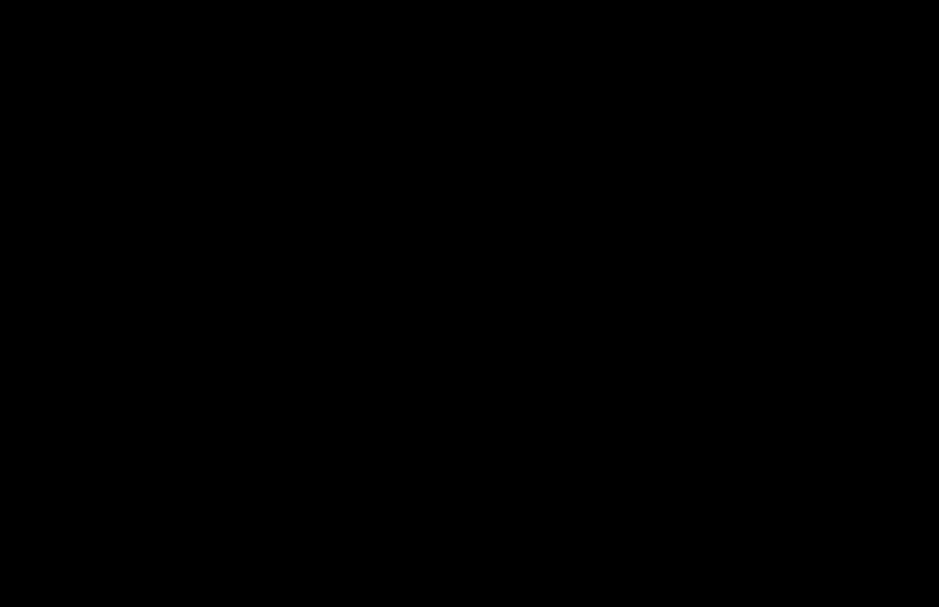
click at [467, 242] on div at bounding box center [469, 303] width 939 height 607
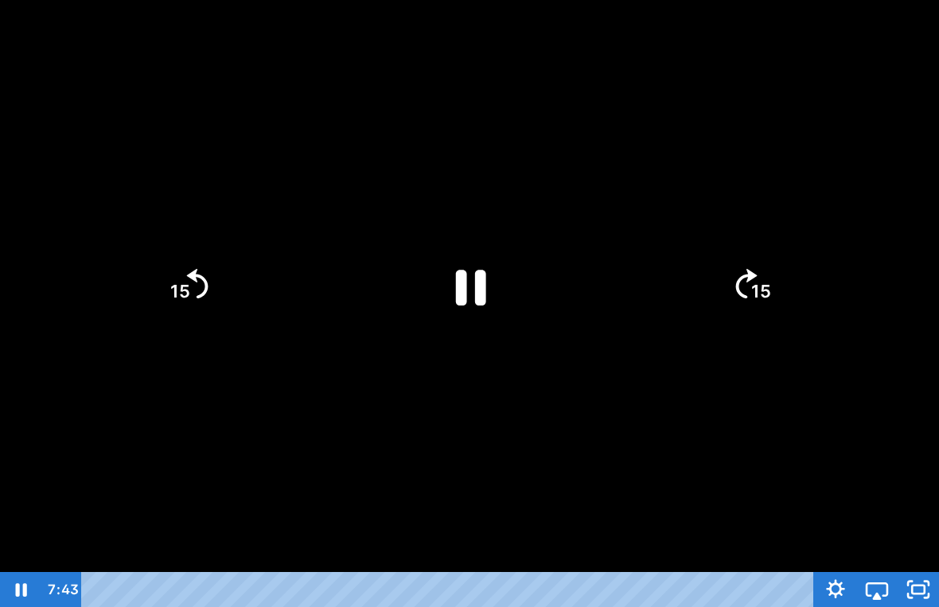
click at [470, 340] on icon "Pause" at bounding box center [470, 287] width 110 height 110
click at [461, 272] on icon "Play Video" at bounding box center [470, 286] width 28 height 38
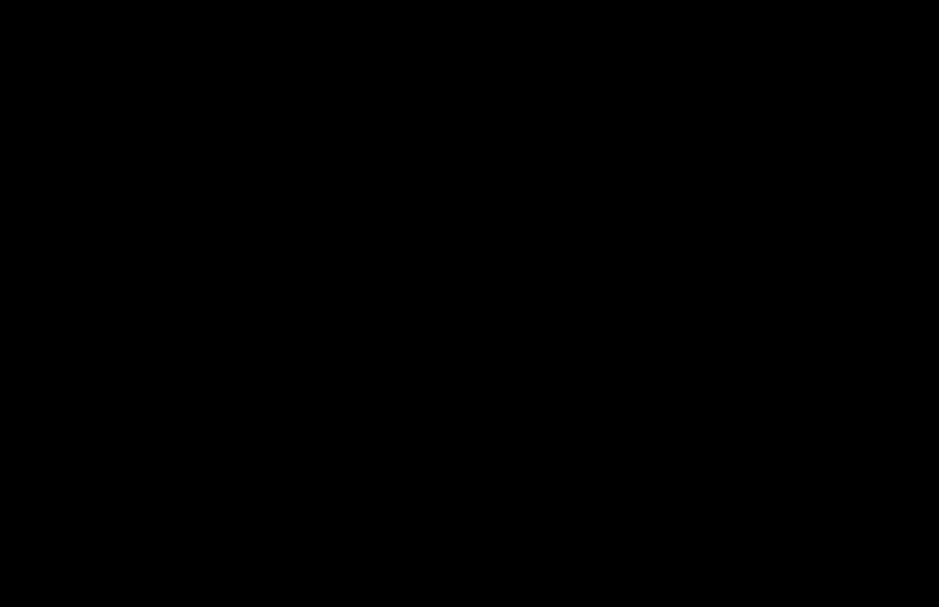
click at [384, 306] on div at bounding box center [469, 303] width 939 height 607
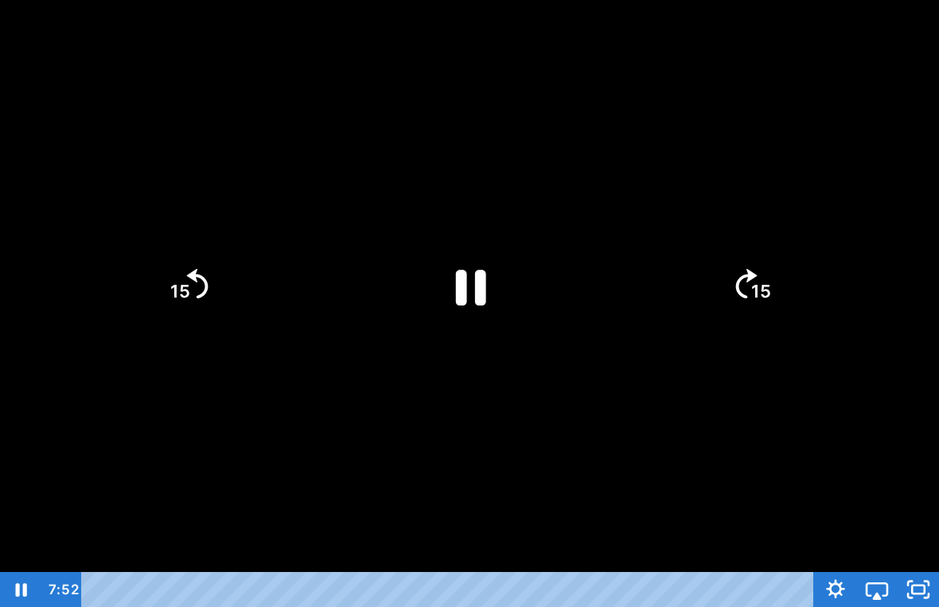
click at [454, 284] on icon "Pause" at bounding box center [470, 287] width 110 height 110
click at [488, 287] on icon "Play Video" at bounding box center [470, 287] width 110 height 110
click at [597, 329] on div at bounding box center [469, 303] width 939 height 607
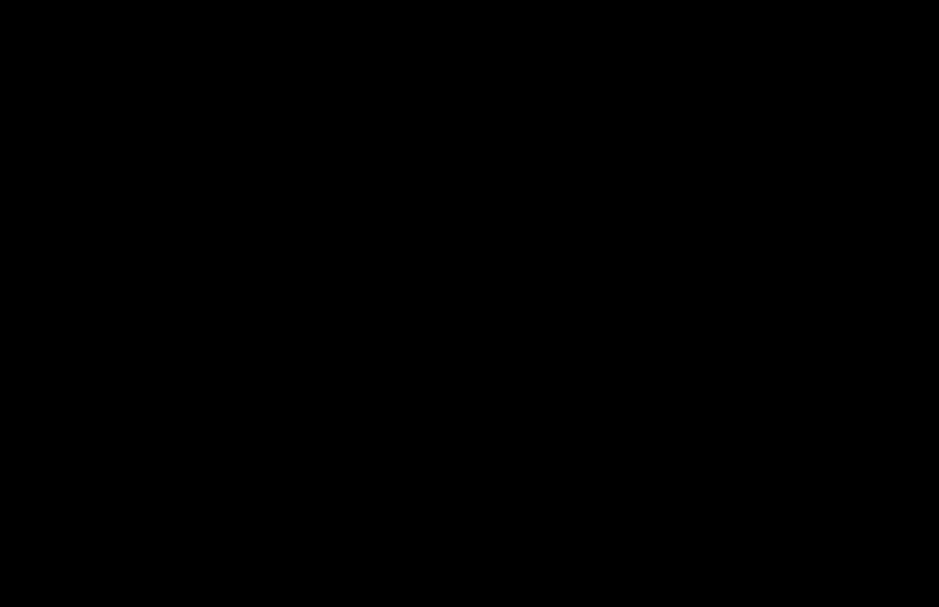
click at [420, 320] on div at bounding box center [469, 303] width 939 height 607
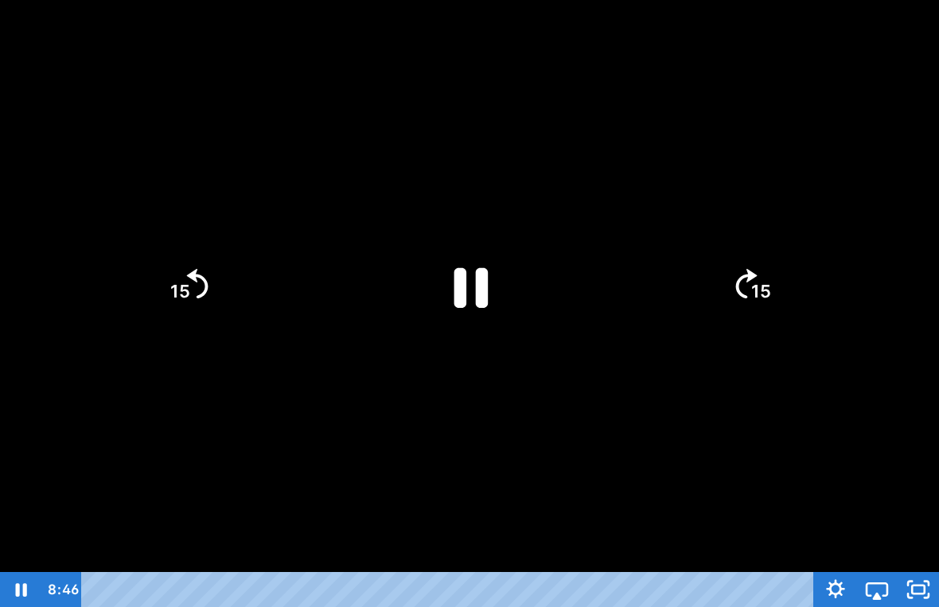
click at [457, 282] on icon "Pause" at bounding box center [471, 287] width 34 height 40
click at [468, 263] on icon "Play Video" at bounding box center [469, 285] width 123 height 123
click at [540, 439] on div at bounding box center [469, 303] width 939 height 607
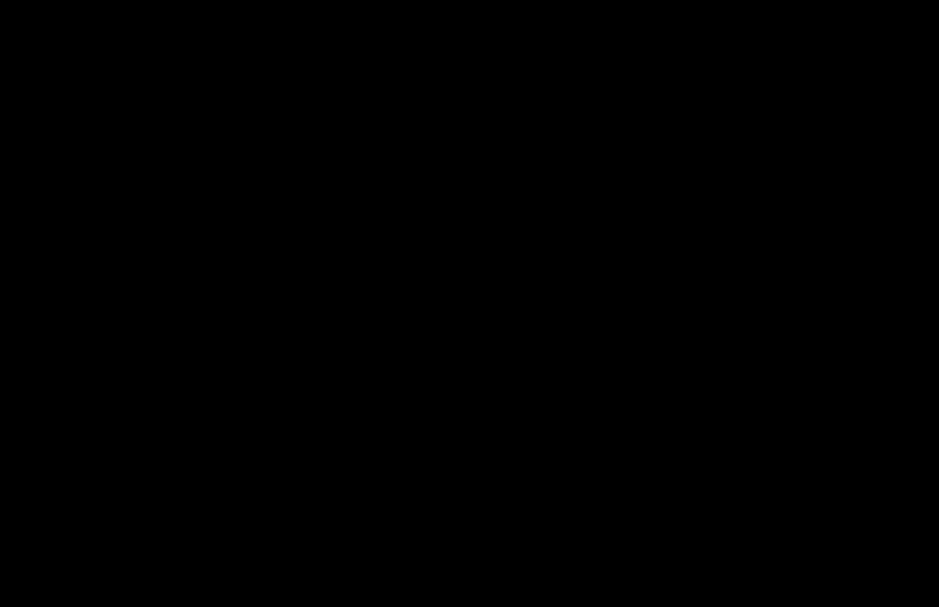
click at [115, 298] on div at bounding box center [469, 303] width 939 height 607
click at [503, 336] on div at bounding box center [469, 303] width 939 height 607
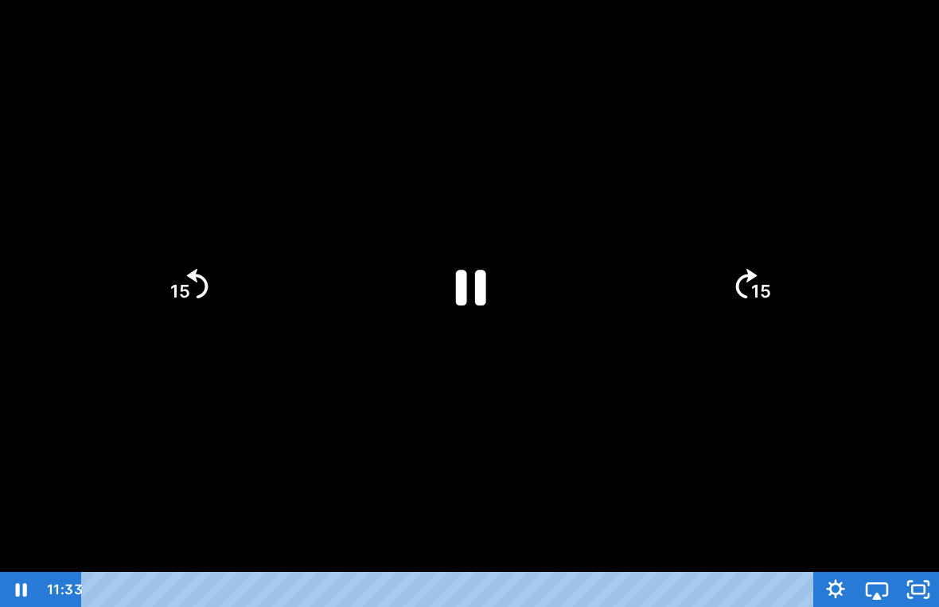
click at [517, 309] on icon "Pause" at bounding box center [470, 287] width 110 height 110
click at [421, 436] on div at bounding box center [469, 303] width 939 height 607
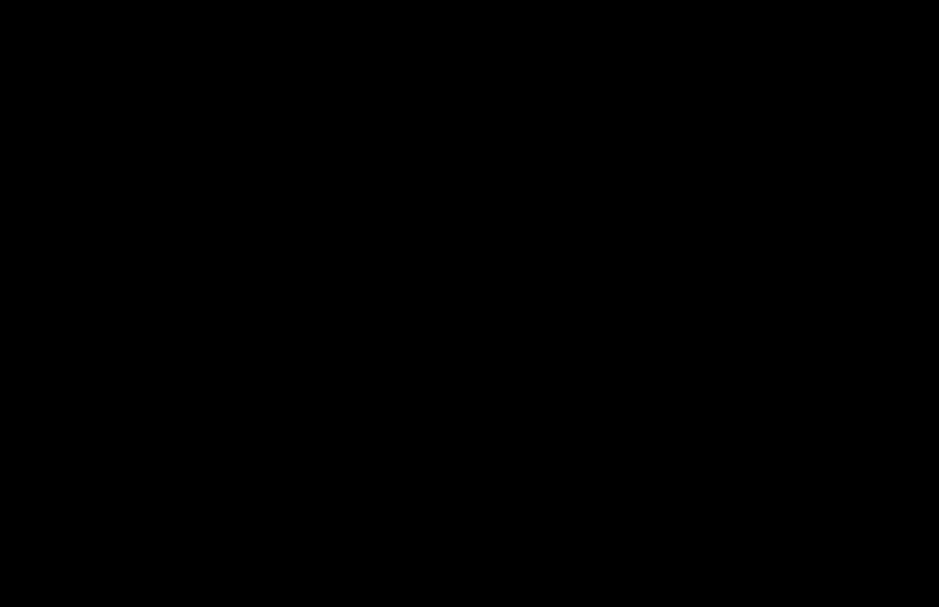
click at [427, 342] on div at bounding box center [469, 303] width 939 height 607
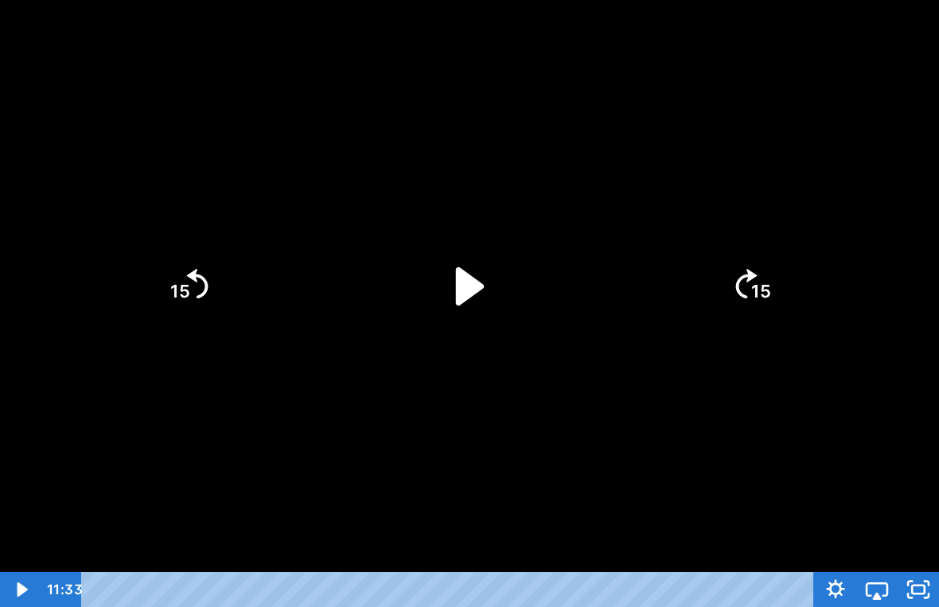
click at [443, 304] on icon "Play Video" at bounding box center [470, 287] width 110 height 110
click at [474, 303] on icon "Play Video" at bounding box center [470, 287] width 110 height 110
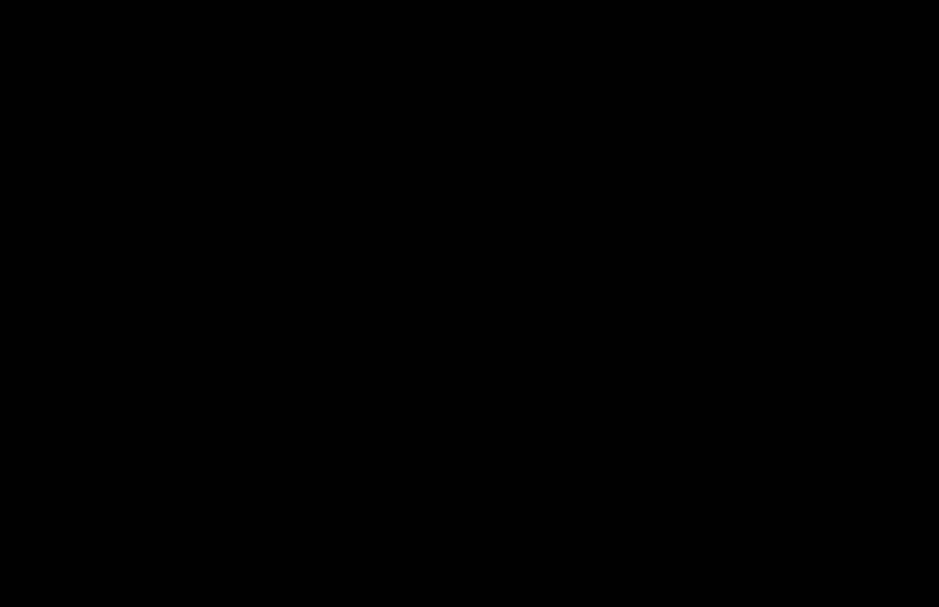
click at [64, 147] on div at bounding box center [469, 303] width 939 height 607
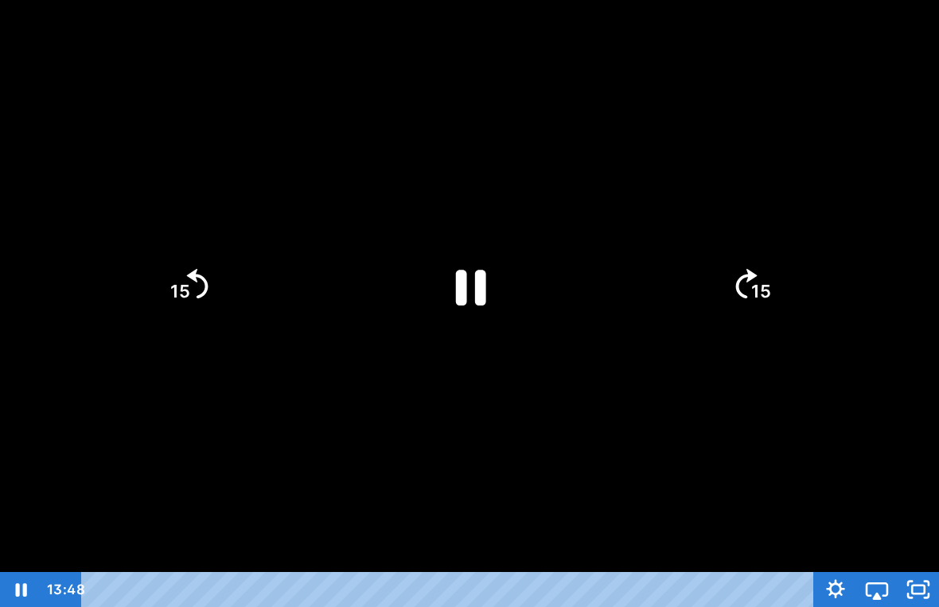
click at [60, 154] on div at bounding box center [469, 303] width 939 height 607
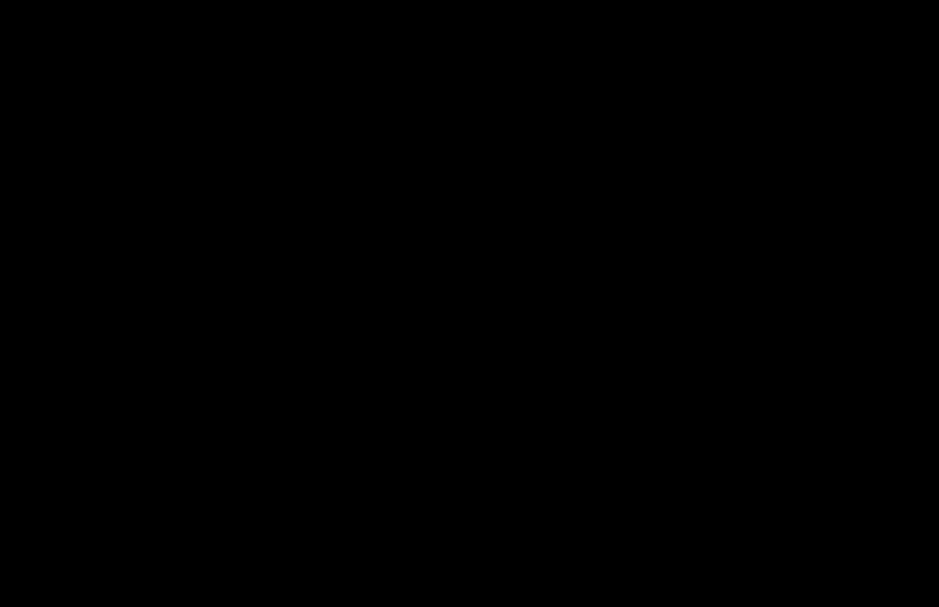
click at [817, 170] on div at bounding box center [469, 303] width 939 height 607
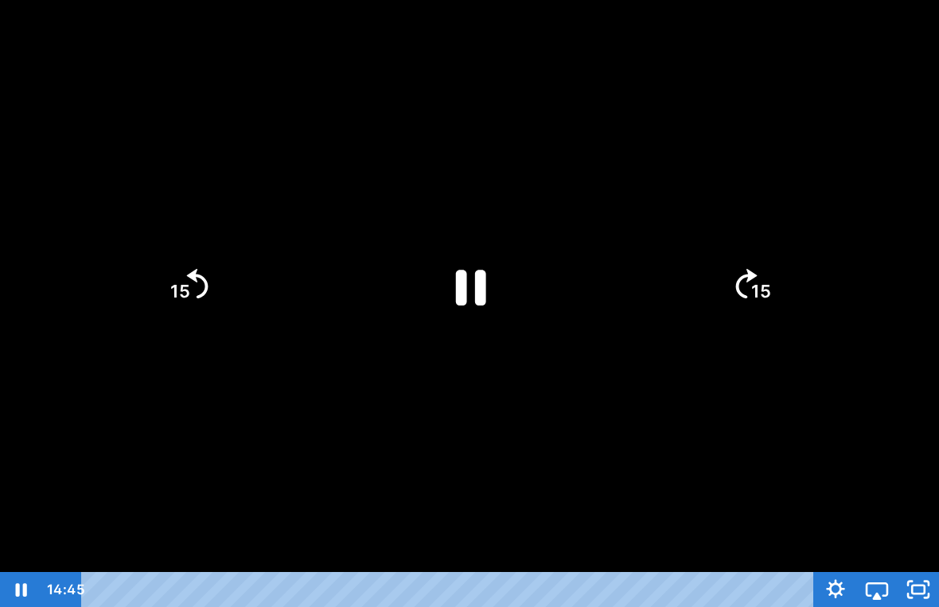
click at [813, 352] on div at bounding box center [469, 303] width 939 height 607
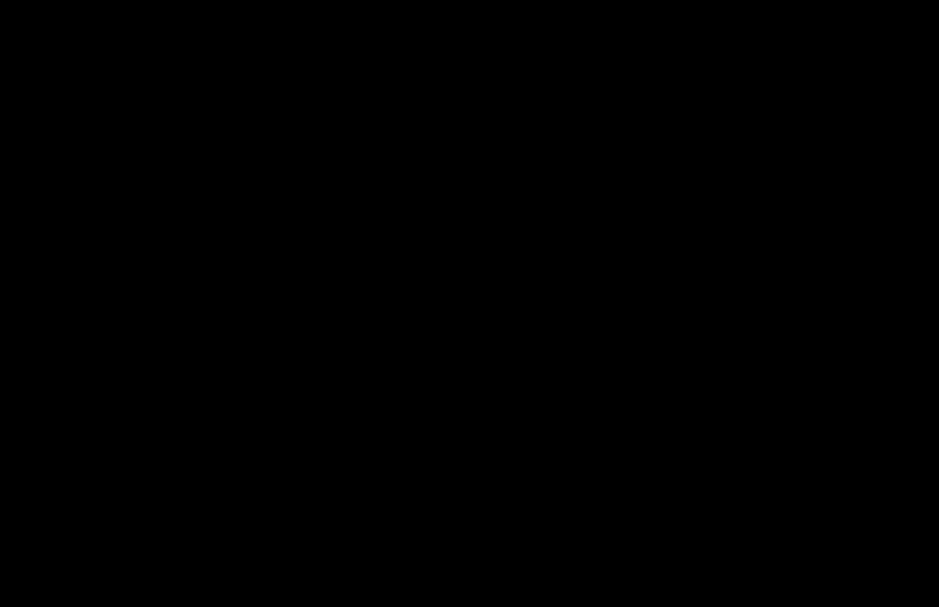
click at [155, 375] on div at bounding box center [469, 303] width 939 height 607
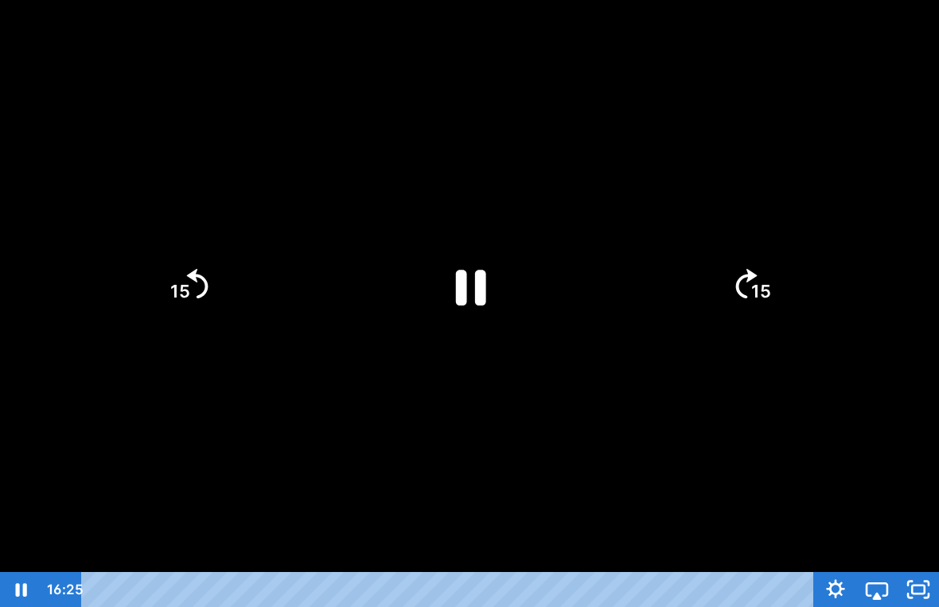
click at [64, 403] on div at bounding box center [469, 303] width 939 height 607
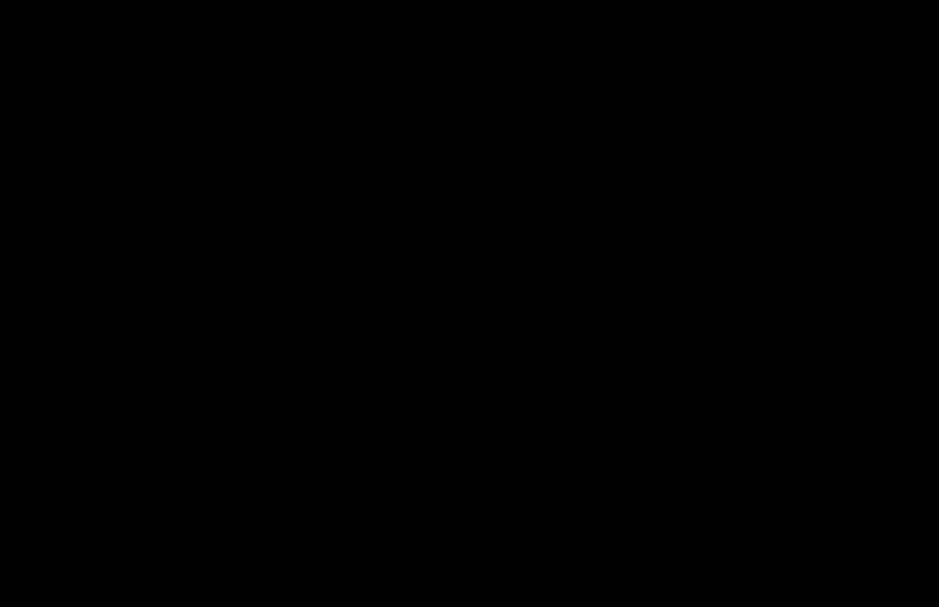
click at [46, 202] on div at bounding box center [469, 303] width 939 height 607
click at [211, 315] on div at bounding box center [469, 303] width 939 height 607
click at [60, 202] on div at bounding box center [469, 303] width 939 height 607
click at [434, 244] on div at bounding box center [469, 303] width 939 height 607
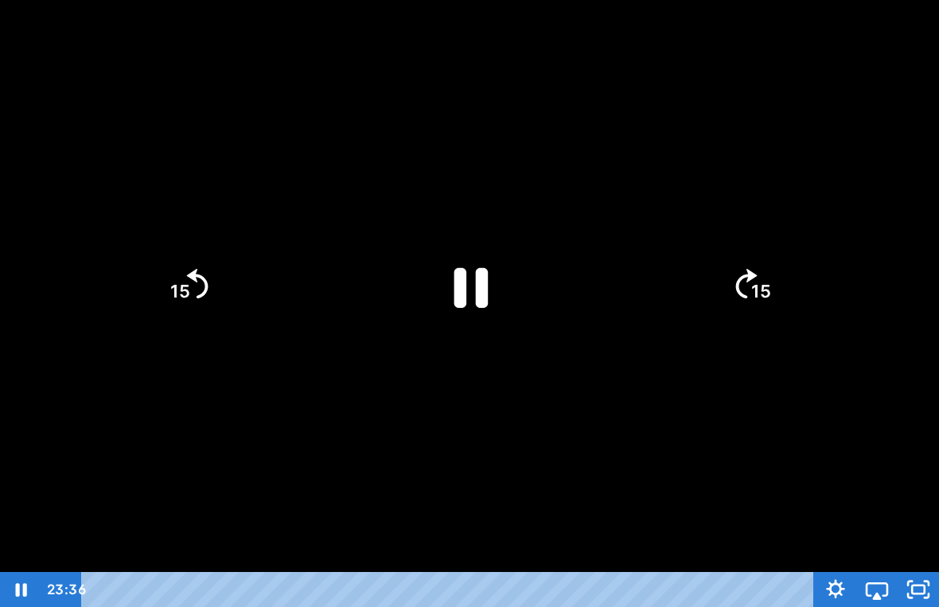
click at [453, 261] on icon "Pause" at bounding box center [469, 285] width 123 height 123
click at [476, 117] on div at bounding box center [469, 303] width 939 height 607
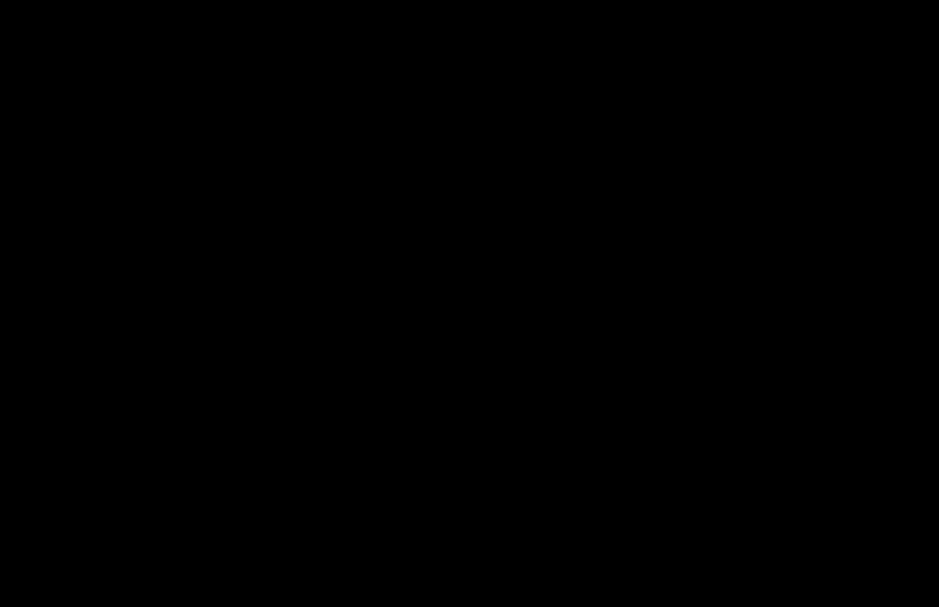
click at [443, 299] on div at bounding box center [469, 303] width 939 height 607
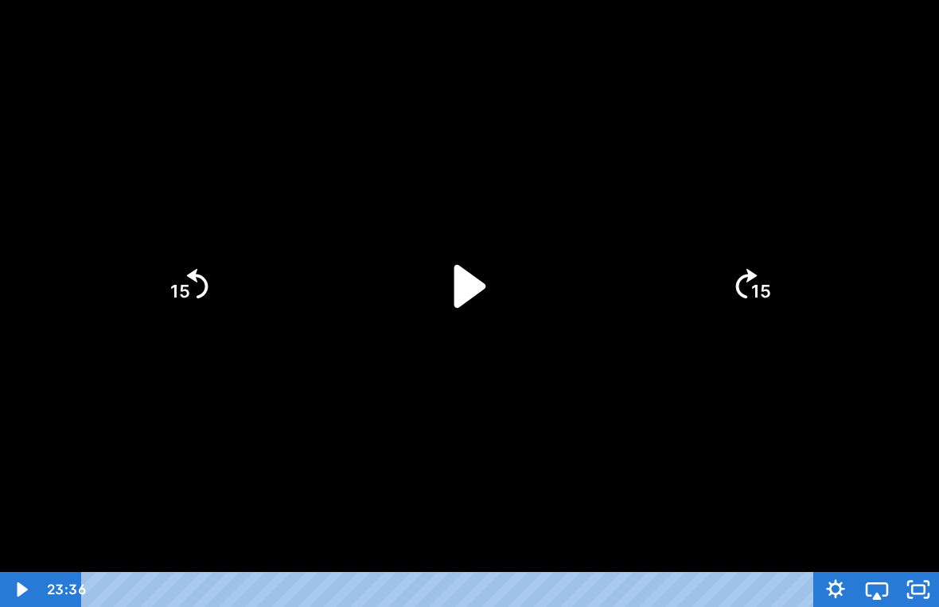
click at [440, 297] on icon "Play Video" at bounding box center [469, 285] width 123 height 123
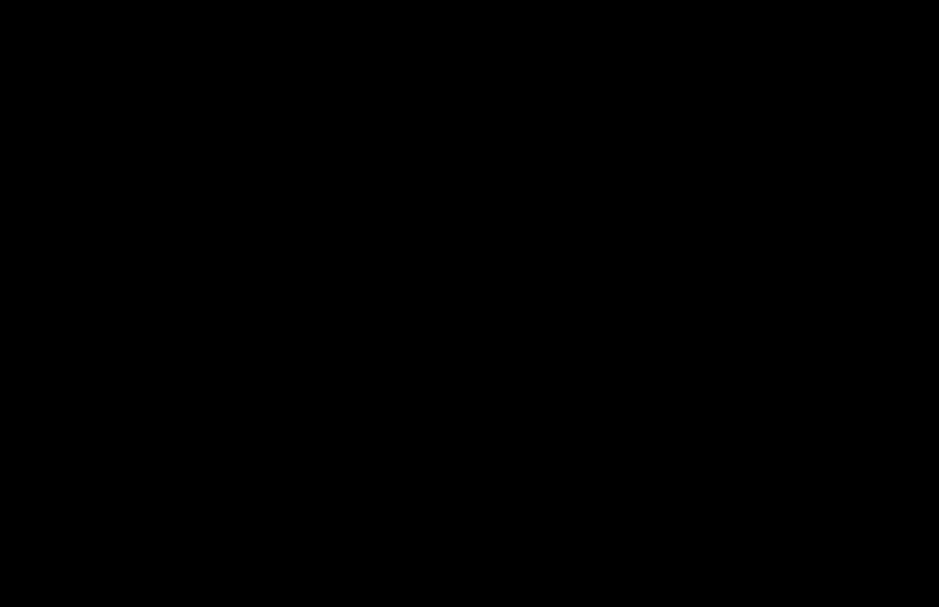
click at [540, 180] on div at bounding box center [469, 303] width 939 height 607
click at [395, 246] on div at bounding box center [469, 303] width 939 height 607
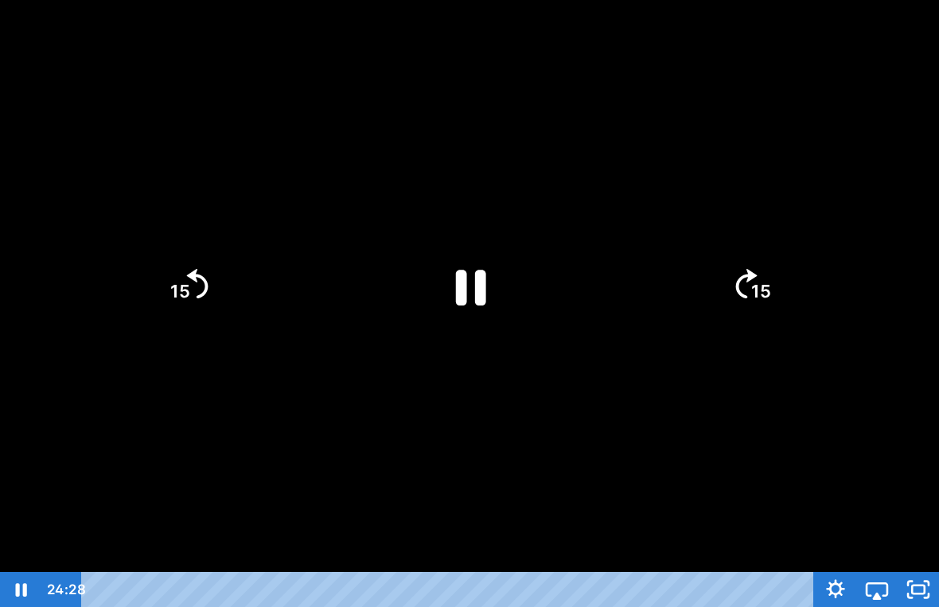
click at [464, 287] on icon "Pause" at bounding box center [471, 288] width 30 height 36
click at [482, 275] on icon "Play Video" at bounding box center [469, 285] width 123 height 123
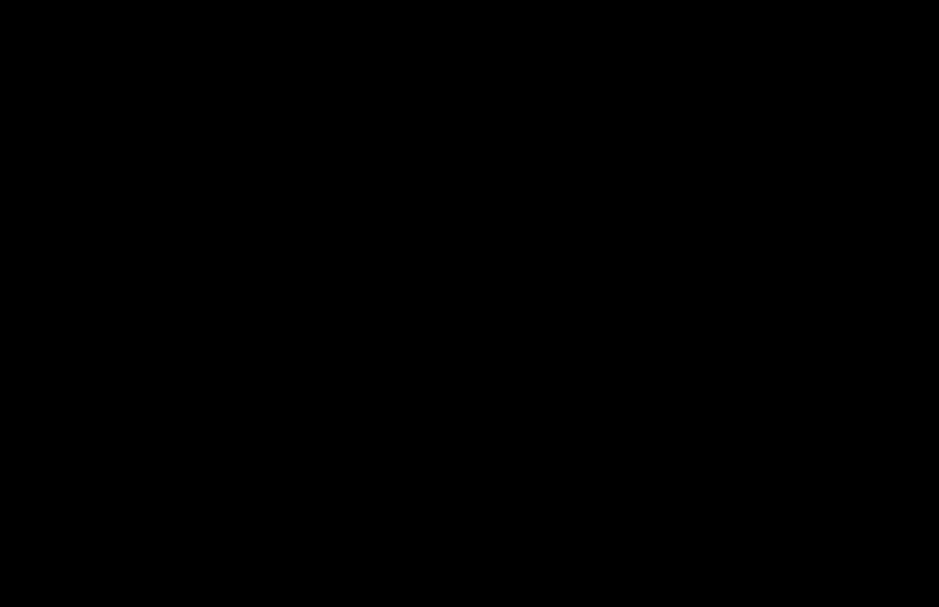
click at [438, 265] on div at bounding box center [469, 303] width 939 height 607
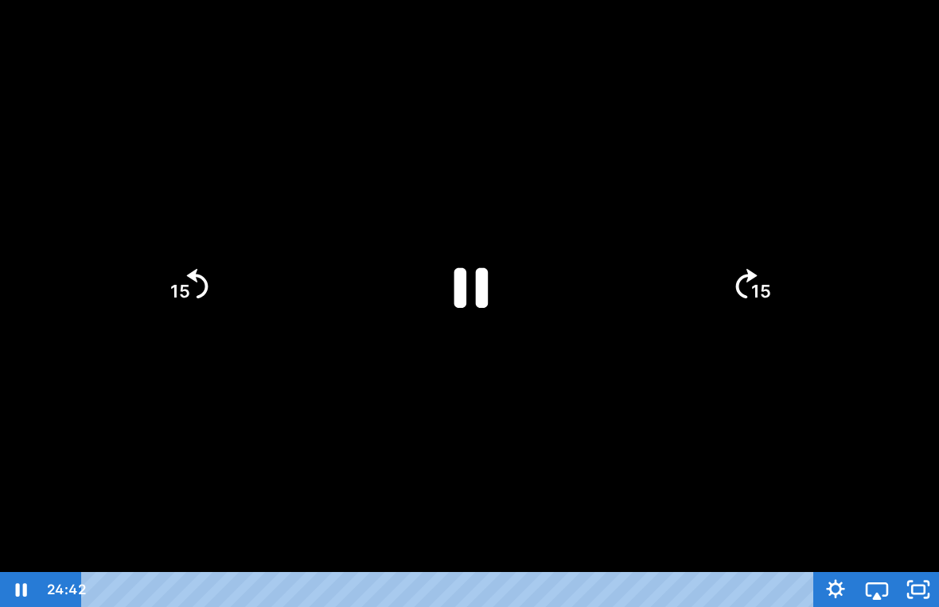
click at [443, 283] on icon "Pause" at bounding box center [469, 285] width 123 height 123
click at [456, 235] on icon "Play Video" at bounding box center [470, 287] width 110 height 110
click at [334, 460] on div at bounding box center [469, 303] width 939 height 607
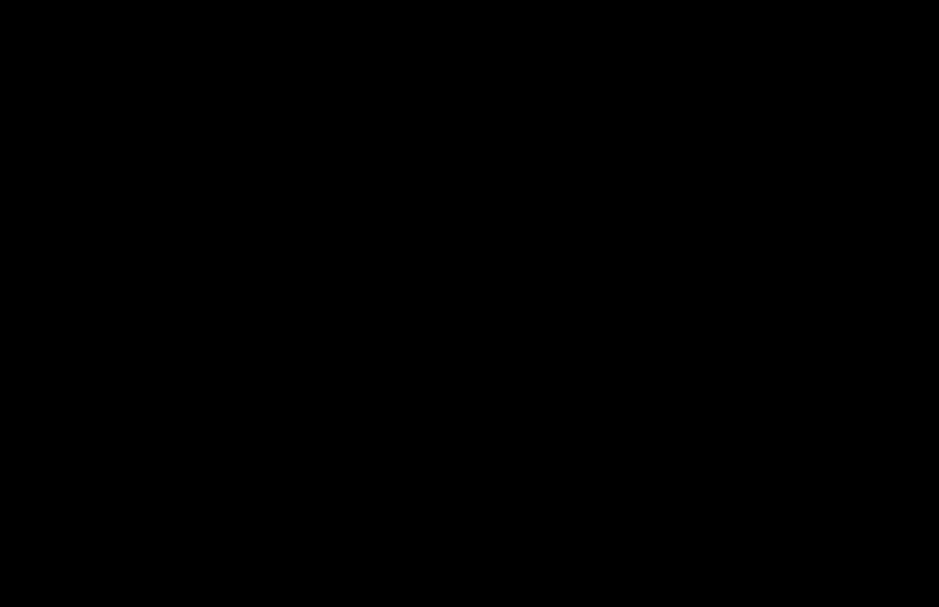
click at [398, 262] on div at bounding box center [469, 303] width 939 height 607
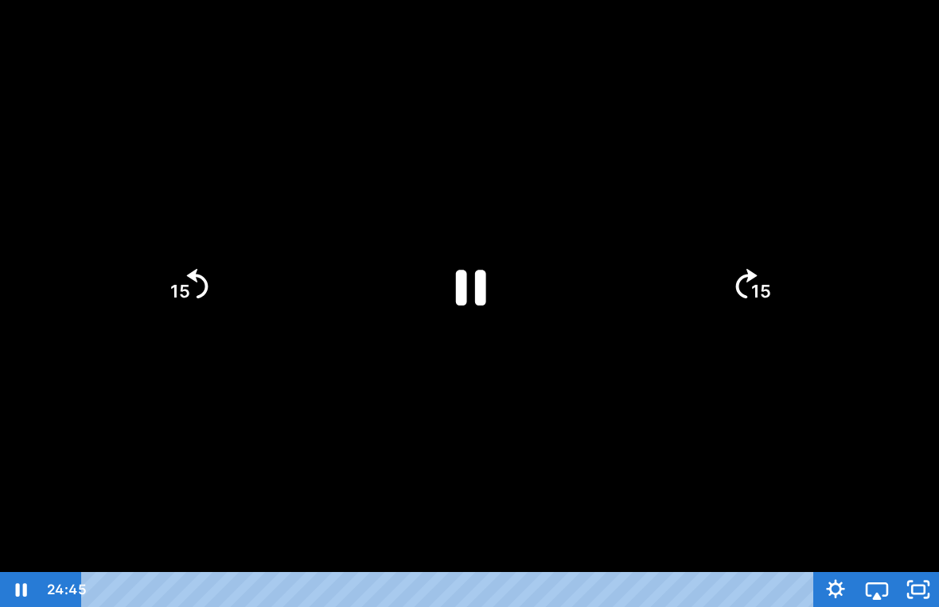
click at [470, 272] on icon "Pause" at bounding box center [470, 287] width 110 height 110
click at [464, 299] on icon "Play Video" at bounding box center [470, 285] width 32 height 43
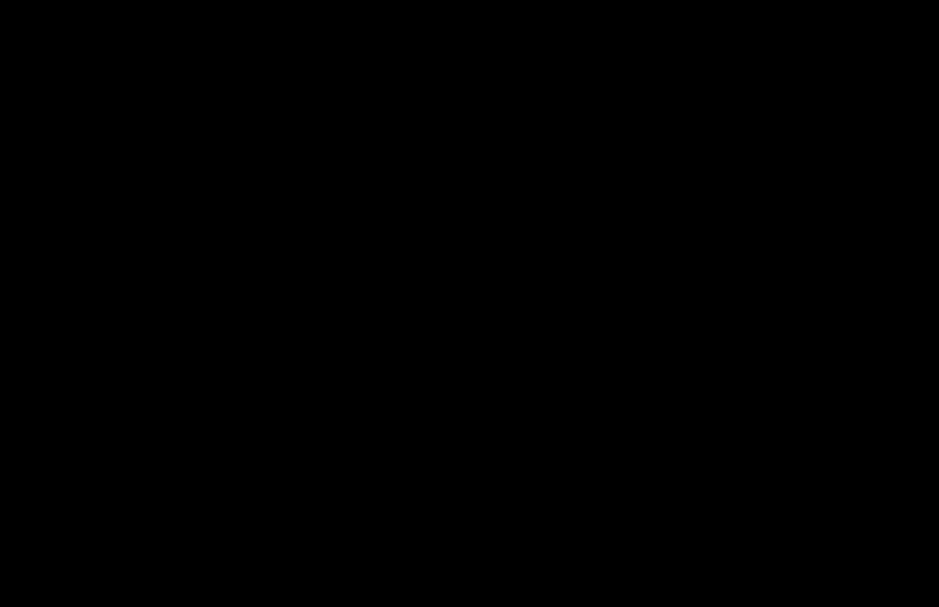
click at [557, 402] on div at bounding box center [469, 303] width 939 height 607
click at [793, 295] on div at bounding box center [469, 303] width 939 height 607
click at [890, 488] on div at bounding box center [469, 303] width 939 height 607
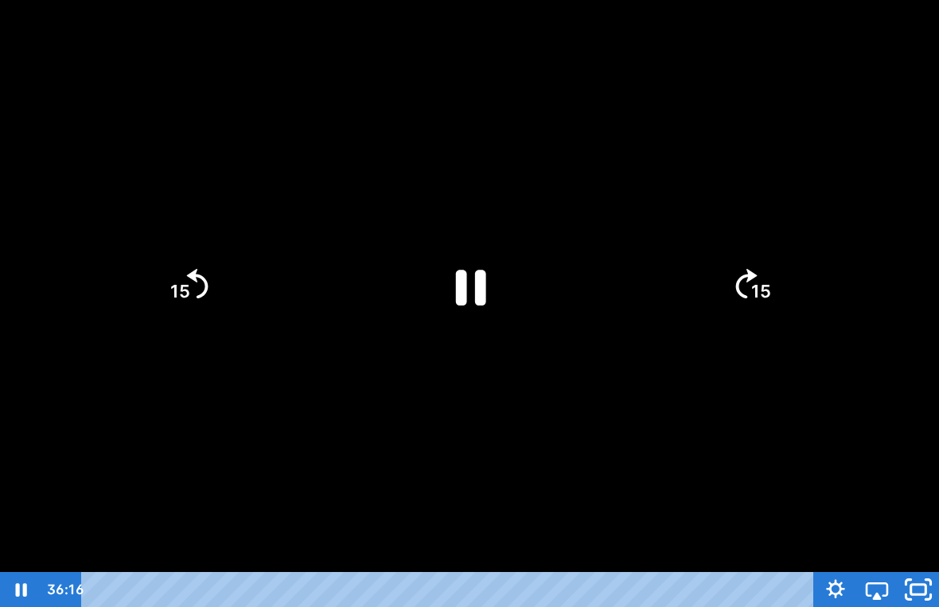
click at [918, 567] on rect "Unfullscreen" at bounding box center [918, 590] width 15 height 10
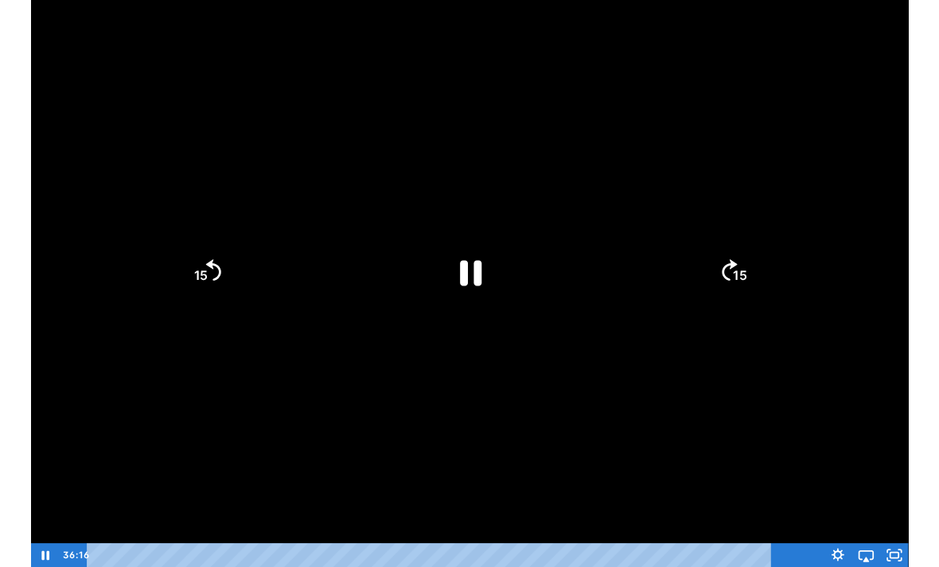
scroll to position [203, 0]
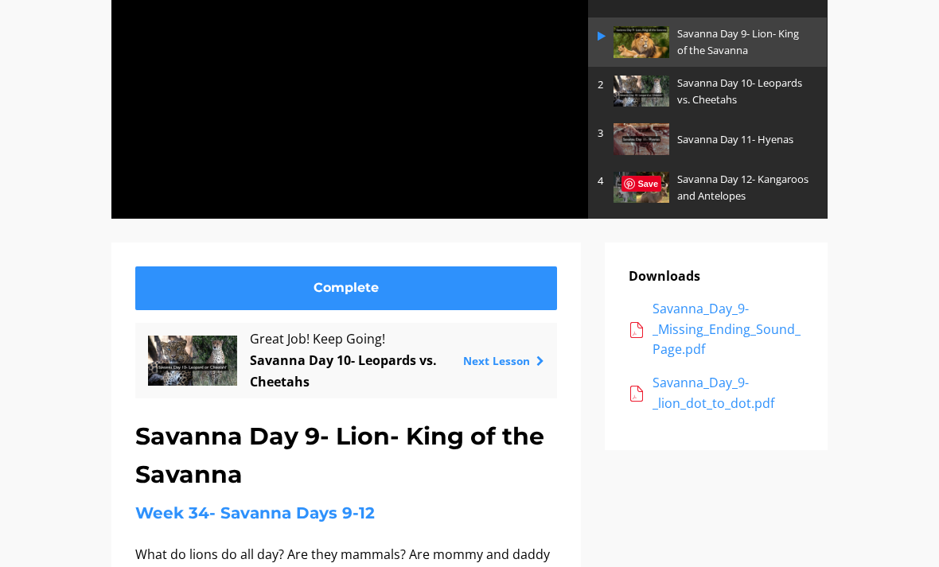
click at [501, 155] on div at bounding box center [350, 84] width 478 height 270
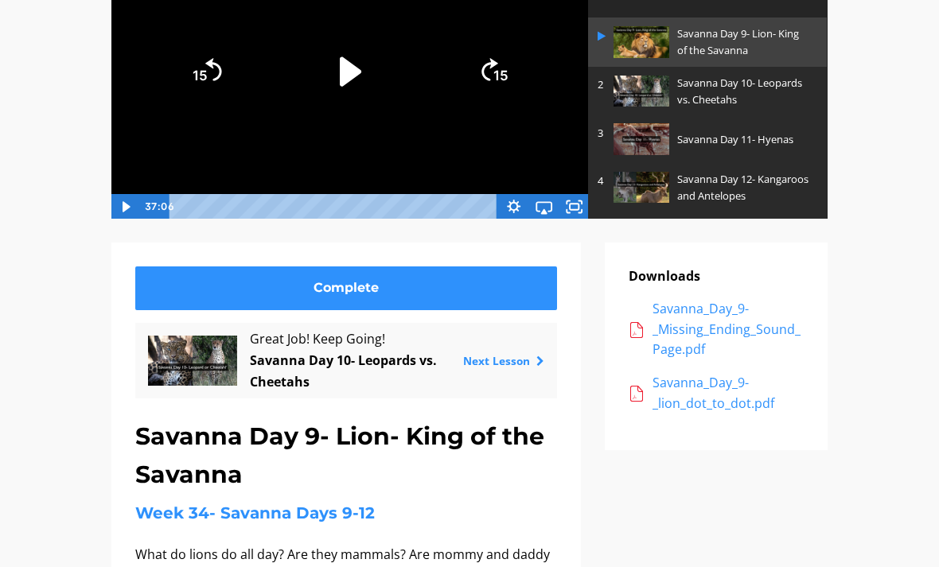
click at [669, 88] on img at bounding box center [642, 91] width 56 height 31
